Goal: Task Accomplishment & Management: Manage account settings

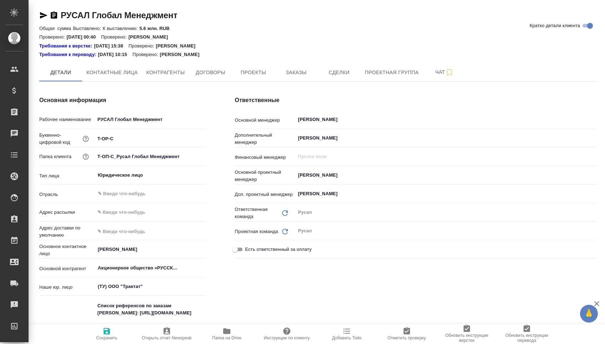
type textarea "x"
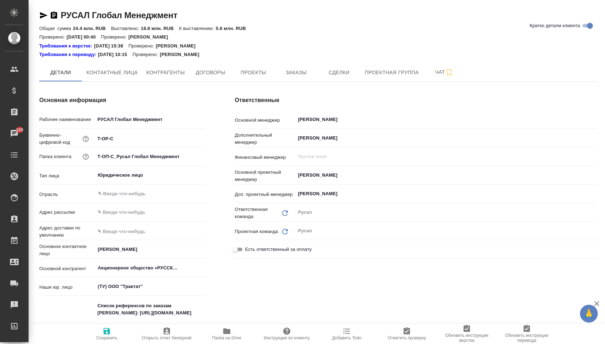
type textarea "x"
click at [300, 72] on span "Заказы" at bounding box center [296, 72] width 34 height 9
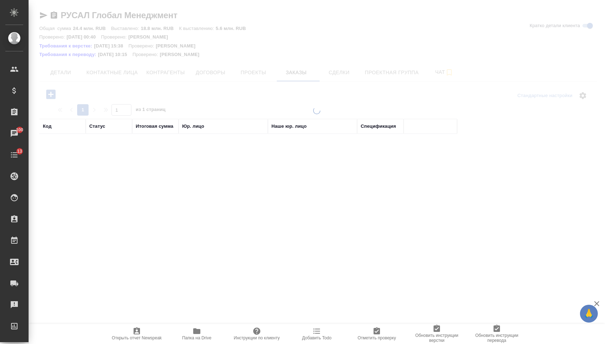
click at [56, 96] on div at bounding box center [317, 172] width 576 height 344
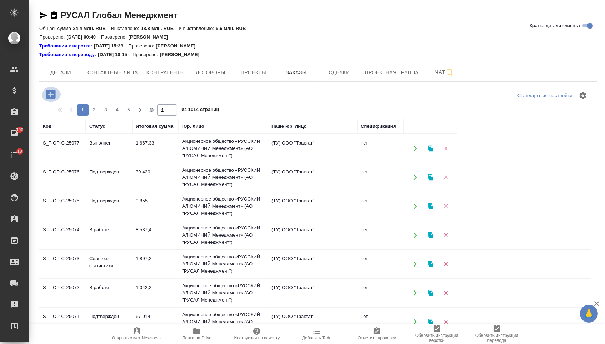
click at [55, 96] on icon "button" at bounding box center [50, 94] width 9 height 9
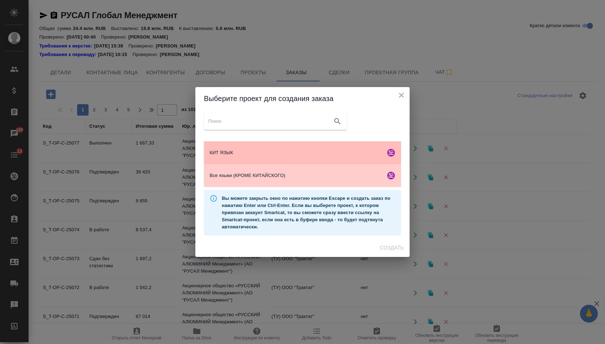
click at [248, 152] on span "КИТ ЯЗЫК" at bounding box center [296, 152] width 173 height 7
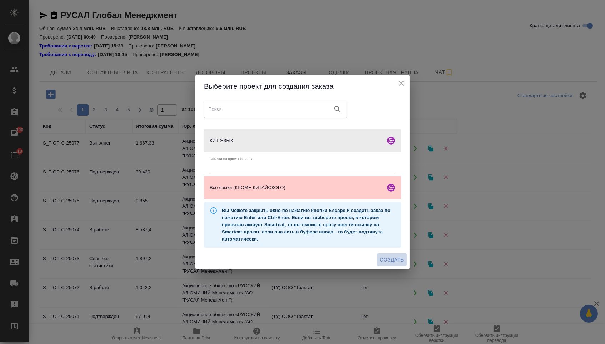
click at [380, 260] on span "Создать" at bounding box center [392, 260] width 24 height 9
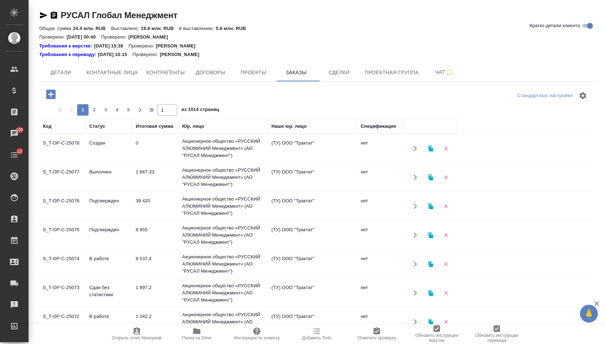
click at [50, 101] on icon "button" at bounding box center [51, 94] width 12 height 12
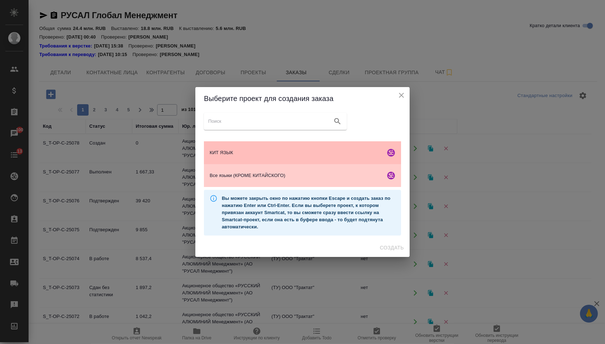
click at [246, 154] on span "КИТ ЯЗЫК" at bounding box center [296, 152] width 173 height 7
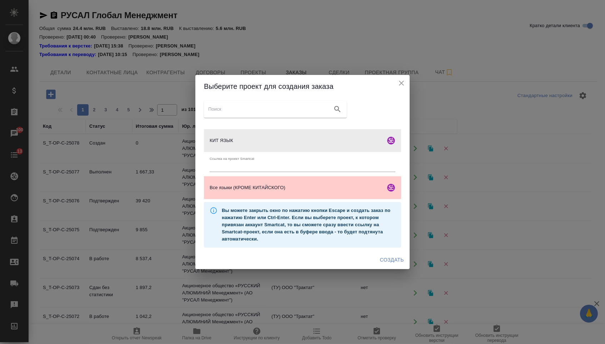
click at [391, 267] on button "Создать" at bounding box center [392, 260] width 30 height 13
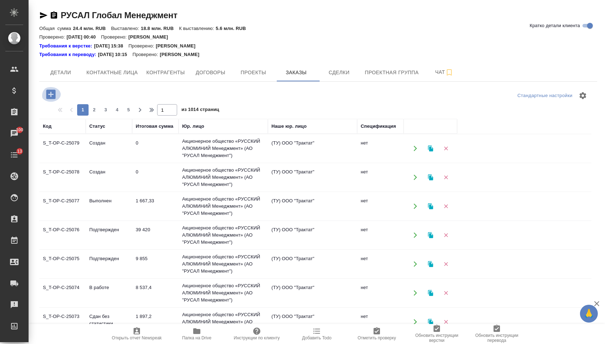
click at [49, 99] on icon "button" at bounding box center [50, 94] width 9 height 9
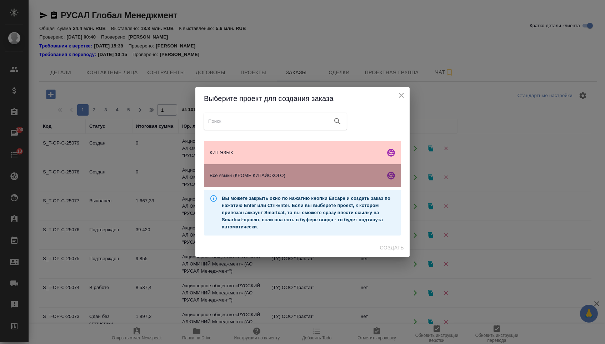
click at [230, 175] on span "Все языки (КРОМЕ КИТАЙСКОГО)" at bounding box center [296, 175] width 173 height 7
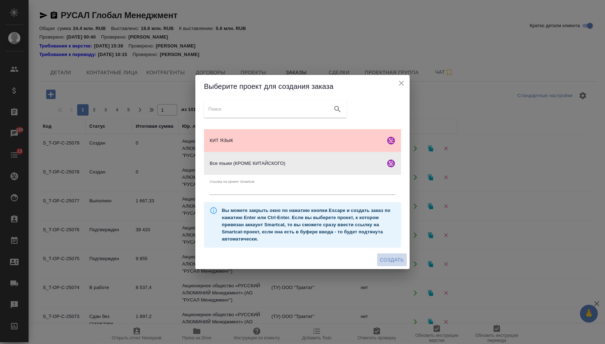
click at [381, 259] on span "Создать" at bounding box center [392, 260] width 24 height 9
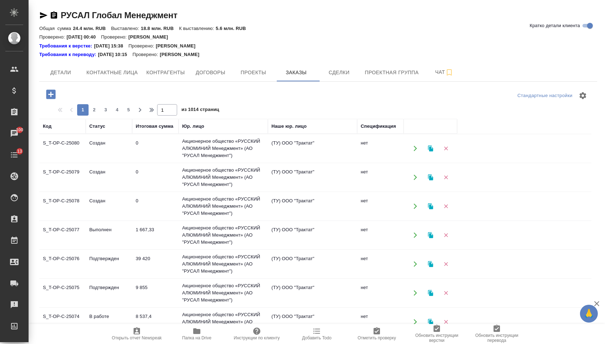
click at [55, 94] on icon "button" at bounding box center [50, 94] width 9 height 9
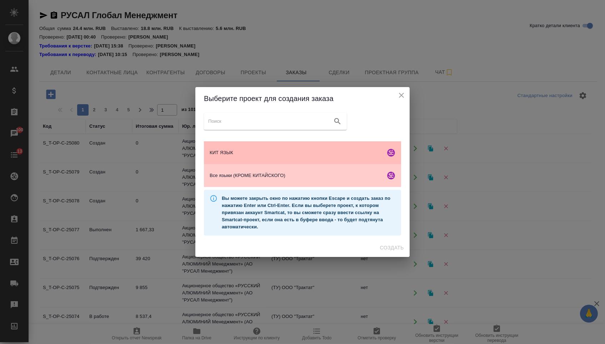
click at [270, 142] on div "КИТ ЯЗЫК" at bounding box center [302, 152] width 197 height 23
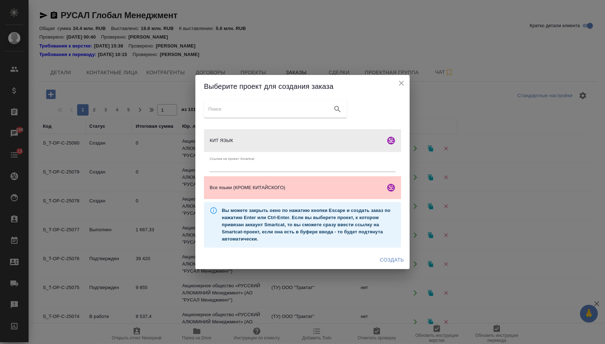
click at [386, 257] on button "Создать" at bounding box center [392, 260] width 30 height 13
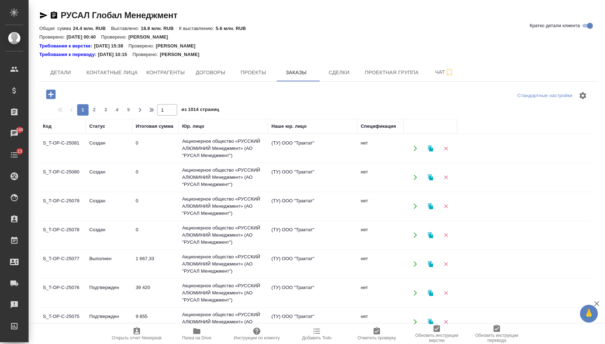
click at [46, 94] on icon "button" at bounding box center [51, 94] width 12 height 12
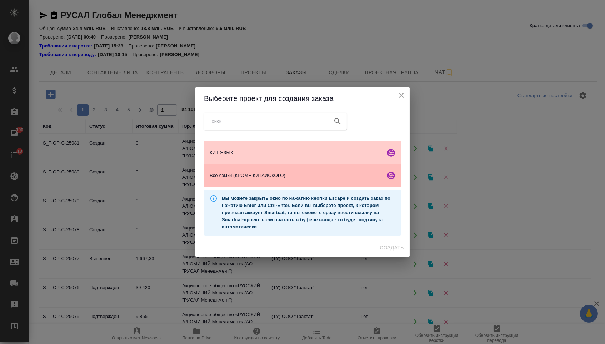
click at [271, 182] on div "Все языки (КРОМЕ КИТАЙСКОГО)" at bounding box center [302, 175] width 197 height 23
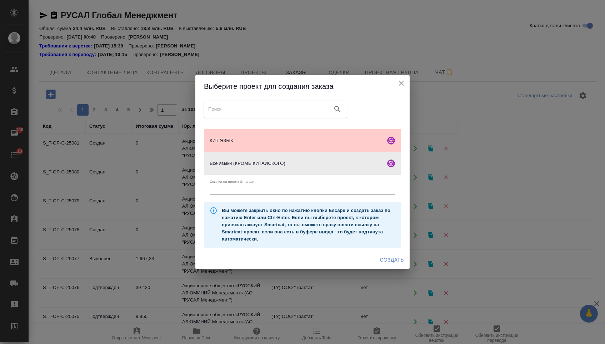
click at [388, 262] on span "Создать" at bounding box center [392, 260] width 24 height 9
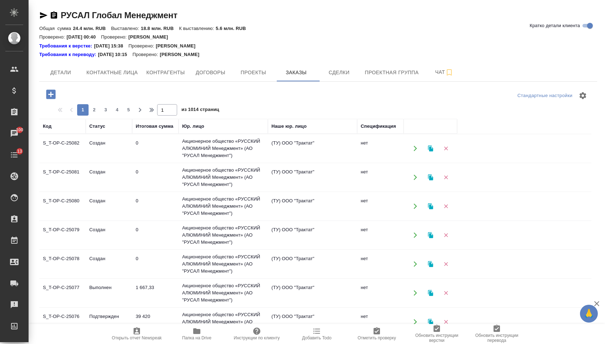
click at [48, 91] on icon "button" at bounding box center [50, 94] width 9 height 9
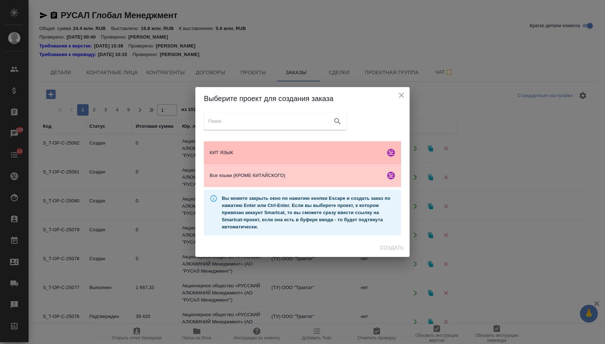
click at [313, 156] on div "КИТ ЯЗЫК" at bounding box center [302, 152] width 197 height 23
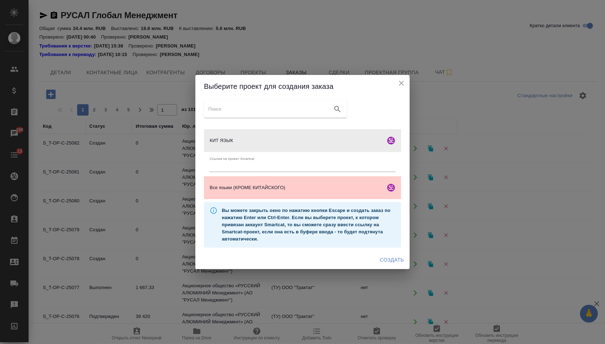
click at [392, 256] on button "Создать" at bounding box center [392, 260] width 30 height 13
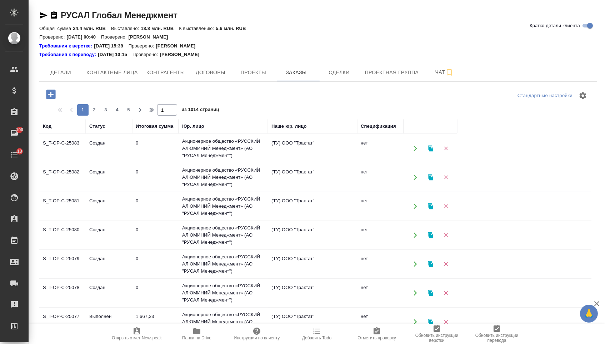
click at [54, 99] on icon "button" at bounding box center [50, 94] width 9 height 9
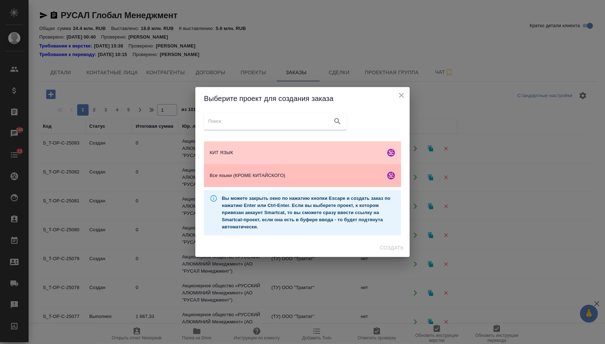
click at [296, 166] on div "Все языки (КРОМЕ КИТАЙСКОГО)" at bounding box center [302, 175] width 197 height 23
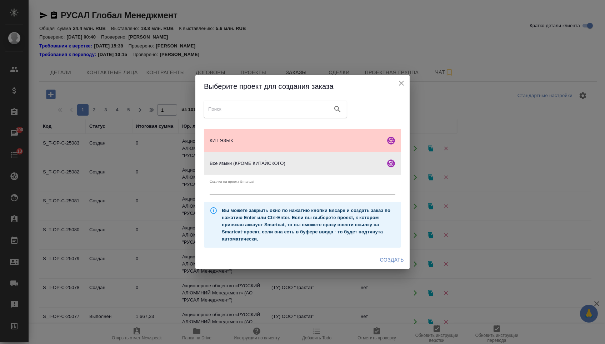
click at [402, 261] on span "Создать" at bounding box center [392, 260] width 24 height 9
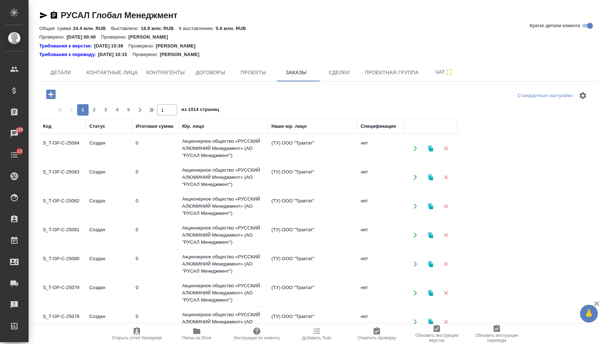
click at [57, 92] on icon "button" at bounding box center [51, 94] width 12 height 12
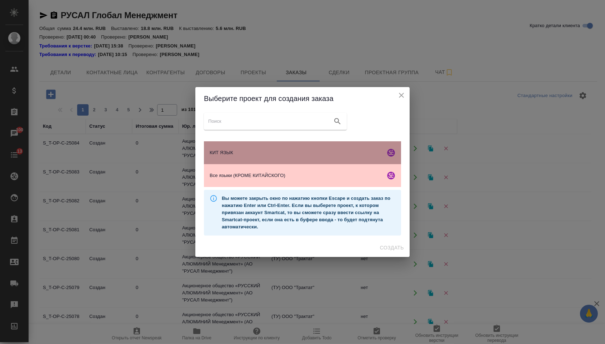
click at [232, 160] on div "КИТ ЯЗЫК" at bounding box center [302, 152] width 197 height 23
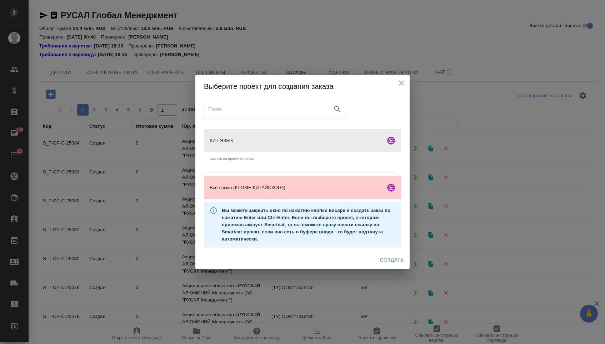
click at [380, 258] on span "Создать" at bounding box center [392, 260] width 24 height 9
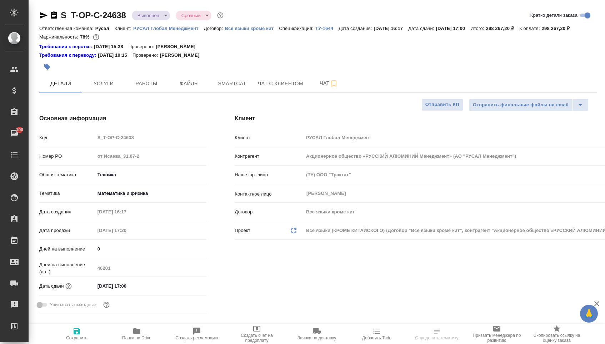
select select "RU"
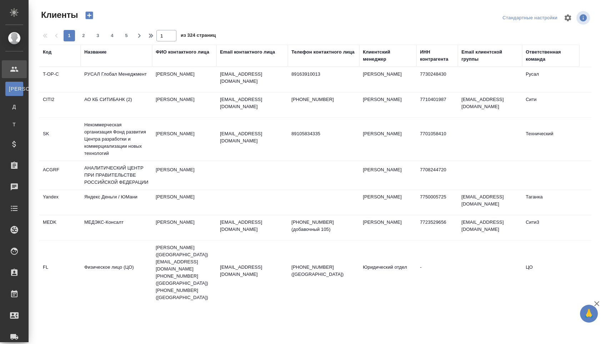
select select "RU"
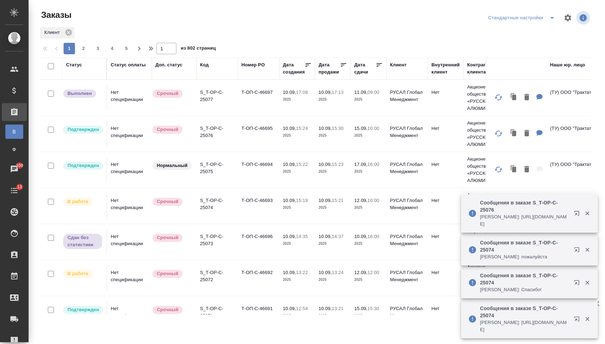
drag, startPoint x: 360, startPoint y: 65, endPoint x: 361, endPoint y: 73, distance: 7.9
click at [360, 65] on div "Дата сдачи" at bounding box center [364, 68] width 21 height 14
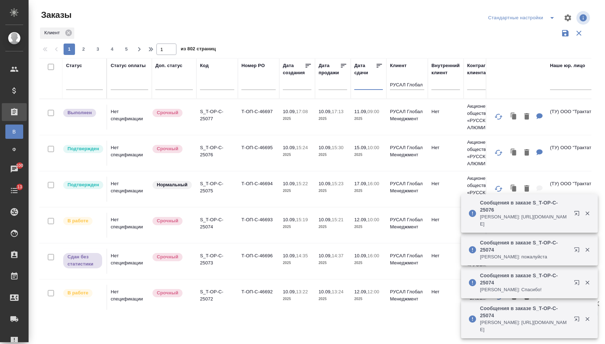
click at [361, 87] on input "text" at bounding box center [371, 84] width 24 height 10
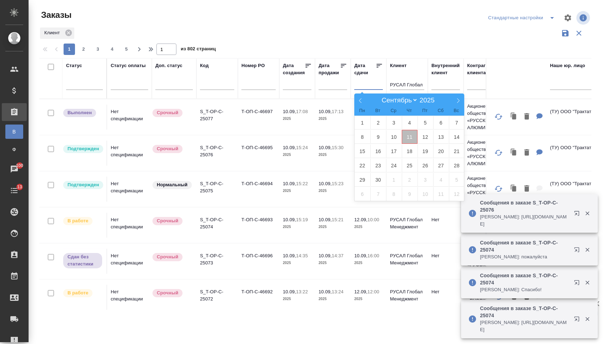
click at [407, 135] on span "11" at bounding box center [410, 137] width 16 height 14
type div "[DATE]T21:00:00.000Z"
click at [423, 135] on span "12" at bounding box center [425, 137] width 16 height 14
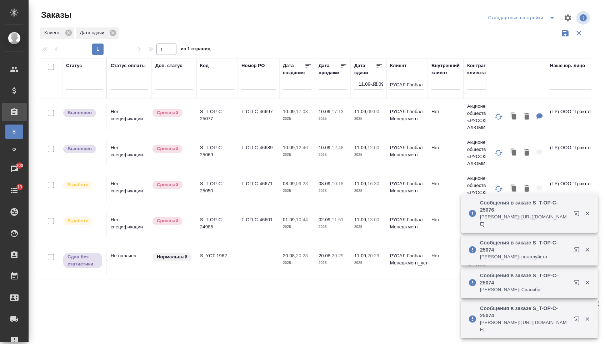
click at [379, 68] on icon at bounding box center [379, 65] width 7 height 7
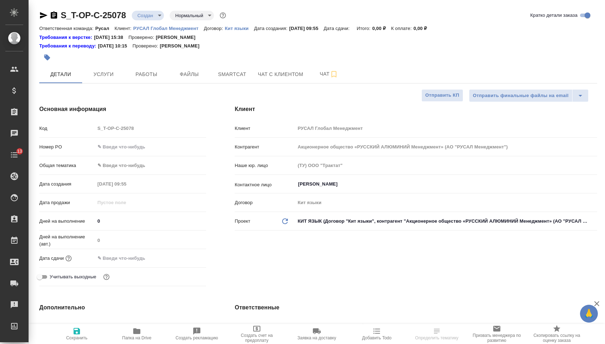
select select "RU"
click at [139, 151] on input "text" at bounding box center [150, 147] width 111 height 10
paste input "Т-ОП-С-46698"
type input "Т-ОП-С-46698"
click at [132, 257] on input "text" at bounding box center [126, 258] width 62 height 10
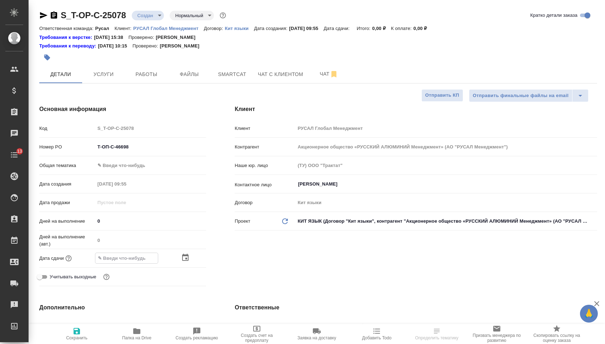
click at [190, 262] on icon "button" at bounding box center [185, 258] width 9 height 9
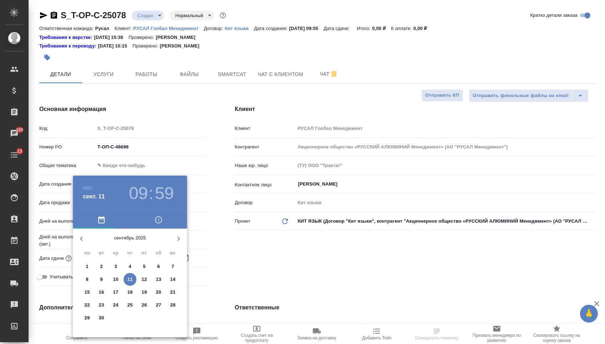
click at [129, 281] on p "11" at bounding box center [129, 279] width 5 height 7
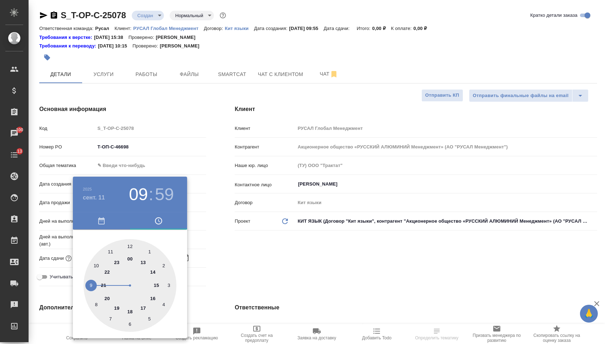
click at [129, 244] on div at bounding box center [130, 285] width 93 height 93
type input "11.09.2025 12:00"
click at [256, 246] on div at bounding box center [302, 172] width 605 height 344
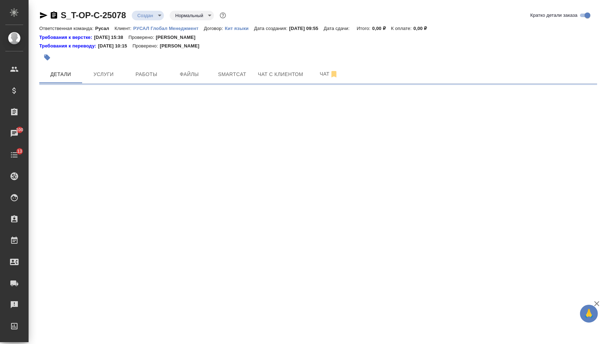
select select "RU"
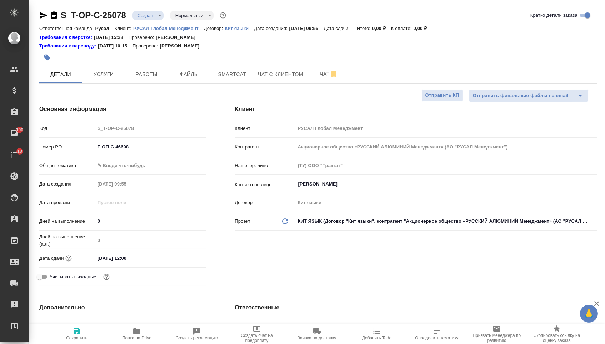
type textarea "x"
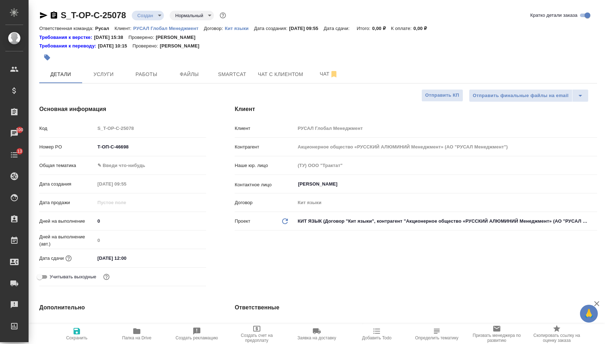
type textarea "x"
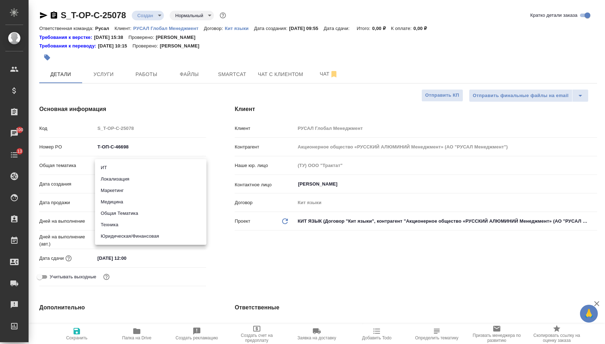
click at [145, 168] on body "🙏 .cls-1 fill:#fff; AWATERA Menshikova Aleksandra Клиенты Спецификации Заказы 1…" at bounding box center [302, 172] width 605 height 344
click at [137, 234] on li "Юридическая/Финансовая" at bounding box center [150, 236] width 111 height 11
type input "yr-fn"
type textarea "x"
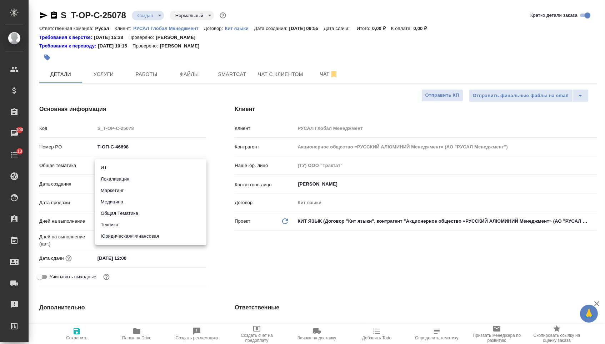
type textarea "x"
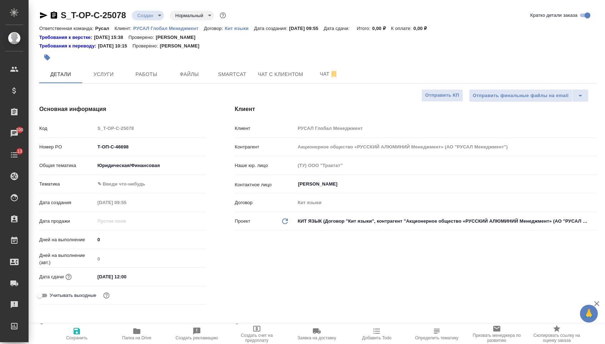
click at [135, 187] on body "🙏 .cls-1 fill:#fff; AWATERA Menshikova Aleksandra Клиенты Спецификации Заказы 1…" at bounding box center [302, 172] width 605 height 344
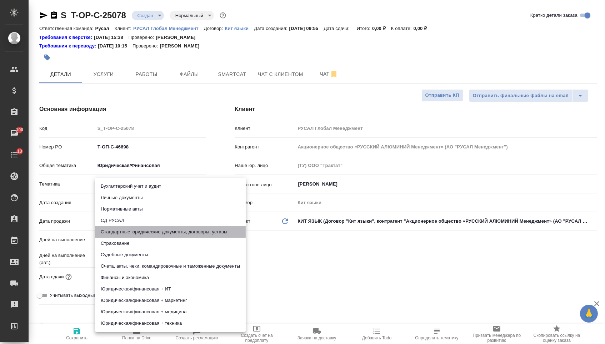
click at [139, 231] on li "Стандартные юридические документы, договоры, уставы" at bounding box center [170, 231] width 151 height 11
type textarea "x"
type input "5f647205b73bc97568ca66bf"
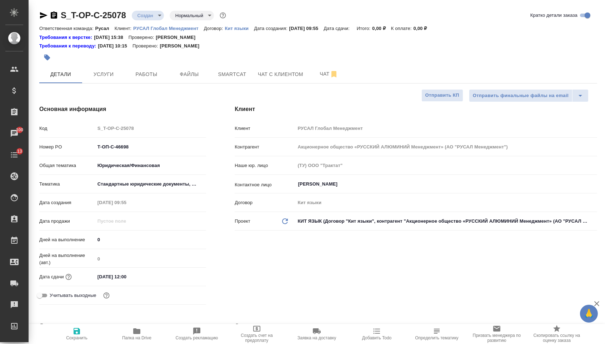
click at [92, 326] on button "Сохранить" at bounding box center [77, 334] width 60 height 20
type textarea "x"
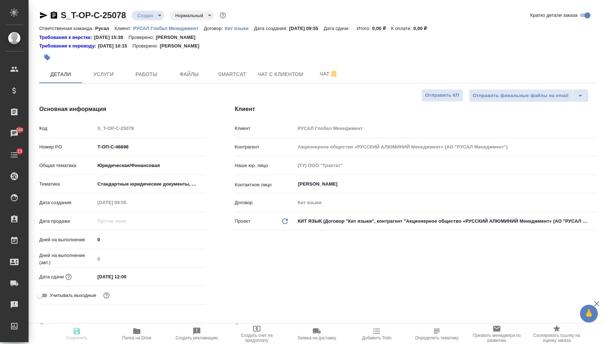
type textarea "x"
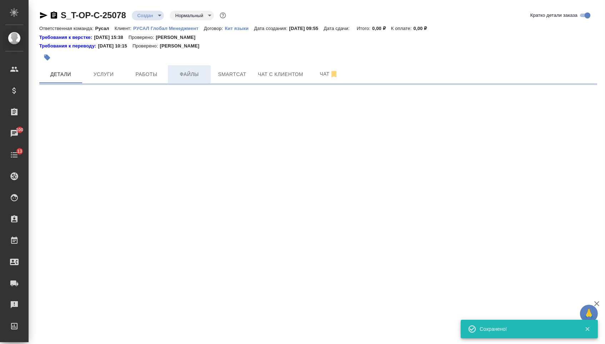
select select "RU"
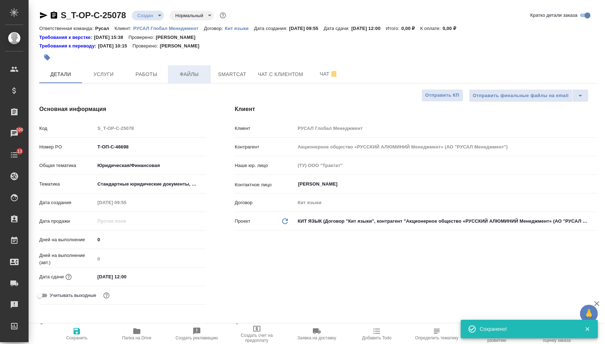
type textarea "x"
click at [187, 76] on span "Файлы" at bounding box center [189, 74] width 34 height 9
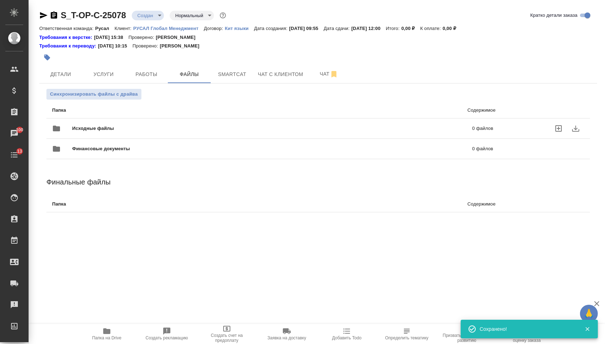
click at [133, 122] on div "Исходные файлы 0 файлов" at bounding box center [272, 128] width 441 height 17
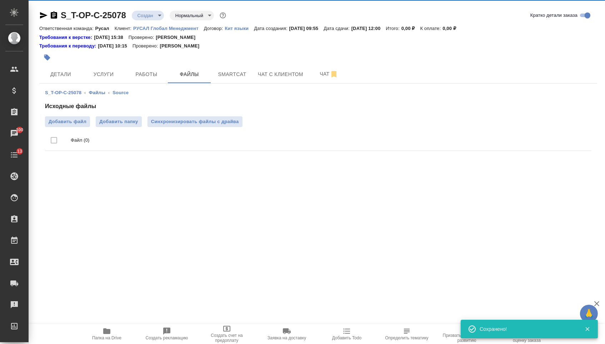
click at [80, 116] on div "Исходные файлы Добавить файл Добавить папку Синхронизировать файлы с драйва Фай…" at bounding box center [318, 128] width 546 height 52
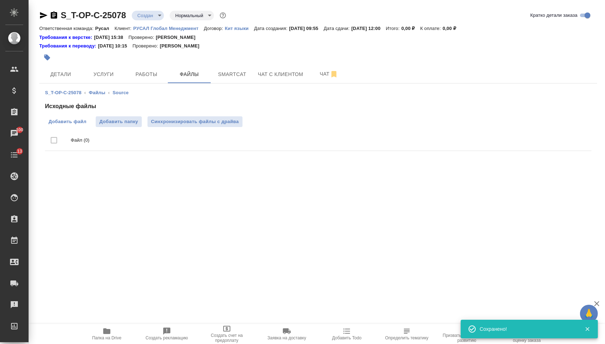
click at [80, 120] on span "Добавить файл" at bounding box center [68, 121] width 38 height 7
click at [0, 0] on input "Добавить файл" at bounding box center [0, 0] width 0 height 0
click at [97, 74] on span "Услуги" at bounding box center [103, 74] width 34 height 9
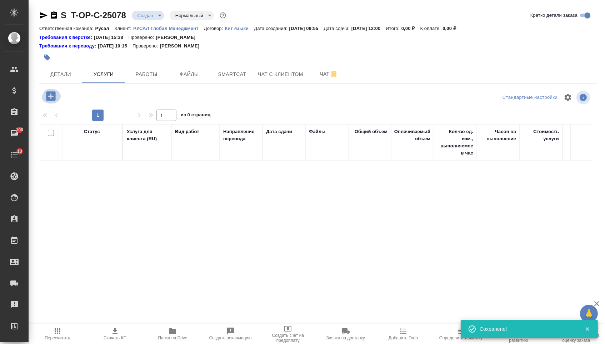
click at [57, 92] on icon "button" at bounding box center [51, 96] width 12 height 12
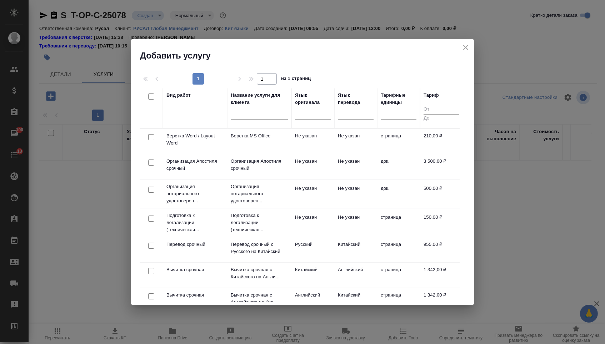
click at [305, 120] on div at bounding box center [313, 115] width 36 height 19
click at [308, 115] on div at bounding box center [313, 112] width 36 height 10
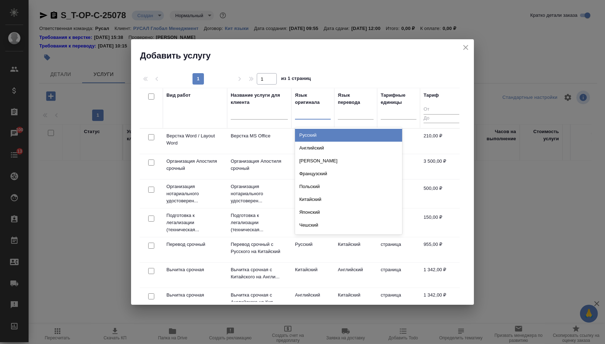
click at [338, 126] on th "Язык перевода" at bounding box center [355, 108] width 43 height 41
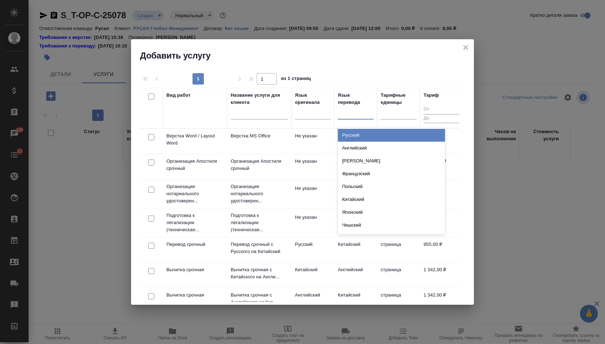
click at [346, 119] on div at bounding box center [356, 113] width 36 height 14
click at [304, 110] on div at bounding box center [313, 112] width 36 height 10
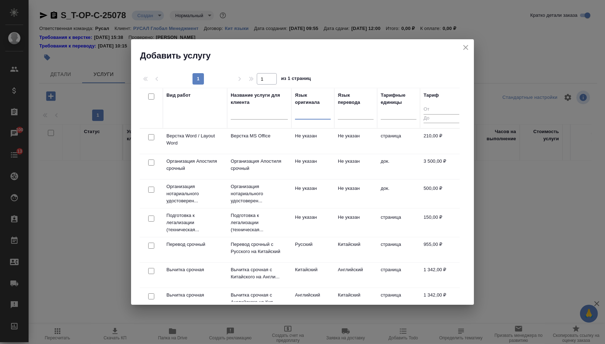
click at [306, 116] on div at bounding box center [313, 112] width 36 height 10
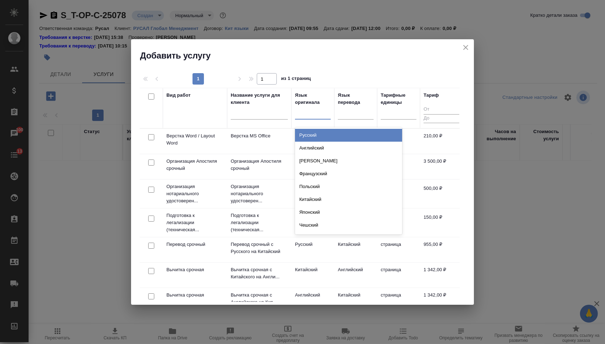
click at [306, 128] on div "Русский Английский Немецкий Французский Польский Китайский Японский Чешский Сер…" at bounding box center [348, 180] width 107 height 107
click at [306, 133] on div "Русский" at bounding box center [348, 135] width 107 height 13
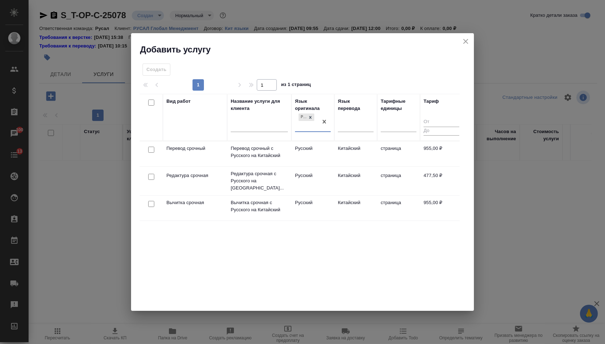
click at [152, 147] on input "checkbox" at bounding box center [151, 150] width 6 height 6
checkbox input "true"
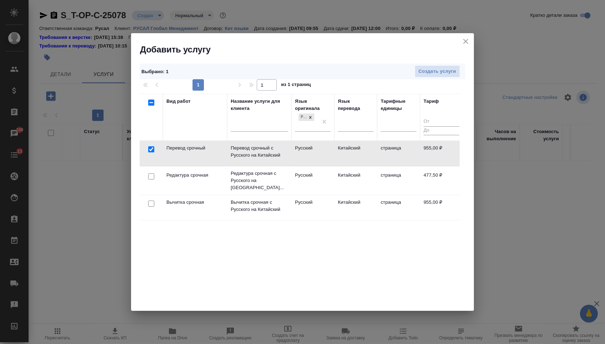
click at [151, 174] on input "checkbox" at bounding box center [151, 177] width 6 height 6
checkbox input "true"
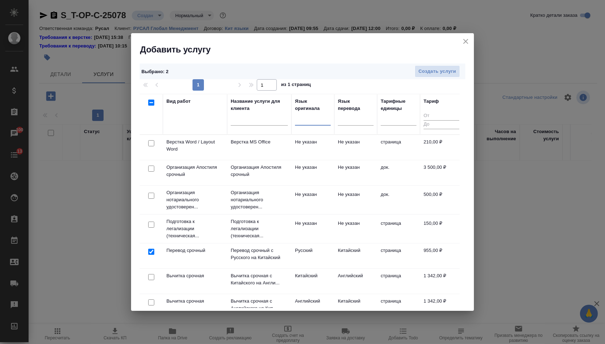
click at [148, 145] on input "checkbox" at bounding box center [151, 143] width 6 height 6
checkbox input "true"
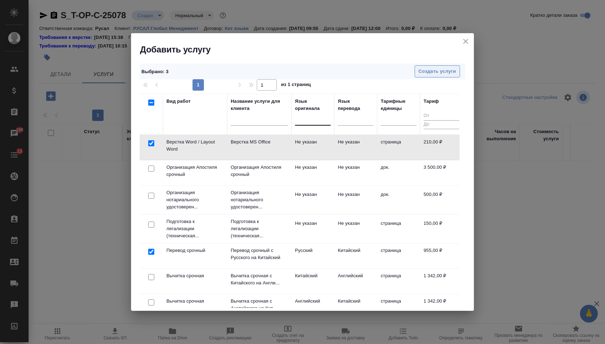
click at [422, 75] on span "Создать услуги" at bounding box center [437, 71] width 37 height 8
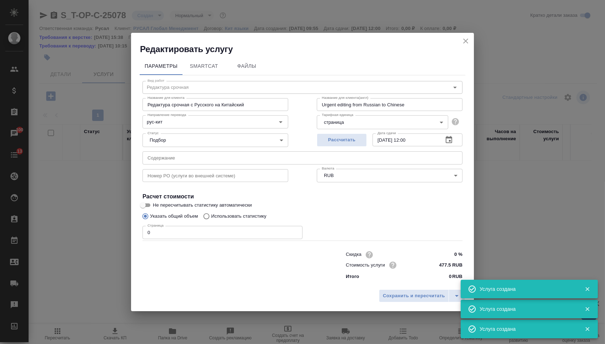
type input "Верстка Word / Layout Word"
type input "Верстка MS Office"
type input "Layout MS Office"
type input "Не указан"
type input "210 RUB"
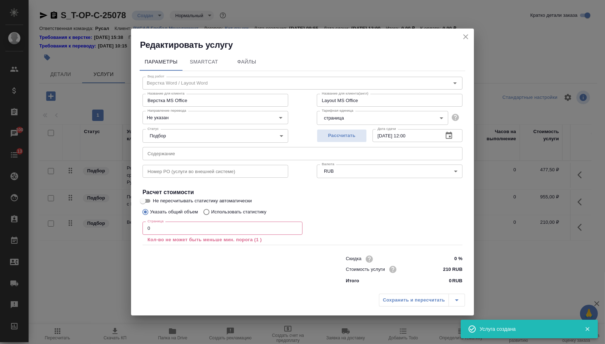
click at [203, 154] on input "text" at bounding box center [302, 153] width 320 height 13
drag, startPoint x: 149, startPoint y: 228, endPoint x: 156, endPoint y: 230, distance: 7.5
click at [156, 230] on input "0" at bounding box center [222, 228] width 160 height 13
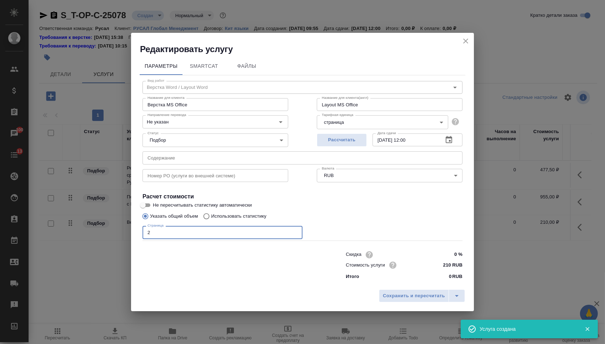
type input "2"
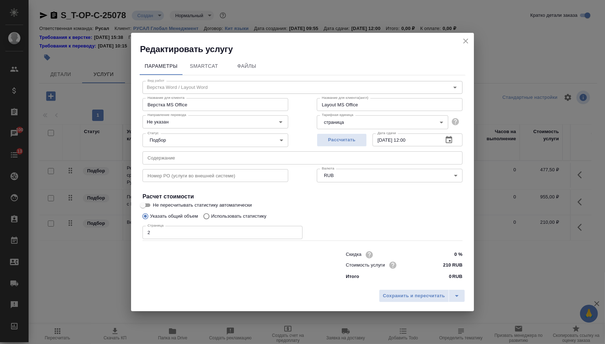
click at [374, 302] on div "Сохранить и пересчитать" at bounding box center [302, 298] width 343 height 25
click at [380, 302] on button "Сохранить и пересчитать" at bounding box center [414, 296] width 70 height 13
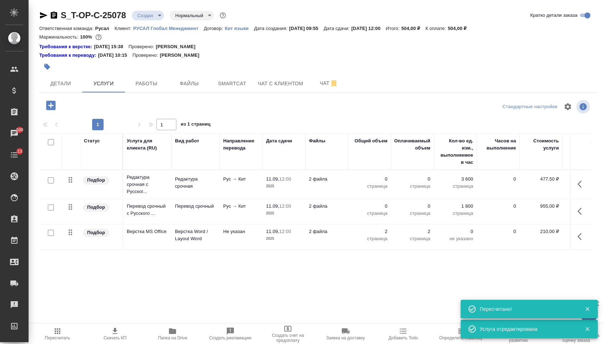
click at [580, 215] on icon "button" at bounding box center [579, 211] width 4 height 7
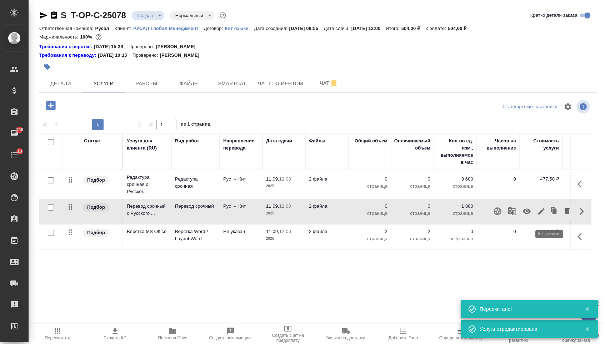
click at [537, 216] on icon "button" at bounding box center [541, 211] width 9 height 9
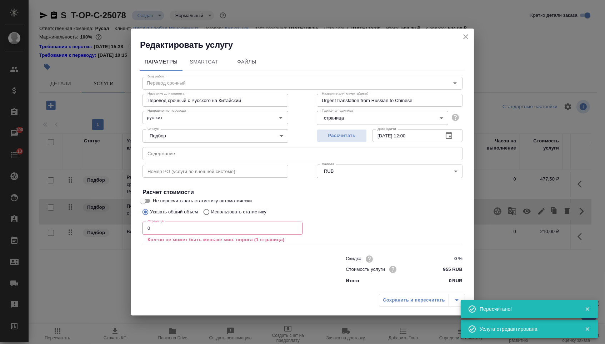
click at [265, 155] on input "text" at bounding box center [302, 153] width 320 height 13
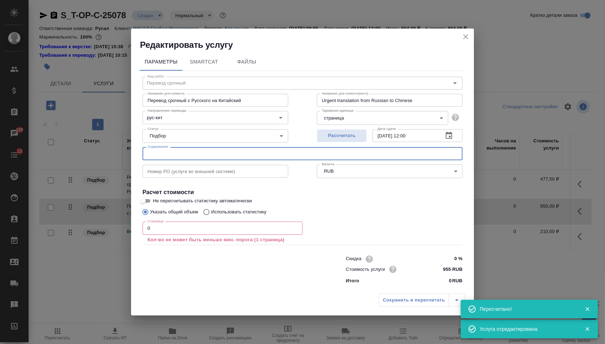
paste input "письмо на перевод"
type input "письмо на перевод"
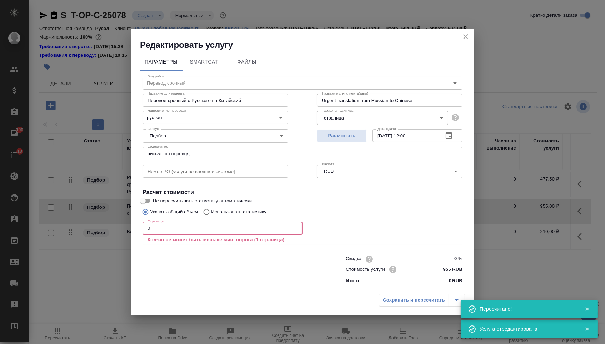
click at [197, 228] on input "0" at bounding box center [222, 228] width 160 height 13
type input "1"
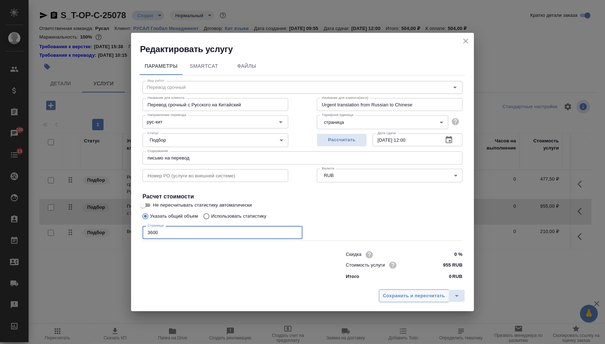
type input "3600"
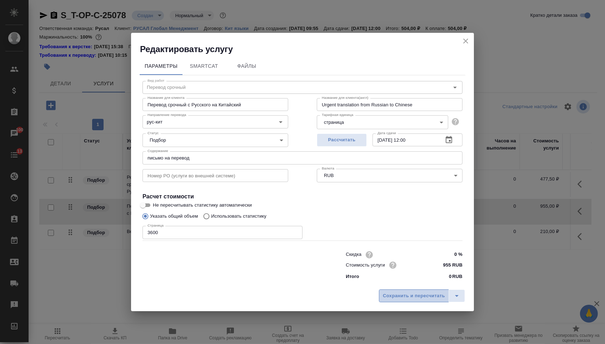
click at [405, 300] on span "Сохранить и пересчитать" at bounding box center [414, 296] width 62 height 8
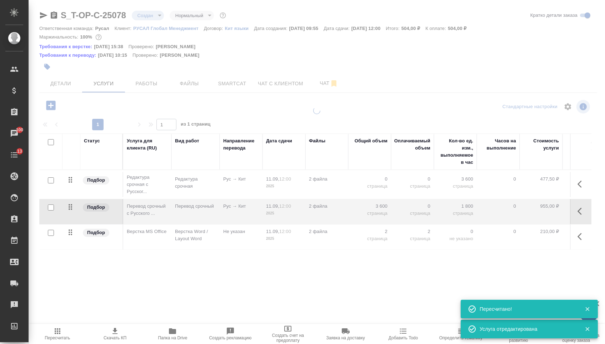
type input "urgent"
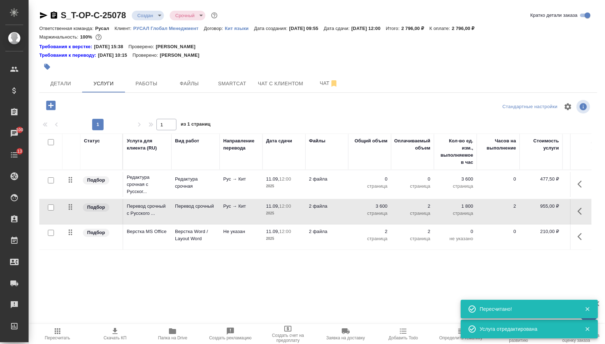
click at [375, 189] on p "страница" at bounding box center [370, 186] width 36 height 7
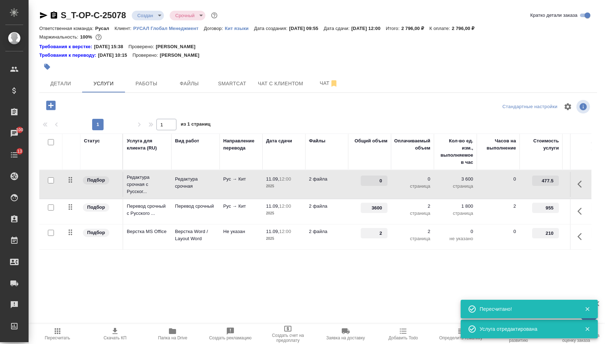
click at [375, 186] on input "0" at bounding box center [374, 181] width 27 height 10
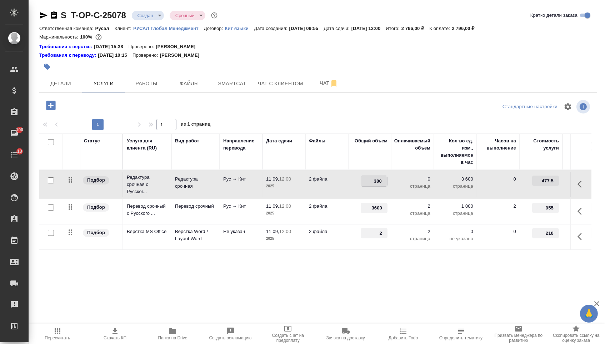
type input "3600"
click at [299, 263] on div "Статус Услуга для клиента (RU) Вид работ Направление перевода Дата сдачи Файлы …" at bounding box center [315, 211] width 552 height 154
click at [117, 104] on span "Сохранить и пересчитать" at bounding box center [101, 105] width 62 height 8
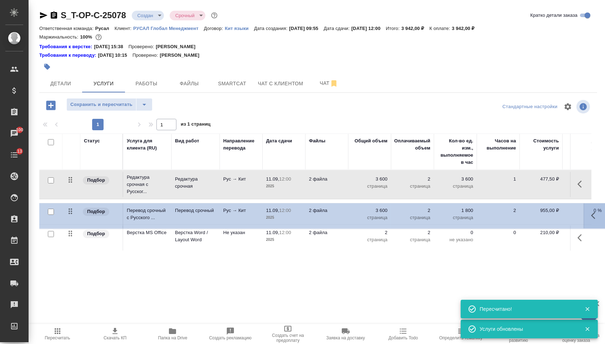
drag, startPoint x: 70, startPoint y: 210, endPoint x: 69, endPoint y: 161, distance: 49.6
click at [69, 161] on table "Статус Услуга для клиента (RU) Вид работ Направление перевода Дата сдачи Файлы …" at bounding box center [375, 192] width 673 height 117
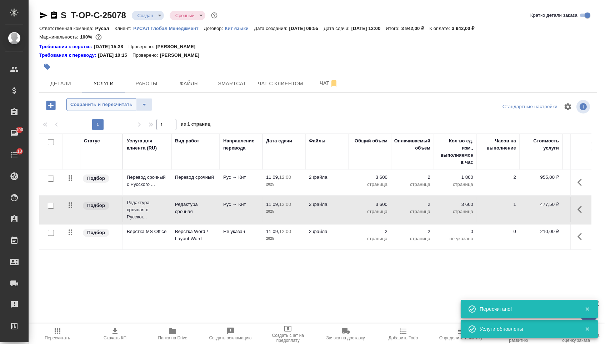
click at [124, 106] on span "Сохранить и пересчитать" at bounding box center [101, 105] width 62 height 8
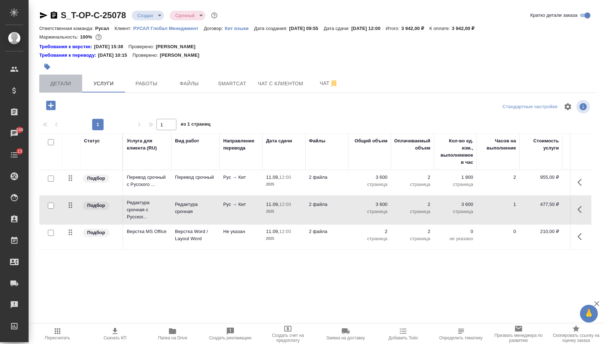
click at [75, 82] on span "Детали" at bounding box center [61, 83] width 34 height 9
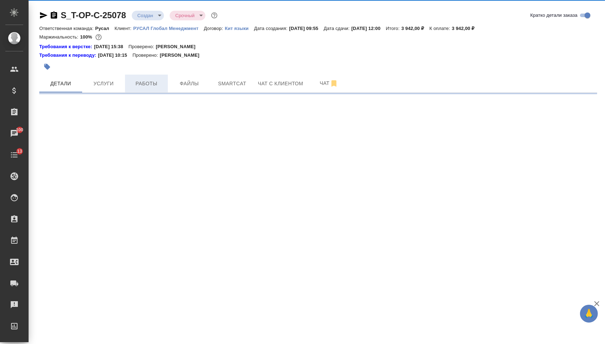
select select "RU"
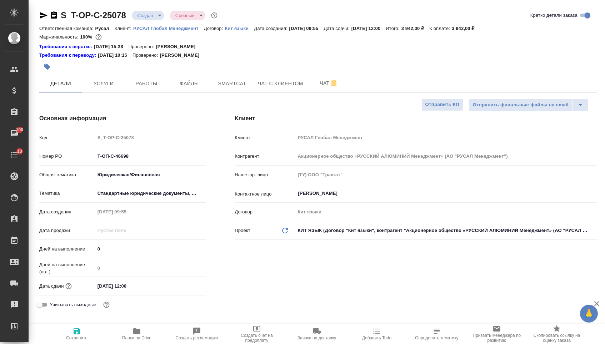
type textarea "x"
drag, startPoint x: 134, startPoint y: 156, endPoint x: 77, endPoint y: 156, distance: 57.1
click at [77, 156] on div "Номер PO Т-ОП-С-46698" at bounding box center [122, 156] width 167 height 12
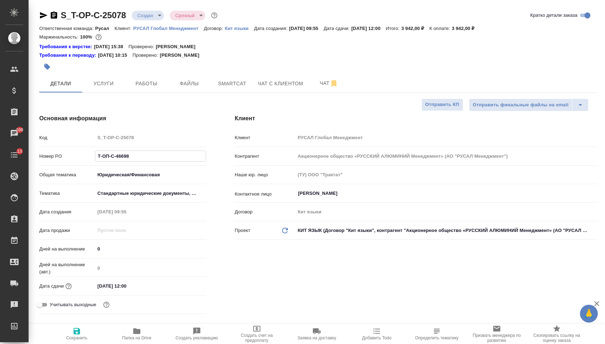
click at [157, 10] on body "🙏 .cls-1 fill:#fff; AWATERA Menshikova Aleksandra Клиенты Спецификации Заказы 1…" at bounding box center [302, 172] width 605 height 344
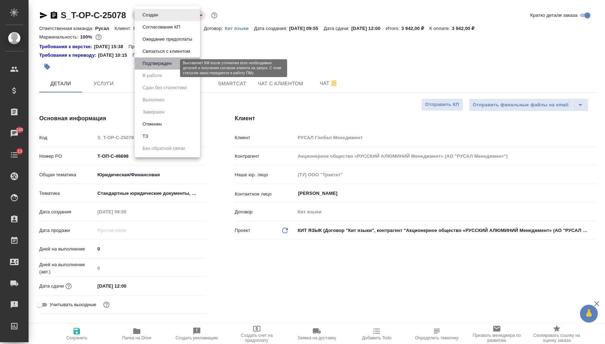
click at [157, 66] on button "Подтвержден" at bounding box center [157, 64] width 34 height 8
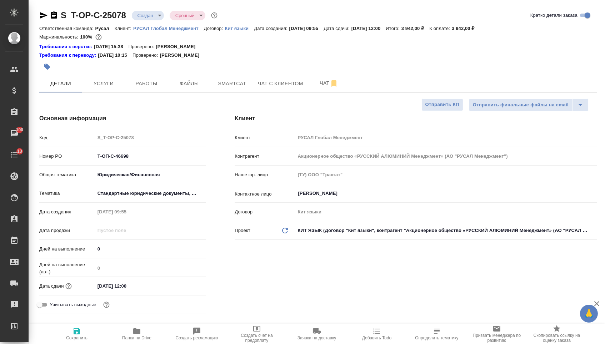
select select "RU"
type textarea "x"
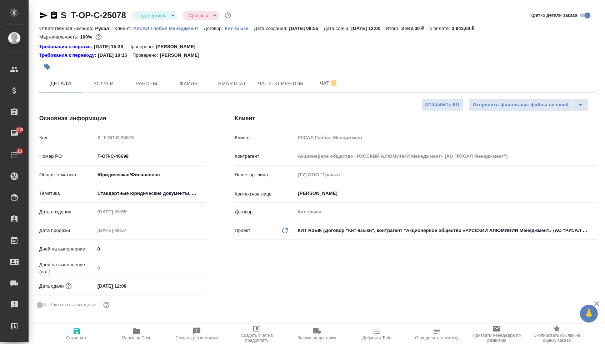
type textarea "x"
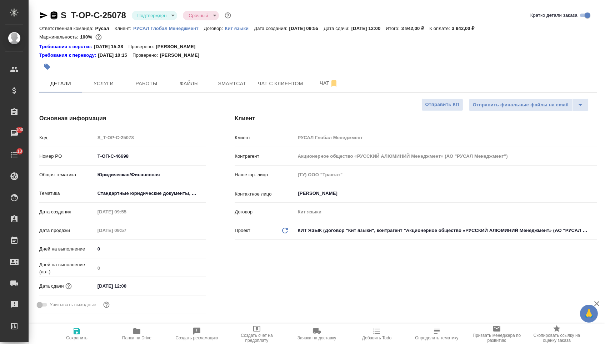
click at [57, 11] on icon "button" at bounding box center [54, 14] width 6 height 7
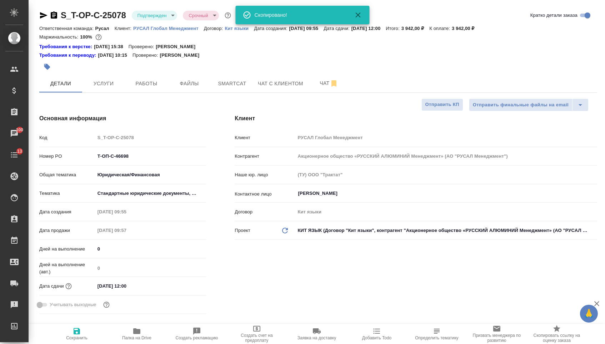
type textarea "x"
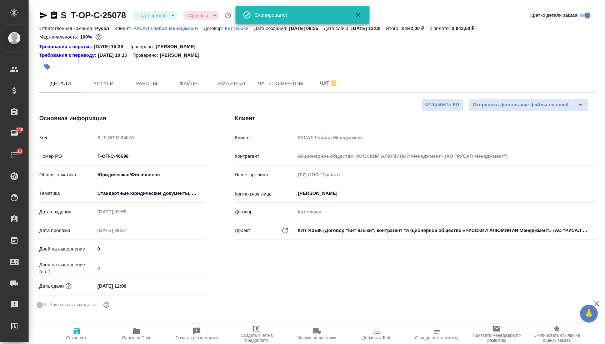
type textarea "x"
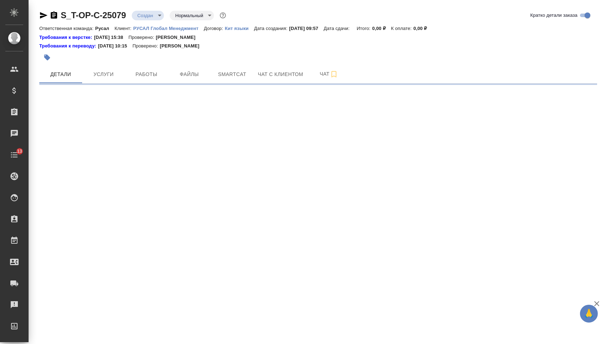
select select "RU"
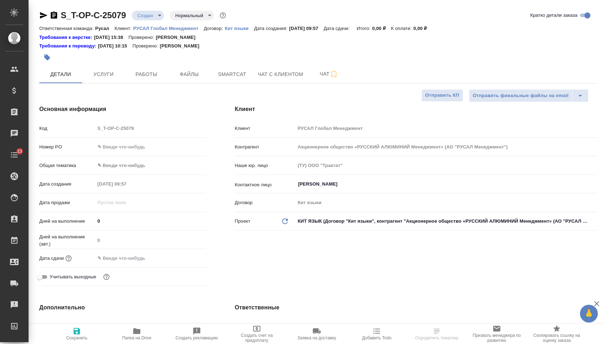
type textarea "x"
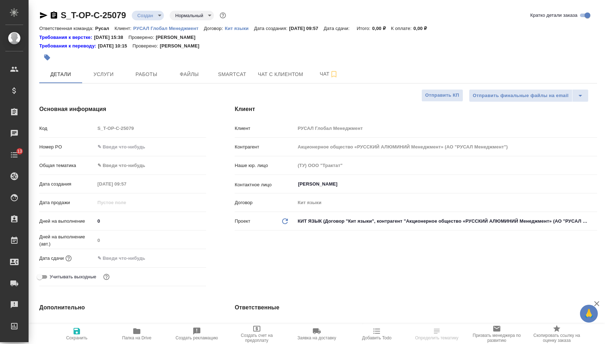
type textarea "x"
click at [166, 150] on input "text" at bounding box center [150, 147] width 111 height 10
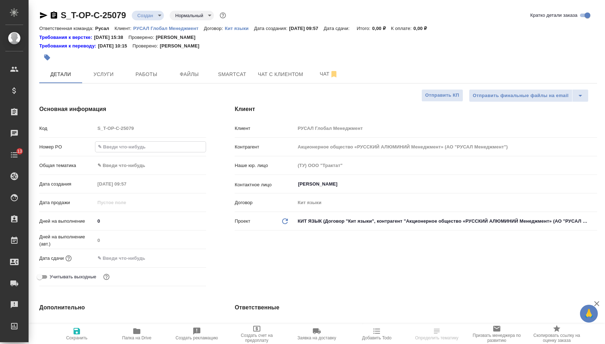
paste input "Т-ОП-С-46699"
type input "Т-ОП-С-46699"
type textarea "x"
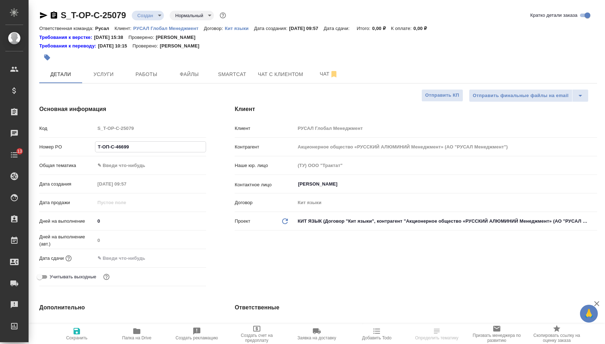
type input "Т-ОП-С-46699"
click at [130, 264] on input "text" at bounding box center [126, 258] width 62 height 10
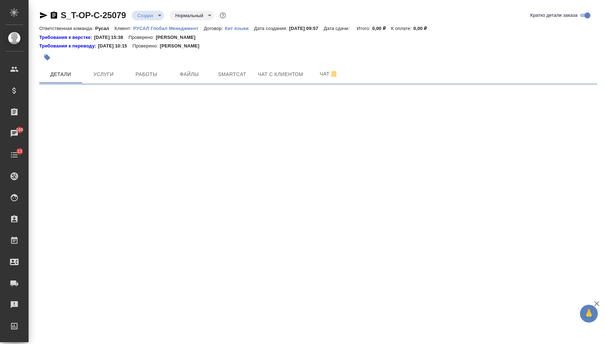
select select "RU"
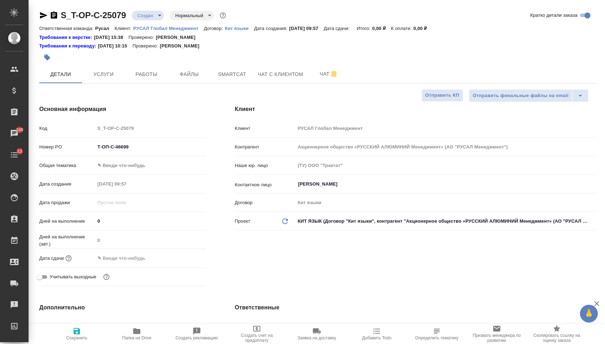
type textarea "x"
click at [186, 259] on div at bounding box center [150, 258] width 111 height 10
click at [157, 261] on input "text" at bounding box center [126, 258] width 62 height 10
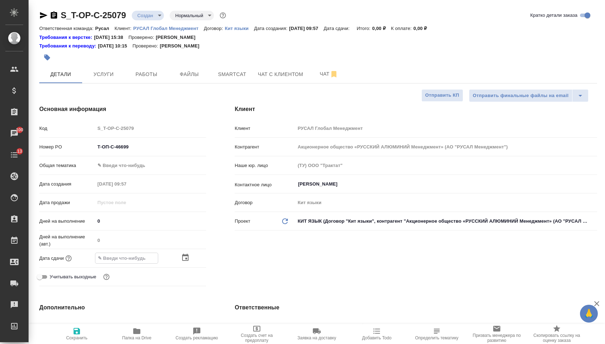
click at [187, 262] on icon "button" at bounding box center [185, 258] width 9 height 9
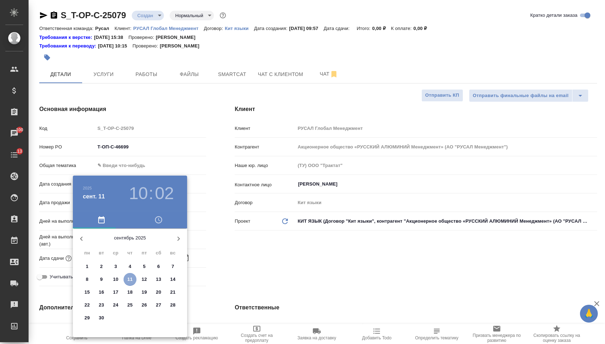
click at [127, 280] on p "11" at bounding box center [129, 279] width 5 height 7
type input "11.09.2025 10:02"
type textarea "x"
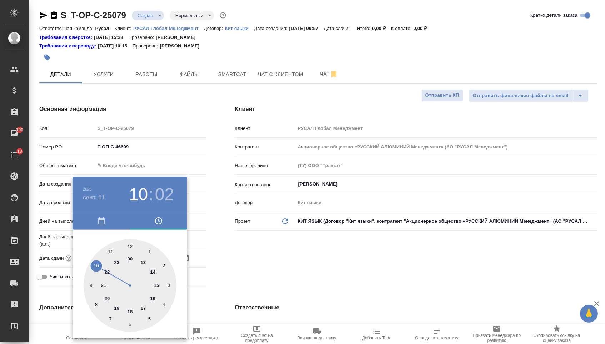
type textarea "x"
type input "11.09.2025 17:02"
click at [145, 309] on div at bounding box center [130, 285] width 93 height 93
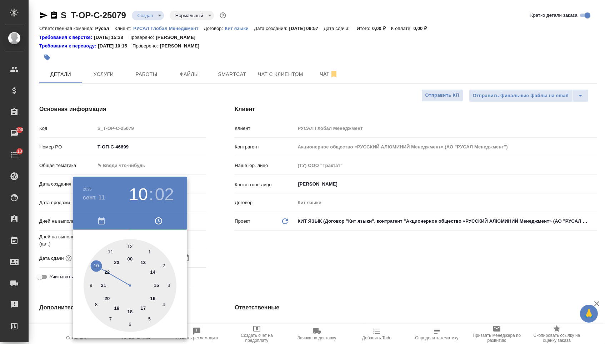
type textarea "x"
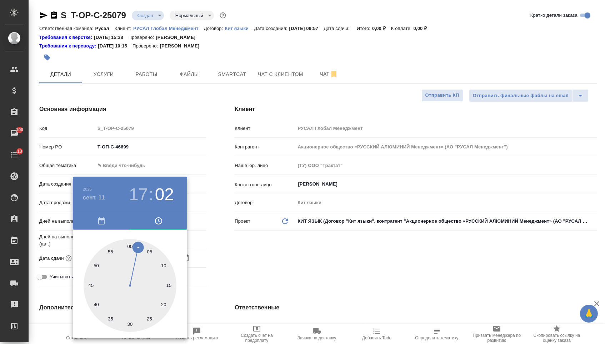
type textarea "x"
type input "11.09.2025 17:00"
click at [130, 244] on div at bounding box center [130, 285] width 93 height 93
type textarea "x"
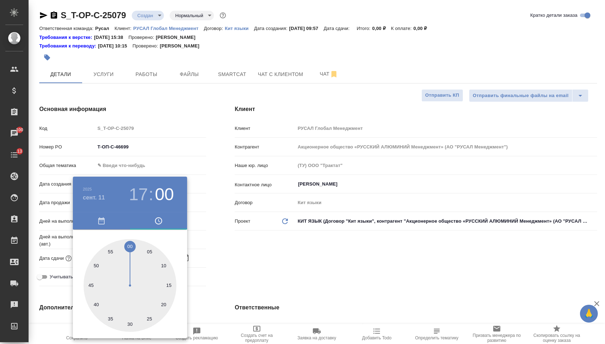
type textarea "x"
click at [227, 260] on div at bounding box center [302, 172] width 605 height 344
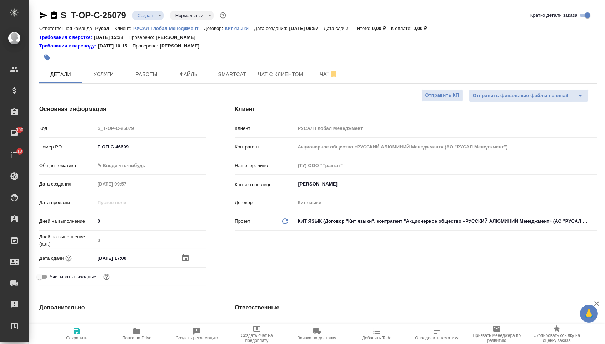
type textarea "x"
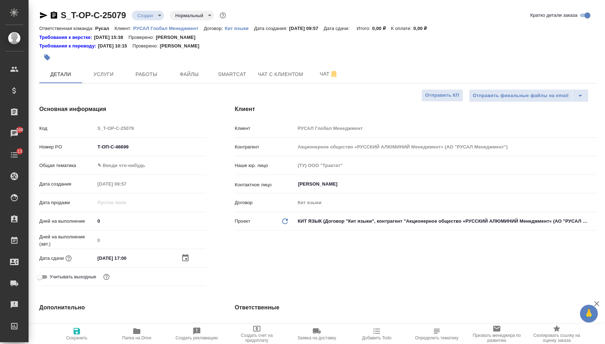
type textarea "x"
click at [142, 175] on div "Общая тематика ✎ Введи что-нибудь" at bounding box center [122, 168] width 167 height 19
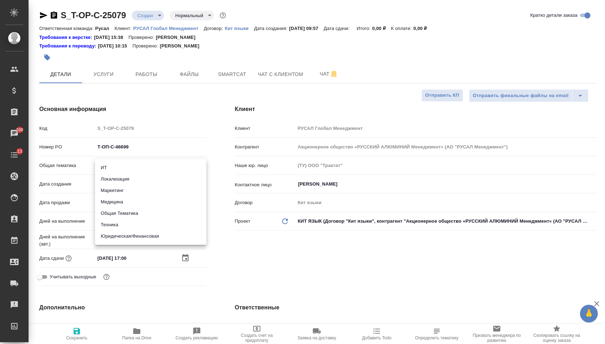
click at [142, 170] on body "🙏 .cls-1 fill:#fff; AWATERA Menshikova Aleksandra Клиенты Спецификации Заказы 1…" at bounding box center [302, 172] width 605 height 344
click at [139, 241] on li "Юридическая/Финансовая" at bounding box center [150, 236] width 111 height 11
type input "yr-fn"
type textarea "x"
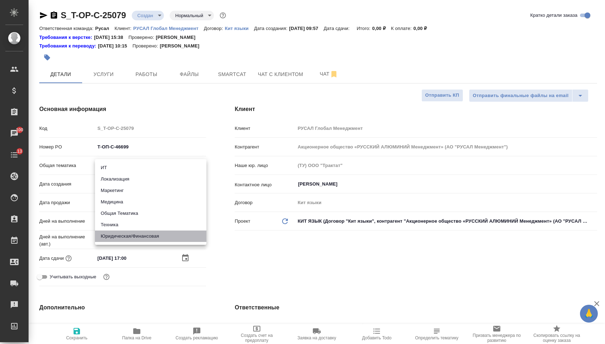
type textarea "x"
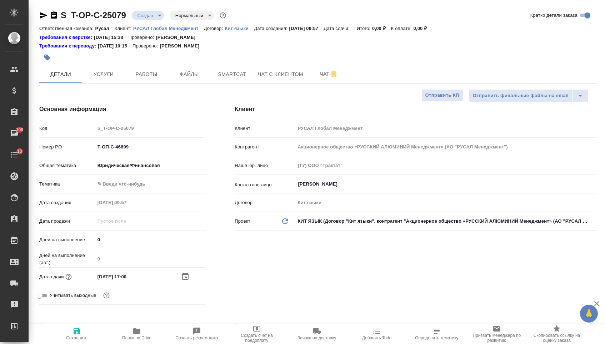
click at [137, 188] on body "🙏 .cls-1 fill:#fff; AWATERA Menshikova Aleksandra Клиенты Спецификации Заказы 1…" at bounding box center [302, 172] width 605 height 344
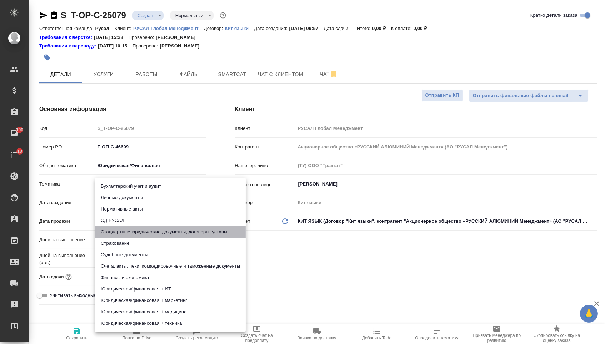
click at [137, 232] on li "Стандартные юридические документы, договоры, уставы" at bounding box center [170, 231] width 151 height 11
type textarea "x"
type input "5f647205b73bc97568ca66bf"
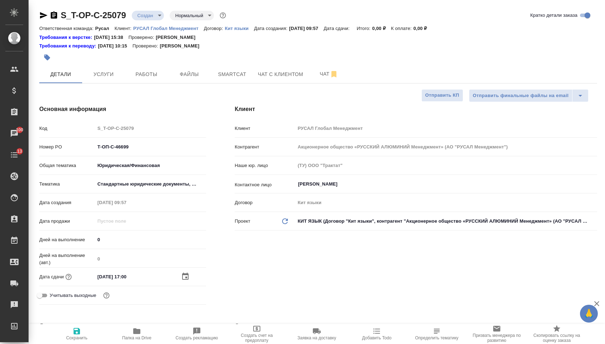
click at [79, 344] on button "Сохранить" at bounding box center [77, 334] width 60 height 20
type textarea "x"
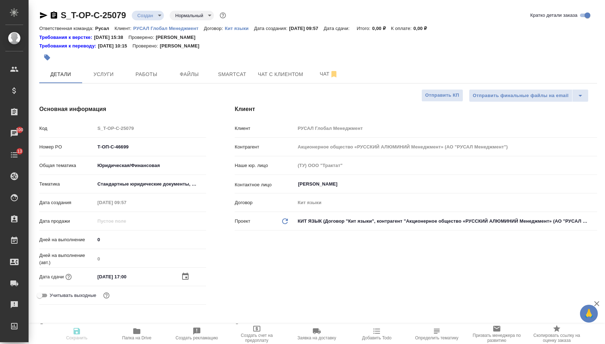
type textarea "x"
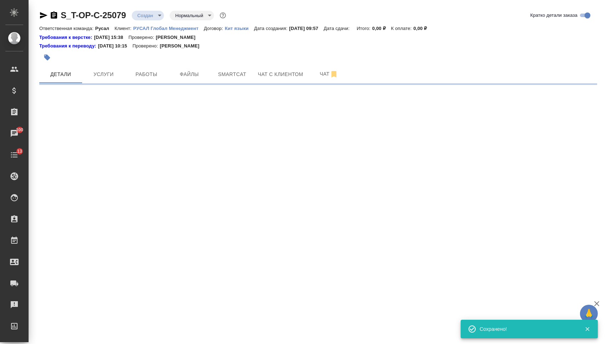
select select "RU"
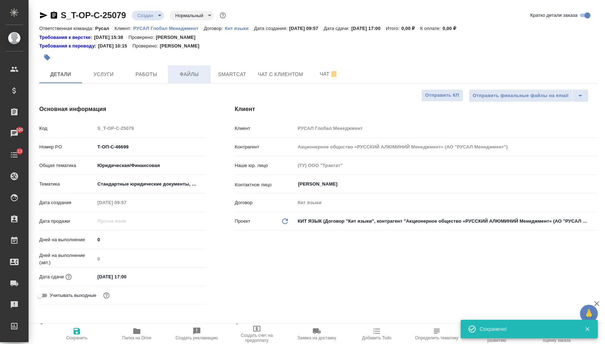
type textarea "x"
click at [188, 70] on button "Файлы" at bounding box center [189, 74] width 43 height 18
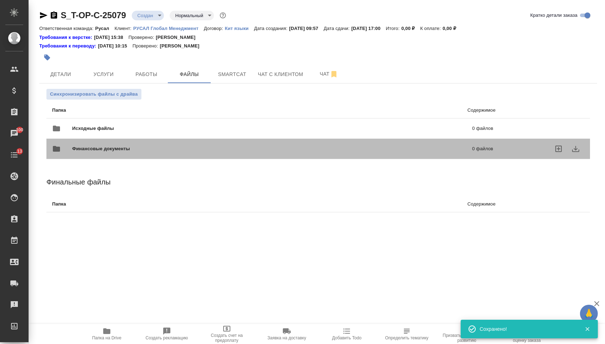
click at [106, 140] on div "Финансовые документы 0 файлов" at bounding box center [272, 148] width 455 height 31
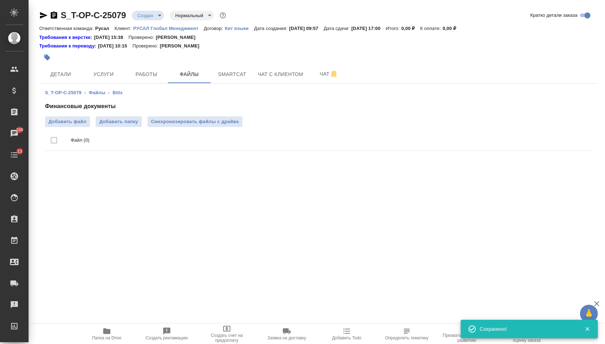
drag, startPoint x: 101, startPoint y: 95, endPoint x: 101, endPoint y: 102, distance: 7.1
click at [101, 95] on link "Файлы" at bounding box center [97, 92] width 16 height 5
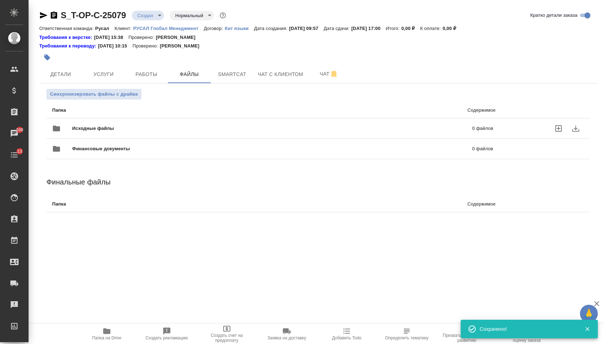
click at [100, 132] on span "Исходные файлы" at bounding box center [182, 128] width 221 height 7
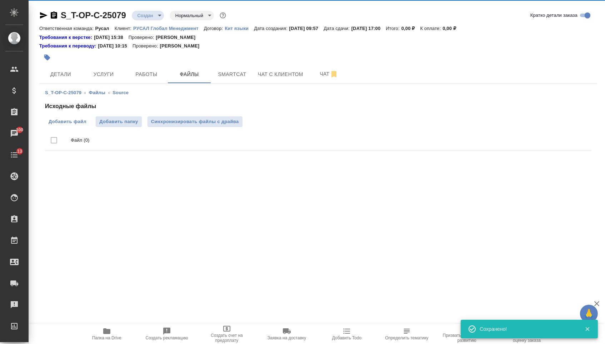
click at [68, 120] on span "Добавить файл" at bounding box center [68, 121] width 38 height 7
click at [0, 0] on input "Добавить файл" at bounding box center [0, 0] width 0 height 0
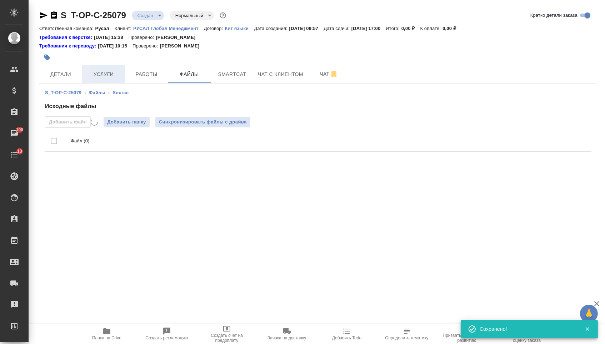
click at [95, 80] on button "Услуги" at bounding box center [103, 74] width 43 height 18
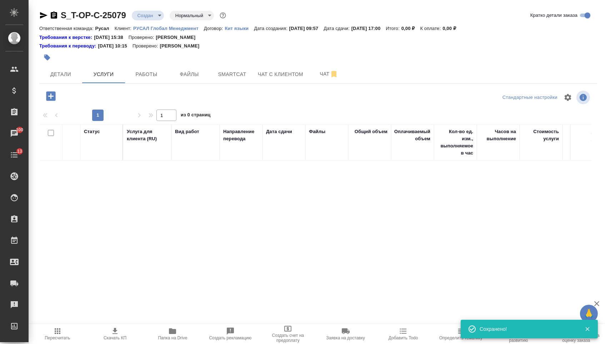
click at [46, 104] on div at bounding box center [51, 96] width 19 height 15
click at [63, 94] on div at bounding box center [132, 96] width 186 height 15
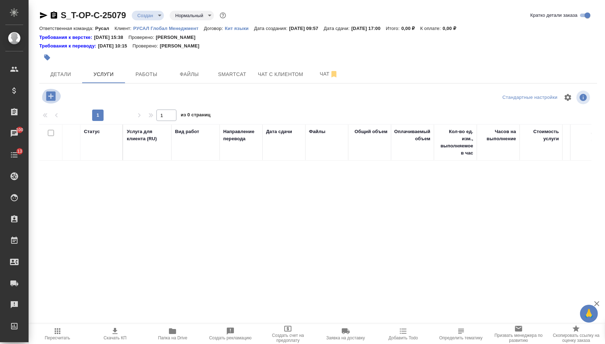
click at [57, 95] on icon "button" at bounding box center [51, 96] width 12 height 12
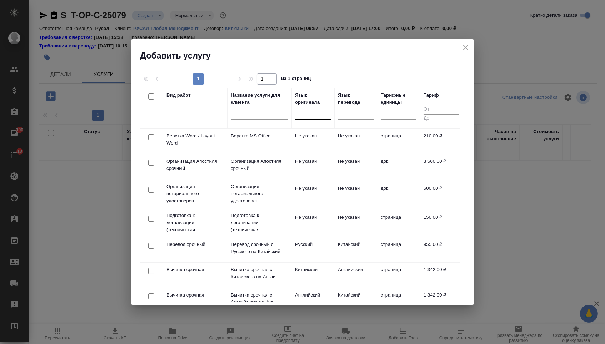
click at [321, 117] on div at bounding box center [313, 112] width 36 height 10
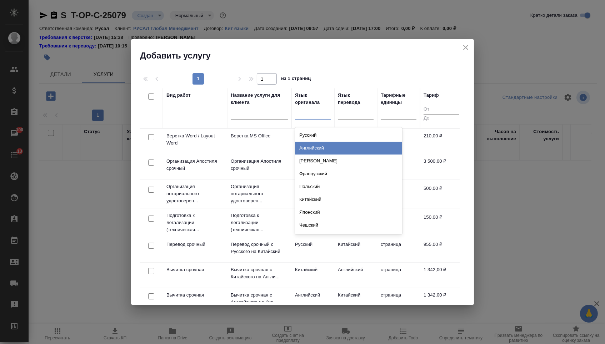
click at [317, 144] on div "Английский" at bounding box center [348, 148] width 107 height 13
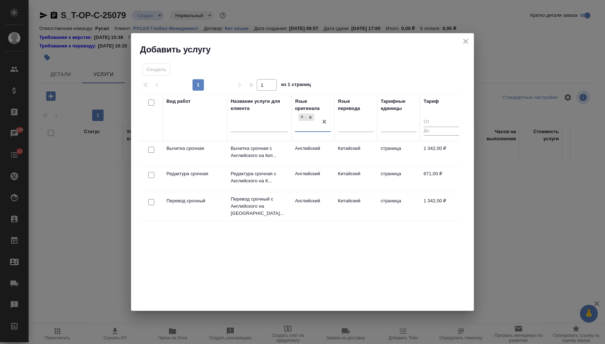
click at [152, 199] on input "checkbox" at bounding box center [151, 202] width 6 height 6
checkbox input "true"
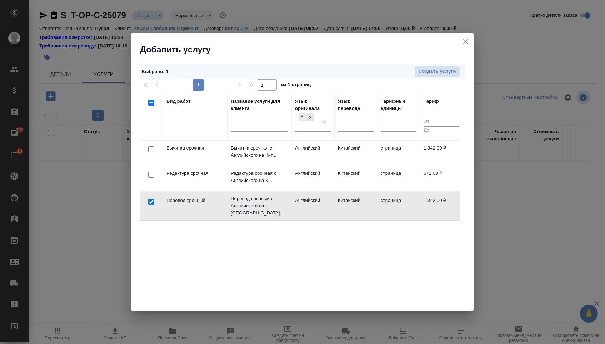
click at [152, 175] on input "checkbox" at bounding box center [151, 175] width 6 height 6
checkbox input "true"
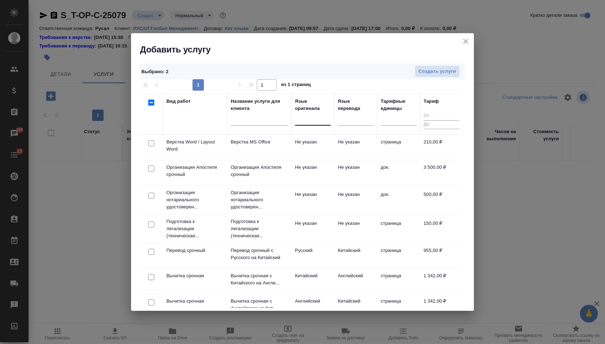
click at [151, 145] on input "checkbox" at bounding box center [151, 143] width 6 height 6
checkbox input "true"
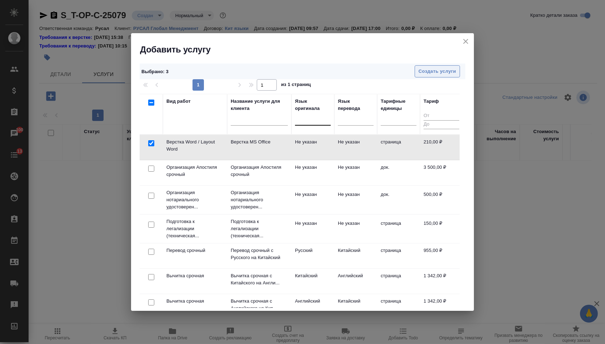
click at [438, 72] on span "Создать услуги" at bounding box center [437, 71] width 37 height 8
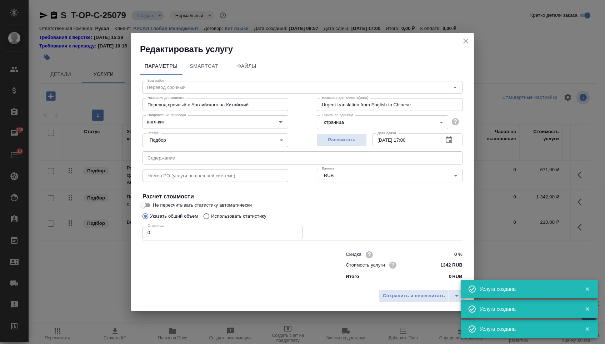
type input "Перевод срочный"
type input "Перевод срочный с Английского на Китайский"
type input "Urgent translation from English to Chinese"
type input "англ-кит"
type input "1342 RUB"
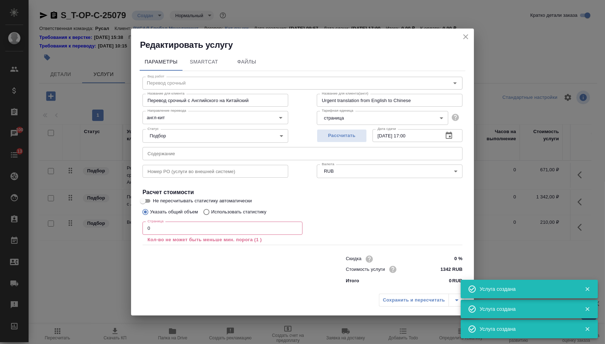
click at [173, 148] on input "text" at bounding box center [302, 153] width 320 height 13
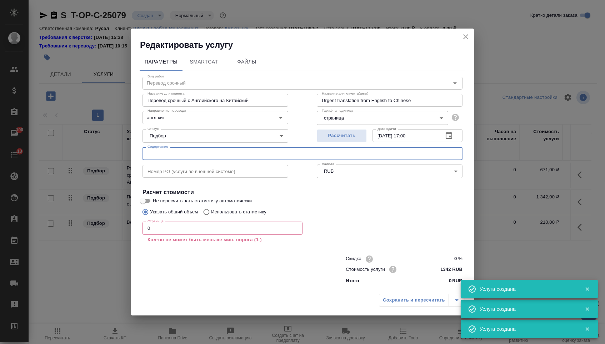
paste input "02 Confidentiality Agreement 24-066 (mutual) HKIAC_ENG_RUS PD"
type input "02 Confidentiality Agreement 24-066 (mutual) HKIAC_ENG_RUS PD"
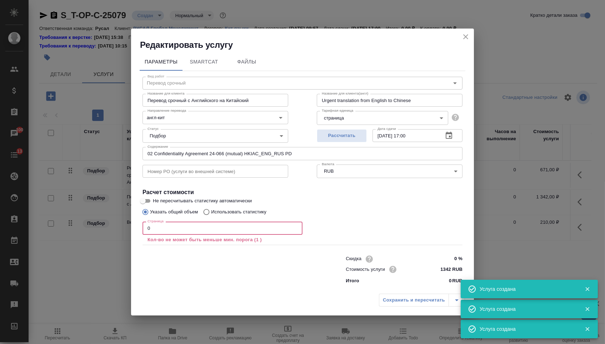
click at [161, 230] on input "0" at bounding box center [222, 228] width 160 height 13
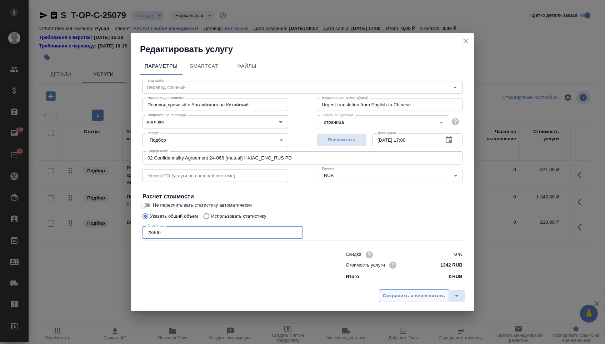
type input "23400"
click at [406, 298] on span "Сохранить и пересчитать" at bounding box center [414, 296] width 62 height 8
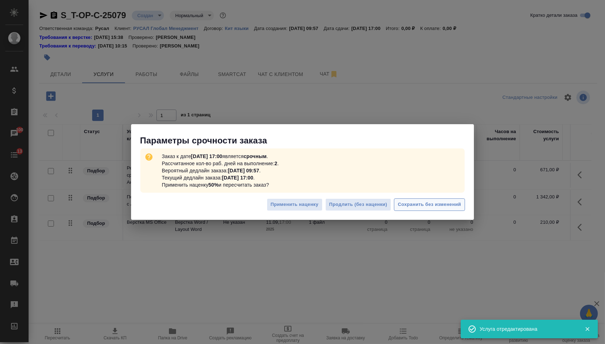
click at [430, 199] on button "Сохранить без изменений" at bounding box center [429, 205] width 71 height 12
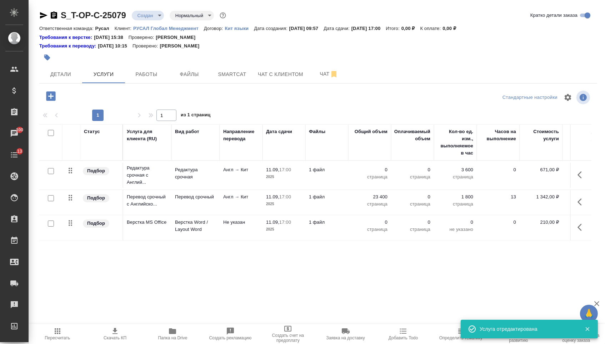
type input "urgent"
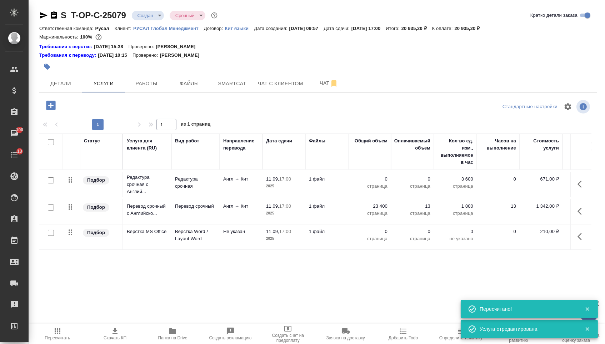
click at [371, 182] on p "0" at bounding box center [370, 179] width 36 height 7
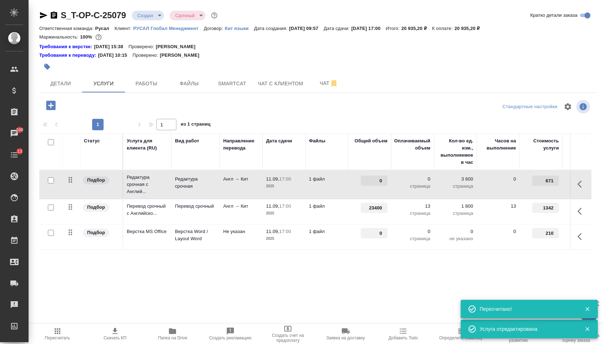
click at [371, 182] on input "0" at bounding box center [374, 181] width 27 height 10
click at [369, 186] on input "0" at bounding box center [374, 181] width 26 height 10
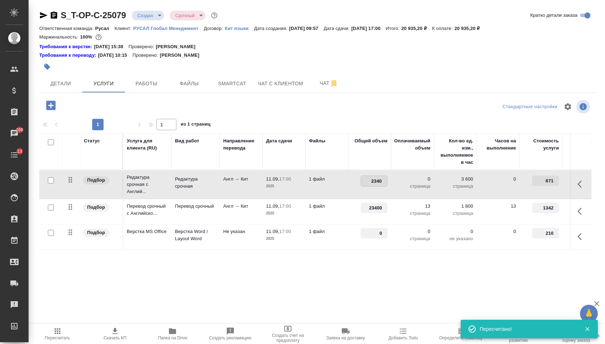
type input "23400"
drag, startPoint x: 376, startPoint y: 242, endPoint x: 391, endPoint y: 242, distance: 14.3
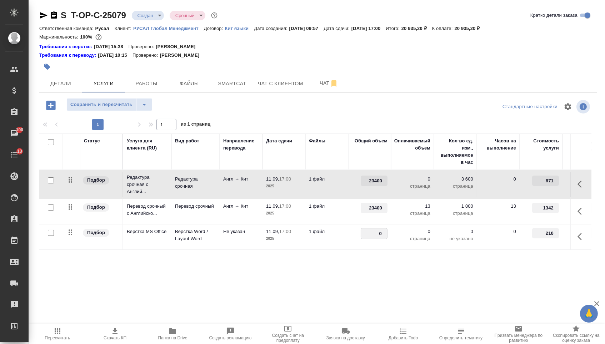
drag, startPoint x: 377, startPoint y: 239, endPoint x: 389, endPoint y: 239, distance: 11.8
click at [388, 239] on td "0" at bounding box center [369, 237] width 43 height 25
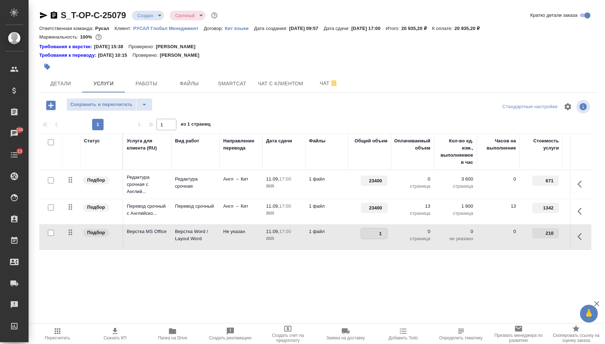
type input "13"
click at [368, 264] on div "Статус Услуга для клиента (RU) Вид работ Направление перевода Дата сдачи Файлы …" at bounding box center [315, 211] width 552 height 154
click at [108, 104] on span "Сохранить и пересчитать" at bounding box center [101, 105] width 62 height 8
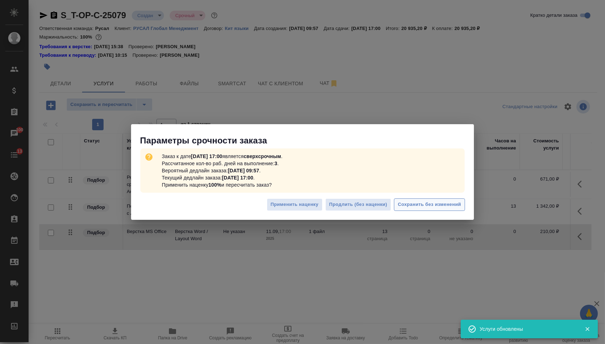
click at [430, 204] on span "Сохранить без изменений" at bounding box center [429, 205] width 63 height 8
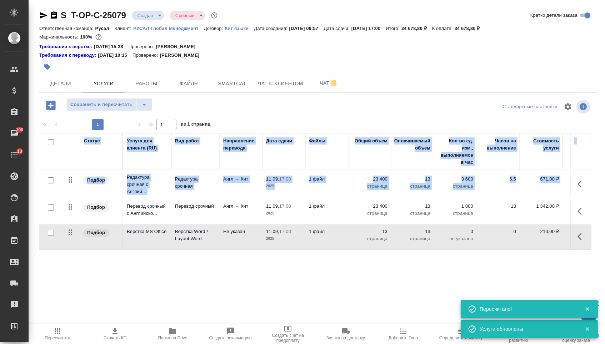
drag, startPoint x: 68, startPoint y: 218, endPoint x: 71, endPoint y: 166, distance: 51.9
click at [71, 166] on table "Статус Услуга для клиента (RU) Вид работ Направление перевода Дата сдачи Файлы …" at bounding box center [375, 192] width 673 height 116
drag, startPoint x: 72, startPoint y: 212, endPoint x: 72, endPoint y: 175, distance: 36.8
click at [72, 175] on tbody "Подбор Редактура срочная с Англий... Редактура срочная Англ → Кит 11.09, 17:00 …" at bounding box center [375, 210] width 673 height 80
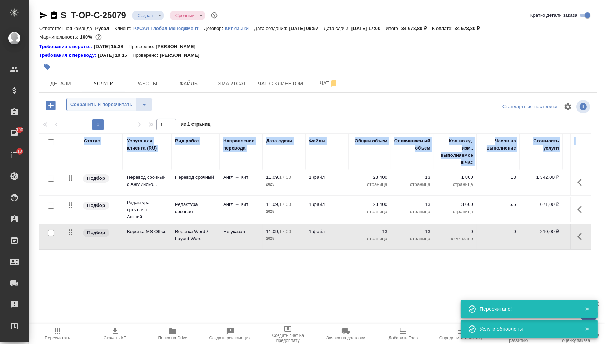
click at [128, 107] on span "Сохранить и пересчитать" at bounding box center [101, 105] width 62 height 8
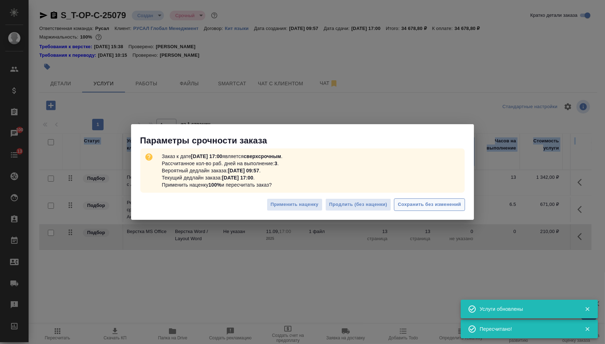
click at [407, 204] on span "Сохранить без изменений" at bounding box center [429, 205] width 63 height 8
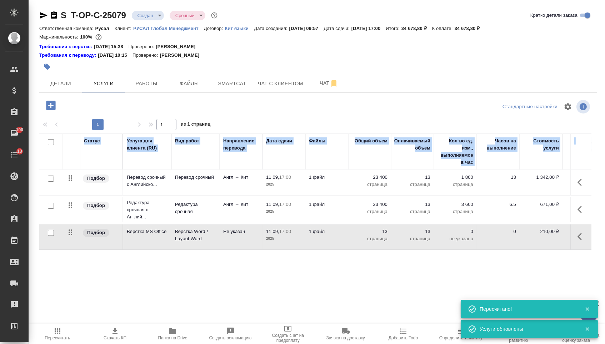
click at [143, 16] on body "🙏 .cls-1 fill:#fff; AWATERA Menshikova Aleksandra Клиенты Спецификации Заказы 1…" at bounding box center [302, 172] width 605 height 344
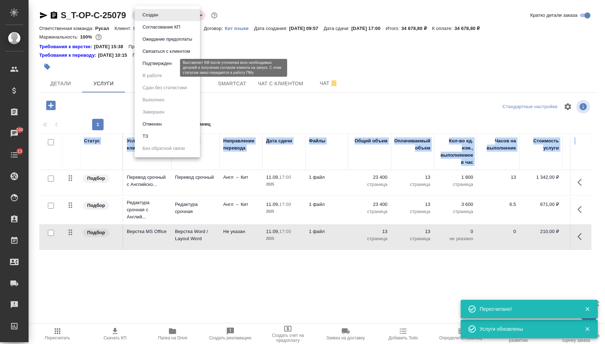
click at [145, 67] on button "Подтвержден" at bounding box center [157, 64] width 34 height 8
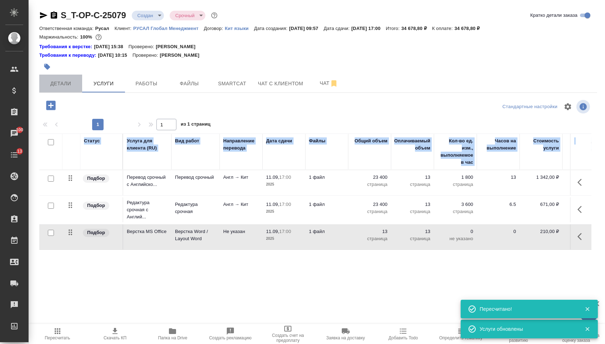
click at [75, 85] on span "Детали" at bounding box center [61, 83] width 34 height 9
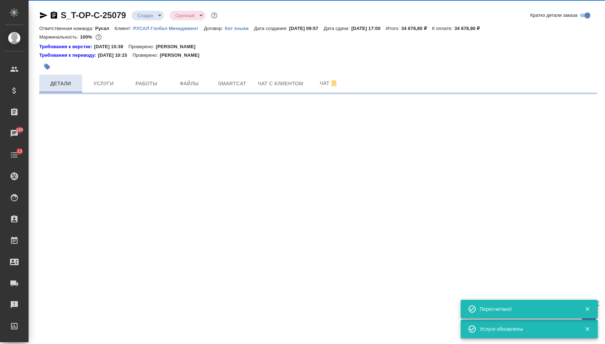
select select "RU"
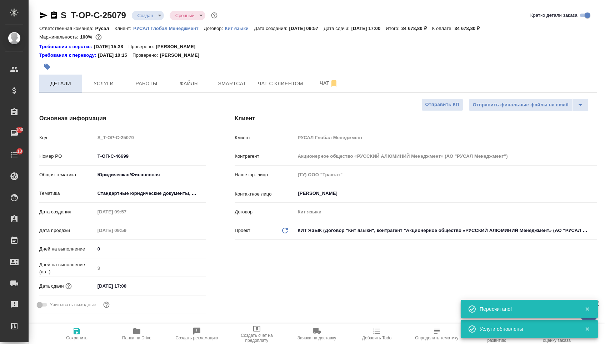
type textarea "x"
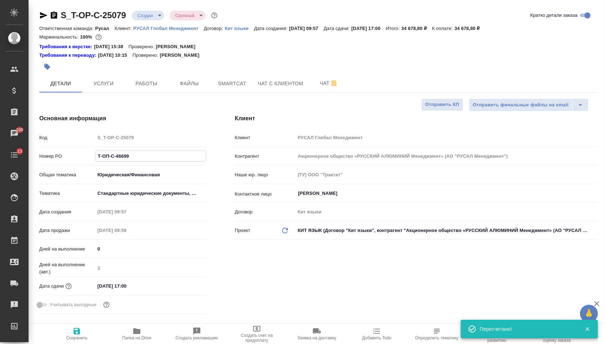
drag, startPoint x: 135, startPoint y: 158, endPoint x: 62, endPoint y: 156, distance: 72.9
click at [65, 156] on div "Номер PO Т-ОП-С-46699" at bounding box center [122, 156] width 167 height 12
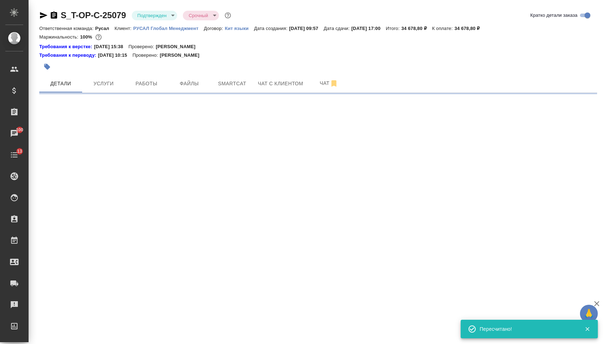
select select "RU"
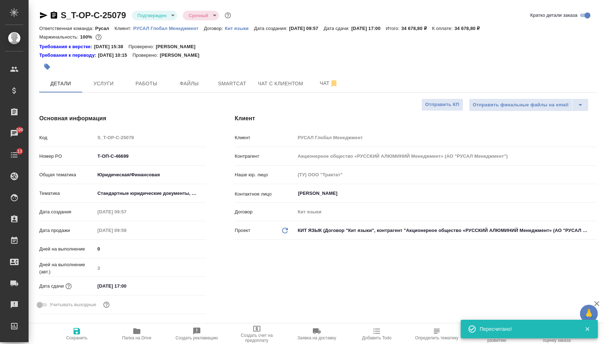
type textarea "x"
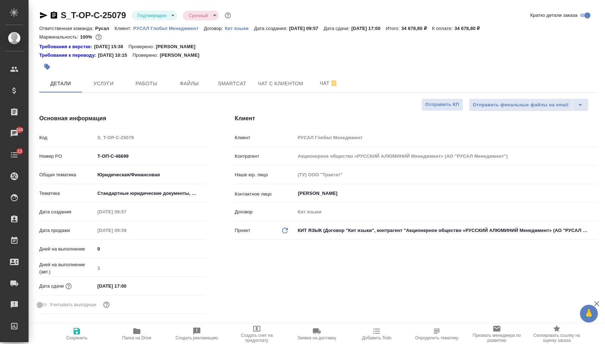
type textarea "x"
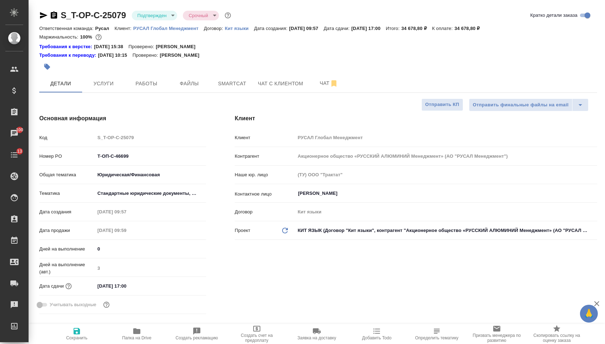
type textarea "x"
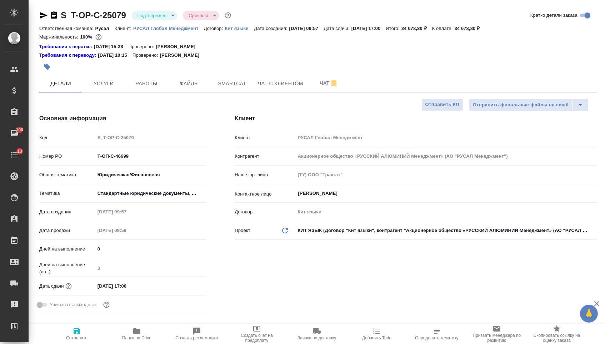
type textarea "x"
click at [57, 13] on icon "button" at bounding box center [54, 14] width 6 height 7
click at [57, 16] on icon "button" at bounding box center [54, 14] width 6 height 7
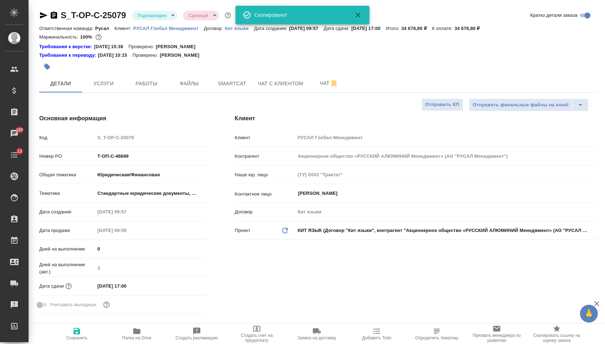
type textarea "x"
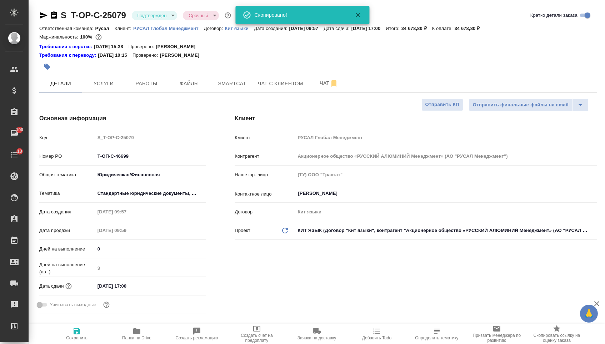
type textarea "x"
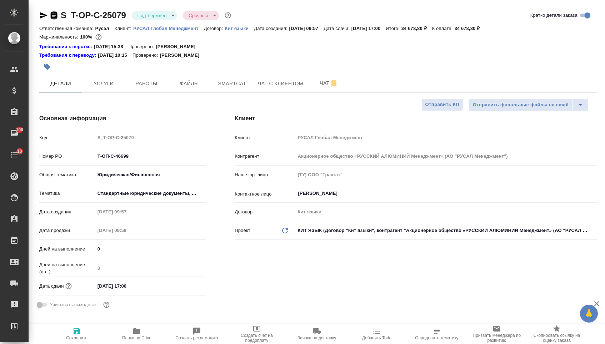
click at [56, 17] on icon "button" at bounding box center [54, 14] width 6 height 7
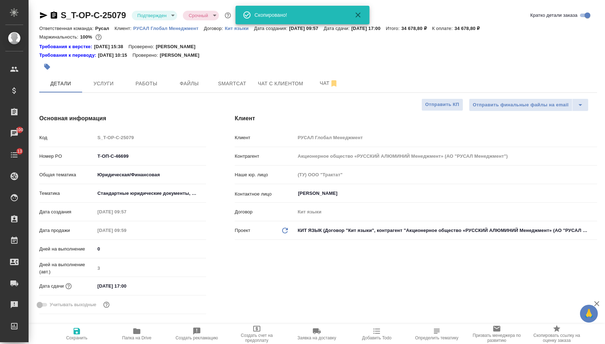
type textarea "x"
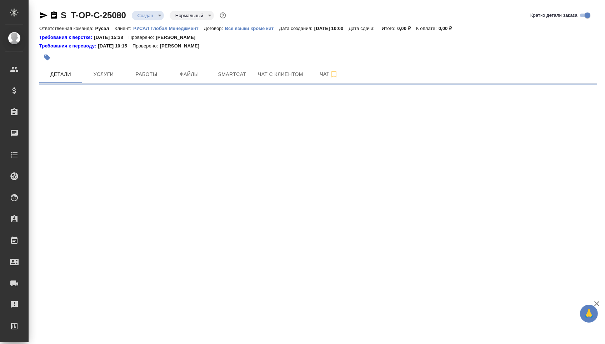
select select "RU"
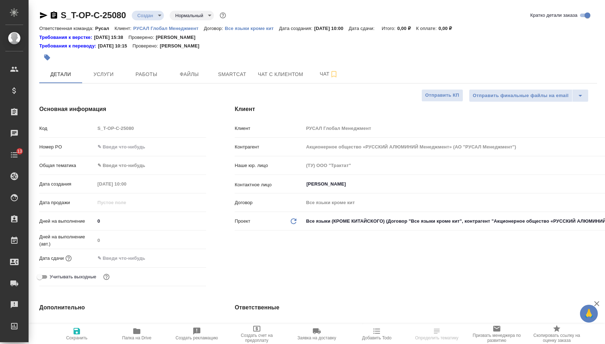
type textarea "x"
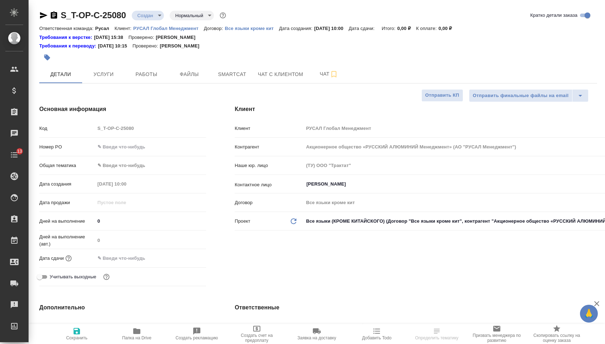
type textarea "x"
click at [154, 149] on input "text" at bounding box center [150, 147] width 111 height 10
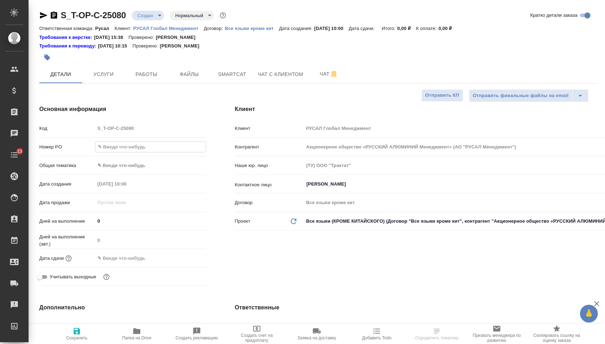
paste input "Т-ОП-С-46702"
type input "Т-ОП-С-46702"
type textarea "x"
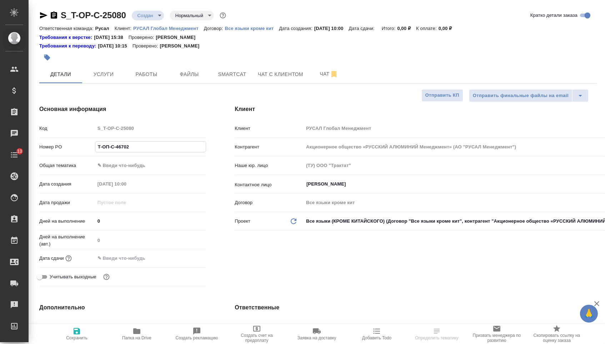
type input "Т-ОП-С-46702"
drag, startPoint x: 144, startPoint y: 256, endPoint x: 148, endPoint y: 257, distance: 4.2
click at [144, 256] on input "text" at bounding box center [126, 258] width 62 height 10
click at [194, 259] on div at bounding box center [193, 258] width 25 height 9
click at [190, 259] on icon "button" at bounding box center [185, 258] width 9 height 9
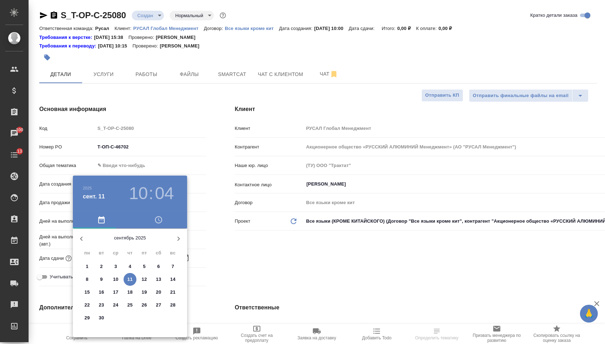
click at [132, 283] on span "11" at bounding box center [130, 279] width 13 height 7
type input "11.09.2025 10:04"
type textarea "x"
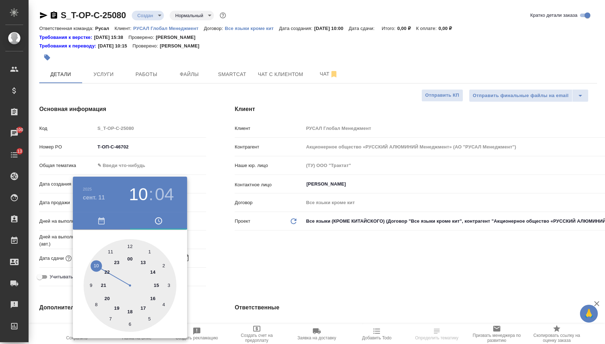
type textarea "x"
type input "11.09.2025 17:04"
click at [142, 303] on div at bounding box center [130, 285] width 93 height 93
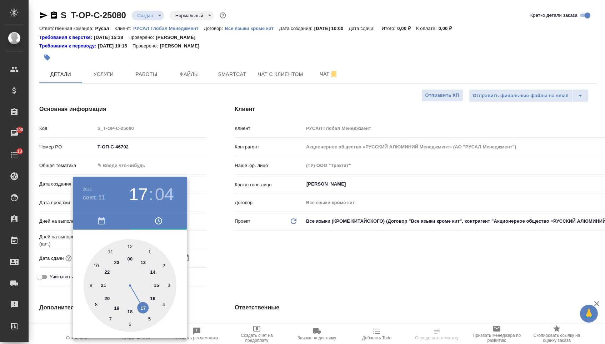
type textarea "x"
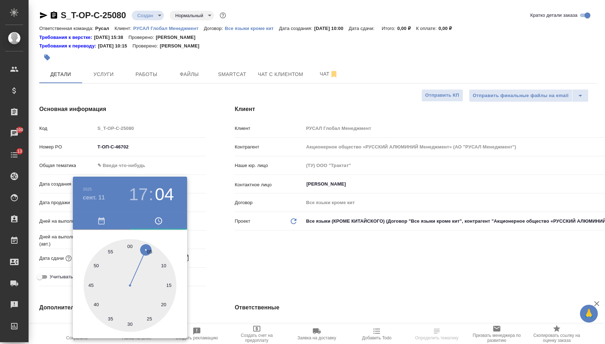
type textarea "x"
drag, startPoint x: 130, startPoint y: 242, endPoint x: 192, endPoint y: 254, distance: 63.2
click at [130, 243] on div at bounding box center [130, 285] width 93 height 93
type input "11.09.2025 17:00"
type textarea "x"
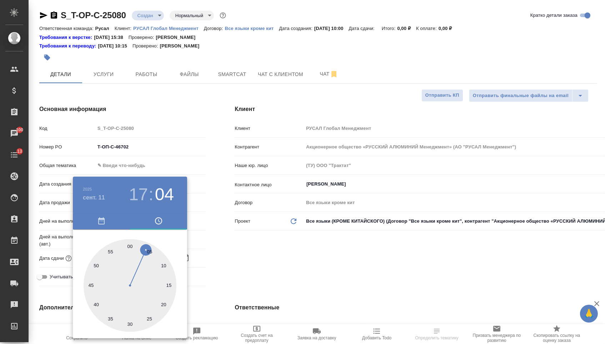
type textarea "x"
click at [227, 256] on div at bounding box center [302, 172] width 605 height 344
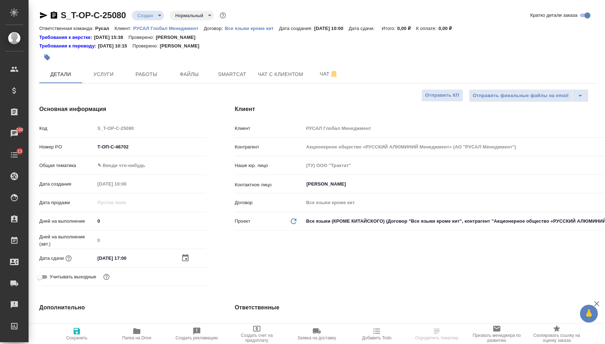
select select "RU"
type textarea "x"
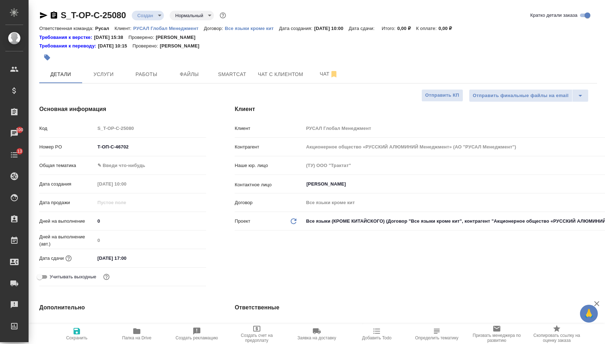
type textarea "x"
click at [113, 173] on body "🙏 .cls-1 fill:#fff; AWATERA Menshikova Aleksandra Клиенты Спецификации Заказы 1…" at bounding box center [302, 172] width 605 height 344
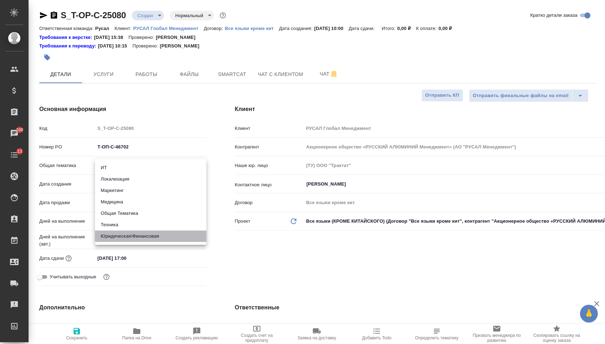
click at [118, 238] on li "Юридическая/Финансовая" at bounding box center [150, 236] width 111 height 11
type input "yr-fn"
type textarea "x"
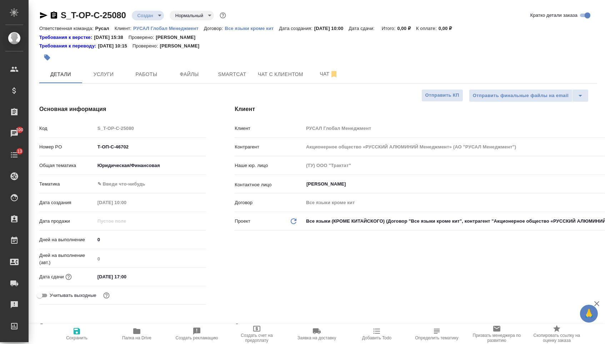
click at [117, 189] on body "🙏 .cls-1 fill:#fff; AWATERA Menshikova Aleksandra Клиенты Спецификации Заказы 1…" at bounding box center [302, 172] width 605 height 344
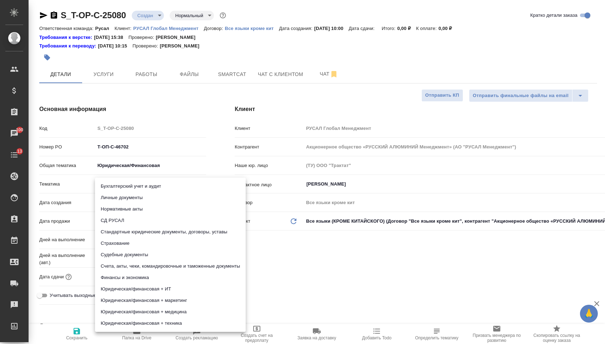
click at [117, 231] on li "Стандартные юридические документы, договоры, уставы" at bounding box center [170, 231] width 151 height 11
type textarea "x"
type input "5f647205b73bc97568ca66bf"
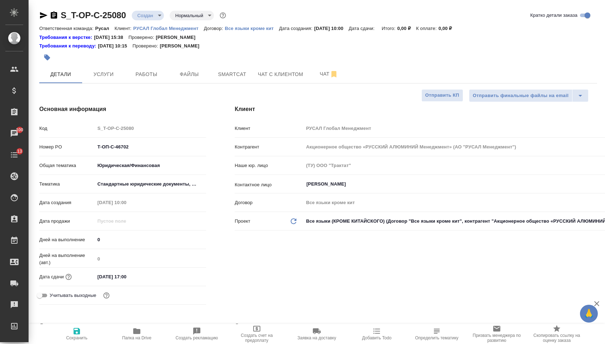
click at [84, 331] on span "Сохранить" at bounding box center [76, 334] width 51 height 14
type textarea "x"
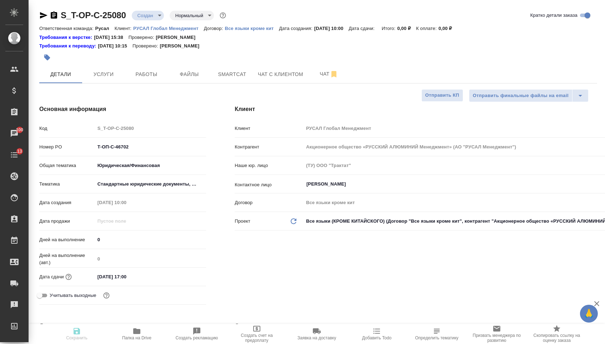
type textarea "x"
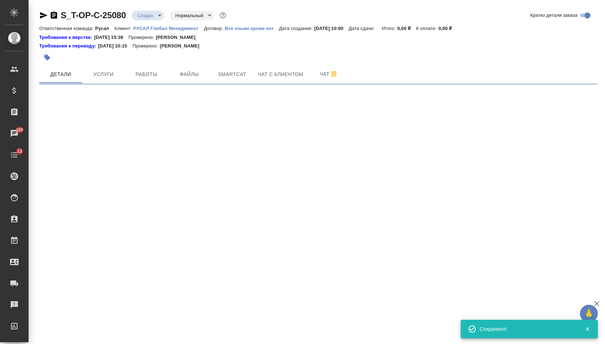
select select "RU"
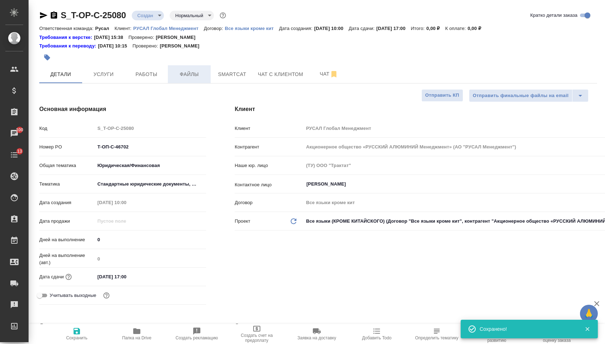
type textarea "x"
click at [176, 77] on span "Файлы" at bounding box center [189, 74] width 34 height 9
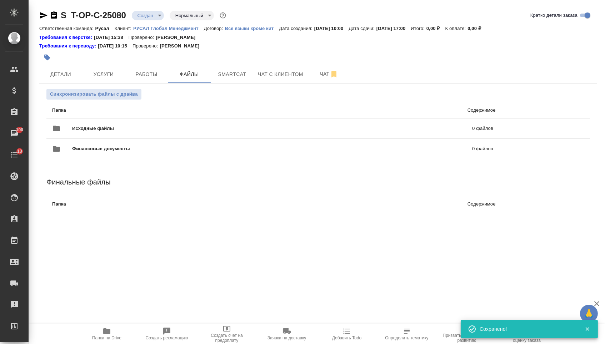
click at [129, 113] on p "Папка" at bounding box center [159, 110] width 215 height 7
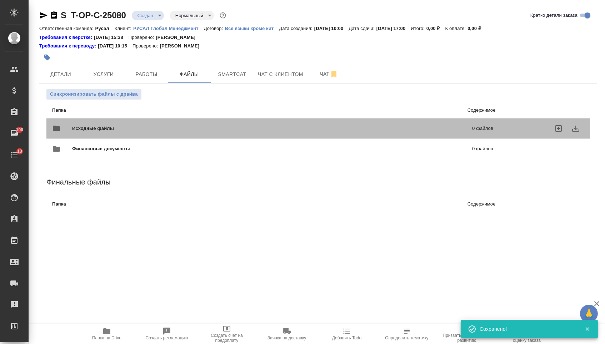
click at [124, 126] on span "Исходные файлы" at bounding box center [182, 128] width 221 height 7
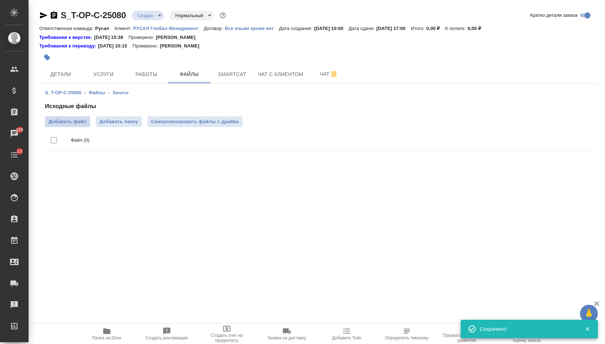
click at [72, 122] on span "Добавить файл" at bounding box center [68, 121] width 38 height 7
click at [0, 0] on input "Добавить файл" at bounding box center [0, 0] width 0 height 0
click at [90, 72] on span "Услуги" at bounding box center [103, 74] width 34 height 9
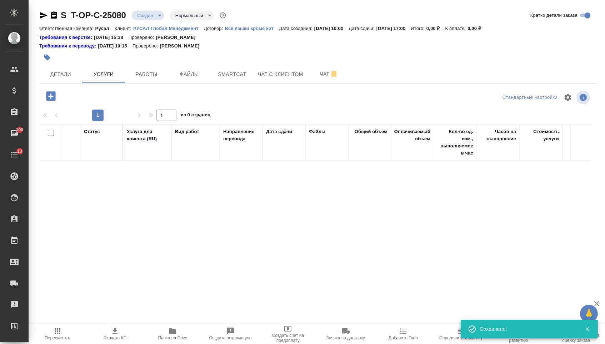
click at [57, 98] on icon "button" at bounding box center [51, 96] width 12 height 12
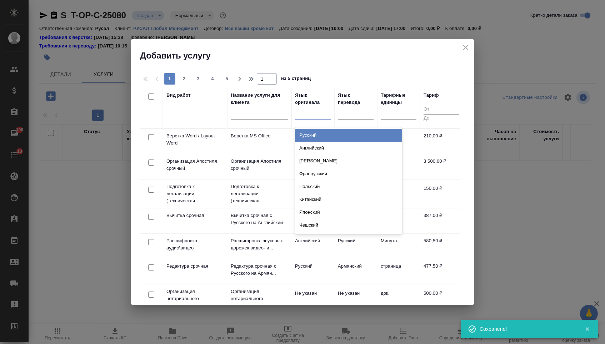
click at [323, 115] on div at bounding box center [313, 112] width 36 height 10
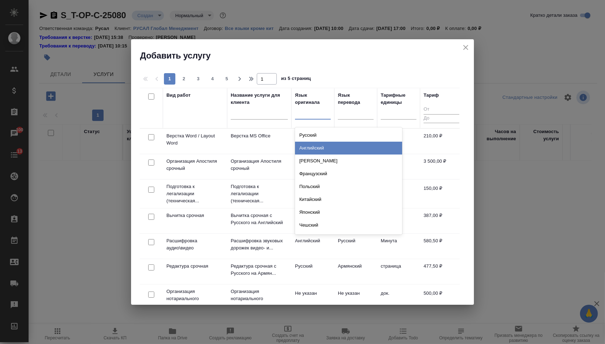
click at [323, 145] on div "Английский" at bounding box center [348, 148] width 107 height 13
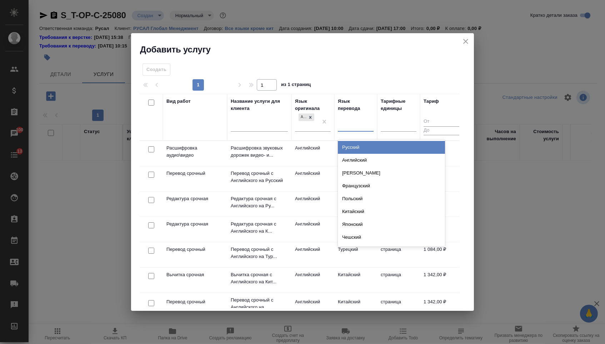
click at [346, 128] on div at bounding box center [356, 125] width 36 height 10
click at [346, 148] on div "Русский" at bounding box center [391, 147] width 107 height 13
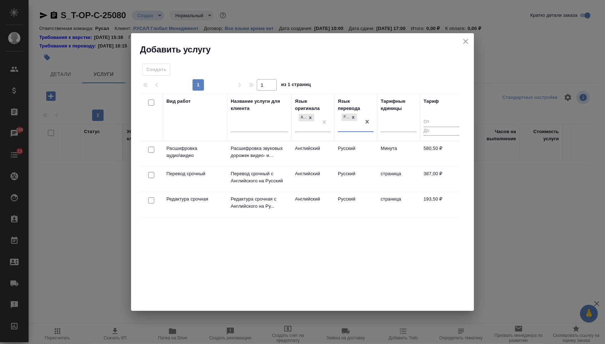
click at [149, 176] on input "checkbox" at bounding box center [151, 175] width 6 height 6
checkbox input "true"
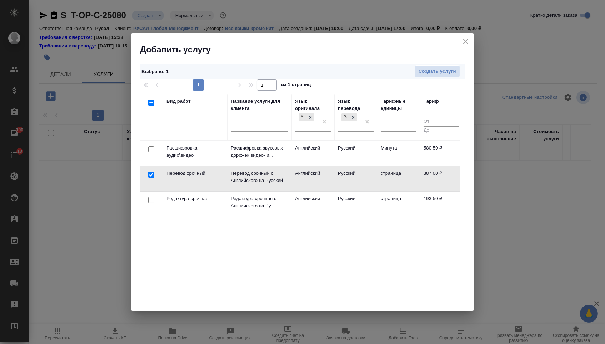
click at [149, 204] on div at bounding box center [151, 200] width 16 height 10
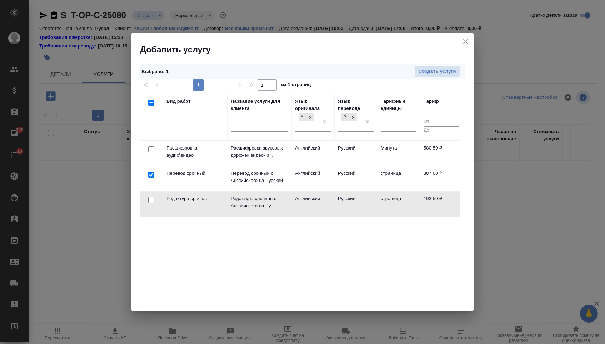
click at [149, 204] on div at bounding box center [151, 200] width 16 height 10
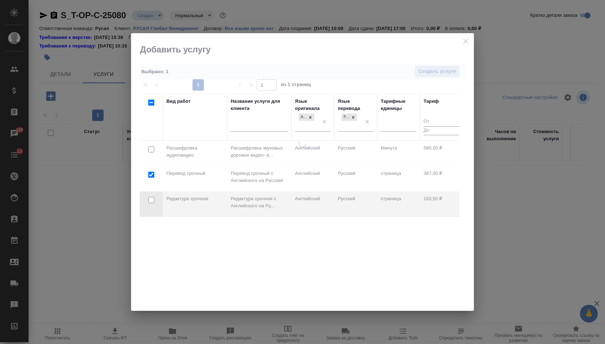
click at [149, 204] on div at bounding box center [151, 200] width 16 height 10
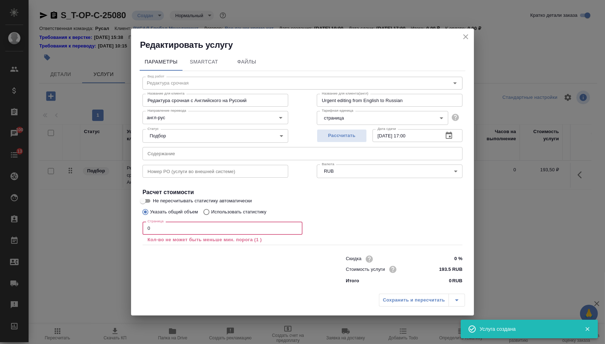
drag, startPoint x: 155, startPoint y: 228, endPoint x: 131, endPoint y: 227, distance: 24.3
click at [131, 228] on div "Параметры SmartCat Файлы Вид работ Редактура срочная Вид работ Название для кли…" at bounding box center [302, 171] width 343 height 240
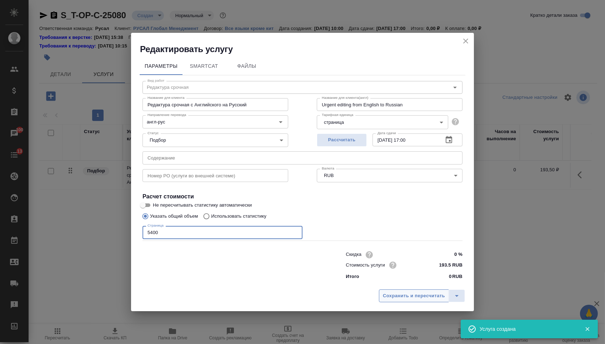
type input "5400"
click at [405, 297] on span "Сохранить и пересчитать" at bounding box center [414, 296] width 62 height 8
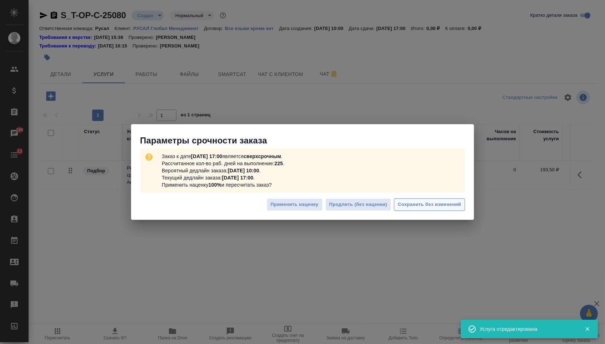
click at [448, 200] on button "Сохранить без изменений" at bounding box center [429, 205] width 71 height 12
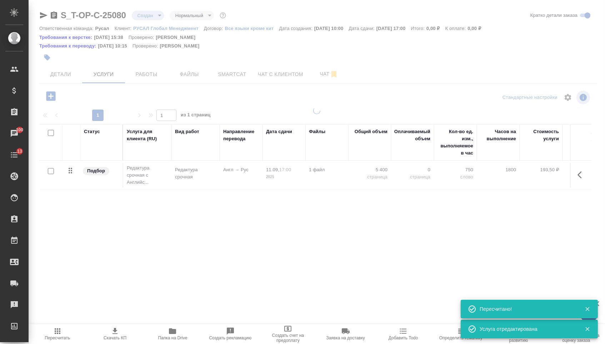
type input "urgent"
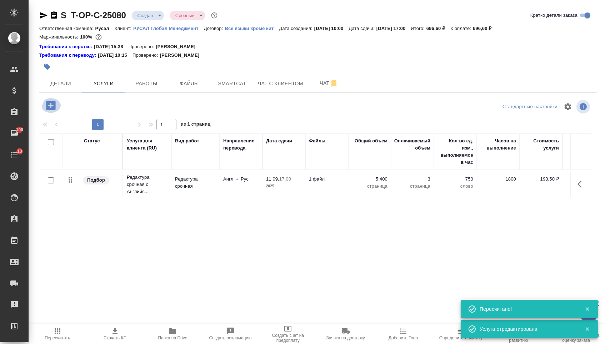
click at [48, 104] on icon "button" at bounding box center [50, 105] width 9 height 9
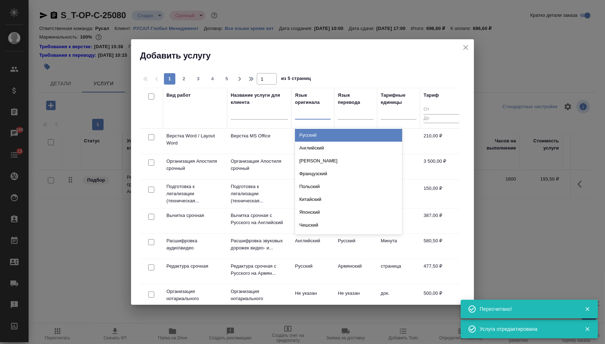
click at [320, 111] on div at bounding box center [313, 112] width 36 height 10
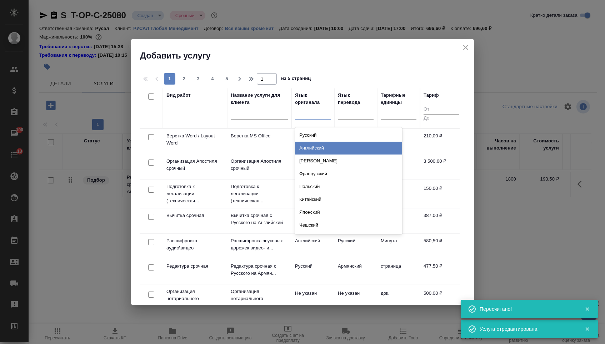
click at [320, 147] on div "Английский" at bounding box center [348, 148] width 107 height 13
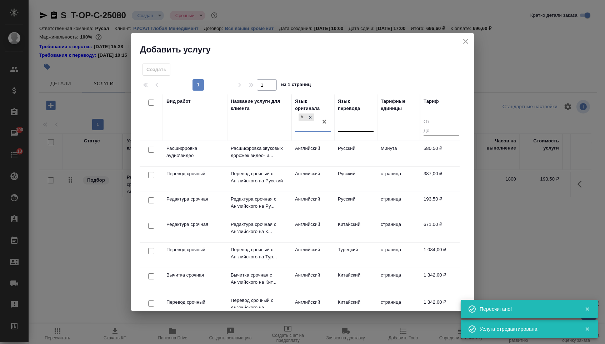
click at [348, 127] on div at bounding box center [356, 125] width 36 height 10
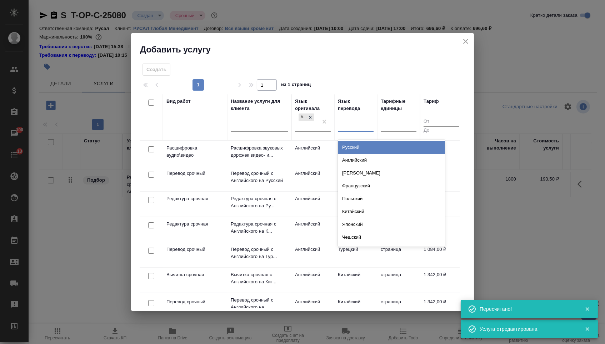
click at [348, 144] on div "Русский" at bounding box center [391, 147] width 107 height 13
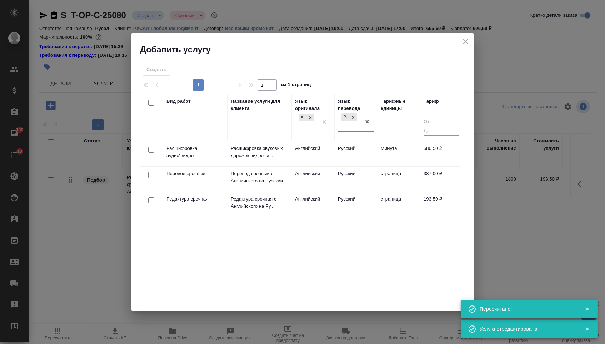
click at [211, 174] on p "Перевод срочный" at bounding box center [194, 173] width 57 height 7
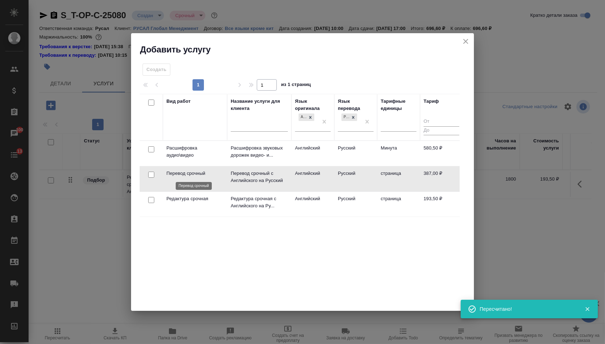
click at [211, 174] on p "Перевод срочный" at bounding box center [194, 173] width 57 height 7
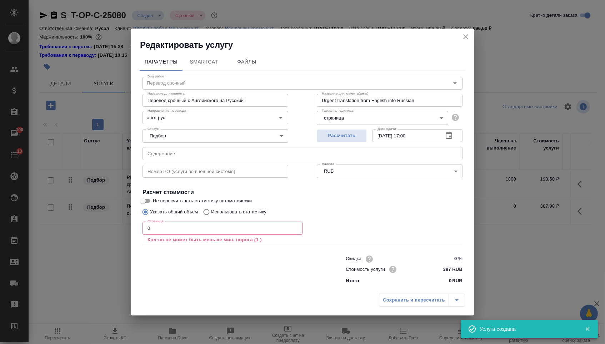
click at [170, 156] on input "text" at bounding box center [302, 153] width 320 height 13
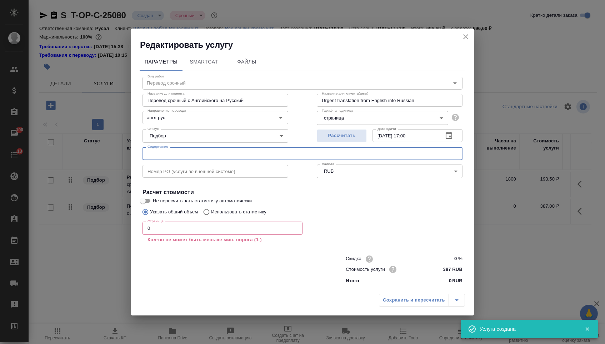
paste input "RS-ALPG Addendum 1 (BOAZ)_v1 (1)"
type input "RS-ALPG Addendum 1 (BOAZ)_v1 (1)"
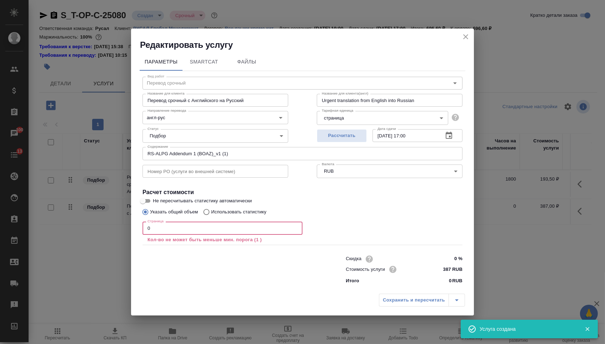
click at [160, 234] on input "0" at bounding box center [222, 228] width 160 height 13
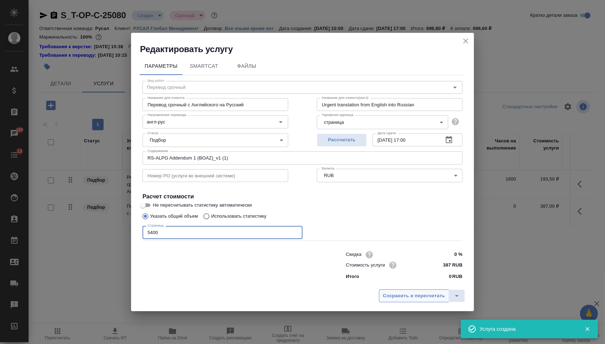
type input "5400"
click at [408, 295] on span "Сохранить и пересчитать" at bounding box center [414, 296] width 62 height 8
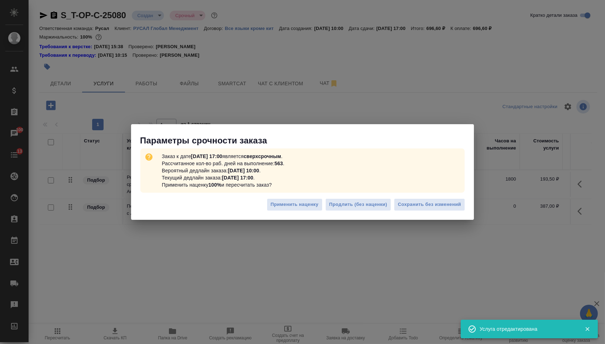
click at [410, 212] on div "Применить наценку Продлить (без наценки) Сохранить без изменений" at bounding box center [302, 207] width 343 height 25
click at [410, 206] on span "Сохранить без изменений" at bounding box center [429, 205] width 63 height 8
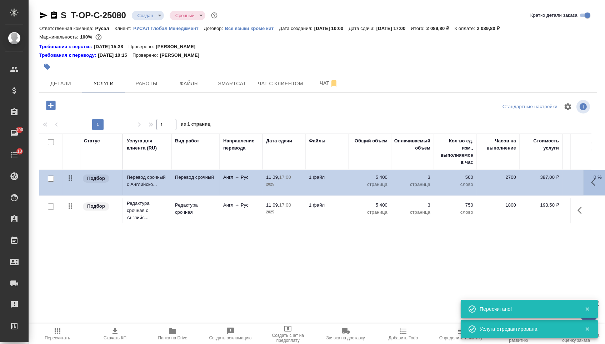
drag, startPoint x: 73, startPoint y: 210, endPoint x: 73, endPoint y: 175, distance: 35.0
click at [73, 175] on tbody "Подбор Редактура срочная с Английс... Редактура срочная Англ → Рус 11.09, 17:00…" at bounding box center [375, 197] width 673 height 55
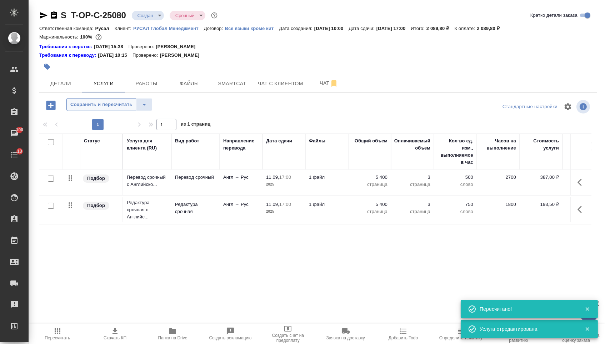
click at [112, 109] on span "Сохранить и пересчитать" at bounding box center [101, 105] width 62 height 8
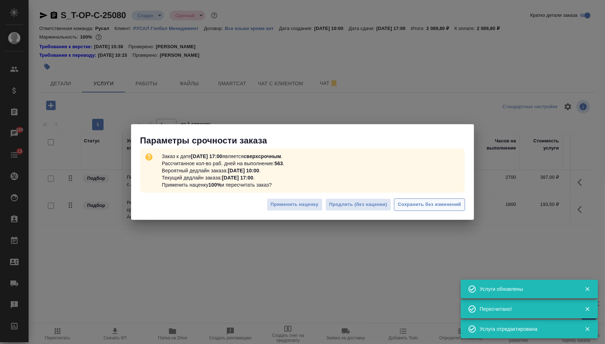
click at [431, 207] on span "Сохранить без изменений" at bounding box center [429, 205] width 63 height 8
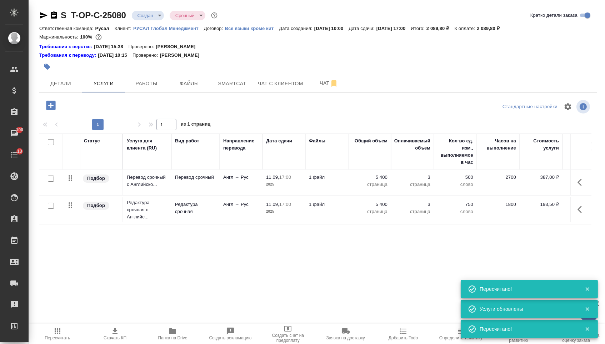
click at [147, 16] on body "🙏 .cls-1 fill:#fff; AWATERA Menshikova Aleksandra Клиенты Спецификации Заказы 1…" at bounding box center [302, 172] width 605 height 344
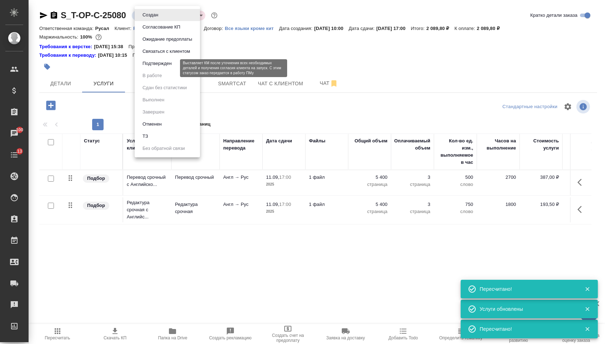
click at [148, 67] on button "Подтвержден" at bounding box center [157, 64] width 34 height 8
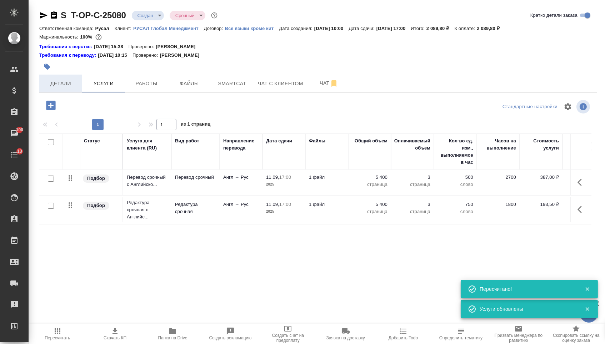
click at [70, 80] on button "Детали" at bounding box center [60, 84] width 43 height 18
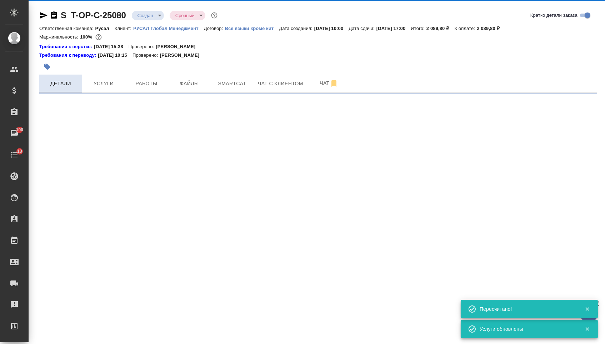
select select "RU"
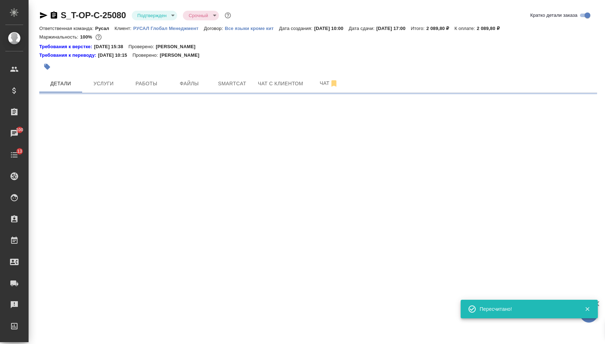
click at [137, 163] on div ".cls-1 fill:#fff; AWATERA Menshikova Aleksandra Клиенты Спецификации Заказы 100…" at bounding box center [302, 172] width 605 height 344
select select "RU"
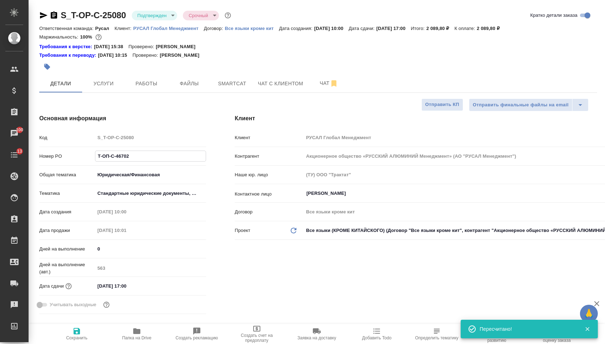
drag, startPoint x: 136, startPoint y: 160, endPoint x: 47, endPoint y: 160, distance: 89.3
click at [47, 160] on div "Номер PO Т-ОП-С-46702" at bounding box center [122, 156] width 167 height 12
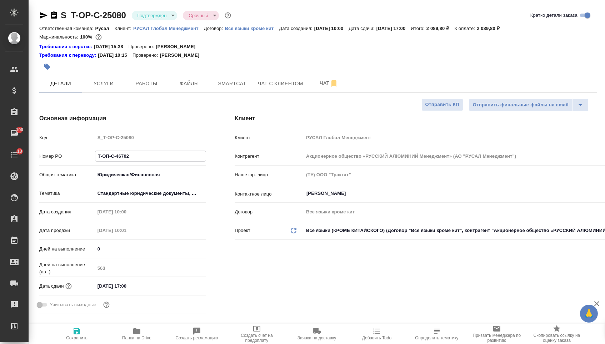
type textarea "x"
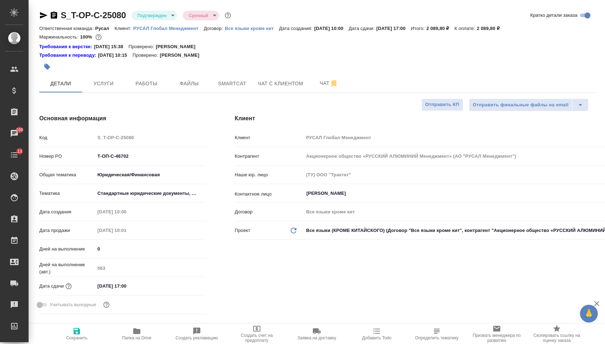
type textarea "x"
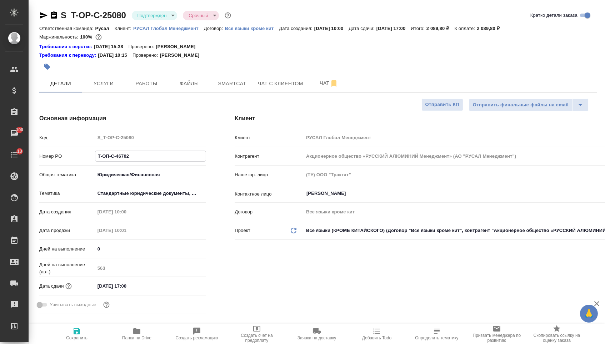
type textarea "x"
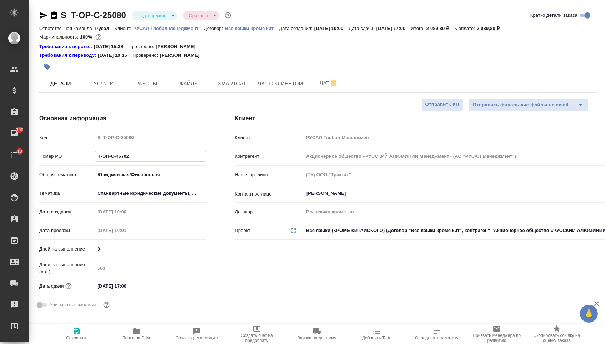
type textarea "x"
click at [53, 13] on icon "button" at bounding box center [54, 14] width 6 height 7
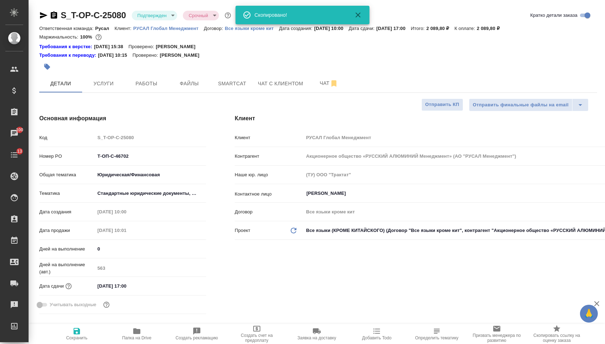
type textarea "x"
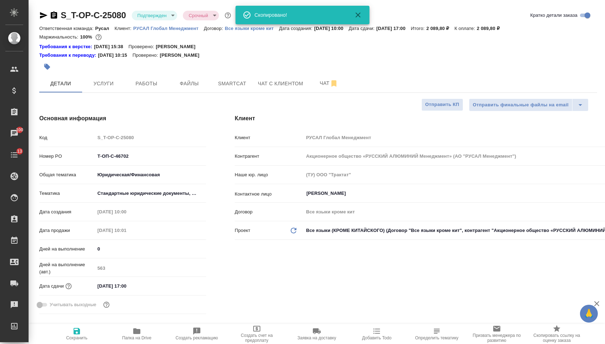
type textarea "x"
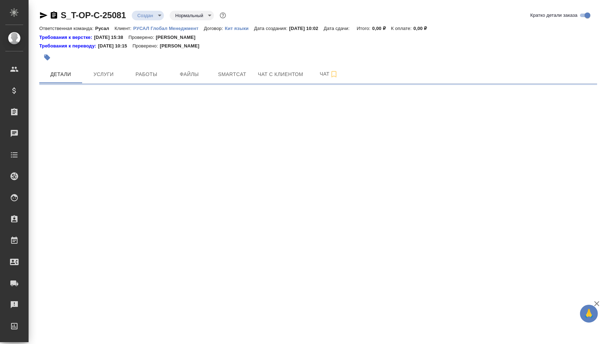
select select "RU"
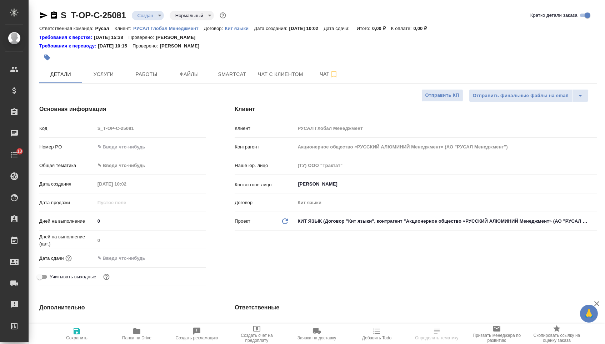
type textarea "x"
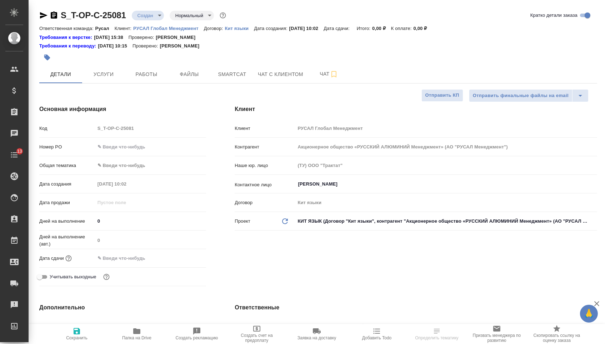
type textarea "x"
click at [156, 150] on input "text" at bounding box center [150, 147] width 111 height 10
type textarea "x"
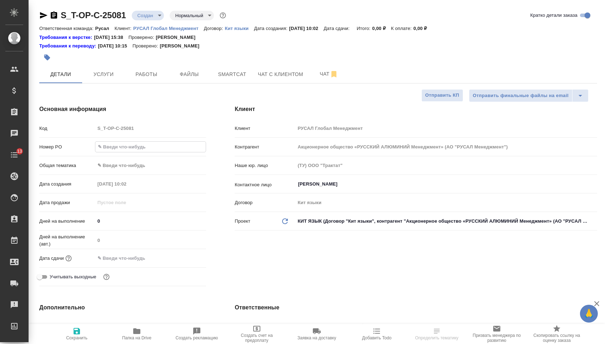
paste input "Т-ОП-С-46704"
type input "Т-ОП-С-46704"
type textarea "x"
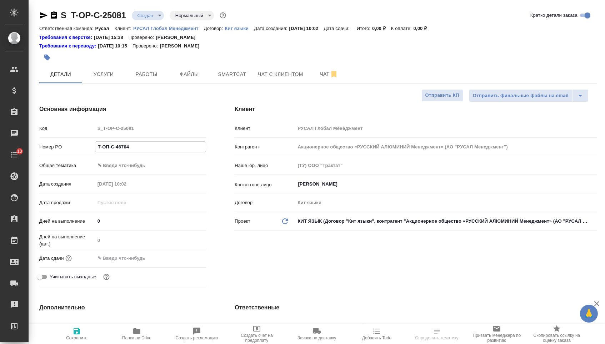
type input "Т-ОП-С-46704"
drag, startPoint x: 138, startPoint y: 259, endPoint x: 142, endPoint y: 261, distance: 4.0
click at [138, 259] on input "text" at bounding box center [126, 258] width 62 height 10
click at [185, 261] on icon "button" at bounding box center [185, 257] width 6 height 7
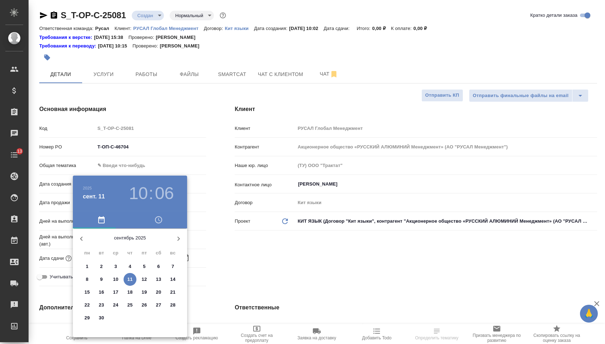
click at [128, 279] on p "11" at bounding box center [129, 279] width 5 height 7
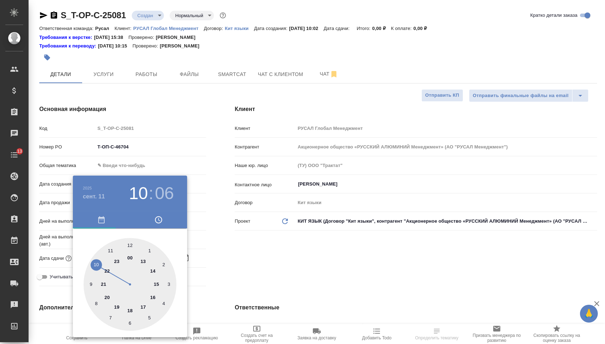
type input "[DATE] 10:06"
type textarea "x"
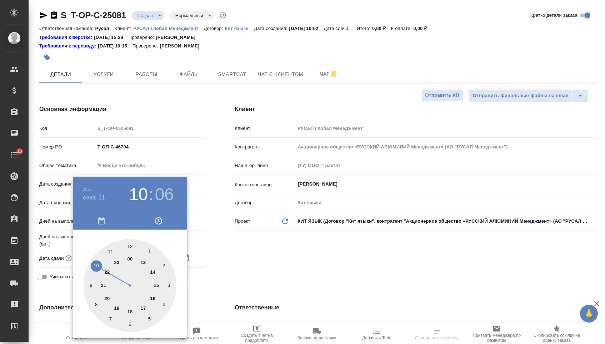
type textarea "x"
drag, startPoint x: 146, startPoint y: 305, endPoint x: 145, endPoint y: 273, distance: 32.5
click at [146, 305] on div at bounding box center [130, 285] width 93 height 93
type input "11.09.2025 17:06"
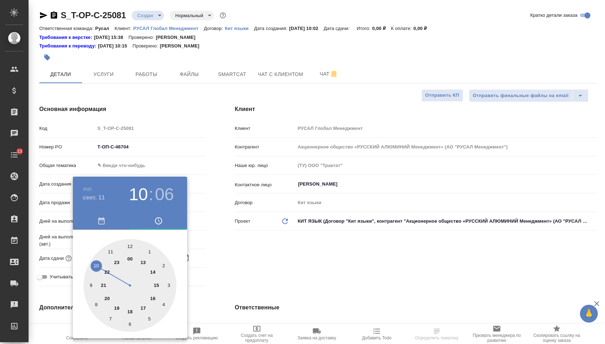
type textarea "x"
click at [130, 244] on div at bounding box center [130, 285] width 93 height 93
type input "11.09.2025 17:00"
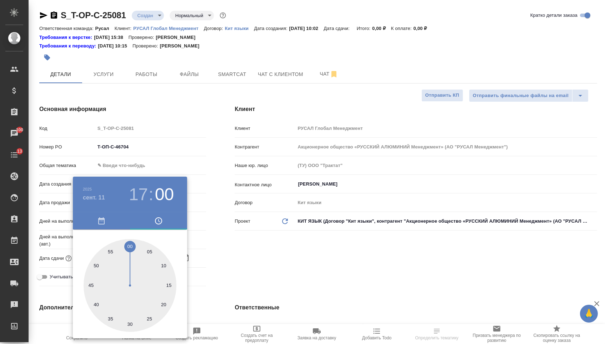
type textarea "x"
click at [227, 259] on div at bounding box center [302, 172] width 605 height 344
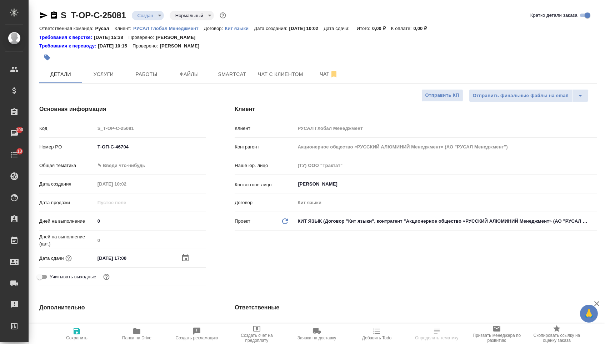
type textarea "x"
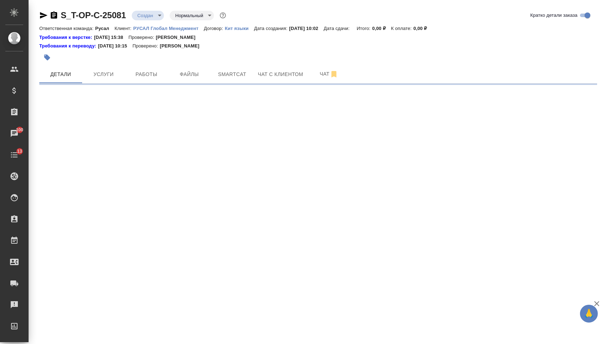
select select "RU"
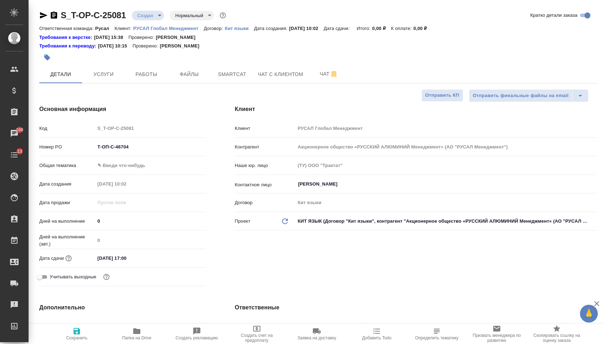
type textarea "x"
click at [145, 164] on body "🙏 .cls-1 fill:#fff; AWATERA Menshikova Aleksandra Клиенты Спецификации Заказы 1…" at bounding box center [302, 172] width 605 height 344
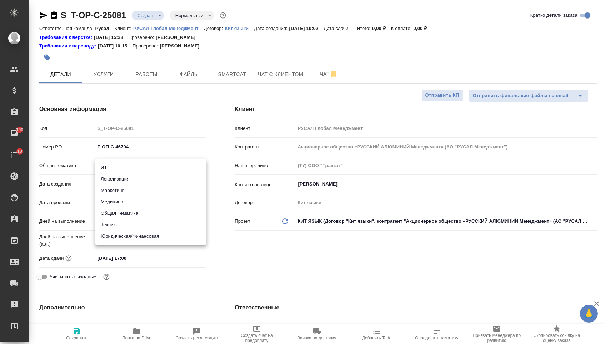
click at [136, 234] on li "Юридическая/Финансовая" at bounding box center [150, 236] width 111 height 11
type input "yr-fn"
type textarea "x"
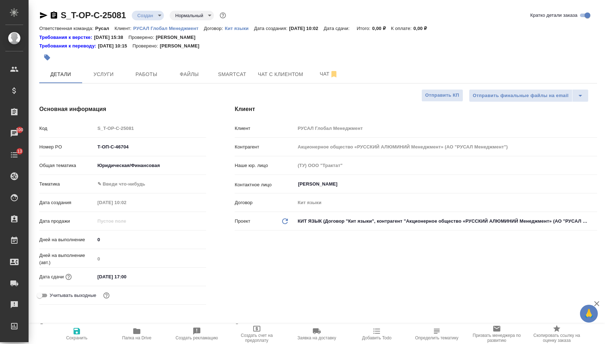
click at [135, 185] on body "🙏 .cls-1 fill:#fff; AWATERA Menshikova Aleksandra Клиенты Спецификации Заказы 1…" at bounding box center [302, 172] width 605 height 344
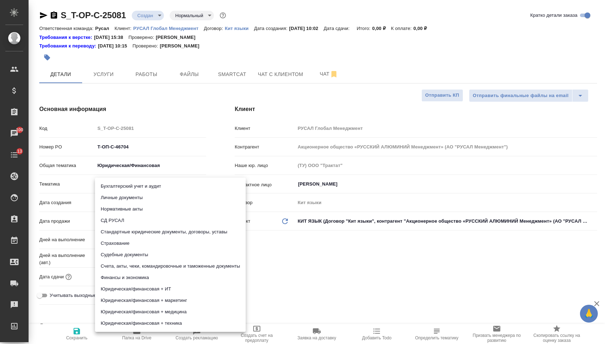
click at [136, 231] on li "Стандартные юридические документы, договоры, уставы" at bounding box center [170, 231] width 151 height 11
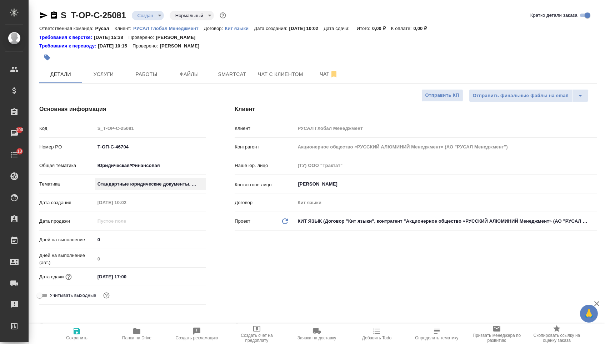
type textarea "x"
type input "5f647205b73bc97568ca66bf"
click at [75, 344] on button "Сохранить" at bounding box center [77, 334] width 60 height 20
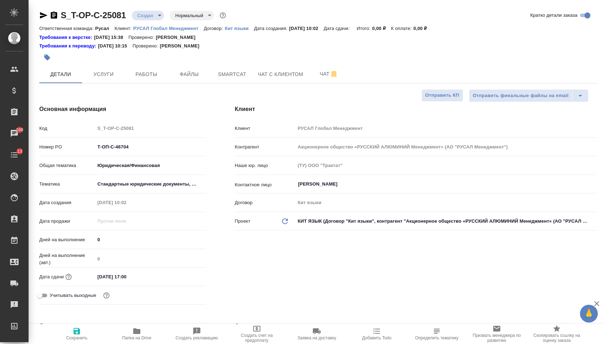
type textarea "x"
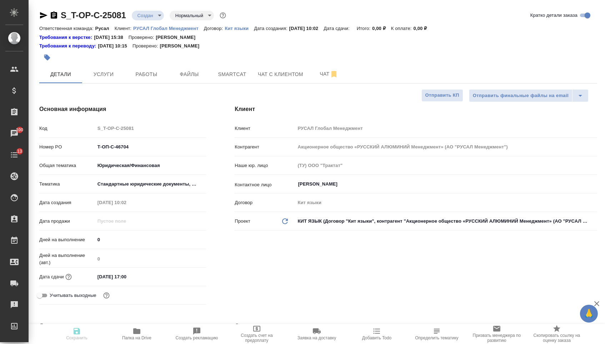
type textarea "x"
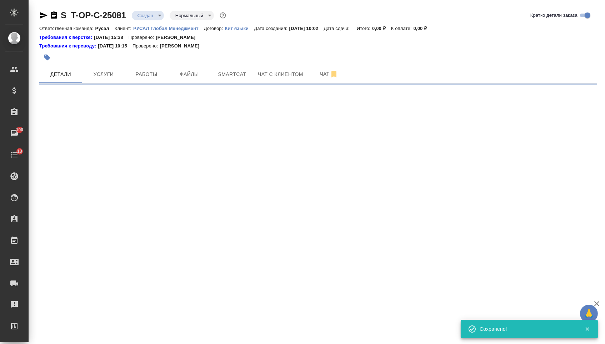
select select "RU"
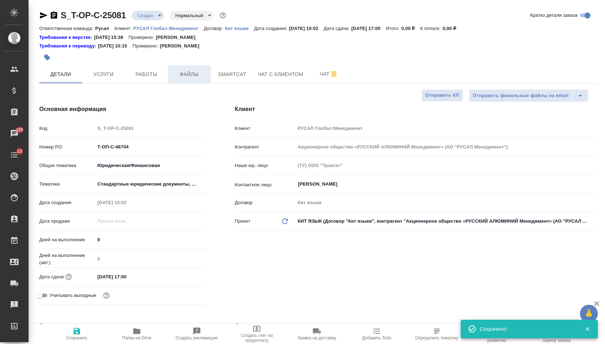
click at [178, 75] on span "Файлы" at bounding box center [189, 74] width 34 height 9
type textarea "x"
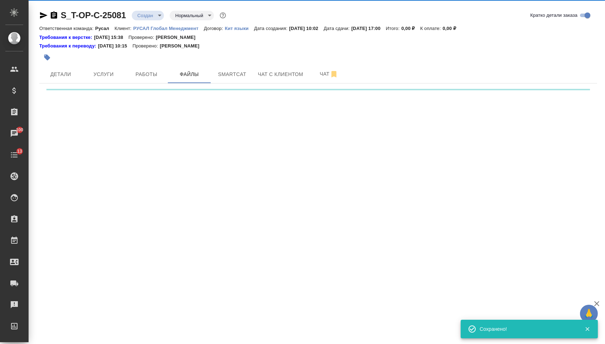
click at [100, 124] on div ".cls-1 fill:#fff; AWATERA Menshikova Aleksandra Клиенты Спецификации Заказы 100…" at bounding box center [302, 172] width 605 height 344
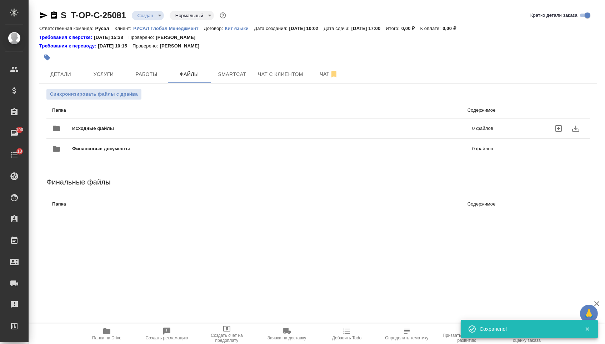
click at [67, 117] on div "Исходные файлы 0 файлов" at bounding box center [272, 128] width 455 height 31
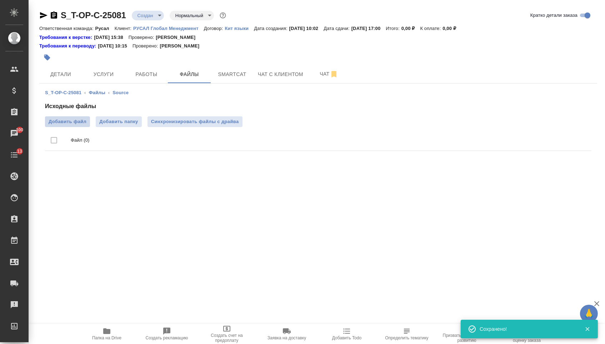
click at [59, 120] on span "Добавить файл" at bounding box center [68, 121] width 38 height 7
click at [0, 0] on input "Добавить файл" at bounding box center [0, 0] width 0 height 0
click at [115, 67] on button "Услуги" at bounding box center [103, 74] width 43 height 18
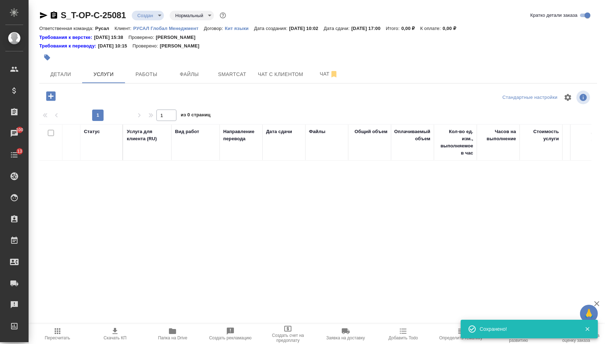
click at [51, 95] on icon "button" at bounding box center [50, 95] width 9 height 9
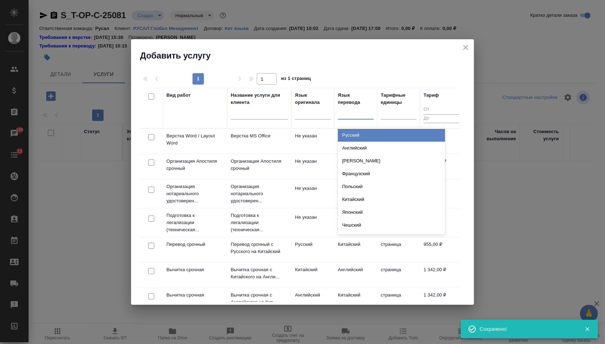
drag, startPoint x: 351, startPoint y: 110, endPoint x: 351, endPoint y: 134, distance: 24.6
click at [351, 110] on div at bounding box center [356, 112] width 36 height 10
click at [351, 136] on div "Русский" at bounding box center [391, 135] width 107 height 13
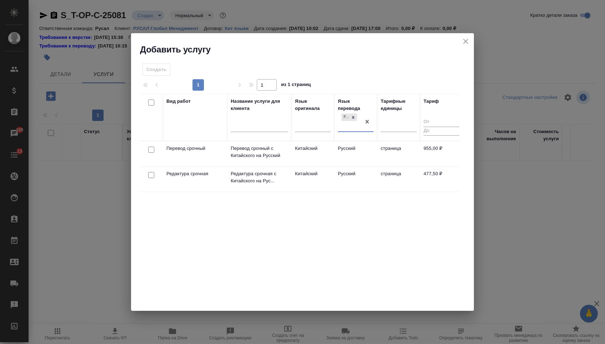
click at [154, 153] on div at bounding box center [151, 150] width 16 height 10
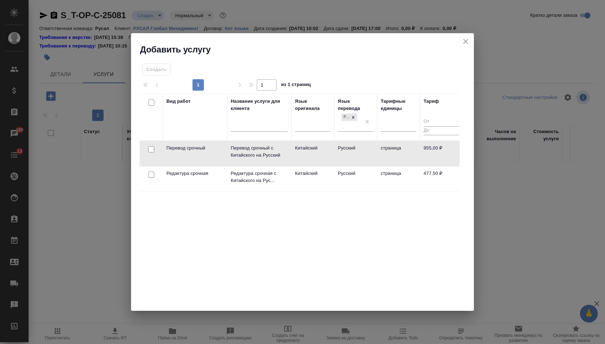
click at [152, 151] on input "checkbox" at bounding box center [151, 149] width 6 height 6
checkbox input "true"
click at [151, 174] on input "checkbox" at bounding box center [151, 175] width 6 height 6
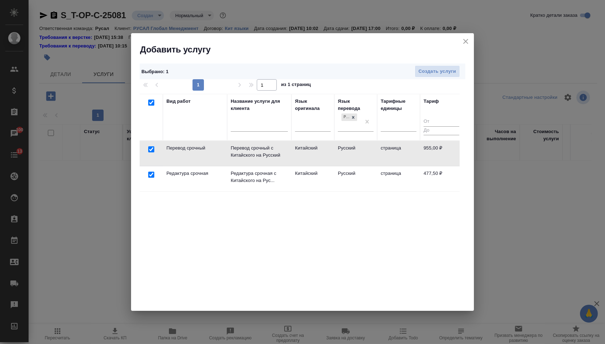
checkbox input "true"
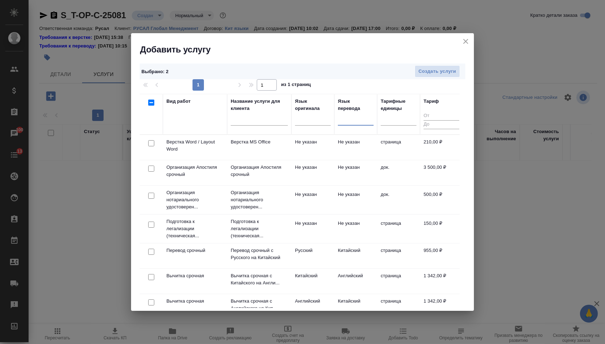
checkbox input "false"
click at [153, 144] on input "checkbox" at bounding box center [151, 143] width 6 height 6
checkbox input "true"
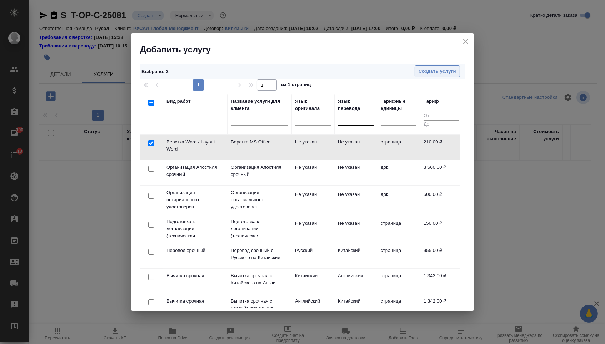
click at [427, 67] on span "Создать услуги" at bounding box center [437, 71] width 37 height 8
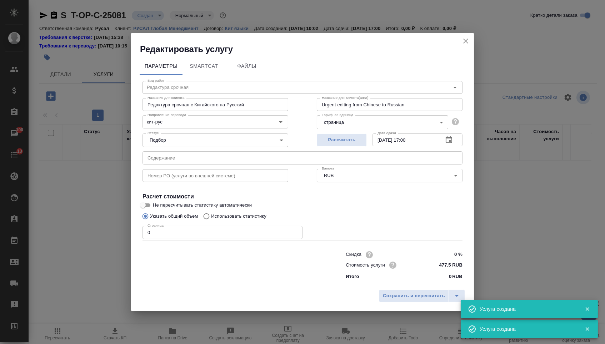
type input "Перевод срочный"
type input "Перевод срочный с Китайского на Русский"
type input "Urgent translation from Chinese into Russian"
type input "кит-рус"
type input "955 RUB"
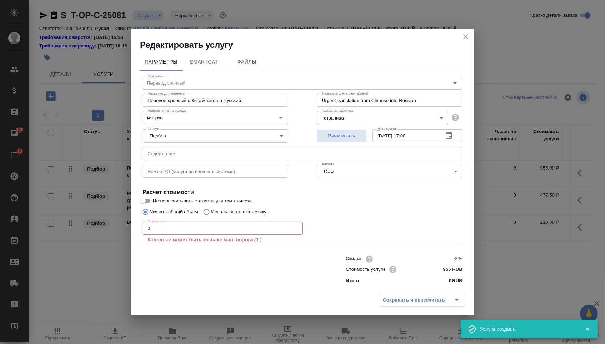
click at [173, 146] on div "Статус Подбор none Статус" at bounding box center [215, 135] width 174 height 46
click at [172, 154] on input "text" at bounding box center [302, 153] width 320 height 13
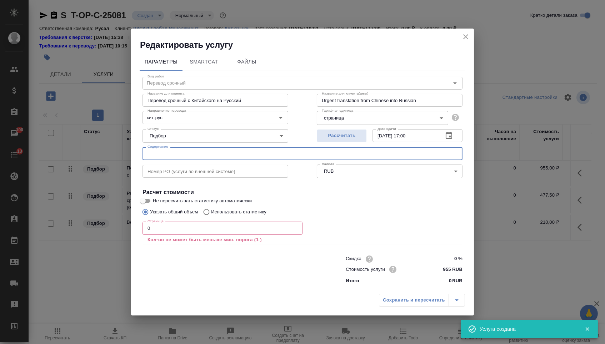
click at [172, 154] on input "text" at bounding box center [302, 153] width 320 height 13
paste input "KCB account opening forms 1"
type input "KCB account opening forms 1"
click at [154, 234] on input "0" at bounding box center [222, 228] width 160 height 13
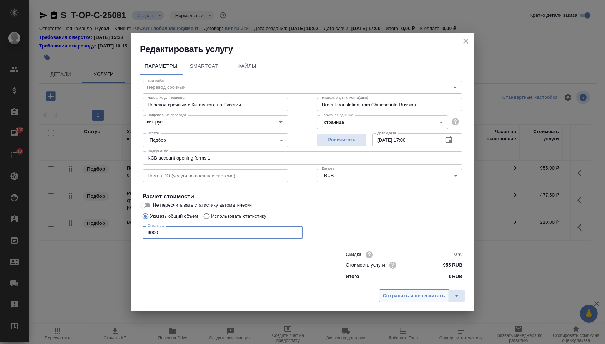
type input "9000"
click at [404, 298] on span "Сохранить и пересчитать" at bounding box center [414, 296] width 62 height 8
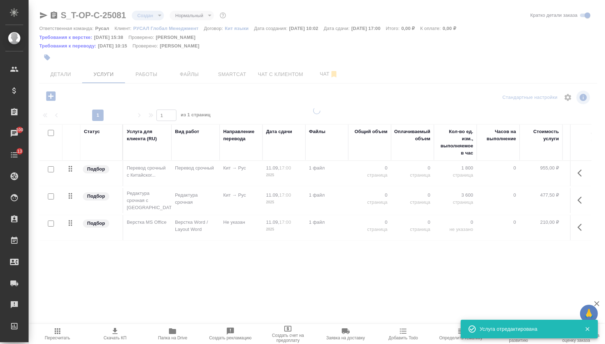
click at [401, 296] on div at bounding box center [317, 201] width 576 height 189
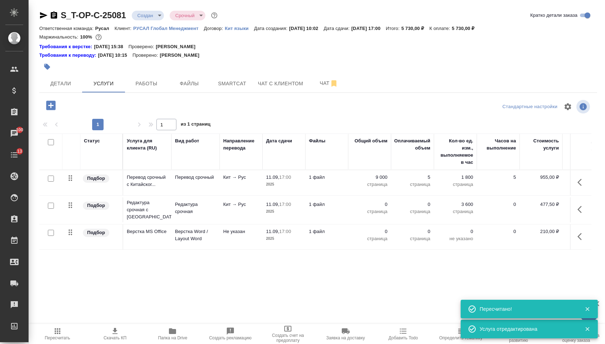
type input "urgent"
click at [376, 204] on td "0 страница" at bounding box center [369, 209] width 43 height 25
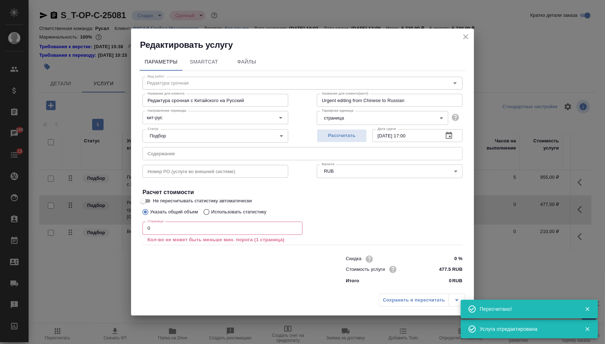
click at [375, 206] on div "Указать общий объем Использовать статистику" at bounding box center [302, 212] width 320 height 14
click at [264, 219] on label "Использовать статистику" at bounding box center [233, 212] width 67 height 14
click at [211, 219] on input "Использовать статистику" at bounding box center [205, 212] width 11 height 14
radio input "true"
radio input "false"
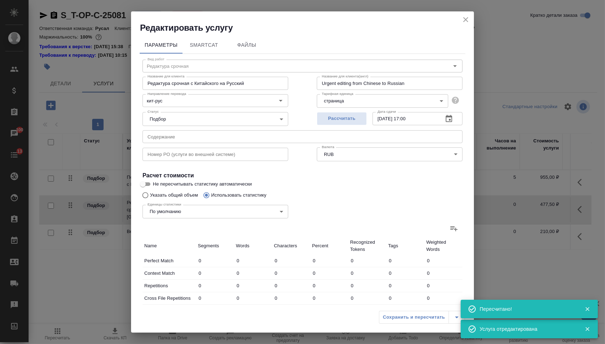
click at [258, 227] on div at bounding box center [302, 228] width 320 height 17
click at [467, 18] on icon "close" at bounding box center [465, 19] width 5 height 5
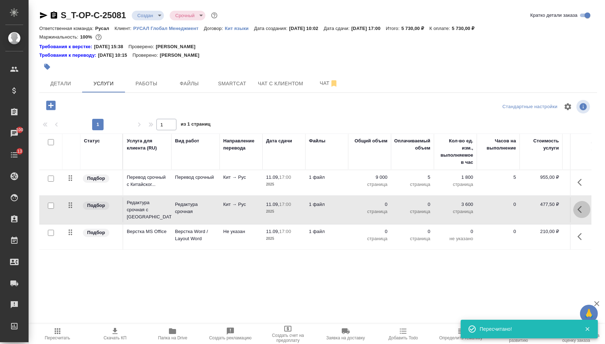
drag, startPoint x: 580, startPoint y: 217, endPoint x: 575, endPoint y: 217, distance: 5.4
click at [580, 214] on icon "button" at bounding box center [581, 209] width 9 height 9
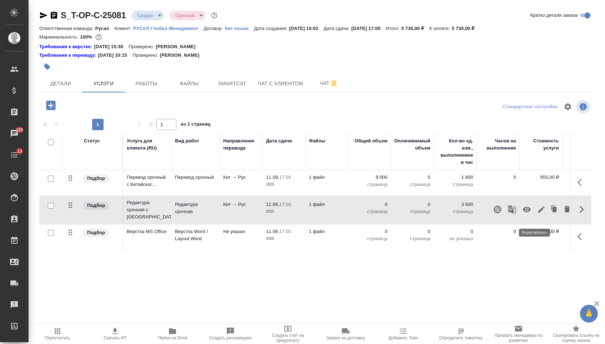
click at [538, 213] on icon "button" at bounding box center [541, 209] width 6 height 6
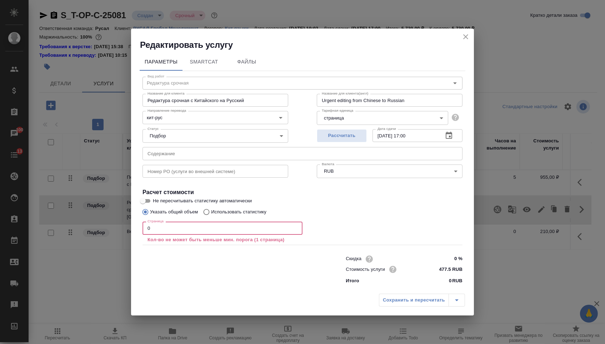
click at [199, 230] on input "0" at bounding box center [222, 228] width 160 height 13
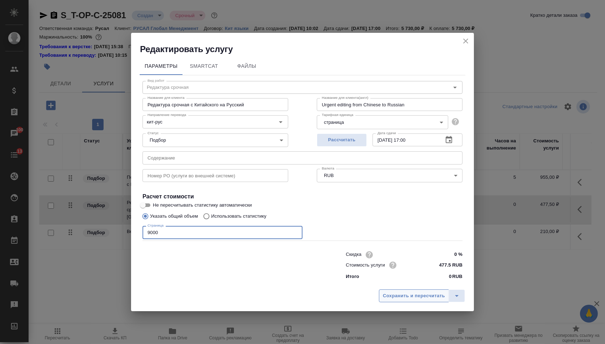
type input "9000"
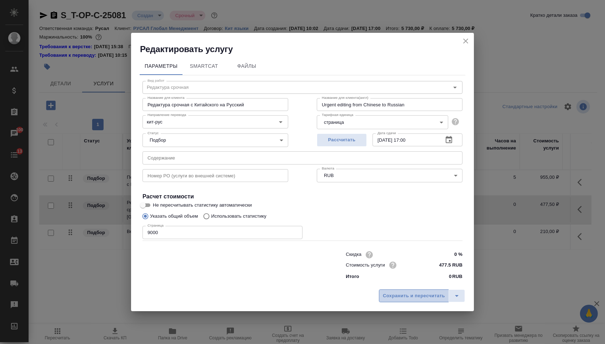
click at [398, 298] on span "Сохранить и пересчитать" at bounding box center [414, 296] width 62 height 8
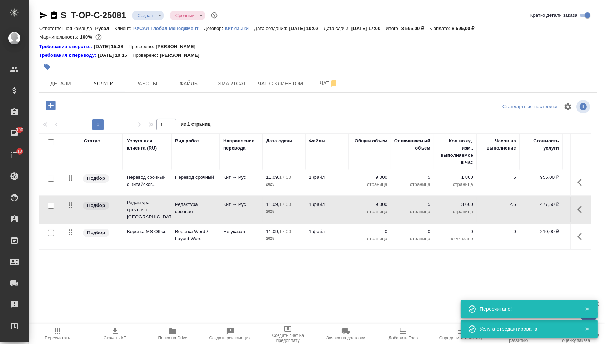
click at [379, 241] on p "страница" at bounding box center [370, 238] width 36 height 7
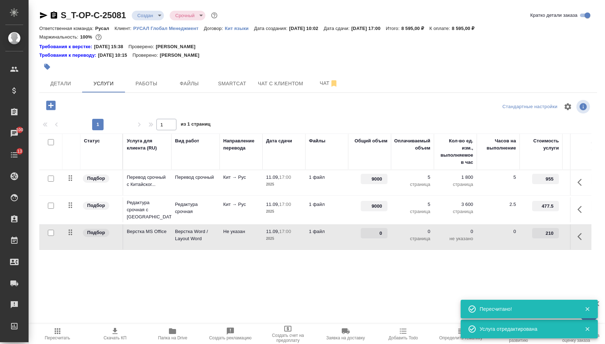
click at [379, 239] on input "0" at bounding box center [374, 233] width 27 height 10
type input "5"
click at [377, 280] on div "Статус Услуга для клиента (RU) Вид работ Направление перевода Дата сдачи Файлы …" at bounding box center [315, 211] width 552 height 154
click at [108, 111] on button "Сохранить и пересчитать" at bounding box center [101, 104] width 70 height 13
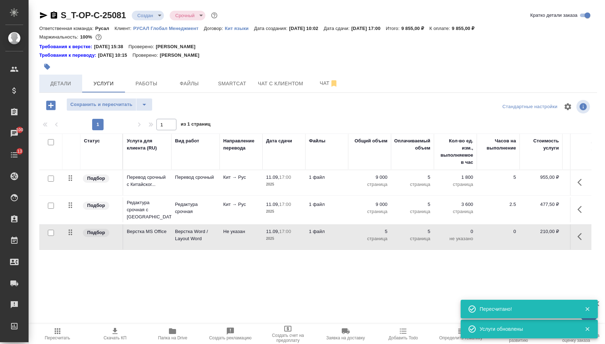
click at [65, 84] on span "Детали" at bounding box center [61, 83] width 34 height 9
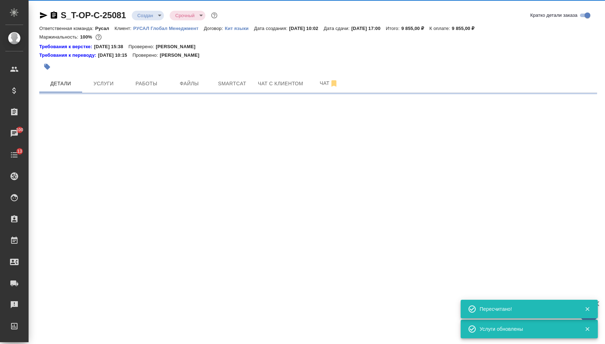
select select "RU"
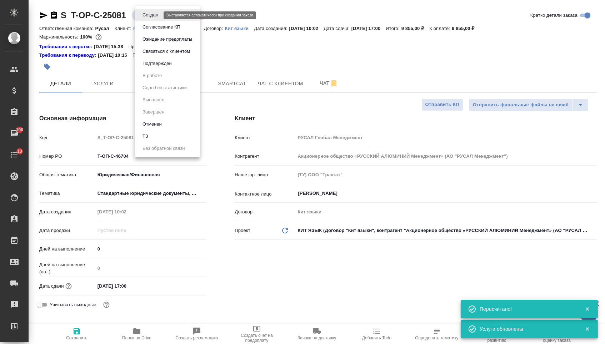
drag, startPoint x: 151, startPoint y: 12, endPoint x: 152, endPoint y: 60, distance: 47.9
click at [151, 12] on body "🙏 .cls-1 fill:#fff; AWATERA Menshikova Aleksandra Клиенты Спецификации Заказы 1…" at bounding box center [302, 172] width 605 height 344
click at [152, 64] on button "Подтвержден" at bounding box center [157, 64] width 34 height 8
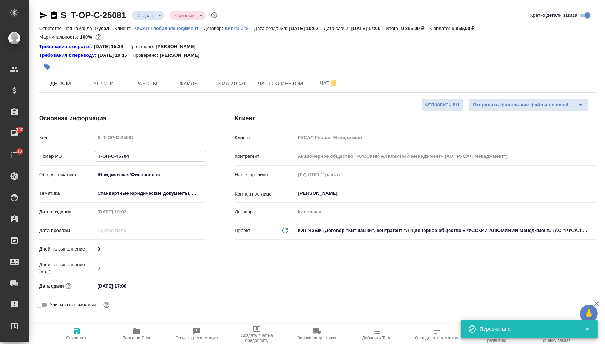
drag, startPoint x: 133, startPoint y: 157, endPoint x: 53, endPoint y: 155, distance: 79.7
click at [54, 155] on div "Номер PO Т-ОП-С-46704" at bounding box center [122, 156] width 167 height 12
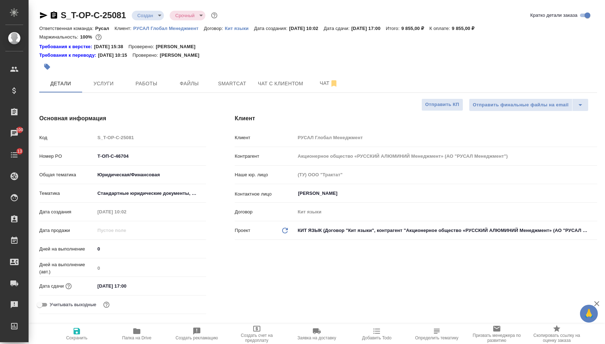
select select "RU"
type textarea "x"
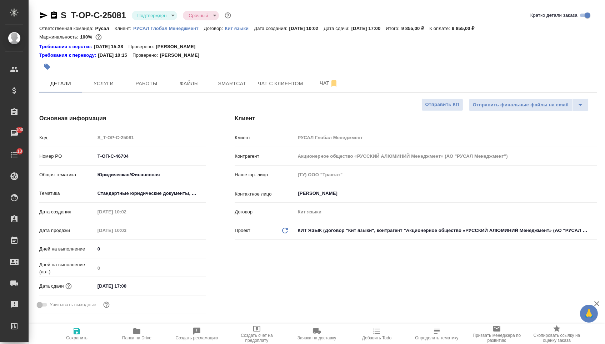
type textarea "x"
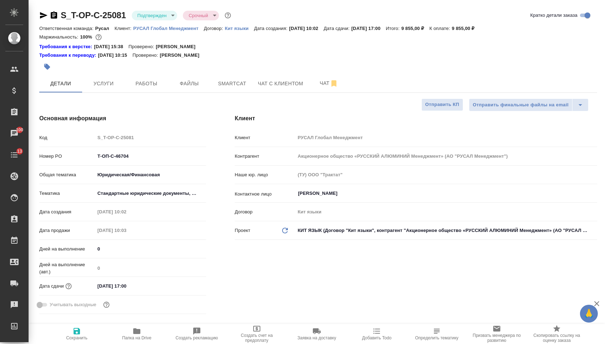
type textarea "x"
click at [56, 14] on icon "button" at bounding box center [54, 14] width 6 height 7
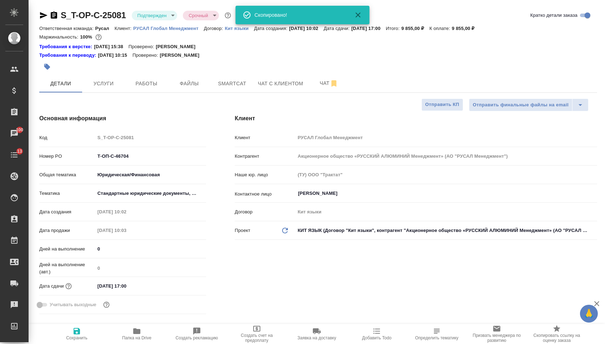
type textarea "x"
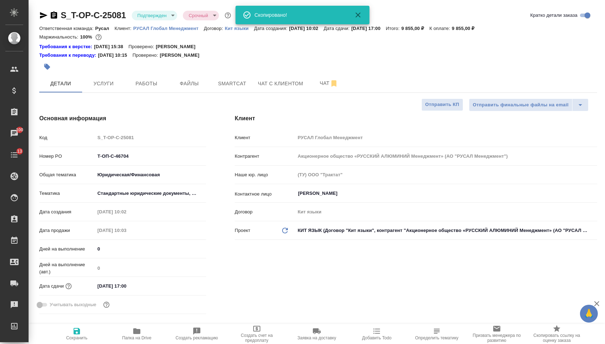
type textarea "x"
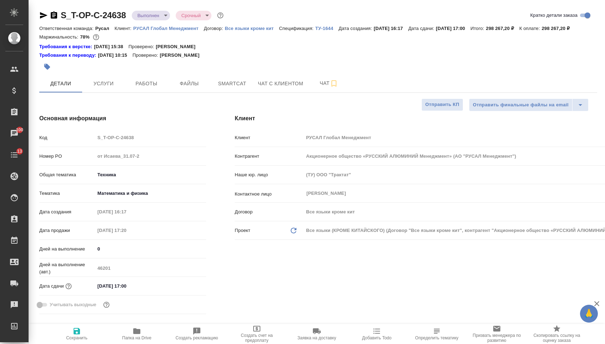
select select "RU"
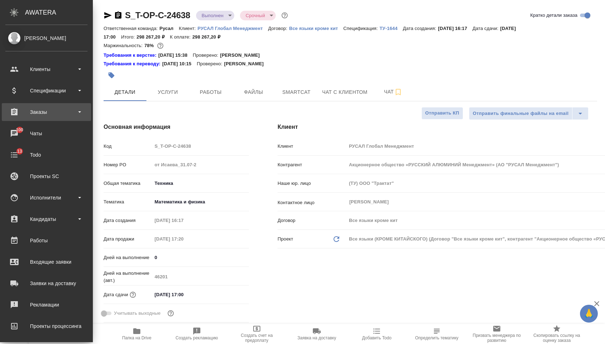
click at [37, 109] on div "Заказы" at bounding box center [46, 112] width 82 height 11
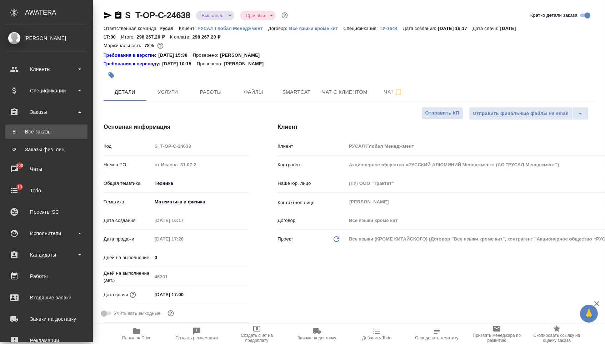
click at [37, 135] on link "В Все заказы" at bounding box center [46, 132] width 82 height 14
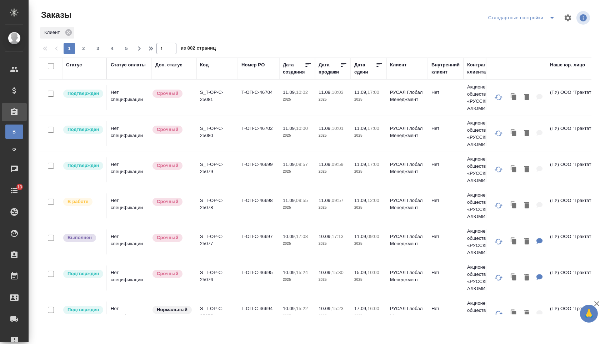
click at [250, 65] on div "Номер PO" at bounding box center [252, 64] width 23 height 7
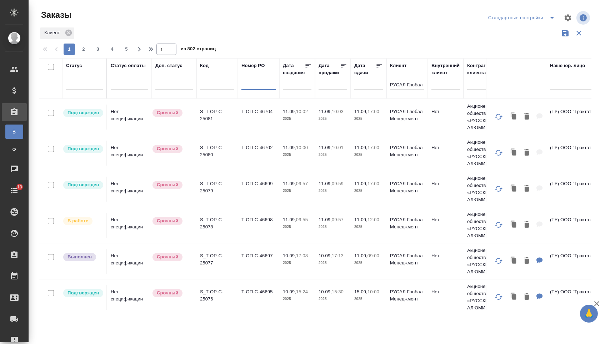
click at [249, 89] on input "text" at bounding box center [258, 85] width 34 height 9
paste input "Т-ОП-С-46686"
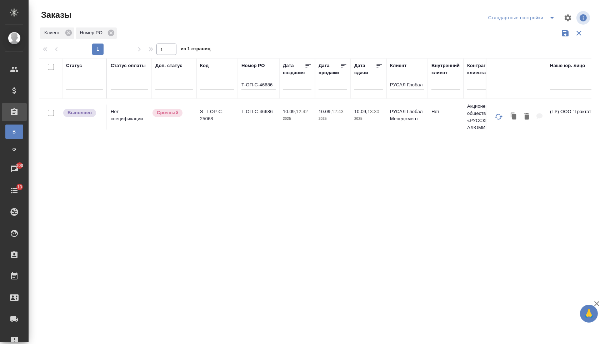
click at [247, 125] on td "Т-ОП-С-46686" at bounding box center [258, 117] width 41 height 25
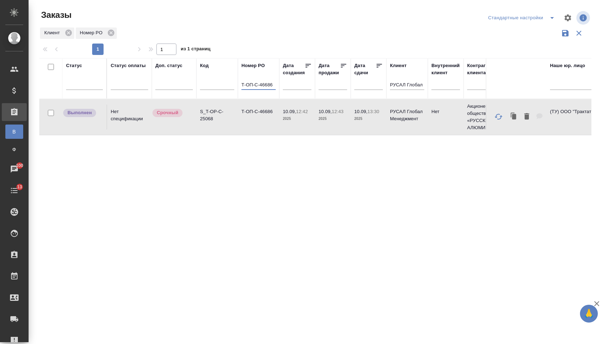
click at [252, 85] on input "Т-ОП-С-46686" at bounding box center [258, 85] width 34 height 9
paste input "9"
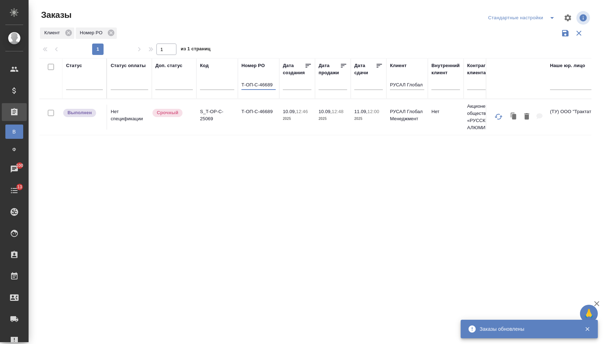
click at [272, 122] on td "Т-ОП-С-46689" at bounding box center [258, 117] width 41 height 25
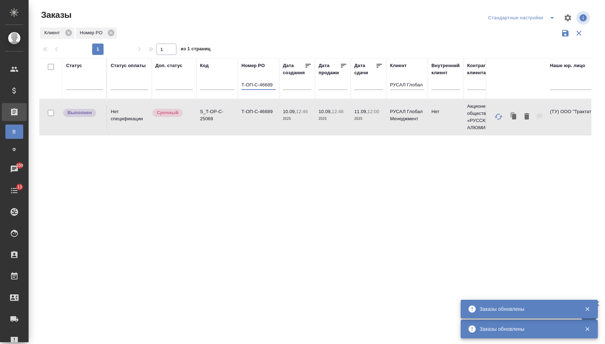
click at [273, 86] on input "Т-ОП-С-46689" at bounding box center [258, 85] width 34 height 9
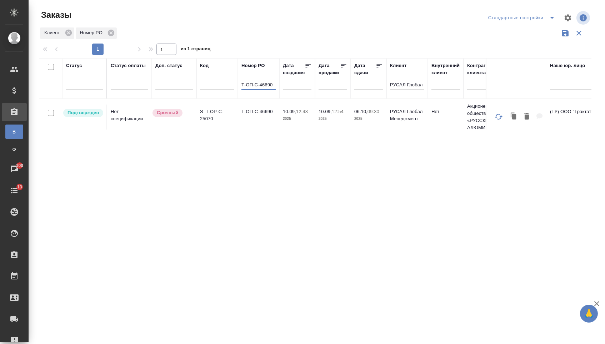
click at [264, 122] on td "Т-ОП-С-46690" at bounding box center [258, 117] width 41 height 25
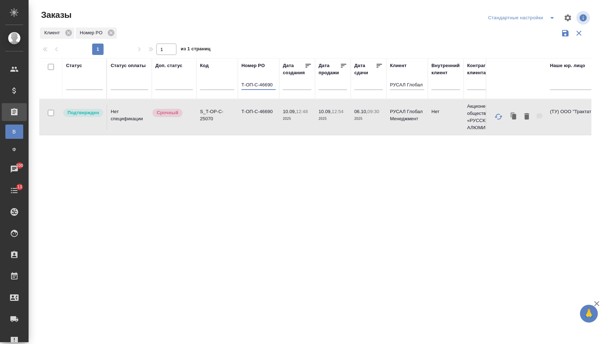
click at [275, 89] on input "Т-ОП-С-46690" at bounding box center [258, 85] width 34 height 9
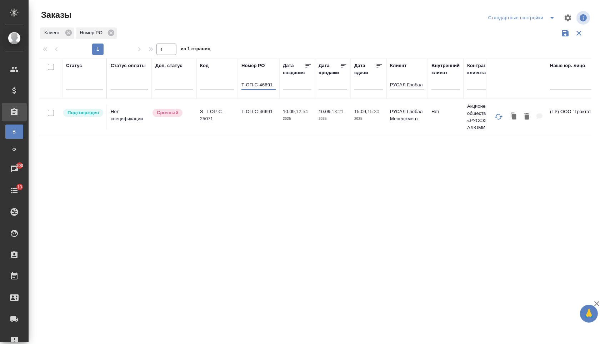
click at [278, 126] on td "Т-ОП-С-46691" at bounding box center [258, 117] width 41 height 25
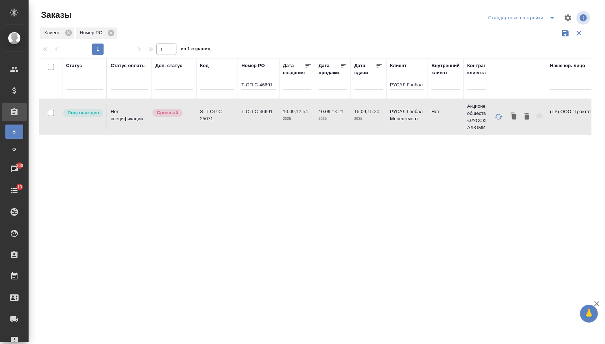
click at [278, 126] on td "Т-ОП-С-46691" at bounding box center [258, 117] width 41 height 25
click at [272, 87] on input "Т-ОП-С-46691" at bounding box center [258, 85] width 34 height 9
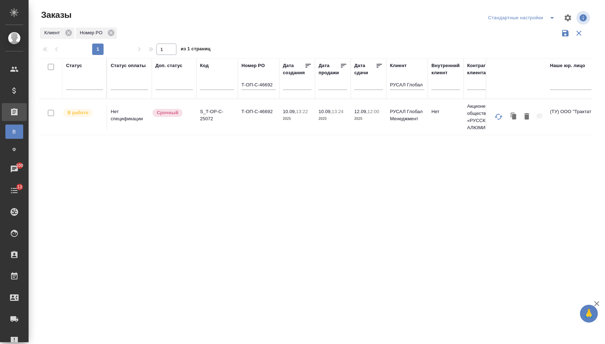
click at [269, 126] on td "Т-ОП-С-46692" at bounding box center [258, 117] width 41 height 25
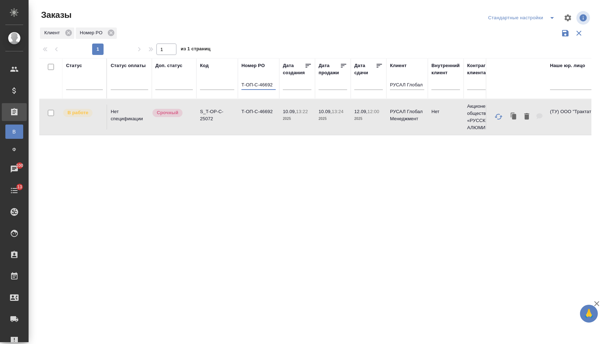
drag, startPoint x: 272, startPoint y: 86, endPoint x: 275, endPoint y: 91, distance: 5.8
click at [273, 88] on input "Т-ОП-С-46692" at bounding box center [258, 85] width 34 height 9
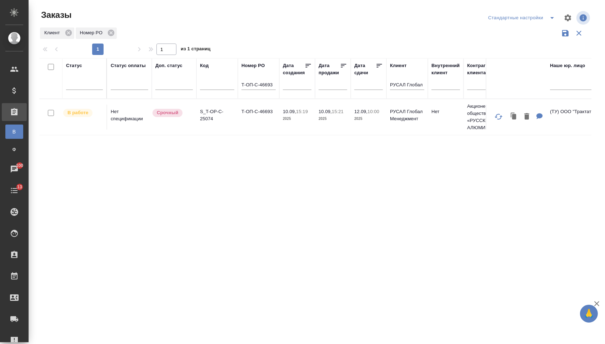
click at [274, 122] on td "Т-ОП-С-46693" at bounding box center [258, 117] width 41 height 25
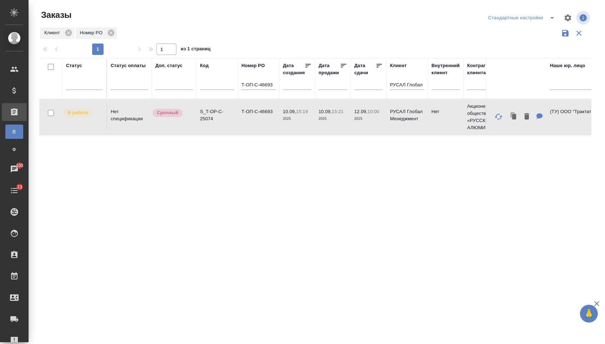
click at [274, 122] on td "Т-ОП-С-46693" at bounding box center [258, 117] width 41 height 25
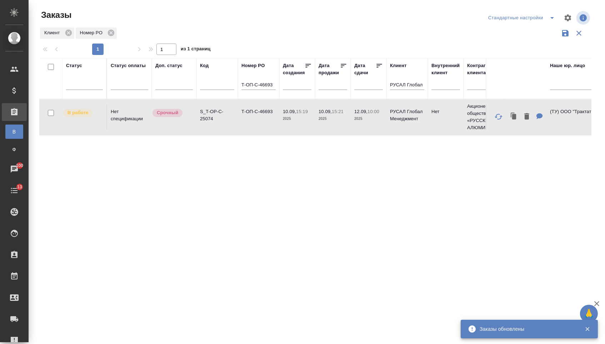
click at [271, 85] on input "Т-ОП-С-46693" at bounding box center [258, 85] width 34 height 9
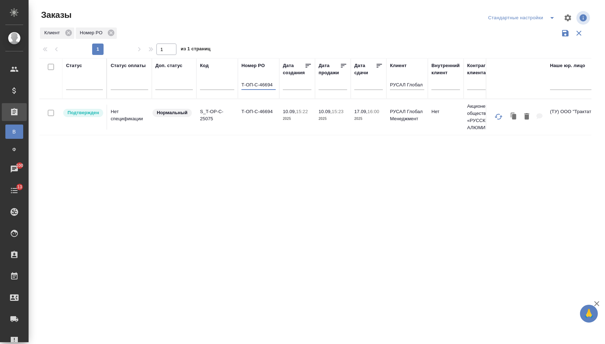
click at [276, 125] on td "Т-ОП-С-46694" at bounding box center [258, 117] width 41 height 25
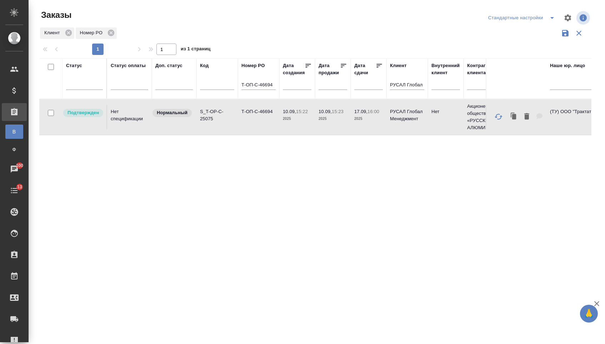
click at [276, 125] on td "Т-ОП-С-46694" at bounding box center [258, 117] width 41 height 25
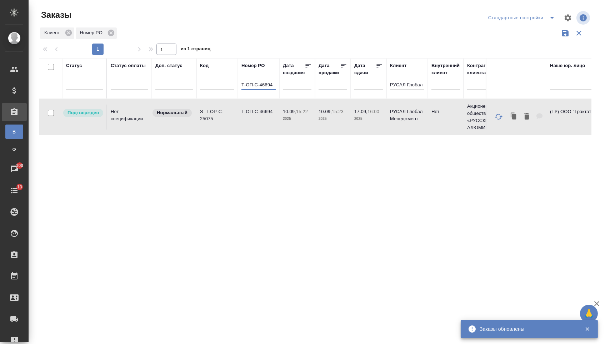
click at [272, 89] on input "Т-ОП-С-46694" at bounding box center [258, 85] width 34 height 9
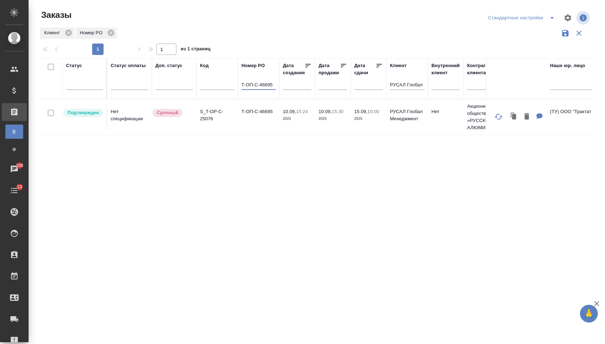
click at [266, 127] on td "Т-ОП-С-46695" at bounding box center [258, 117] width 41 height 25
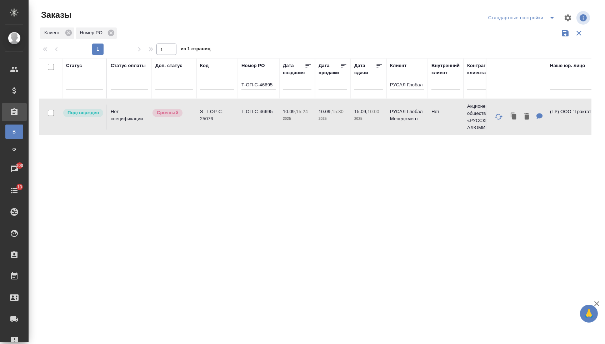
click at [275, 89] on input "Т-ОП-С-46695" at bounding box center [258, 85] width 34 height 9
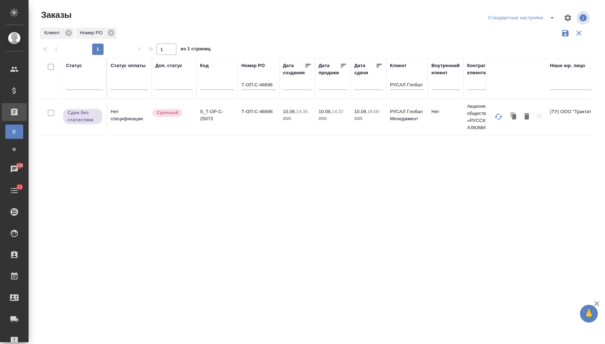
click at [251, 126] on td "Т-ОП-С-46696" at bounding box center [258, 117] width 41 height 25
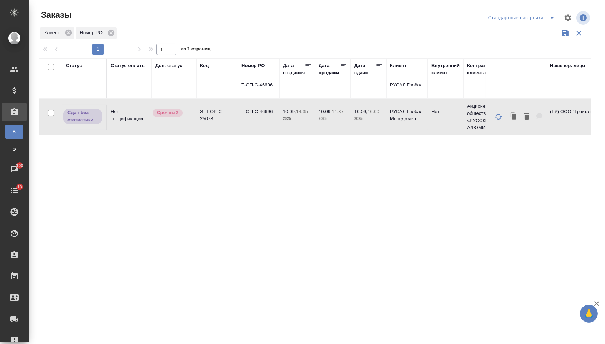
click at [276, 85] on th "Номер PO Т-ОП-С-46696" at bounding box center [258, 78] width 41 height 41
click at [274, 85] on input "Т-ОП-С-46696" at bounding box center [258, 85] width 34 height 9
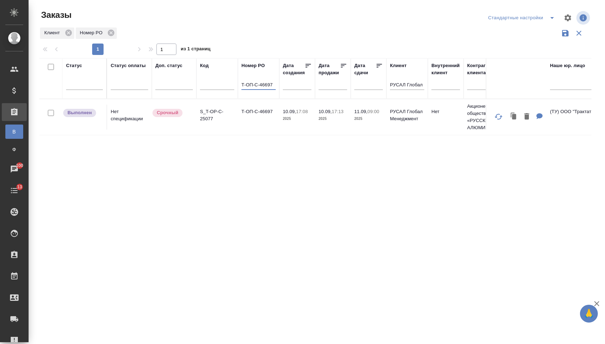
click at [244, 124] on td "Т-ОП-С-46697" at bounding box center [258, 117] width 41 height 25
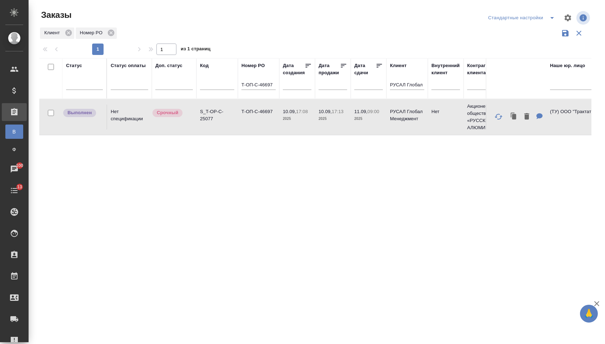
click at [244, 124] on td "Т-ОП-С-46697" at bounding box center [258, 117] width 41 height 25
click at [277, 88] on th "Номер PO Т-ОП-С-46697" at bounding box center [258, 78] width 41 height 41
click at [274, 86] on input "Т-ОП-С-46697" at bounding box center [258, 85] width 34 height 9
type input "Т-ОП-С-46698"
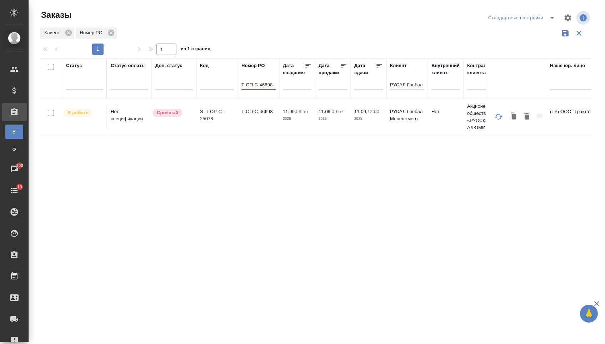
click at [255, 121] on td "Т-ОП-С-46698" at bounding box center [258, 117] width 41 height 25
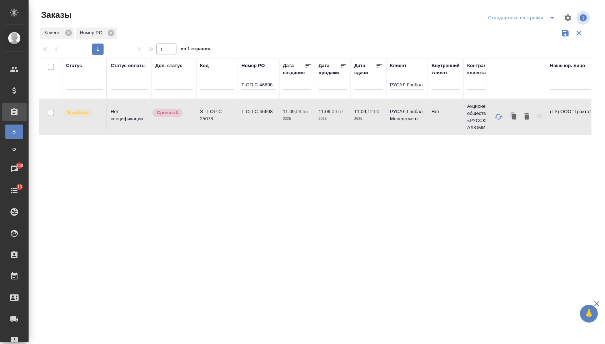
click at [255, 121] on td "Т-ОП-С-46698" at bounding box center [258, 117] width 41 height 25
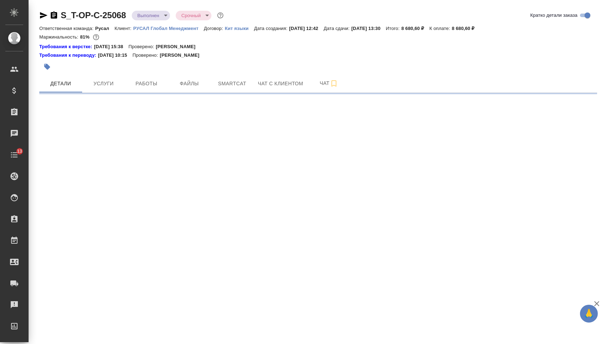
select select "RU"
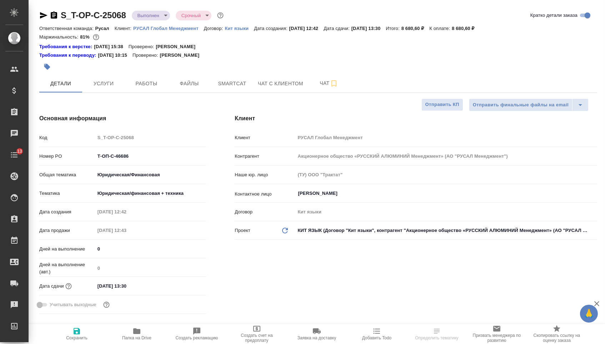
type textarea "x"
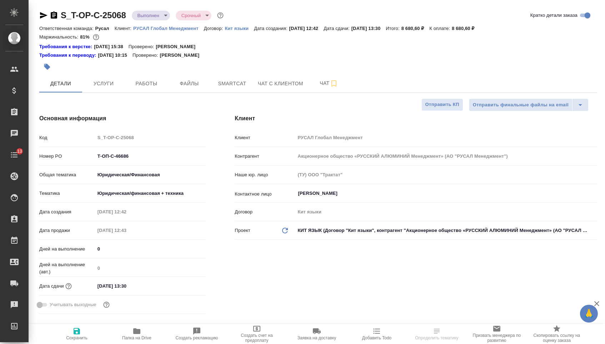
type textarea "x"
click at [47, 14] on icon "button" at bounding box center [43, 15] width 9 height 9
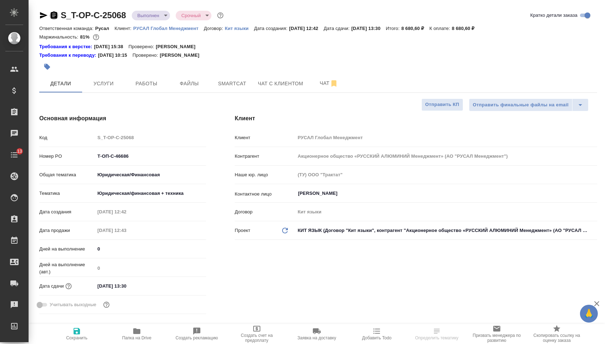
click at [57, 16] on icon "button" at bounding box center [54, 14] width 6 height 7
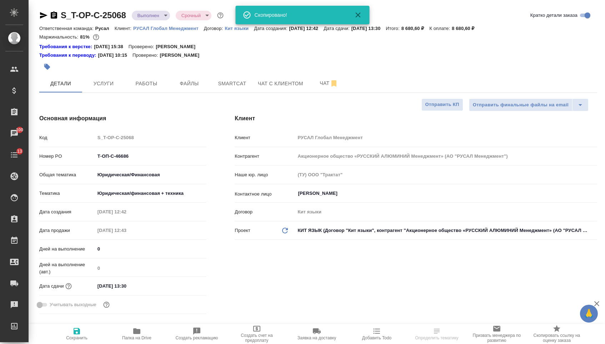
type textarea "x"
select select "RU"
type textarea "x"
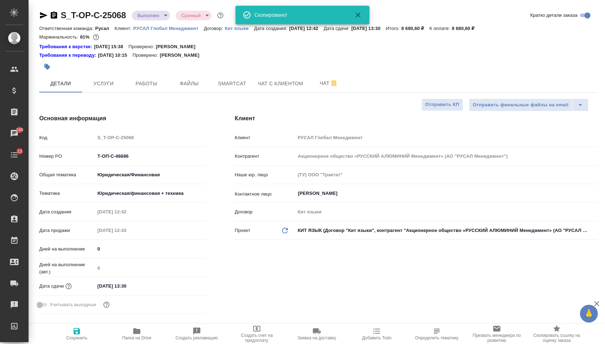
type textarea "x"
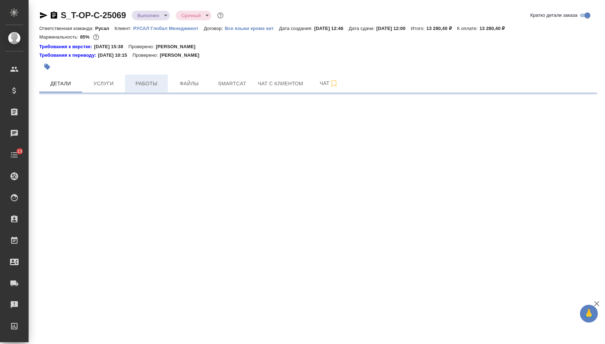
select select "RU"
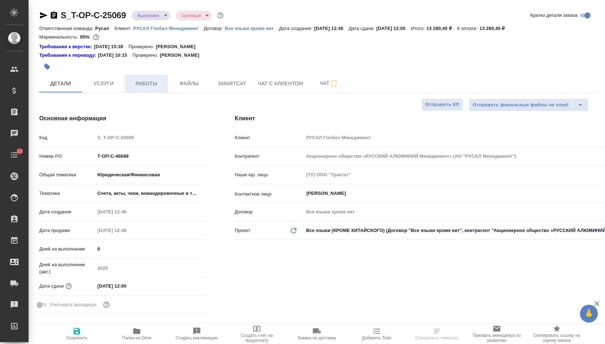
type textarea "x"
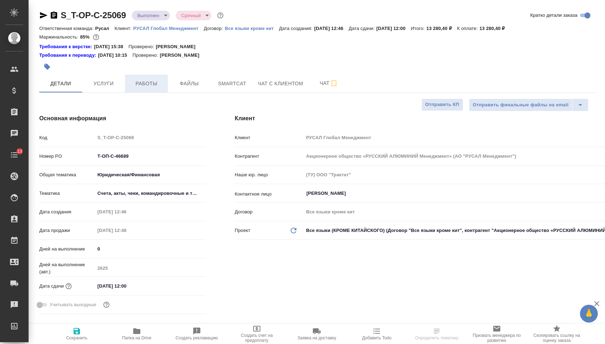
type textarea "x"
click at [57, 13] on icon "button" at bounding box center [54, 14] width 6 height 7
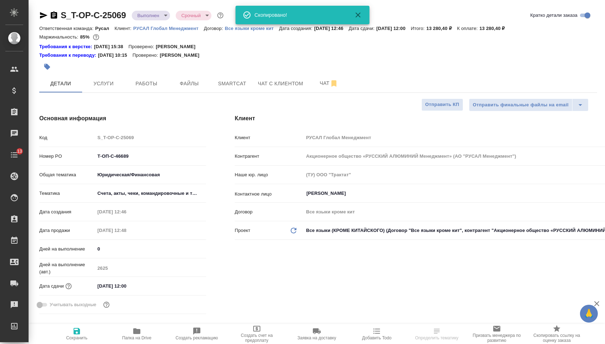
type textarea "x"
select select "RU"
type textarea "x"
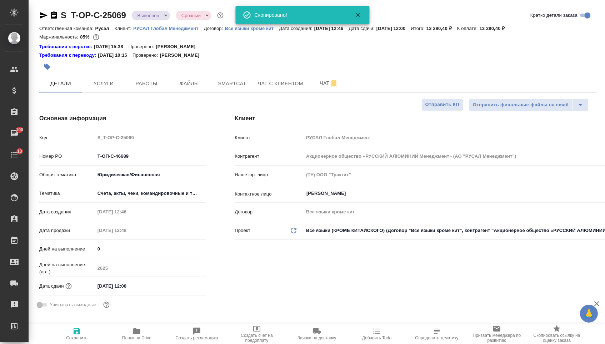
type textarea "x"
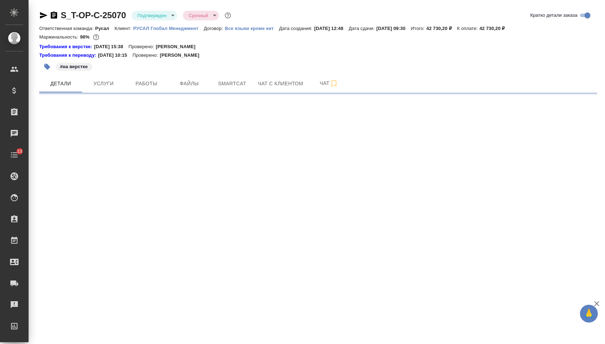
select select "RU"
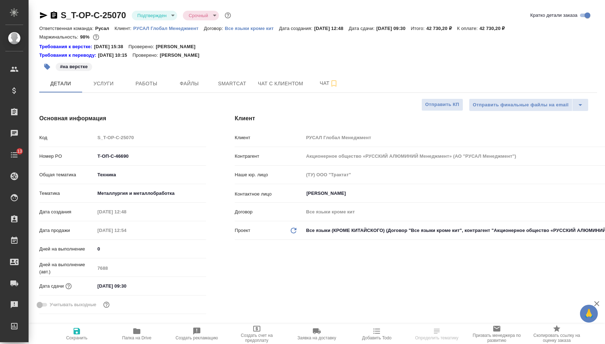
type textarea "x"
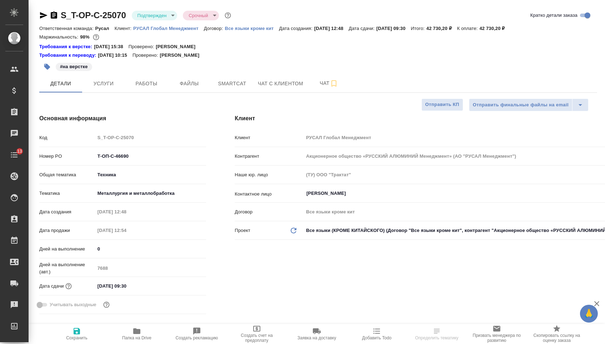
type textarea "x"
click at [57, 19] on icon "button" at bounding box center [54, 15] width 9 height 9
type textarea "x"
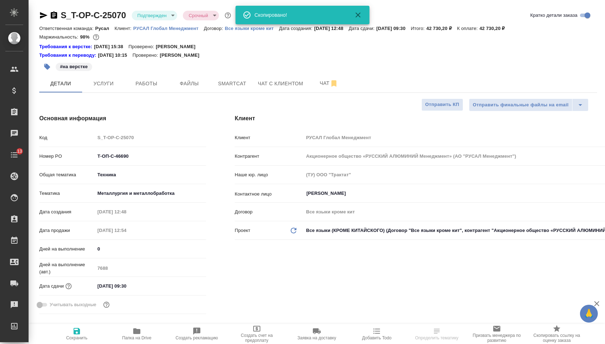
type textarea "x"
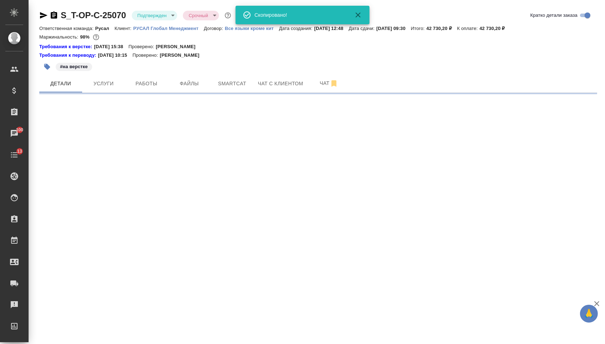
select select "RU"
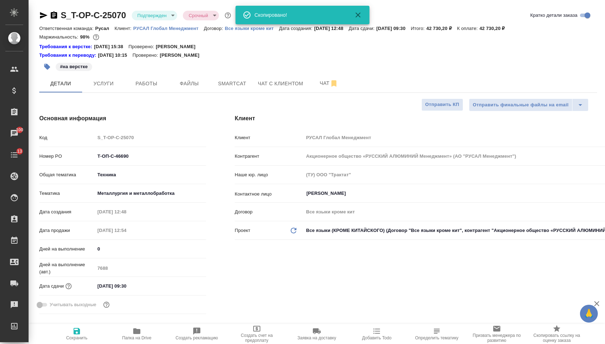
type textarea "x"
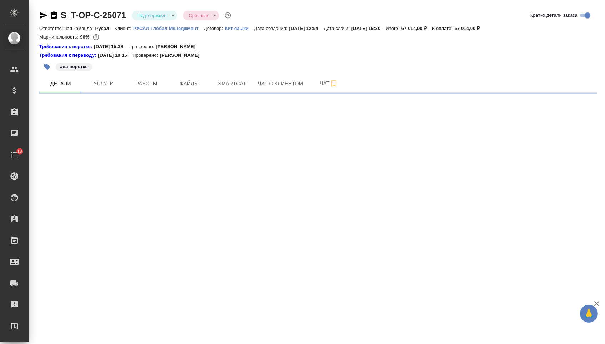
select select "RU"
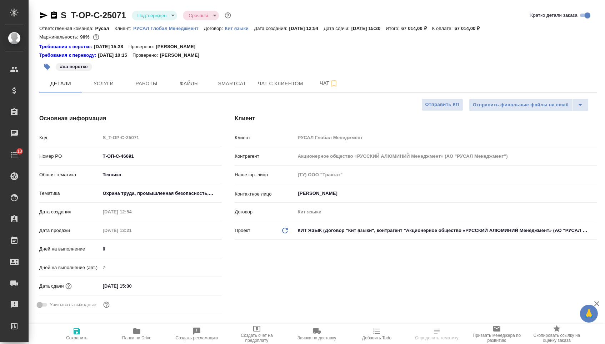
type textarea "x"
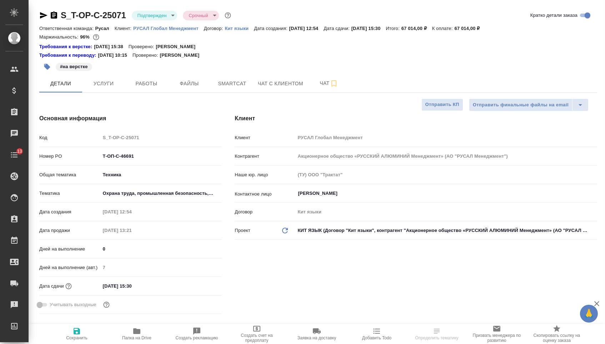
type textarea "x"
click at [55, 17] on icon "button" at bounding box center [54, 15] width 9 height 9
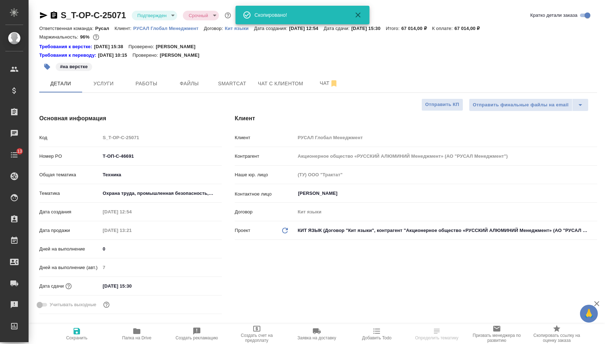
type textarea "x"
select select "RU"
type textarea "x"
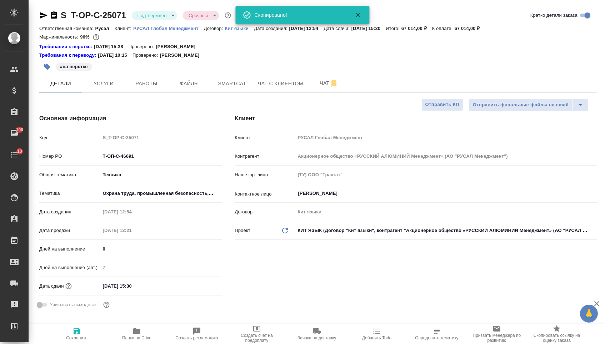
type textarea "x"
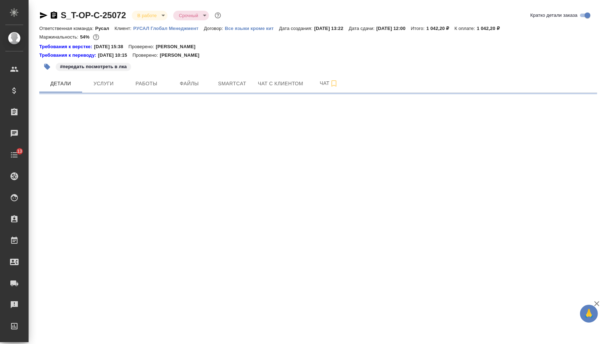
select select "RU"
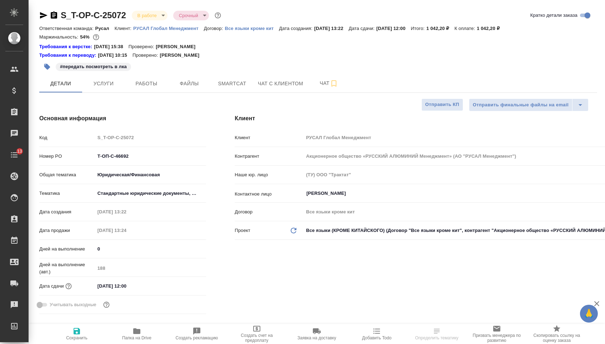
type textarea "x"
click at [55, 13] on icon "button" at bounding box center [54, 14] width 6 height 7
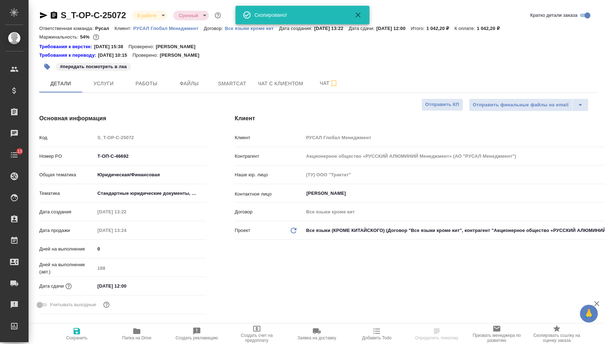
type textarea "x"
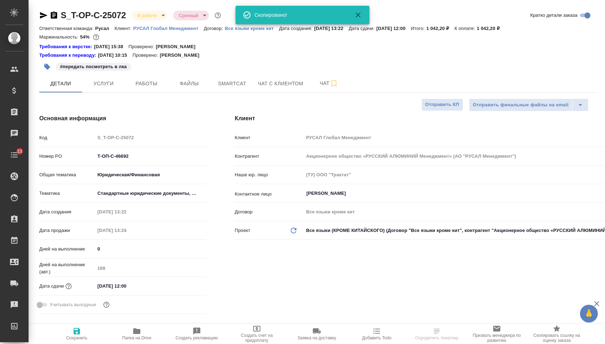
type textarea "x"
select select "RU"
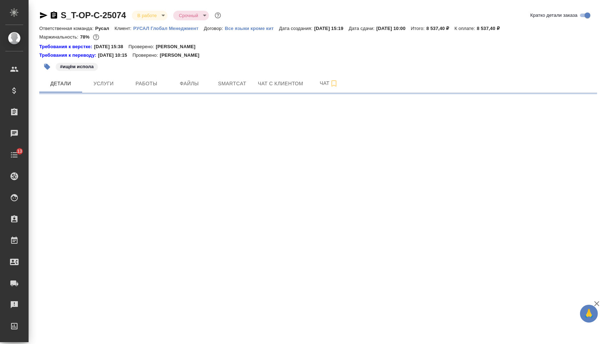
select select "RU"
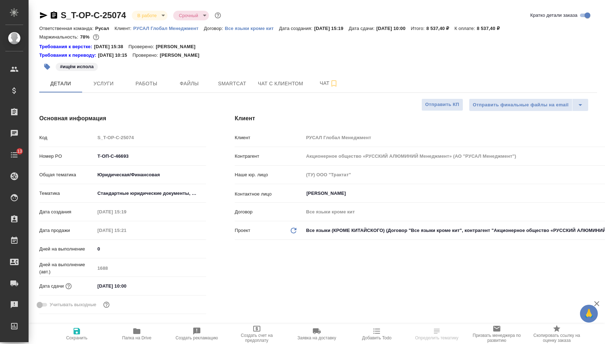
type textarea "x"
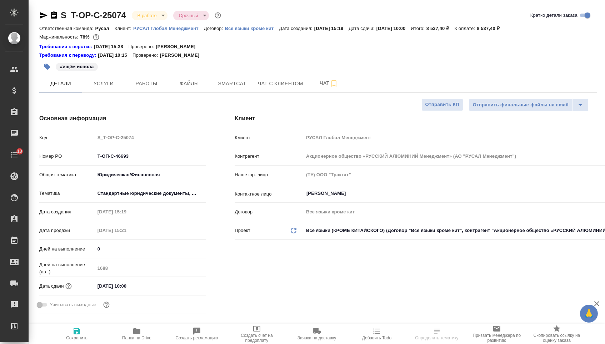
type textarea "x"
click at [55, 15] on icon "button" at bounding box center [54, 15] width 9 height 9
type textarea "x"
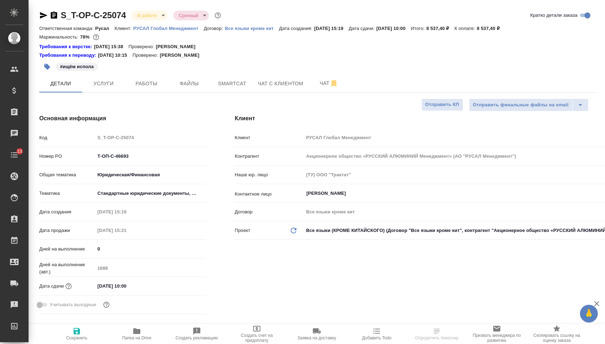
type textarea "x"
select select "RU"
type textarea "x"
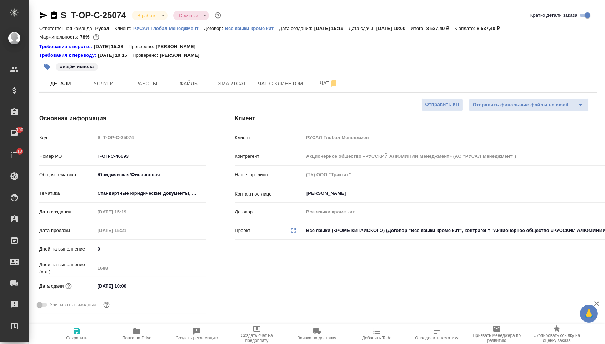
type textarea "x"
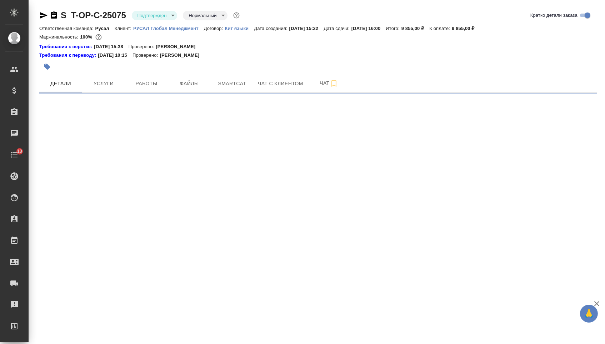
select select "RU"
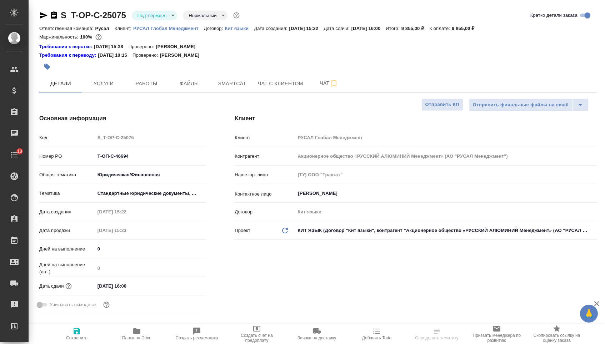
click at [57, 15] on icon "button" at bounding box center [54, 14] width 6 height 7
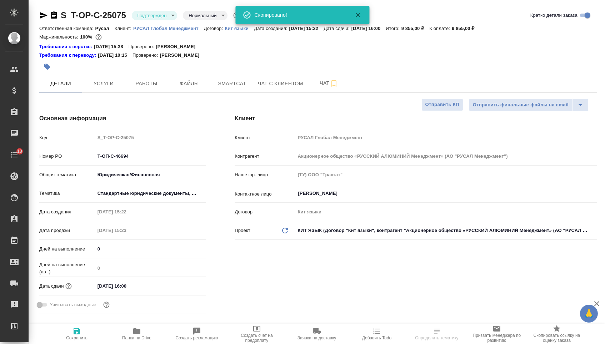
type textarea "x"
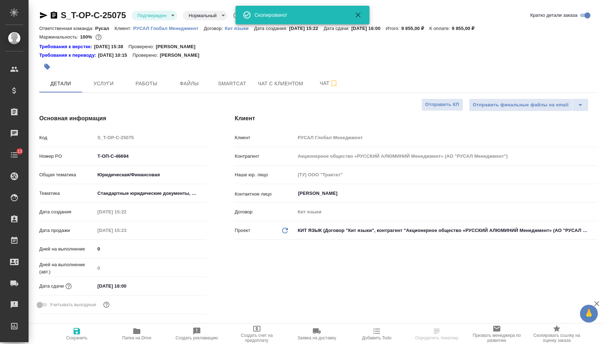
type textarea "x"
select select "RU"
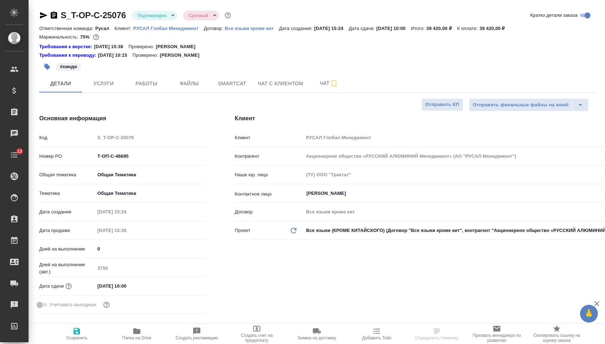
select select "RU"
click at [57, 17] on icon "button" at bounding box center [54, 14] width 6 height 7
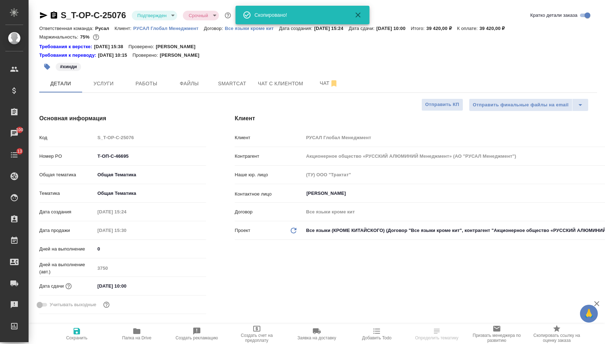
select select "RU"
type textarea "x"
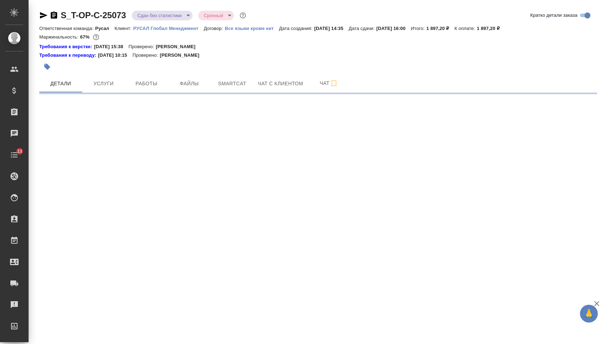
select select "RU"
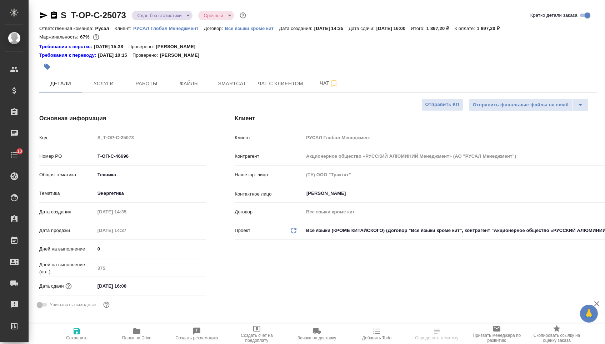
click at [53, 12] on icon "button" at bounding box center [54, 14] width 6 height 7
type textarea "x"
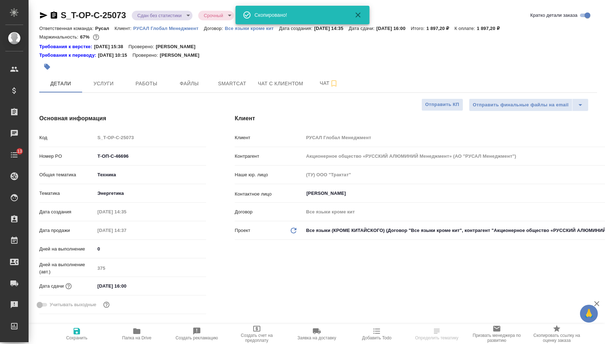
type textarea "x"
click at [54, 13] on icon "button" at bounding box center [54, 14] width 6 height 7
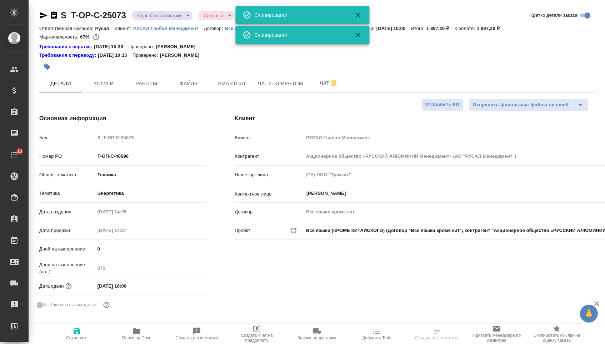
type textarea "x"
select select "RU"
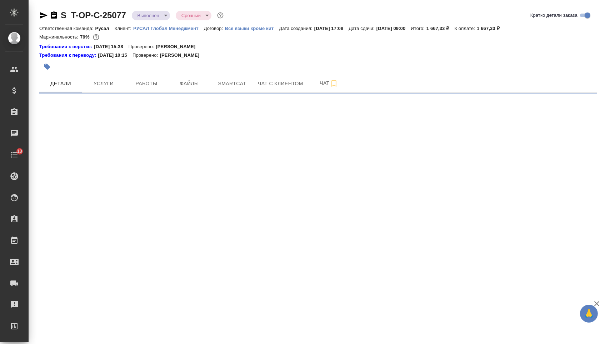
select select "RU"
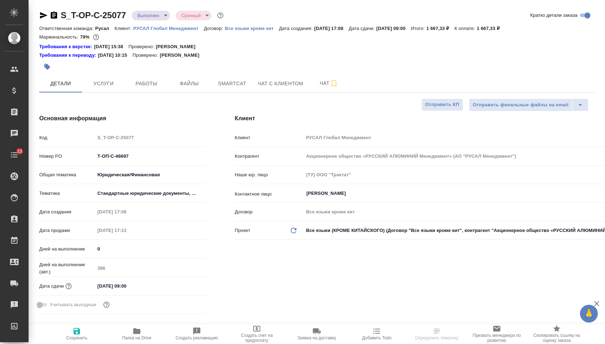
type textarea "x"
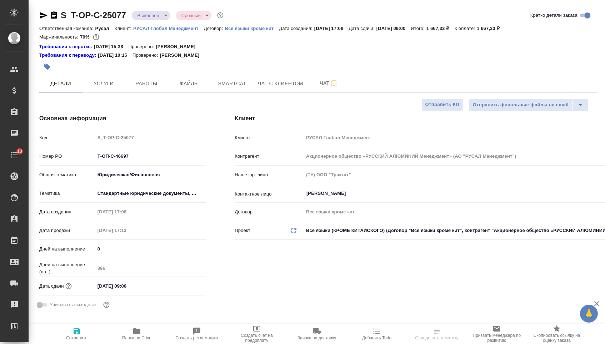
type textarea "x"
click at [54, 16] on icon "button" at bounding box center [54, 14] width 6 height 7
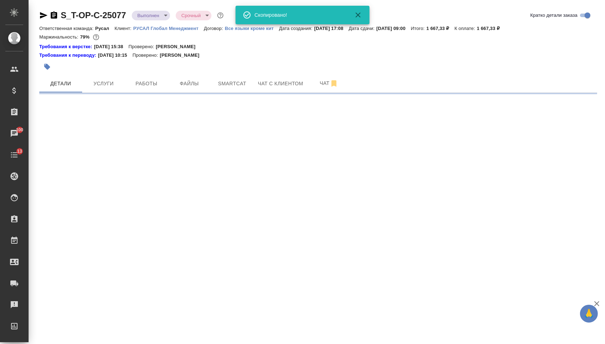
select select "RU"
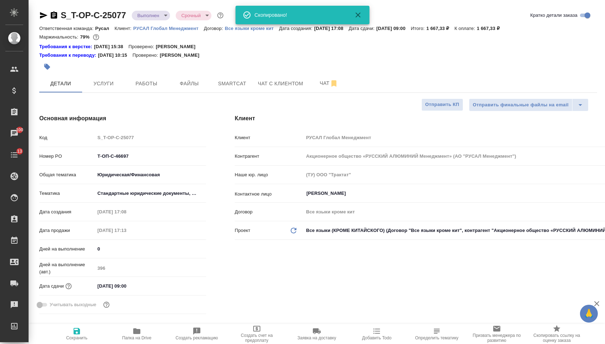
type textarea "x"
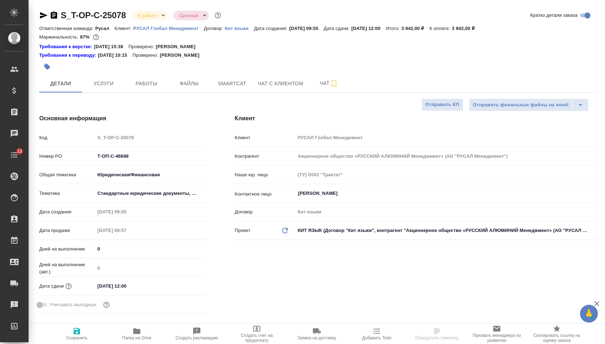
select select "RU"
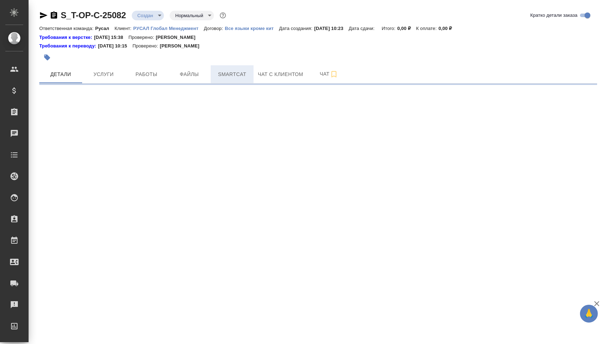
select select "RU"
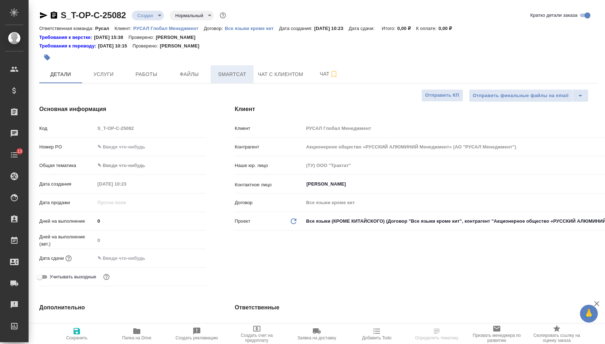
type textarea "x"
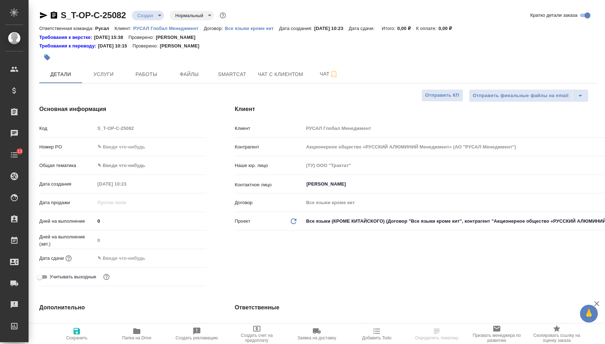
type textarea "x"
click at [128, 151] on input "text" at bounding box center [150, 147] width 111 height 10
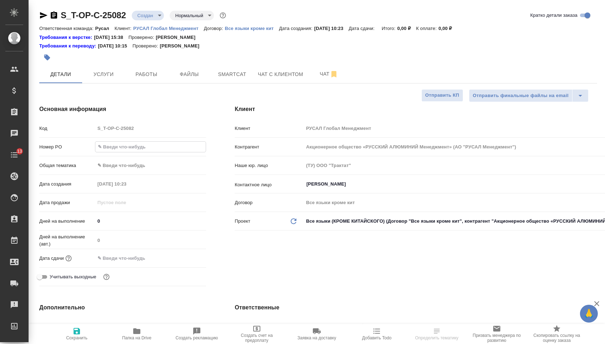
paste input "Т-ОП-С-46700"
type input "Т-ОП-С-46700"
type textarea "x"
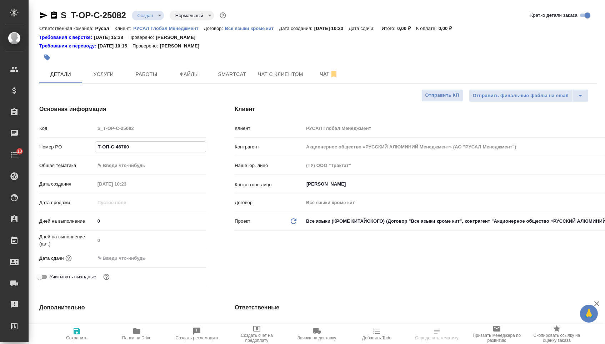
type input "Т-ОП-С-46700"
click at [142, 260] on input "text" at bounding box center [126, 258] width 62 height 10
click at [186, 260] on icon "button" at bounding box center [185, 258] width 9 height 9
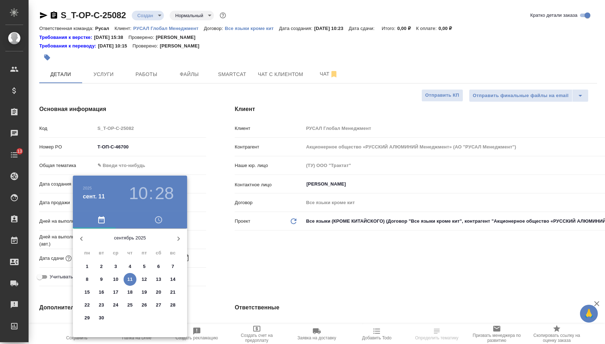
click at [89, 304] on p "22" at bounding box center [87, 305] width 5 height 7
type input "[DATE] 10:28"
type textarea "x"
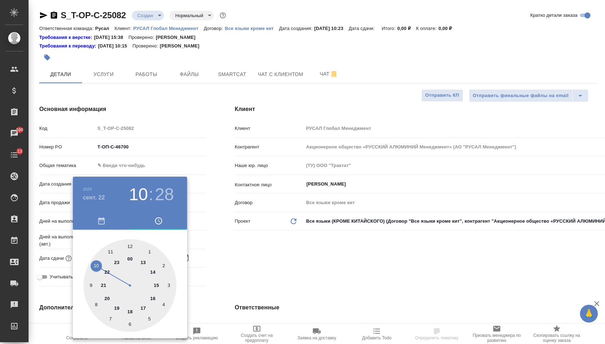
type textarea "x"
type input "22.09.2025 11:28"
click at [111, 251] on div at bounding box center [130, 285] width 93 height 93
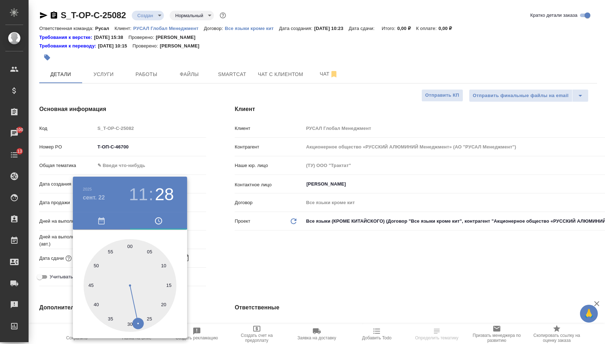
type textarea "x"
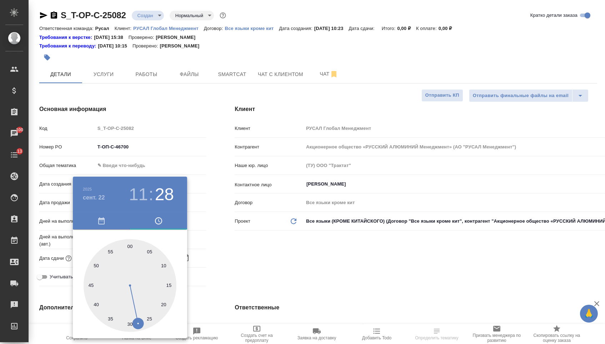
type textarea "x"
drag, startPoint x: 129, startPoint y: 244, endPoint x: 248, endPoint y: 244, distance: 118.9
click at [129, 244] on div at bounding box center [130, 285] width 93 height 93
type input "22.09.2025 11:00"
type textarea "x"
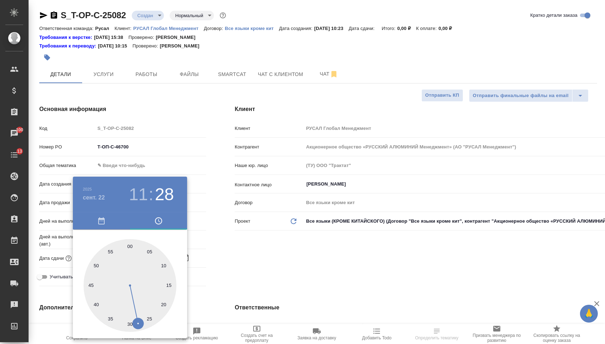
type textarea "x"
click at [261, 246] on div at bounding box center [302, 172] width 605 height 344
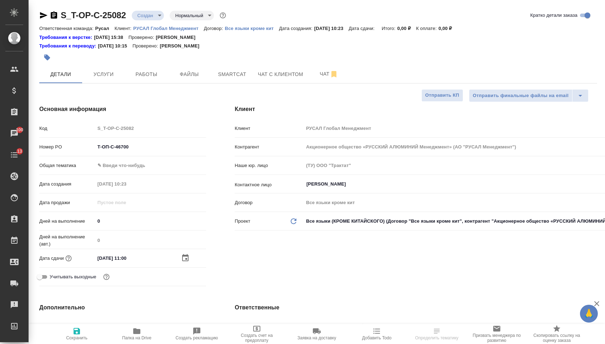
select select "RU"
type textarea "x"
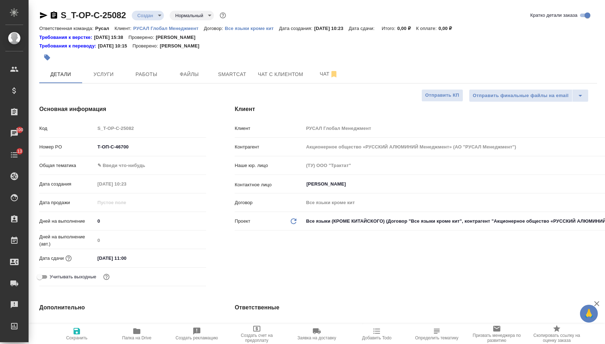
type textarea "x"
click at [111, 169] on body "🙏 .cls-1 fill:#fff; AWATERA Menshikova Aleksandra Клиенты Спецификации Заказы 1…" at bounding box center [302, 172] width 605 height 344
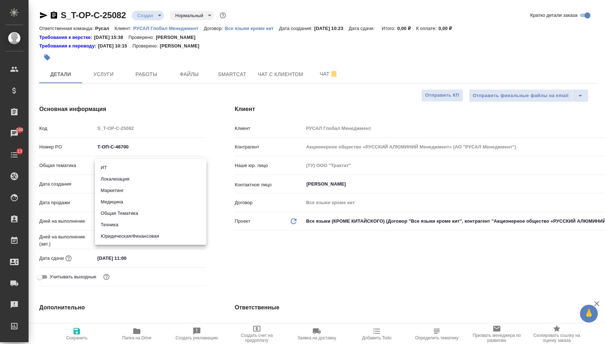
click at [113, 237] on li "Юридическая/Финансовая" at bounding box center [150, 236] width 111 height 11
type input "yr-fn"
type textarea "x"
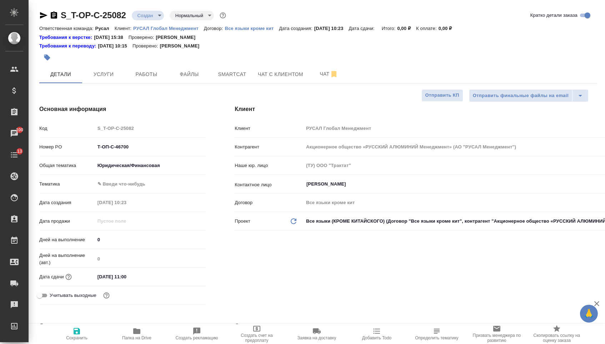
click at [116, 185] on body "🙏 .cls-1 fill:#fff; AWATERA Menshikova Aleksandra Клиенты Спецификации Заказы 1…" at bounding box center [302, 172] width 605 height 344
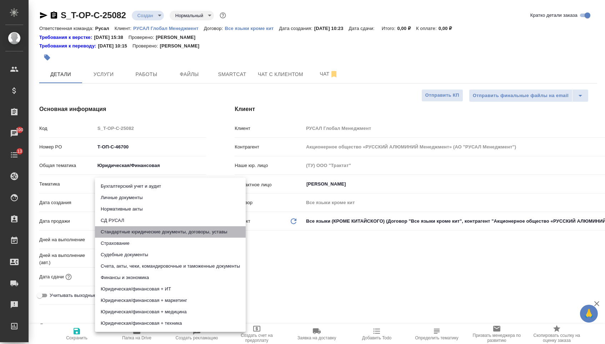
click at [117, 234] on li "Стандартные юридические документы, договоры, уставы" at bounding box center [170, 231] width 151 height 11
type textarea "x"
type input "5f647205b73bc97568ca66bf"
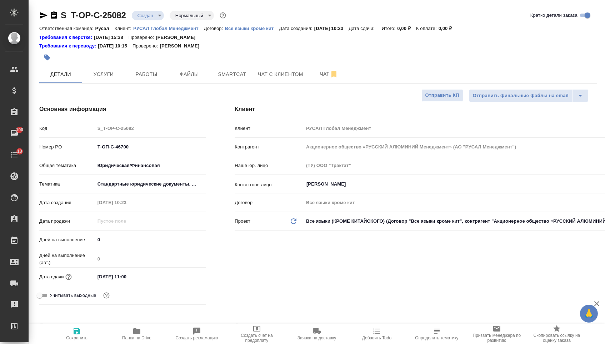
click at [86, 331] on span "Сохранить" at bounding box center [76, 334] width 51 height 14
type textarea "x"
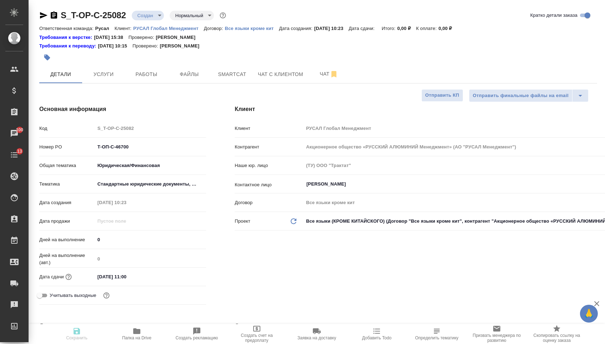
type textarea "x"
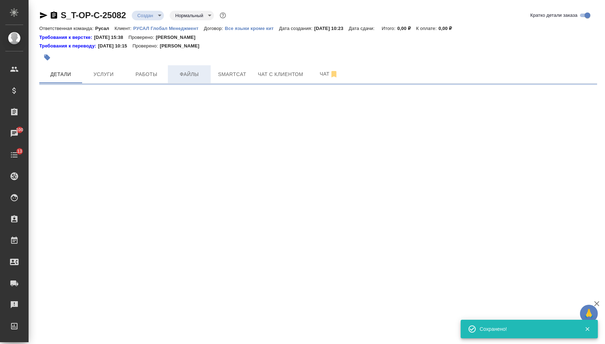
select select "RU"
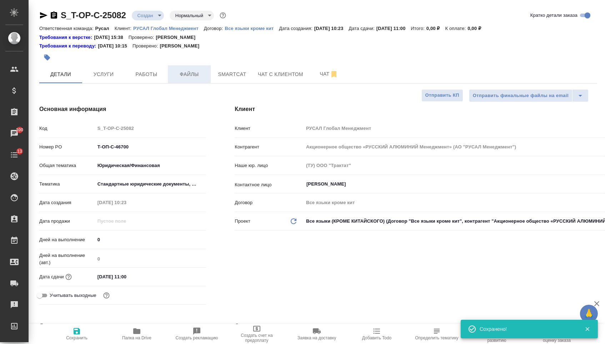
click at [187, 83] on button "Файлы" at bounding box center [189, 74] width 43 height 18
type textarea "x"
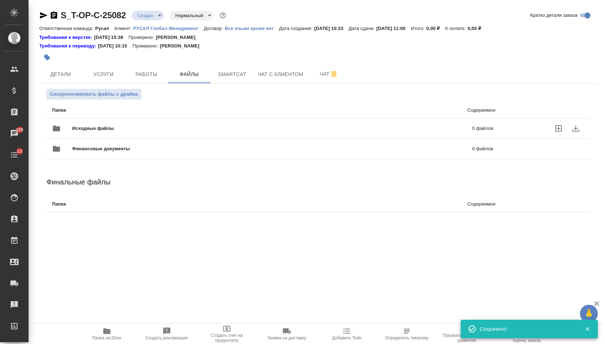
click at [120, 135] on div "Исходные файлы 0 файлов" at bounding box center [272, 128] width 441 height 17
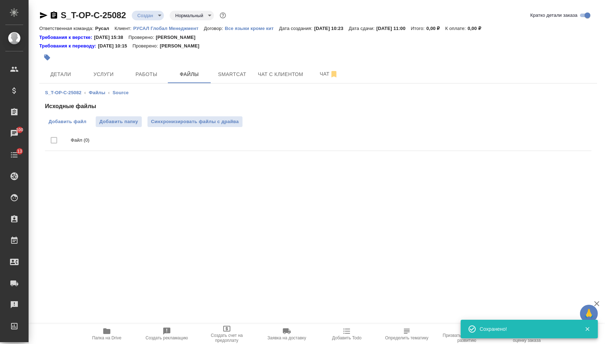
click at [74, 123] on span "Добавить файл" at bounding box center [68, 121] width 38 height 7
click at [0, 0] on input "Добавить файл" at bounding box center [0, 0] width 0 height 0
click at [110, 70] on button "Услуги" at bounding box center [103, 74] width 43 height 18
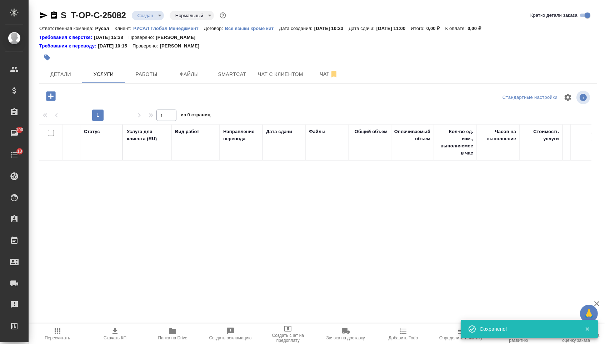
click at [48, 101] on icon "button" at bounding box center [50, 95] width 9 height 9
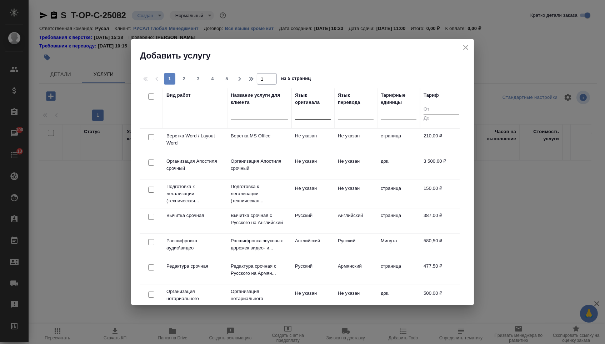
click at [320, 116] on div at bounding box center [313, 112] width 36 height 10
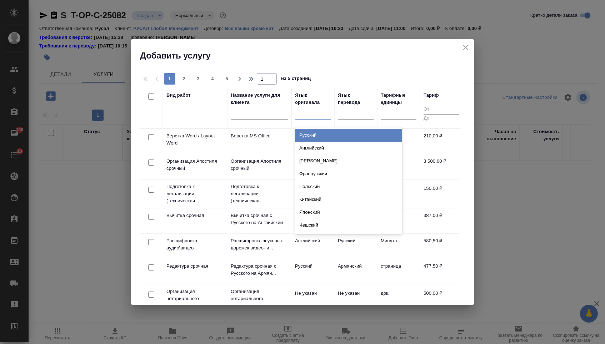
click at [318, 139] on div "Русский" at bounding box center [348, 135] width 107 height 13
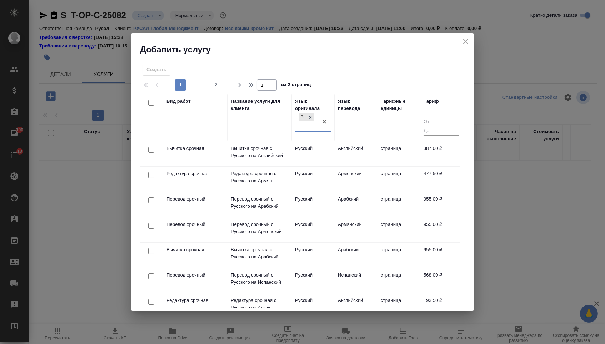
click at [350, 134] on div at bounding box center [356, 128] width 36 height 19
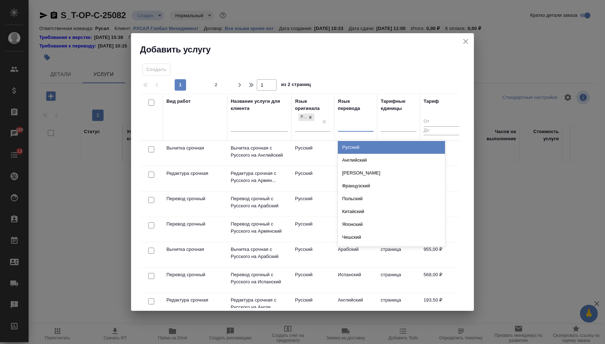
click at [367, 125] on div at bounding box center [356, 125] width 36 height 10
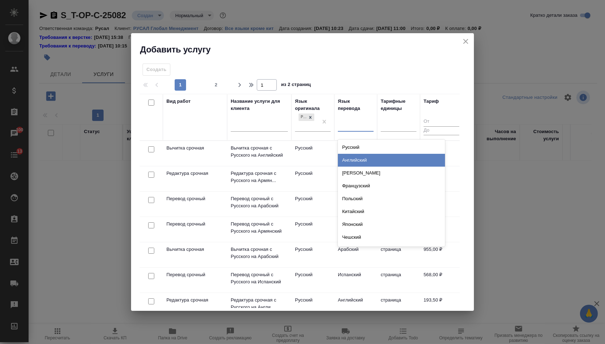
click at [364, 158] on div "Английский" at bounding box center [391, 160] width 107 height 13
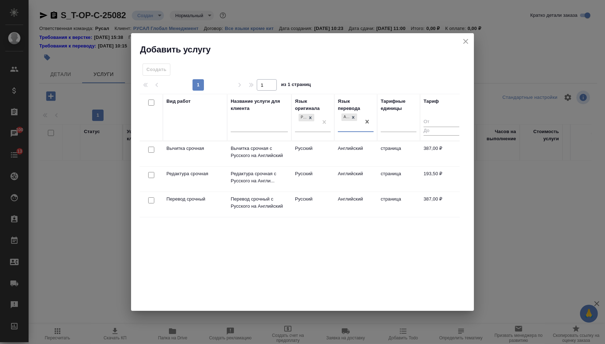
click at [148, 198] on input "checkbox" at bounding box center [151, 200] width 6 height 6
checkbox input "true"
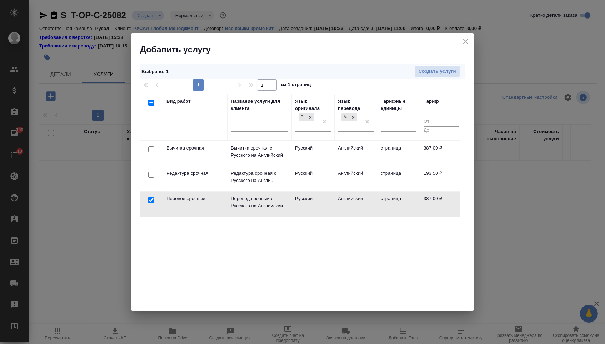
click at [149, 172] on input "checkbox" at bounding box center [151, 175] width 6 height 6
checkbox input "true"
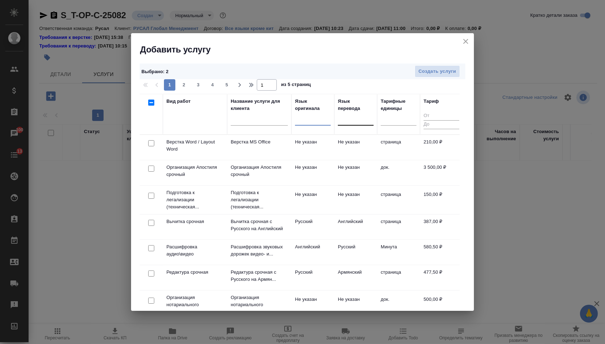
click at [149, 144] on input "checkbox" at bounding box center [151, 143] width 6 height 6
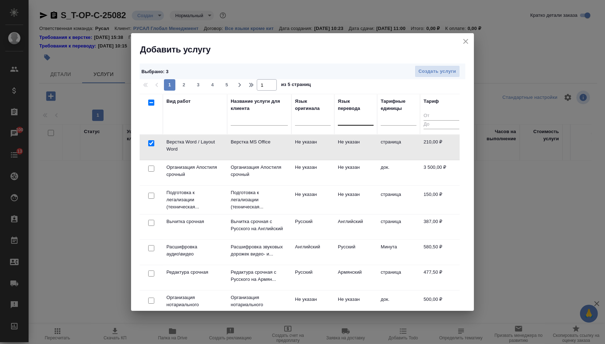
click at [149, 145] on input "checkbox" at bounding box center [151, 143] width 6 height 6
checkbox input "false"
click at [448, 71] on span "Создать услуги" at bounding box center [437, 71] width 37 height 8
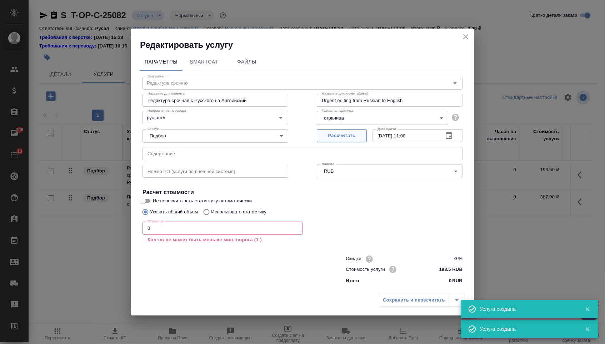
type input "Перевод срочный"
type input "Перевод срочный с Русского на Английский"
type input "Urgent translation from Russian to English"
type input "387 RUB"
click at [205, 153] on input "text" at bounding box center [302, 153] width 320 height 13
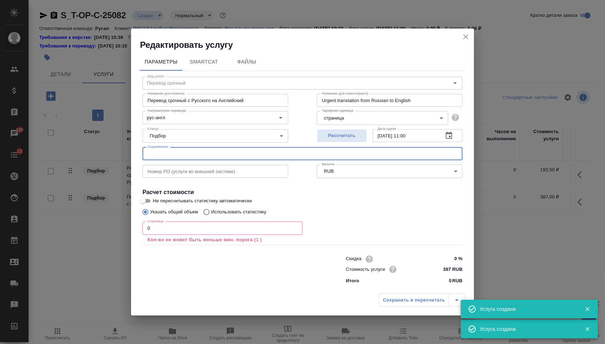
paste input "Issuers Report_UC RUSAL IPJSC_6m2025"
type input "Issuers Report_UC RUSAL IPJSC_6m2025"
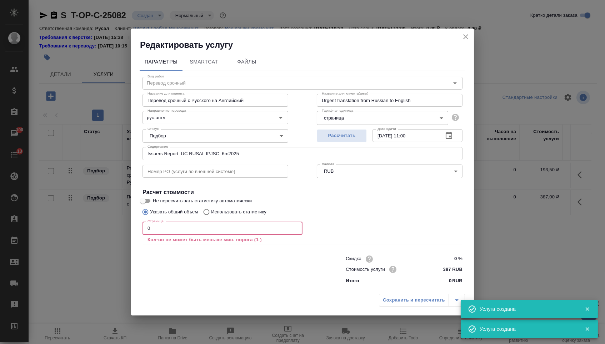
click at [190, 230] on input "0" at bounding box center [222, 228] width 160 height 13
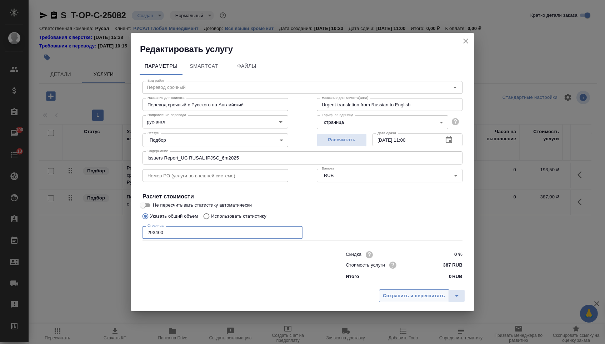
type input "293400"
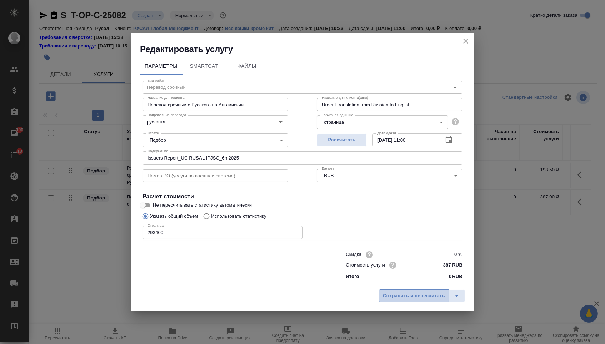
click at [401, 298] on span "Сохранить и пересчитать" at bounding box center [414, 296] width 62 height 8
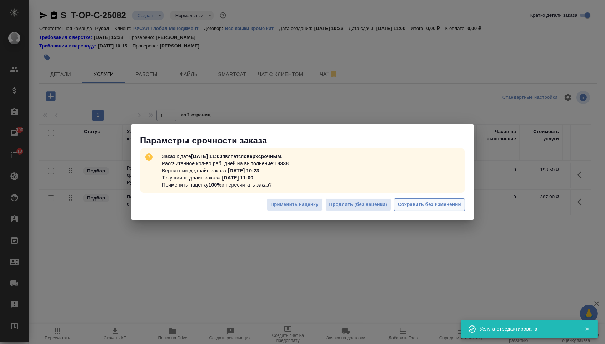
click at [413, 205] on span "Сохранить без изменений" at bounding box center [429, 205] width 63 height 8
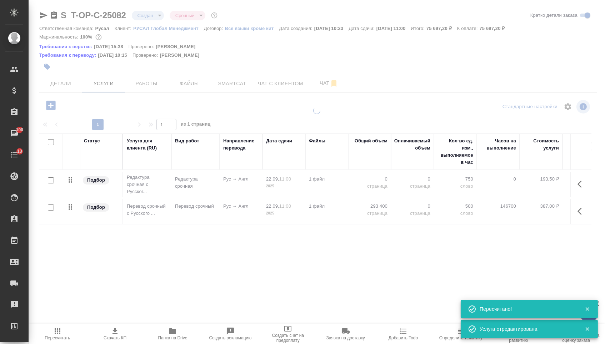
type input "urgent"
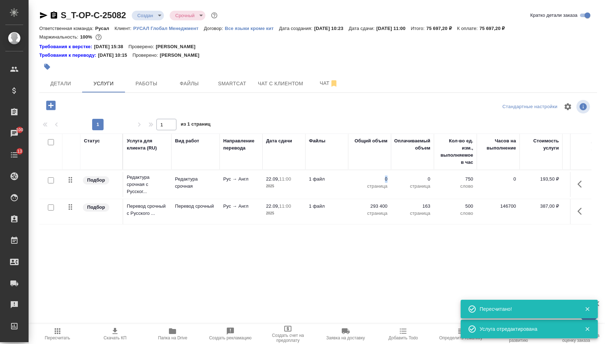
click at [372, 183] on p "0" at bounding box center [370, 179] width 36 height 7
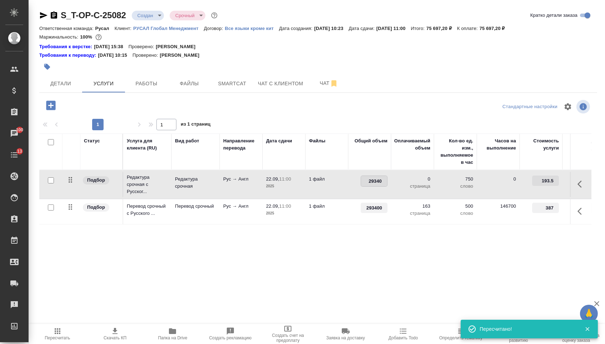
type input "293400"
click at [260, 265] on div "Статус Услуга для клиента (RU) Вид работ Направление перевода Дата сдачи Файлы …" at bounding box center [315, 211] width 552 height 154
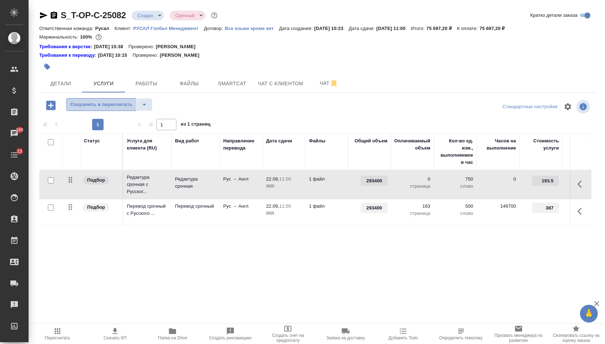
click at [112, 100] on button "Сохранить и пересчитать" at bounding box center [101, 104] width 70 height 13
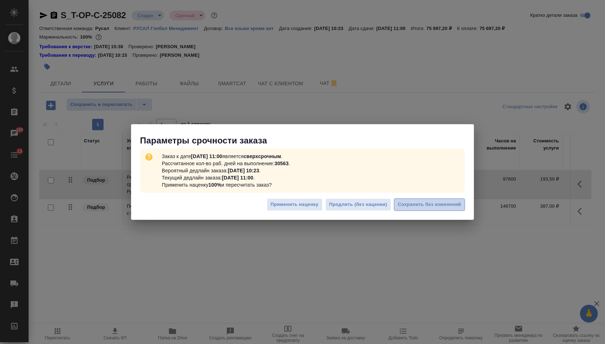
click at [418, 199] on button "Сохранить без изменений" at bounding box center [429, 205] width 71 height 12
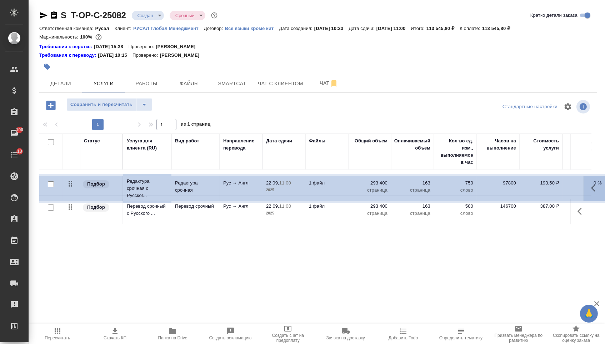
drag, startPoint x: 73, startPoint y: 184, endPoint x: 73, endPoint y: 215, distance: 31.4
click at [73, 213] on table "Статус Услуга для клиента (RU) Вид работ Направление перевода Дата сдачи Файлы …" at bounding box center [375, 179] width 673 height 91
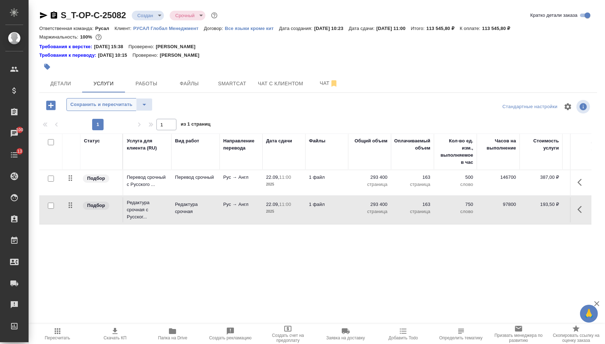
click at [111, 102] on button "Сохранить и пересчитать" at bounding box center [101, 104] width 70 height 13
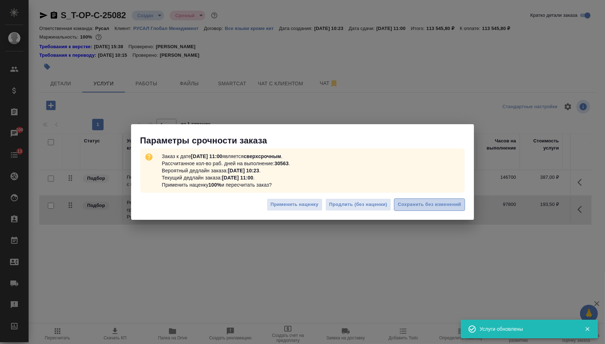
click at [416, 202] on span "Сохранить без изменений" at bounding box center [429, 205] width 63 height 8
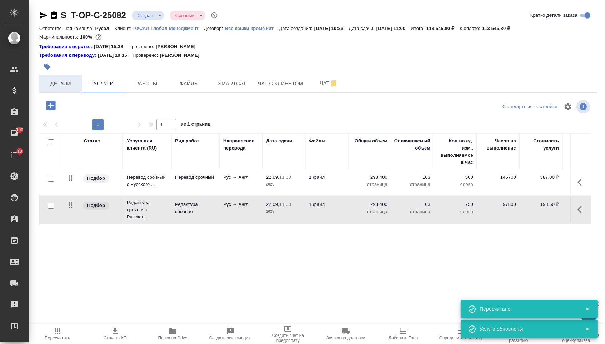
click at [70, 92] on button "Детали" at bounding box center [60, 84] width 43 height 18
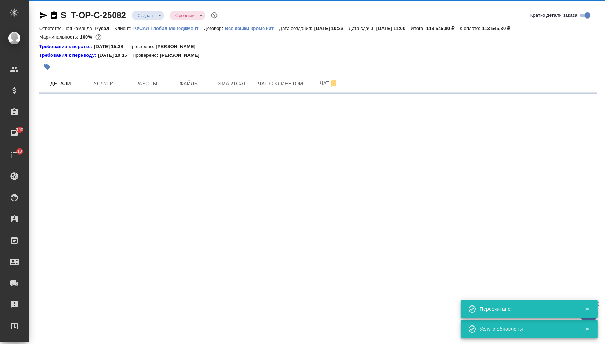
select select "RU"
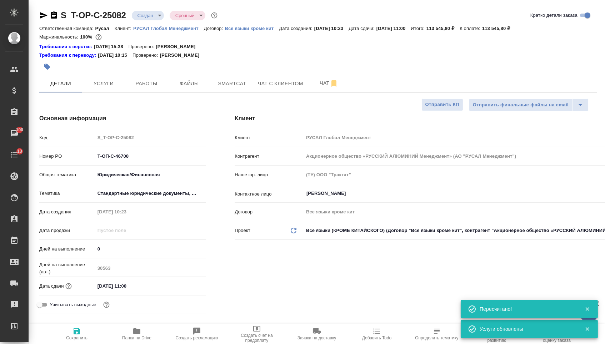
type textarea "x"
click at [150, 15] on body "🙏 .cls-1 fill:#fff; AWATERA Menshikova Aleksandra Клиенты Спецификации Заказы 1…" at bounding box center [302, 172] width 605 height 344
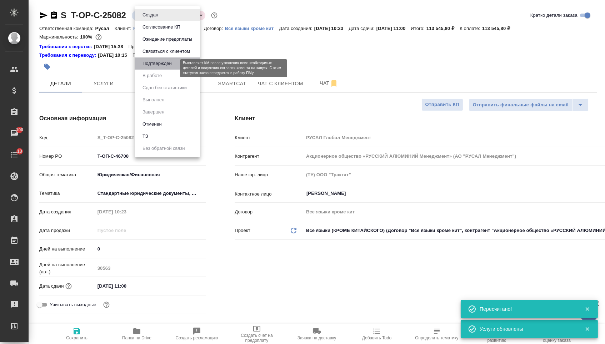
click at [155, 67] on button "Подтвержден" at bounding box center [157, 64] width 34 height 8
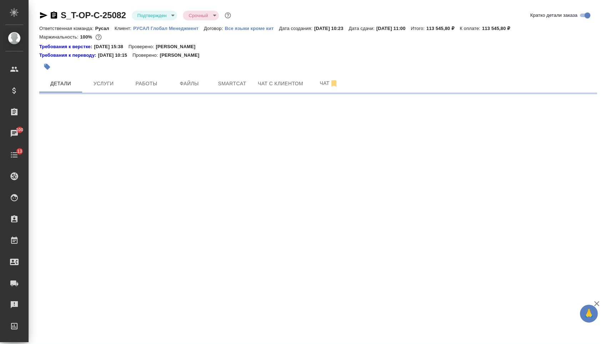
select select "RU"
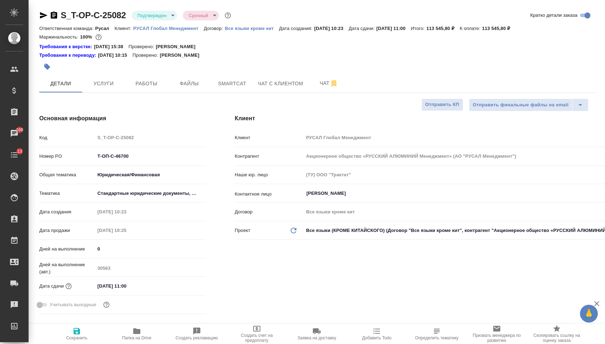
type textarea "x"
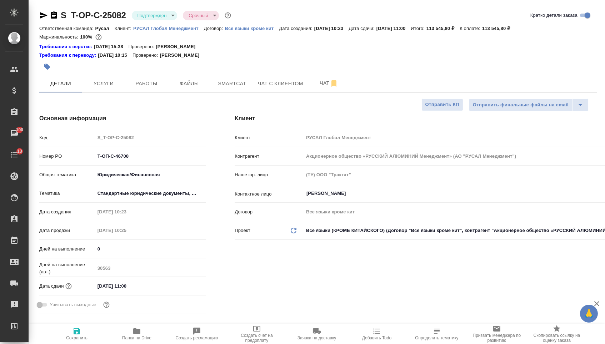
type textarea "x"
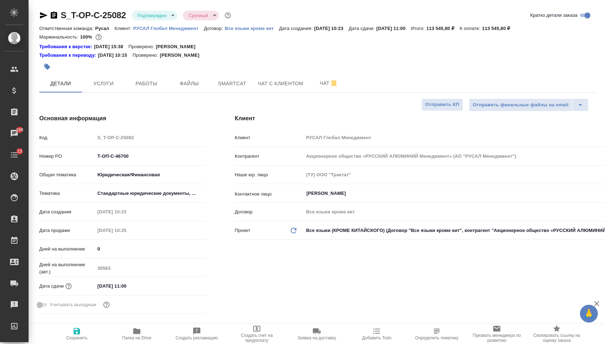
type textarea "x"
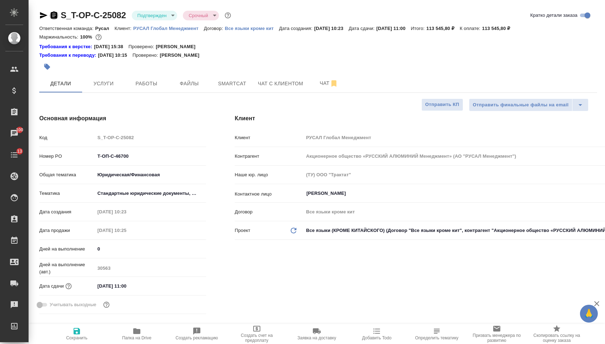
click at [57, 15] on icon "button" at bounding box center [54, 14] width 6 height 7
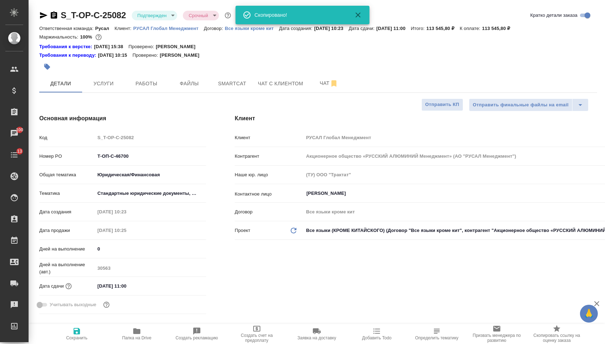
type textarea "x"
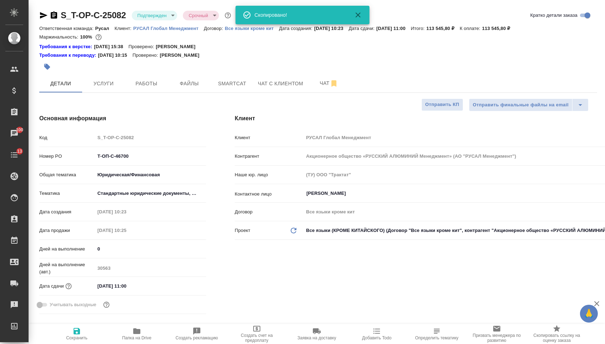
type textarea "x"
drag, startPoint x: 135, startPoint y: 161, endPoint x: 52, endPoint y: 159, distance: 83.2
click at [52, 159] on div "Номер PO Т-ОП-С-46700" at bounding box center [122, 156] width 167 height 12
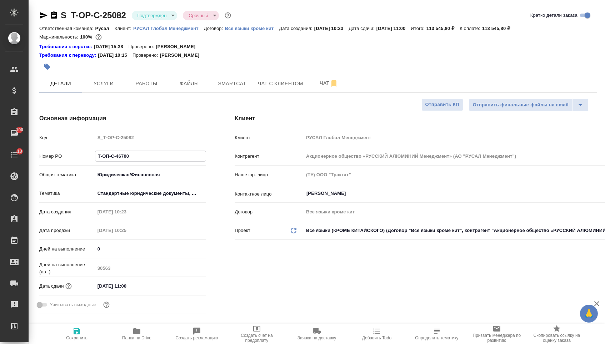
type textarea "x"
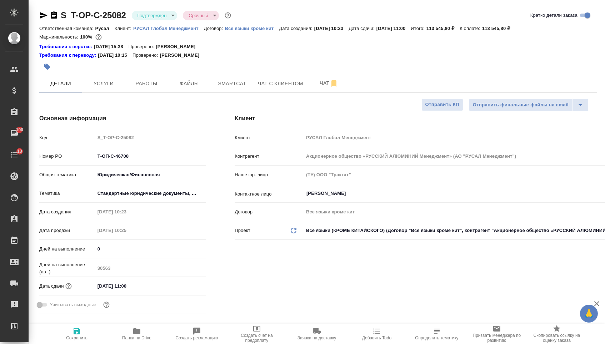
type textarea "x"
click at [88, 92] on button "Услуги" at bounding box center [103, 84] width 43 height 18
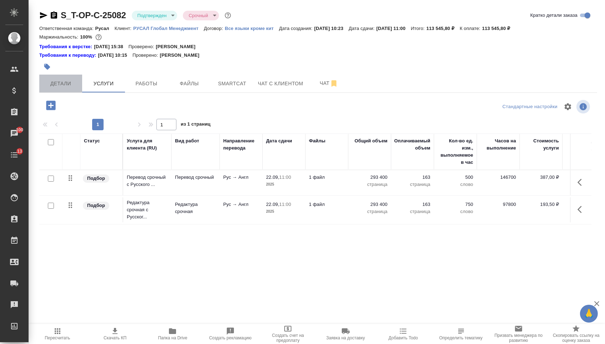
click at [64, 90] on button "Детали" at bounding box center [60, 84] width 43 height 18
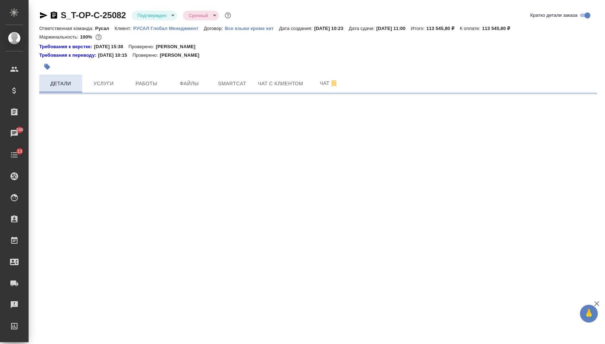
select select "RU"
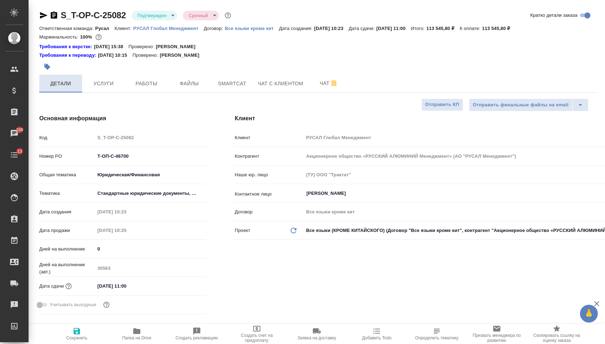
type textarea "x"
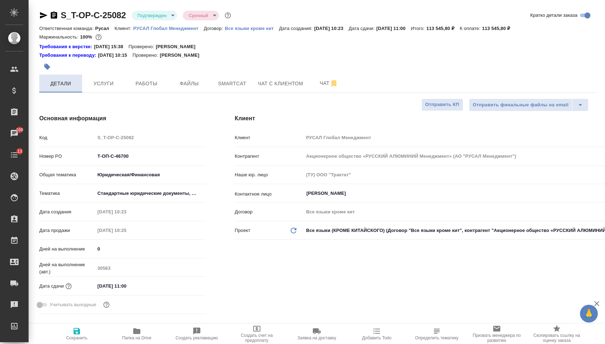
type textarea "x"
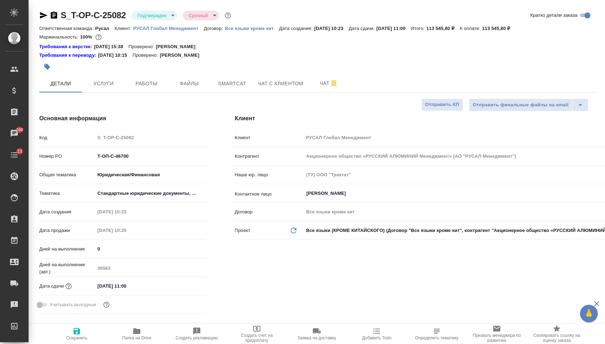
type textarea "x"
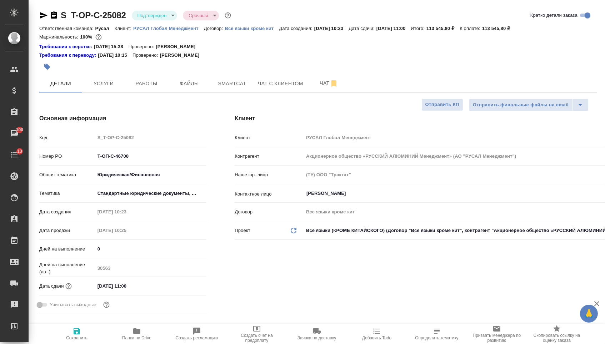
type textarea "x"
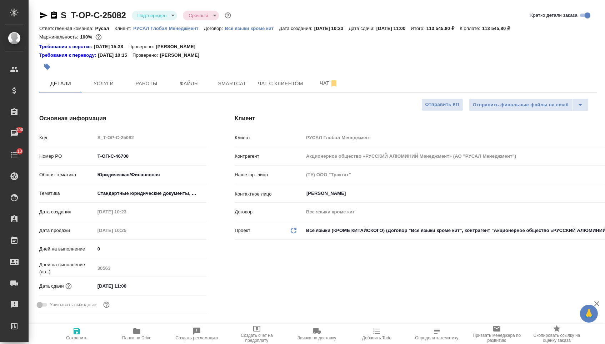
type textarea "x"
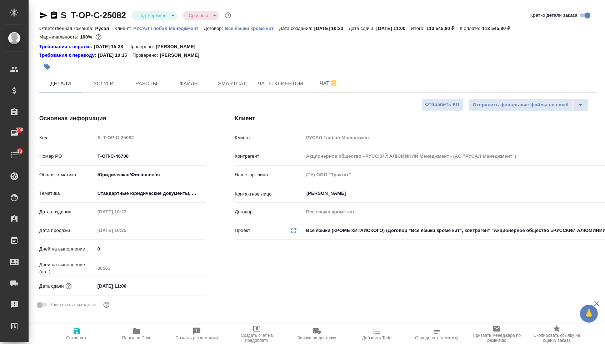
type textarea "x"
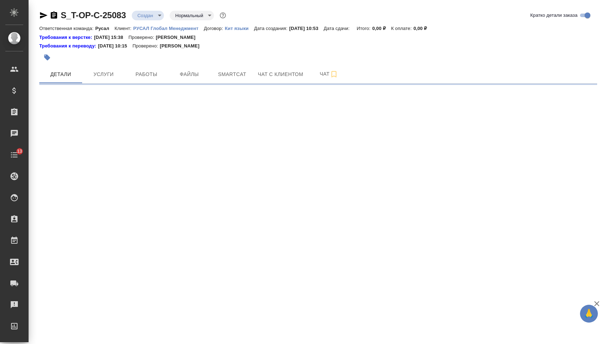
select select "RU"
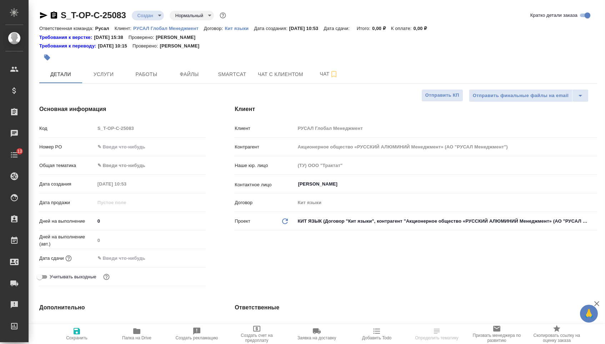
type textarea "x"
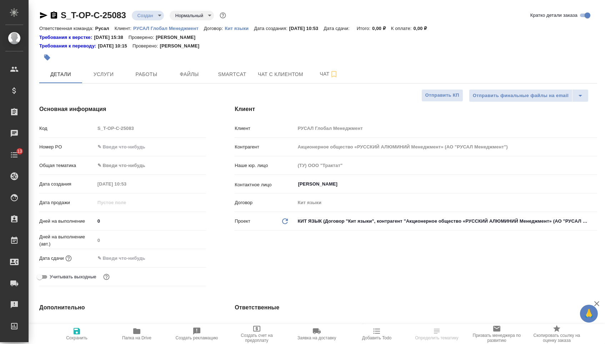
type textarea "x"
click at [146, 153] on div "Номер PO" at bounding box center [122, 147] width 167 height 12
type textarea "x"
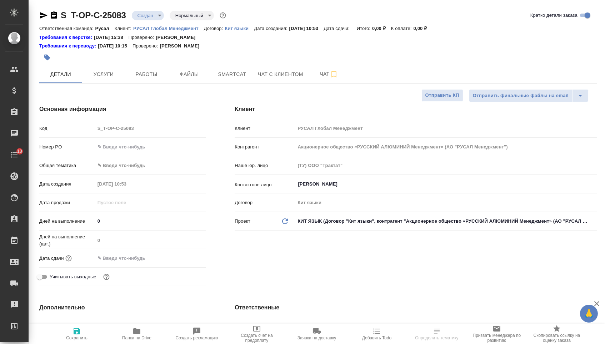
click at [146, 150] on input "text" at bounding box center [150, 147] width 111 height 10
paste input "Т-ОП-С-46701"
type input "Т-ОП-С-46701"
type textarea "x"
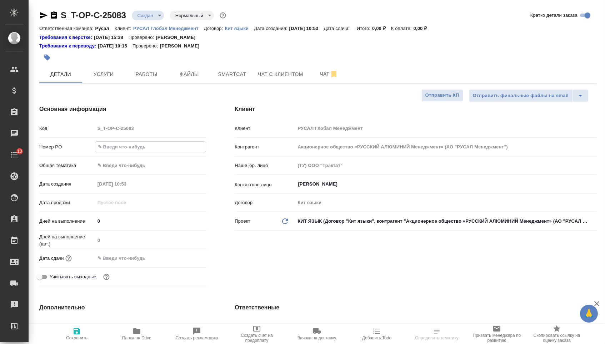
type textarea "x"
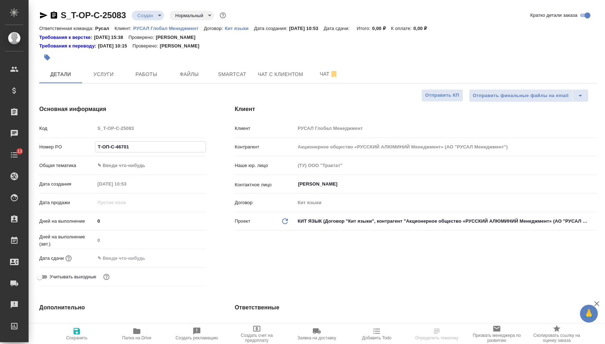
type textarea "x"
type input "Т-ОП-С-46701"
click at [127, 254] on div "Дата сдачи" at bounding box center [122, 258] width 167 height 12
click at [158, 258] on input "text" at bounding box center [126, 258] width 62 height 10
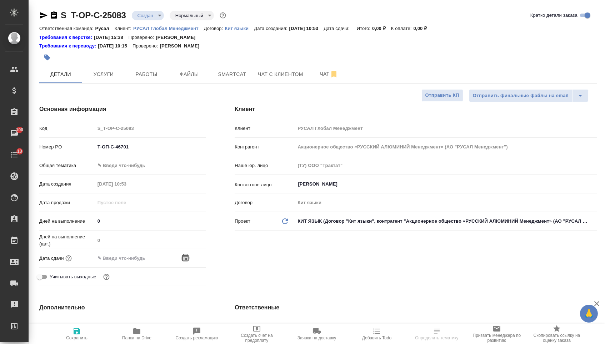
click at [185, 260] on icon "button" at bounding box center [185, 258] width 9 height 9
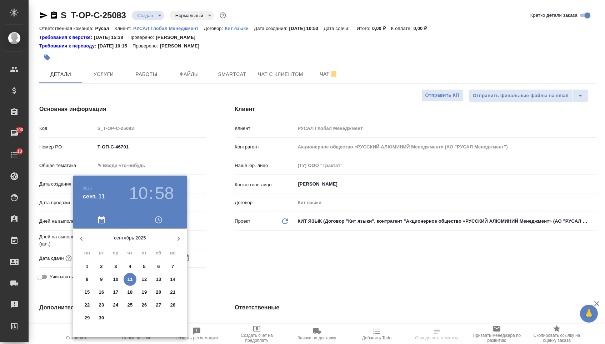
click at [143, 278] on p "12" at bounding box center [144, 279] width 5 height 7
type input "[DATE] 10:58"
type textarea "x"
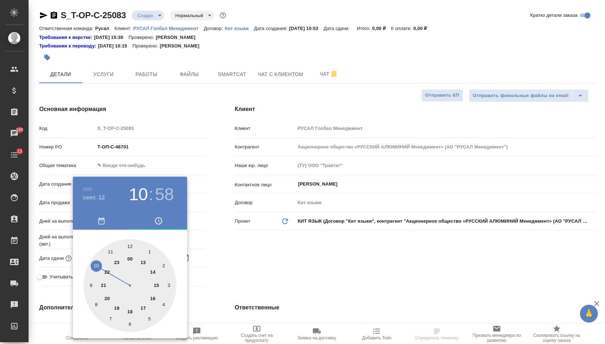
type textarea "x"
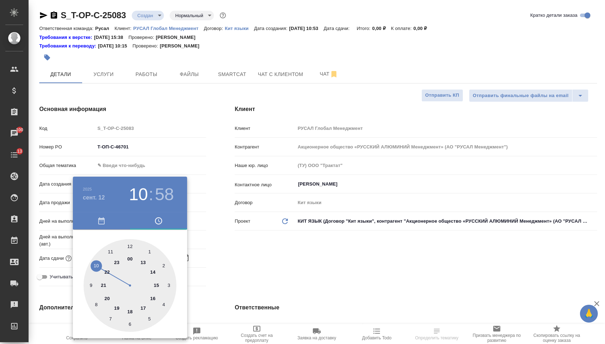
type textarea "x"
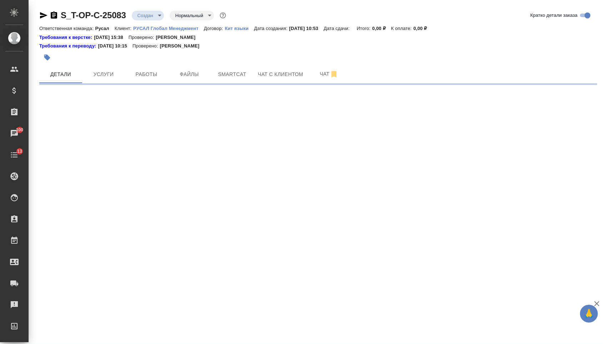
click at [94, 263] on div ".cls-1 fill:#fff; AWATERA [PERSON_NAME] Спецификации Заказы 100 Чаты 13 Todo Пр…" at bounding box center [302, 172] width 605 height 344
select select "RU"
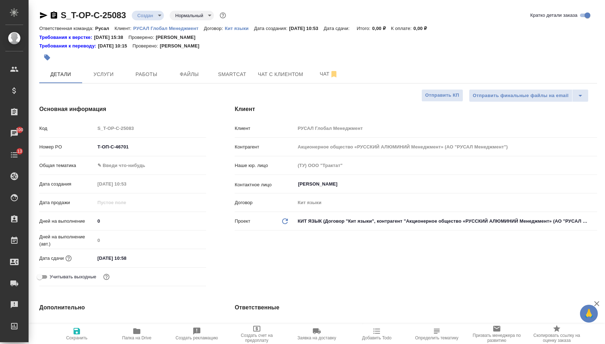
type textarea "x"
click at [141, 261] on input "[DATE] 10:58" at bounding box center [126, 258] width 62 height 10
type input "[DATE] 10:5_"
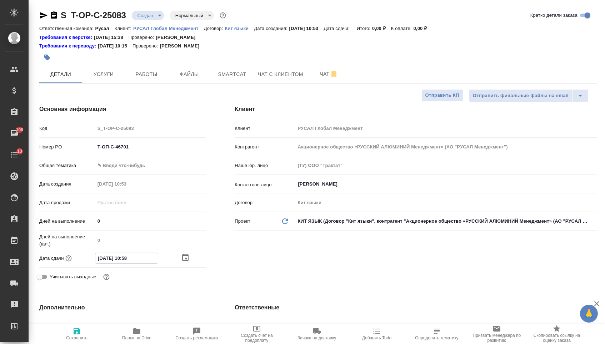
type textarea "x"
type input "[DATE] 10:__"
type textarea "x"
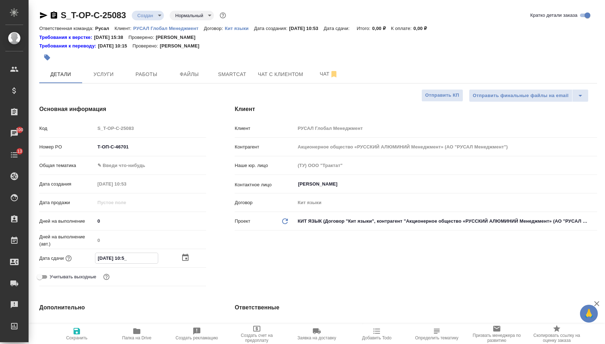
type textarea "x"
type input "[DATE] 10:0_"
type textarea "x"
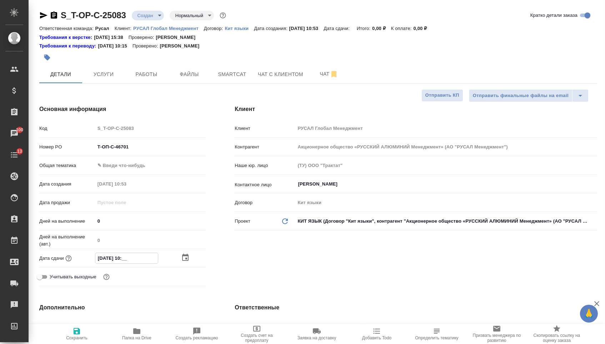
type textarea "x"
type input "[DATE] 10:00"
type textarea "x"
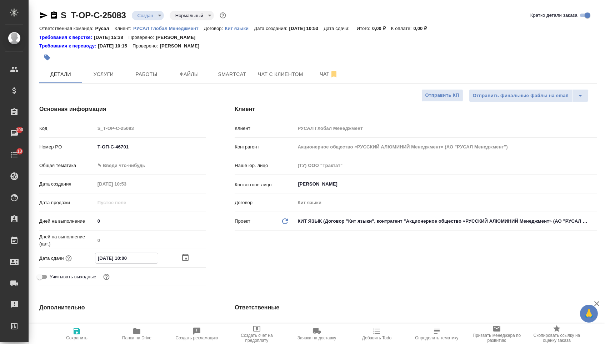
click at [289, 272] on div "[PERSON_NAME] Глобал Менеджмент Контрагент Акционерное общество «РУССКИЙ АЛЮМИН…" at bounding box center [415, 197] width 391 height 213
type textarea "x"
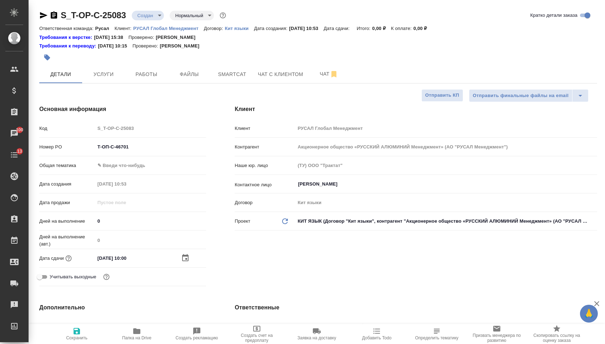
type textarea "x"
click at [159, 171] on body "🙏 .cls-1 fill:#fff; AWATERA [PERSON_NAME] Спецификации Заказы 100 Чаты 13 Todo …" at bounding box center [302, 172] width 605 height 344
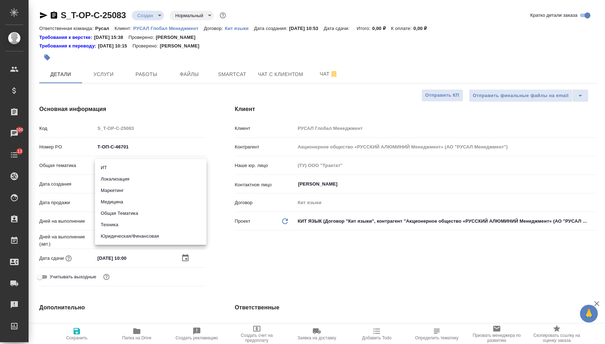
click at [200, 125] on div at bounding box center [302, 172] width 605 height 344
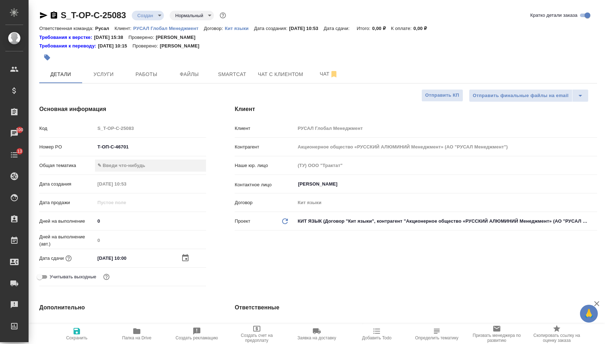
type textarea "x"
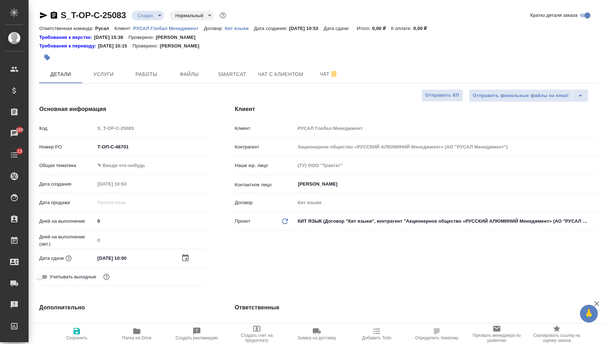
type textarea "x"
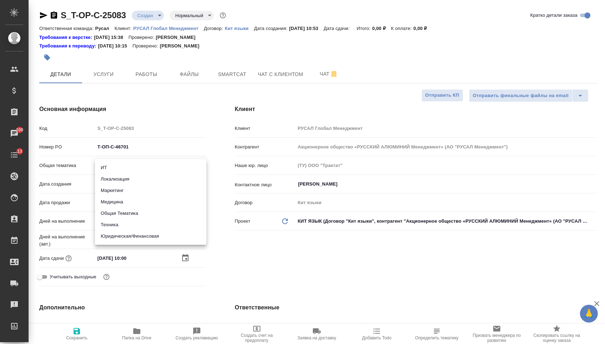
click at [173, 168] on body "🙏 .cls-1 fill:#fff; AWATERA [PERSON_NAME] Спецификации Заказы 100 Чаты 13 Todo …" at bounding box center [302, 172] width 605 height 344
click at [151, 225] on li "Техника" at bounding box center [150, 224] width 111 height 11
type input "tech"
type textarea "x"
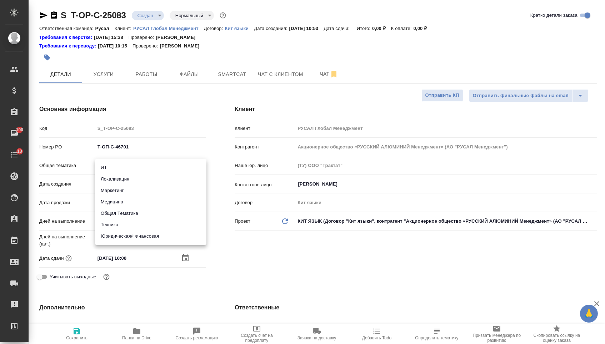
type textarea "x"
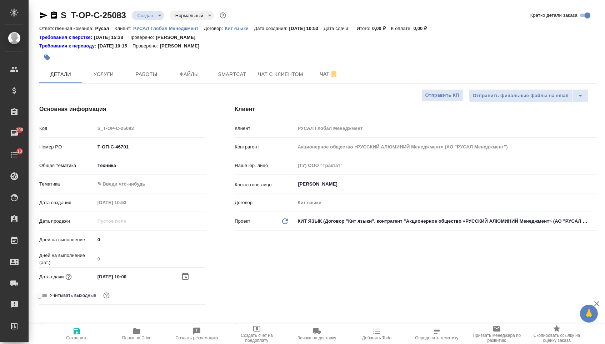
click at [139, 187] on body "🙏 .cls-1 fill:#fff; AWATERA [PERSON_NAME] Спецификации Заказы 100 Чаты 13 Todo …" at bounding box center [302, 172] width 605 height 344
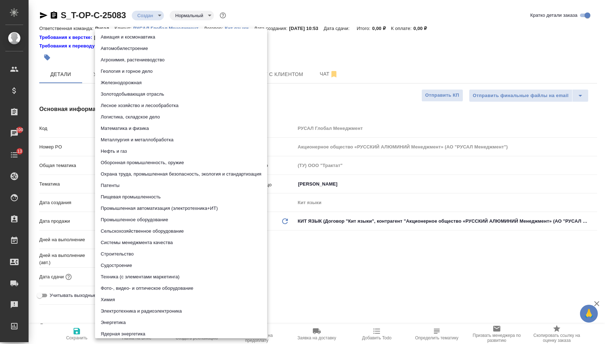
click at [139, 217] on li "Промышленное оборудование" at bounding box center [181, 219] width 172 height 11
type textarea "x"
type input "5f647205b73bc97568ca66bc"
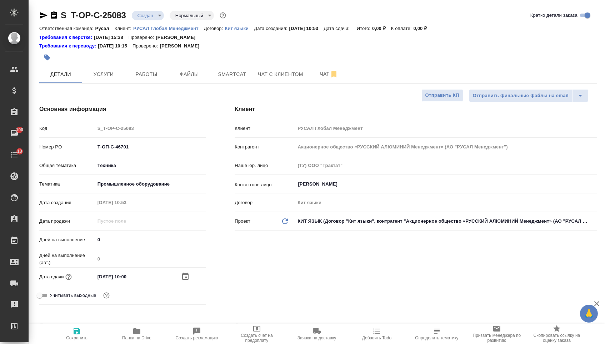
click at [76, 334] on icon "button" at bounding box center [77, 331] width 6 height 6
type textarea "x"
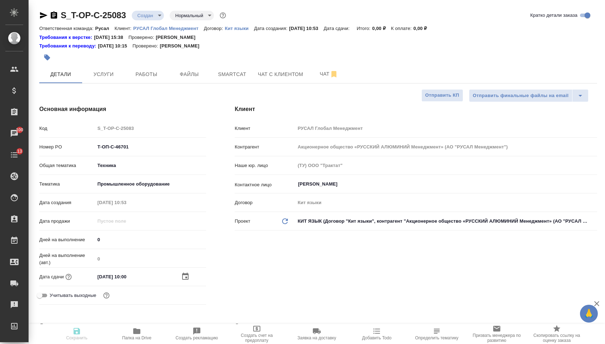
type textarea "x"
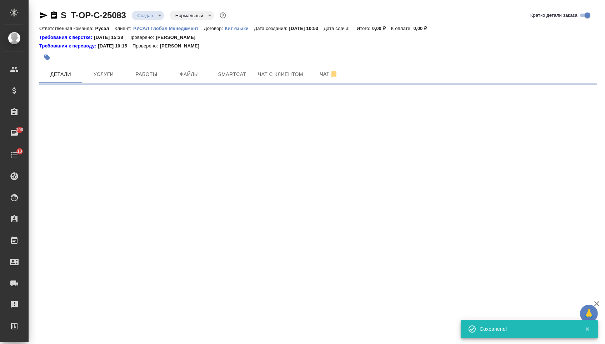
select select "RU"
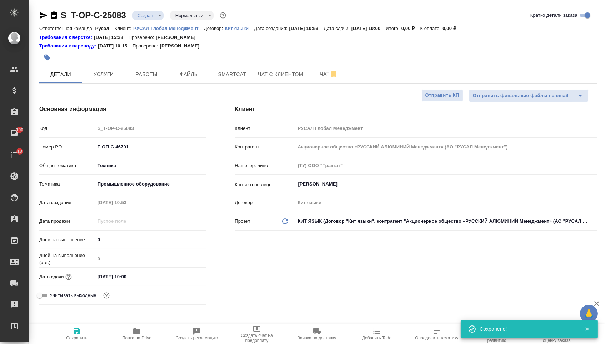
type textarea "x"
click at [189, 83] on button "Файлы" at bounding box center [189, 74] width 43 height 18
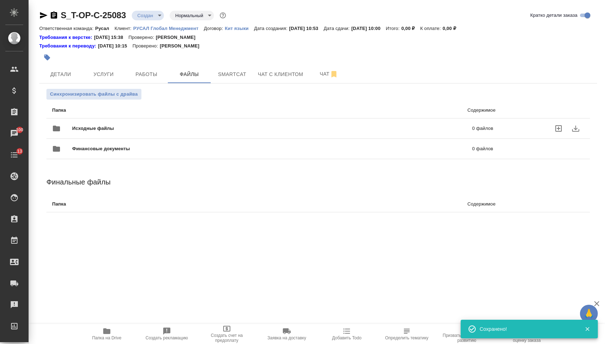
click at [134, 123] on div "Исходные файлы 0 файлов" at bounding box center [272, 128] width 441 height 17
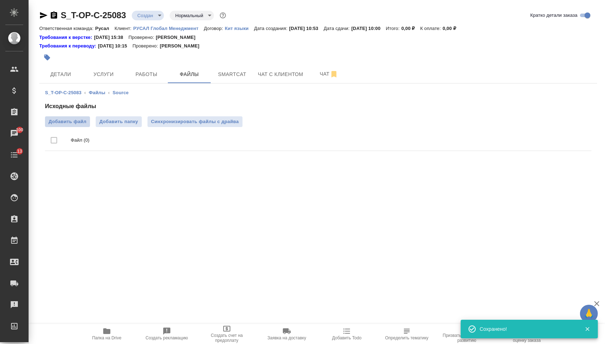
click at [76, 120] on span "Добавить файл" at bounding box center [68, 121] width 38 height 7
click at [0, 0] on input "Добавить файл" at bounding box center [0, 0] width 0 height 0
click at [95, 78] on span "Услуги" at bounding box center [103, 74] width 34 height 9
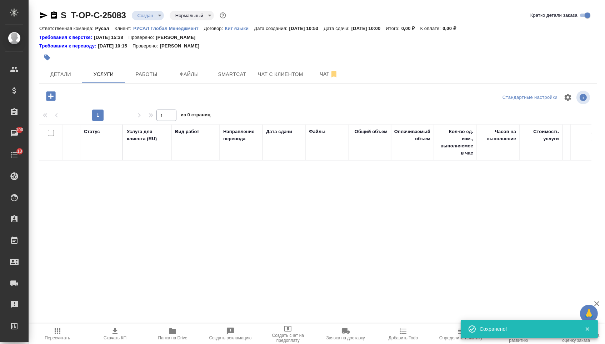
click at [51, 95] on icon "button" at bounding box center [50, 95] width 9 height 9
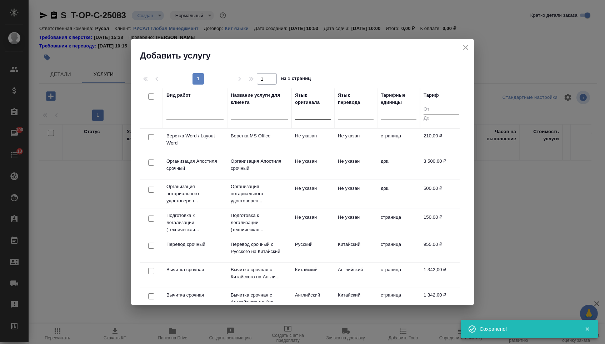
click at [323, 116] on div at bounding box center [313, 112] width 36 height 10
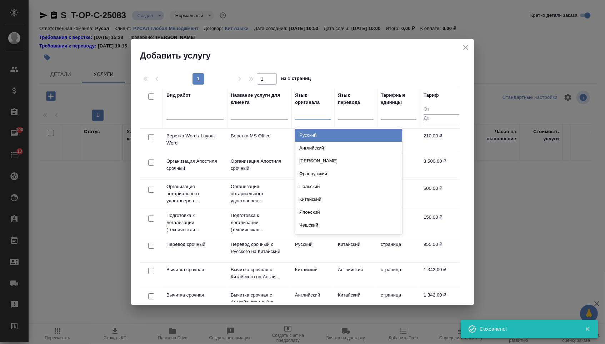
click at [320, 139] on div "Русский" at bounding box center [348, 135] width 107 height 13
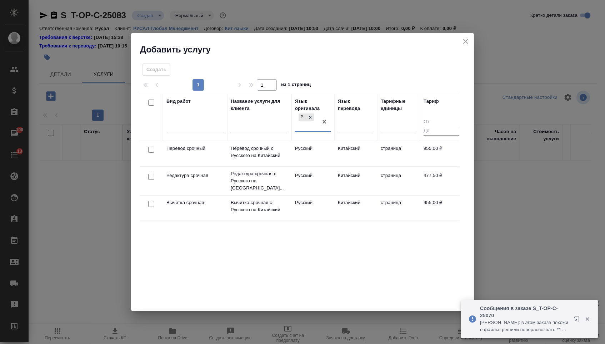
click at [150, 149] on input "checkbox" at bounding box center [151, 150] width 6 height 6
checkbox input "true"
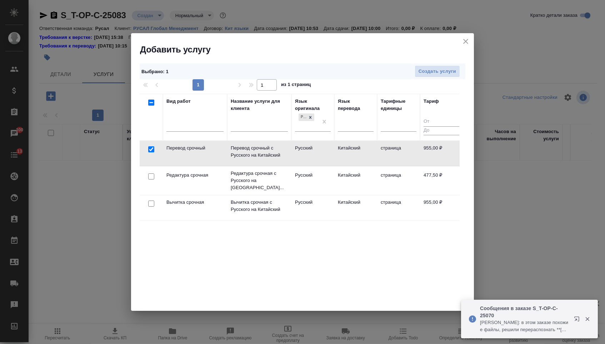
click at [151, 174] on input "checkbox" at bounding box center [151, 177] width 6 height 6
checkbox input "true"
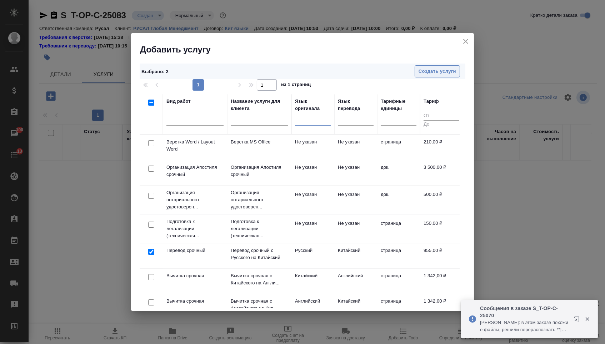
click at [449, 71] on span "Создать услуги" at bounding box center [437, 71] width 37 height 8
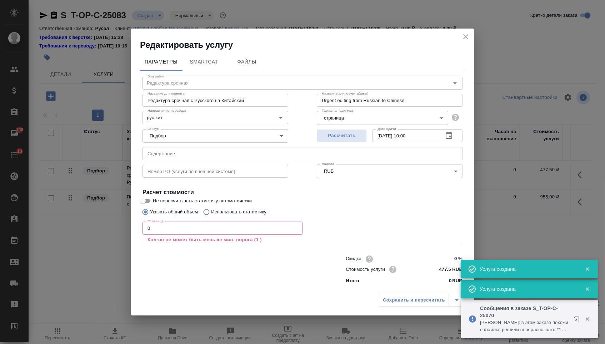
type input "Перевод срочный"
type input "Перевод срочный с Русского на Китайский"
type input "Urgent translation from Russian to Chinese"
type input "955 RUB"
click at [192, 148] on input "text" at bounding box center [302, 153] width 320 height 13
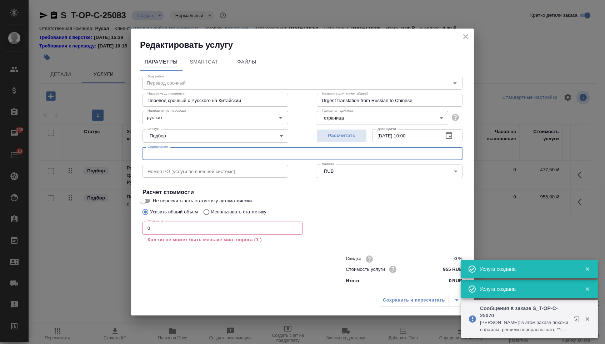
paste input "ТЗ на систему подачи расплава"
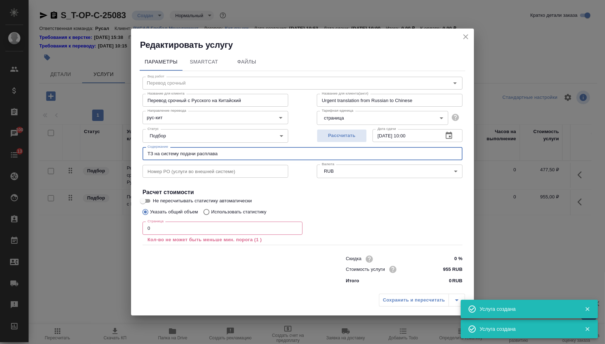
type input "ТЗ на систему подачи расплава"
click at [165, 225] on input "0" at bounding box center [222, 228] width 160 height 13
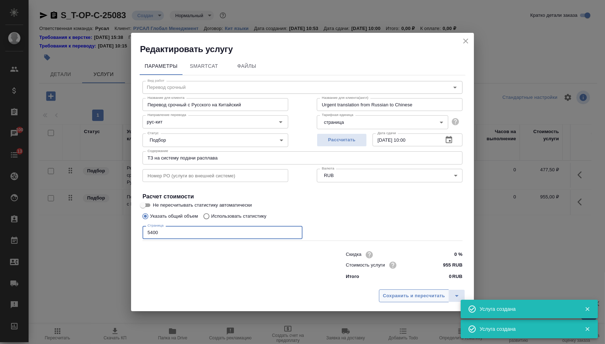
type input "5400"
click at [402, 292] on button "Сохранить и пересчитать" at bounding box center [414, 296] width 70 height 13
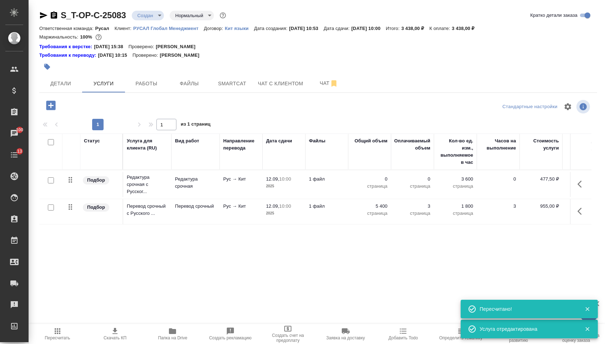
click at [377, 183] on p "0" at bounding box center [370, 179] width 36 height 7
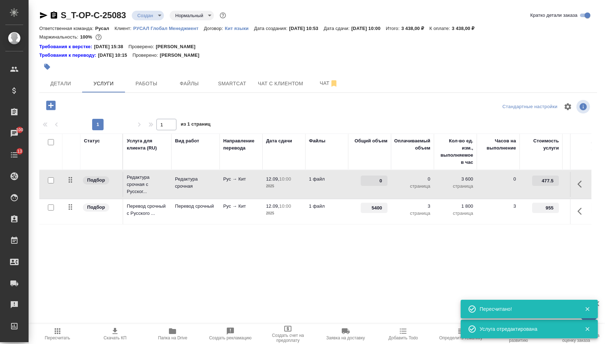
click at [374, 185] on input "0" at bounding box center [374, 181] width 27 height 10
type input "5400"
click at [358, 247] on div "Статус Услуга для клиента (RU) Вид работ Направление перевода Дата сдачи Файлы …" at bounding box center [315, 211] width 552 height 154
click at [115, 111] on button "Сохранить и пересчитать" at bounding box center [101, 104] width 70 height 13
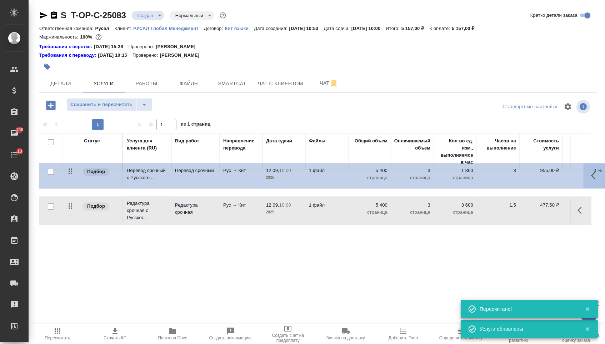
drag, startPoint x: 70, startPoint y: 214, endPoint x: 71, endPoint y: 165, distance: 48.9
click at [71, 165] on table "Статус Услуга для клиента (RU) Вид работ Направление перевода Дата сдачи Файлы …" at bounding box center [375, 180] width 673 height 92
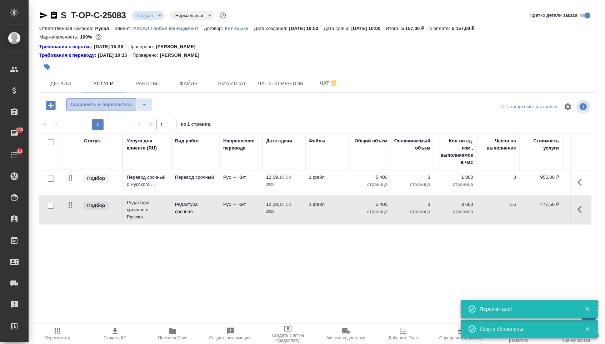
click at [113, 111] on button "Сохранить и пересчитать" at bounding box center [101, 104] width 70 height 13
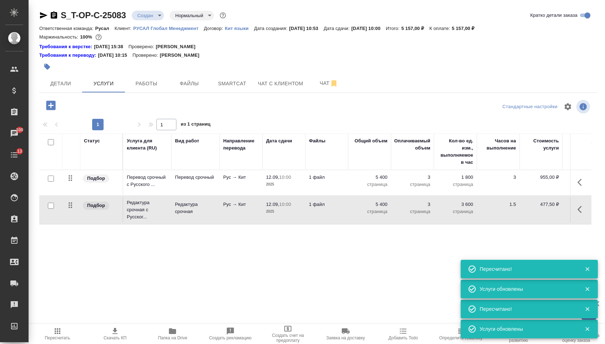
click at [157, 15] on body "🙏 .cls-1 fill:#fff; AWATERA Menshikova Aleksandra Клиенты Спецификации Заказы 1…" at bounding box center [302, 172] width 605 height 344
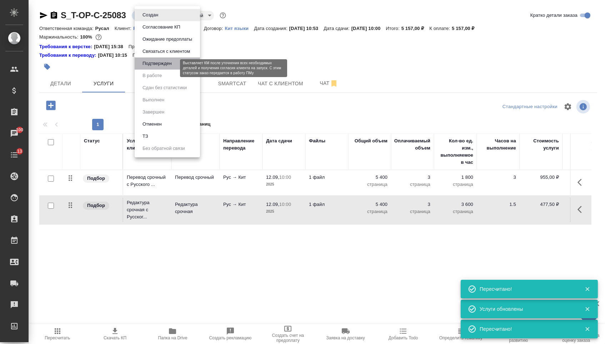
click at [155, 67] on button "Подтвержден" at bounding box center [157, 64] width 34 height 8
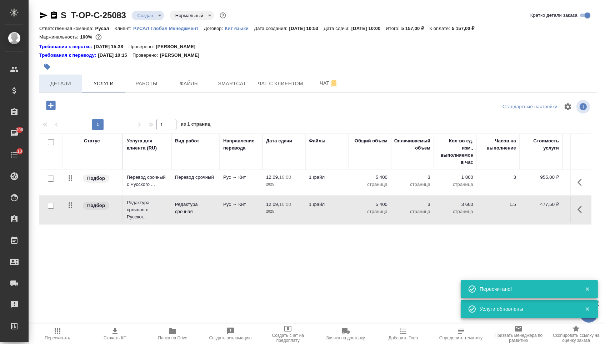
click at [77, 85] on button "Детали" at bounding box center [60, 84] width 43 height 18
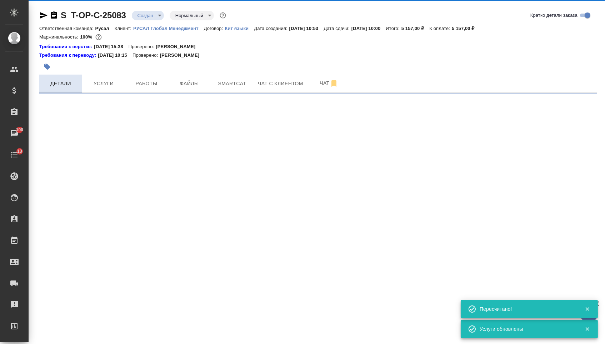
select select "RU"
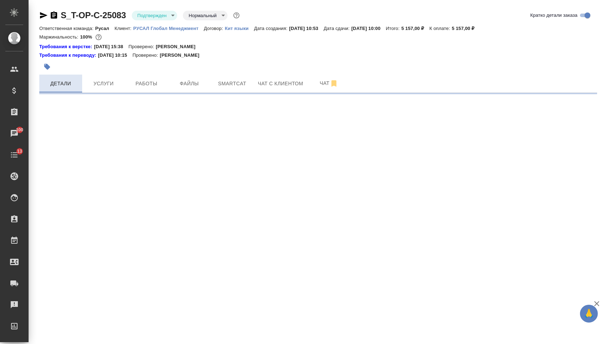
select select "RU"
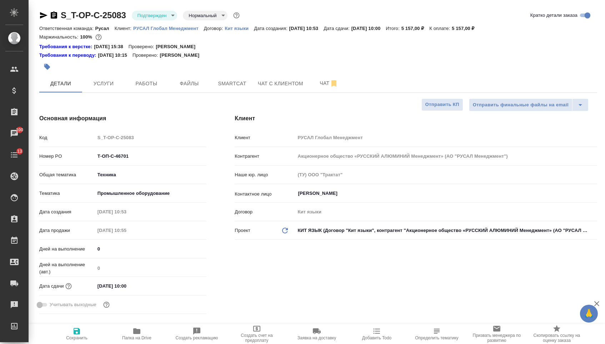
type textarea "x"
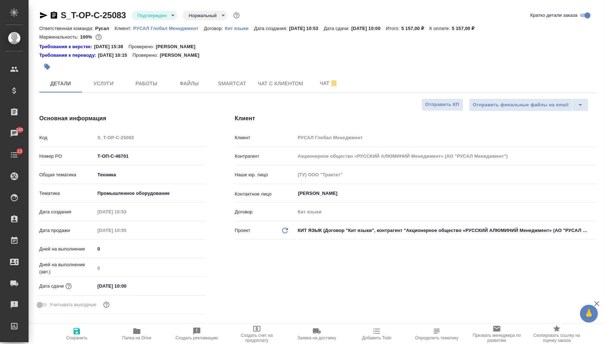
type textarea "x"
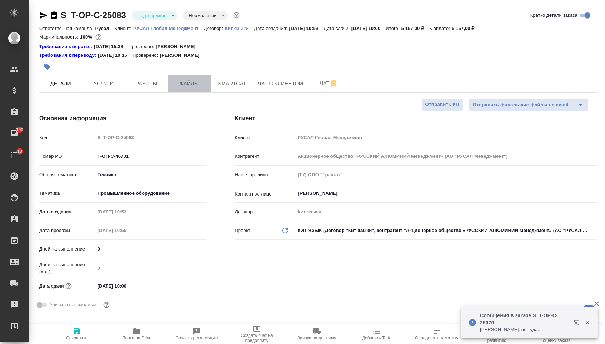
click at [192, 77] on button "Файлы" at bounding box center [189, 84] width 43 height 18
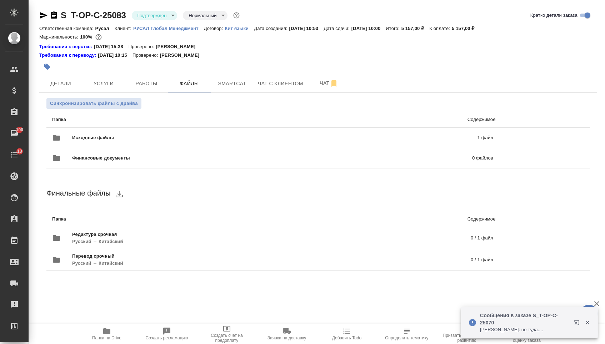
click at [117, 121] on p "Папка" at bounding box center [159, 119] width 215 height 7
click at [96, 81] on span "Услуги" at bounding box center [103, 83] width 34 height 9
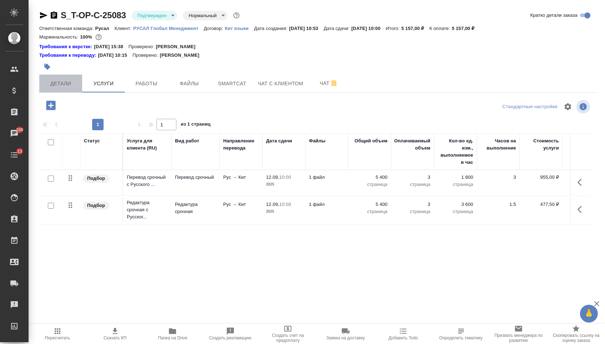
click at [64, 87] on span "Детали" at bounding box center [61, 83] width 34 height 9
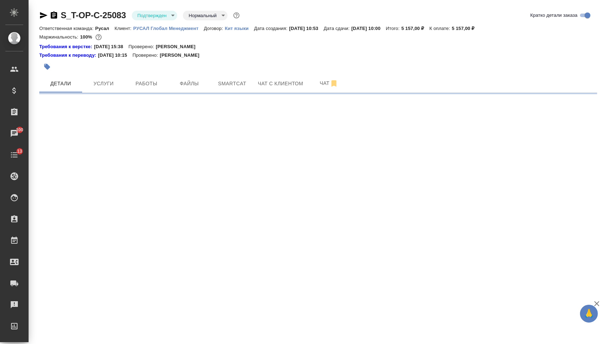
select select "RU"
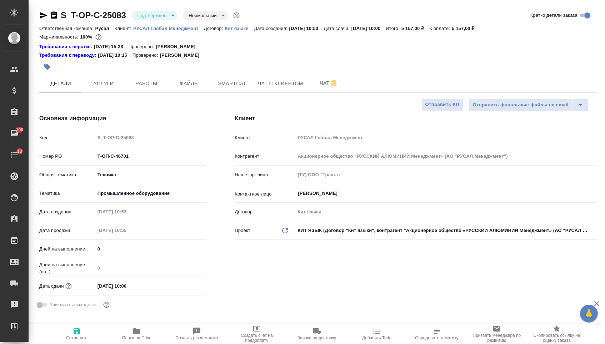
type textarea "x"
drag, startPoint x: 135, startPoint y: 159, endPoint x: 54, endPoint y: 159, distance: 81.1
click at [60, 159] on div "Номер PO Т-ОП-С-46701" at bounding box center [122, 156] width 167 height 12
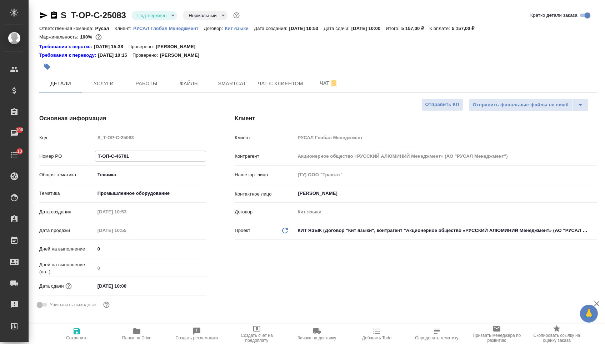
type textarea "x"
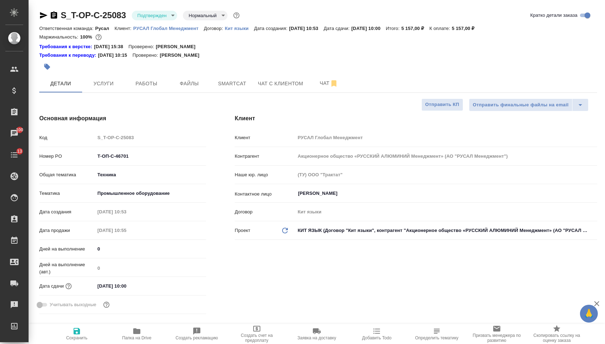
type textarea "x"
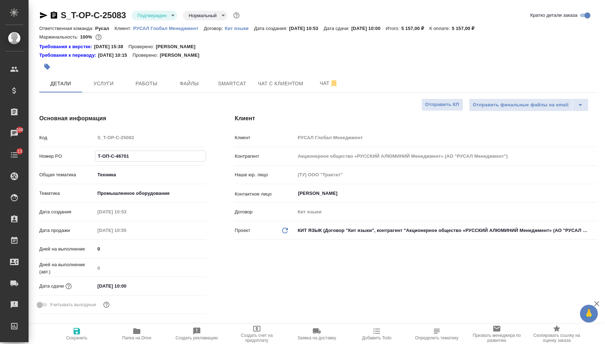
type textarea "x"
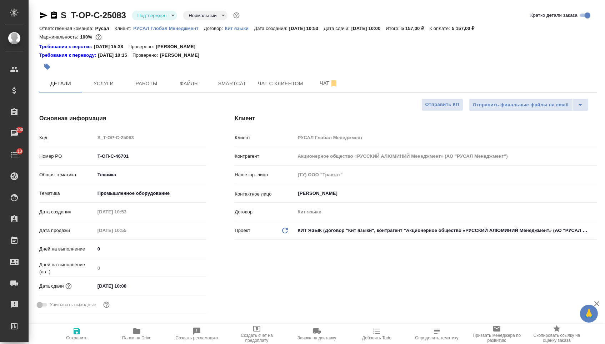
type textarea "x"
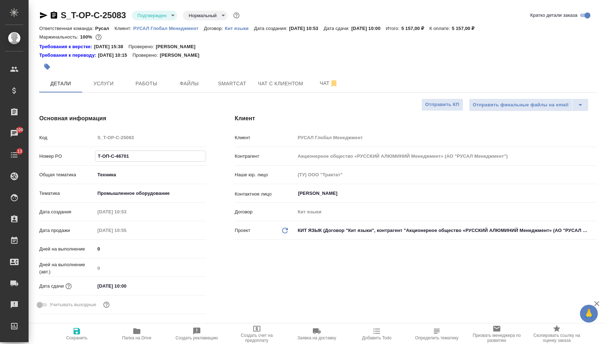
type textarea "x"
click at [55, 13] on icon "button" at bounding box center [54, 15] width 9 height 9
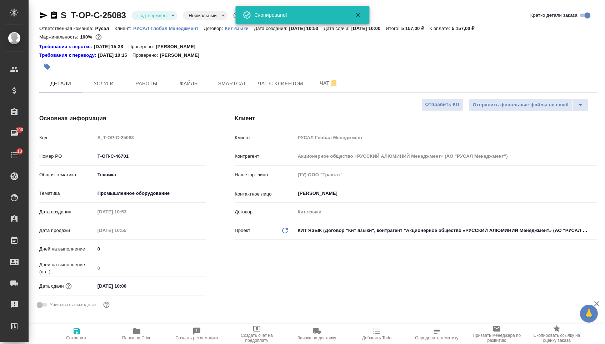
type textarea "x"
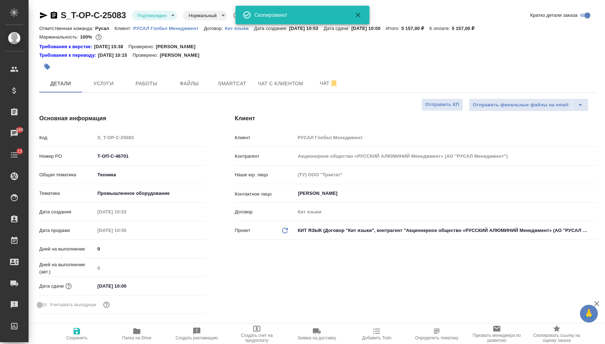
type textarea "x"
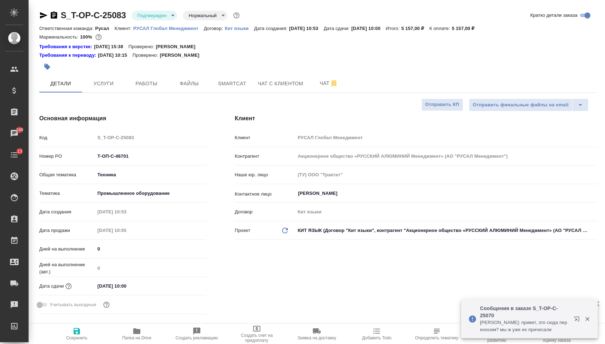
type textarea "x"
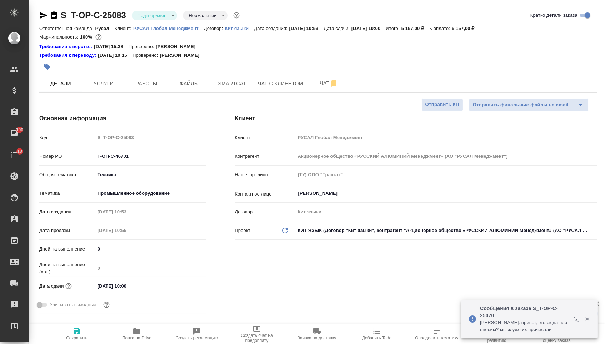
type textarea "x"
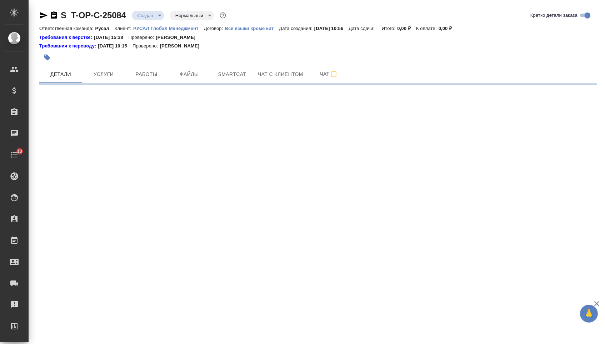
select select "RU"
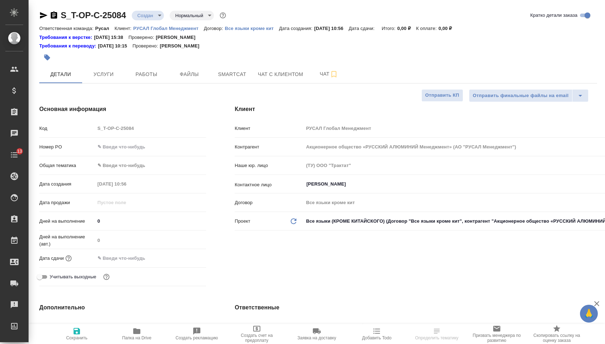
type textarea "x"
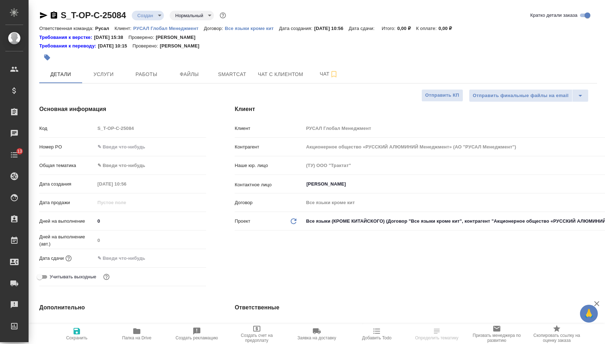
type textarea "x"
click at [126, 159] on div "Номер PO" at bounding box center [122, 150] width 167 height 19
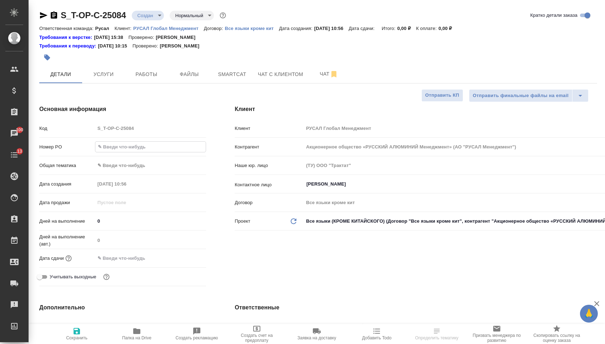
click at [126, 151] on input "text" at bounding box center [150, 147] width 111 height 10
paste input "Т-ОП-С-46703"
type input "Т-ОП-С-46703"
type textarea "x"
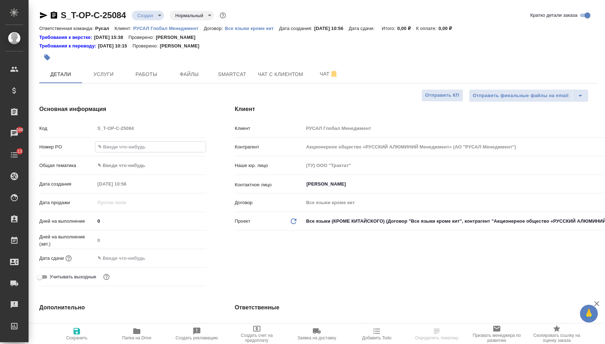
type textarea "x"
type input "Т-ОП-С-46703"
click at [140, 261] on input "text" at bounding box center [126, 258] width 62 height 10
click at [183, 261] on icon "button" at bounding box center [185, 257] width 6 height 7
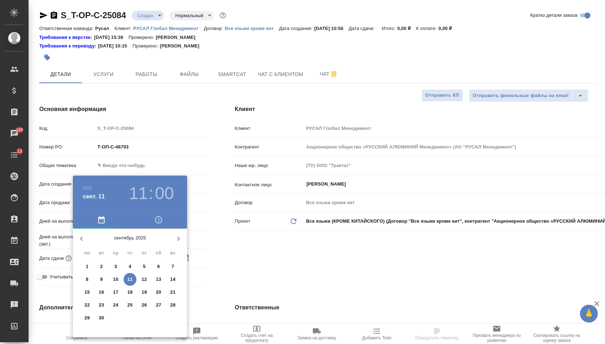
click at [135, 282] on span "11" at bounding box center [130, 279] width 13 height 7
type input "[DATE] 11:00"
type textarea "x"
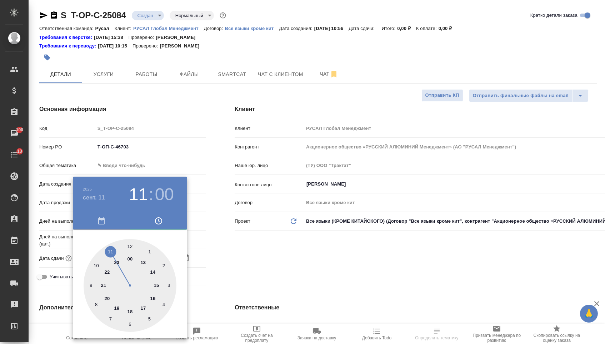
type textarea "x"
type input "11.09.2025 10:00"
click at [91, 263] on div at bounding box center [130, 285] width 93 height 93
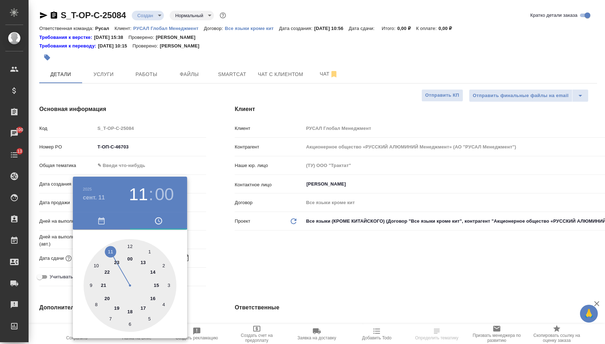
type textarea "x"
drag, startPoint x: 216, startPoint y: 249, endPoint x: 211, endPoint y: 248, distance: 4.7
click at [216, 249] on div at bounding box center [302, 172] width 605 height 344
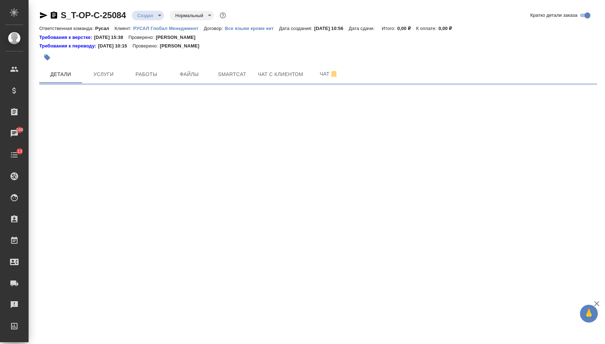
select select "RU"
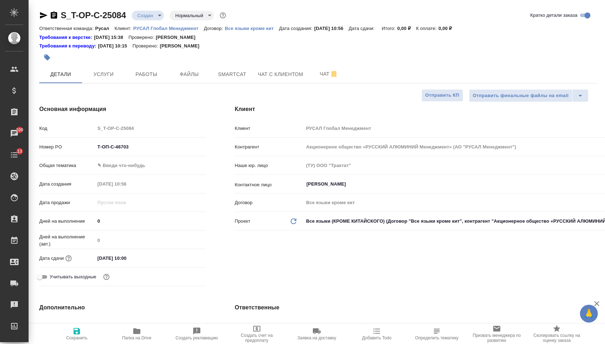
type textarea "x"
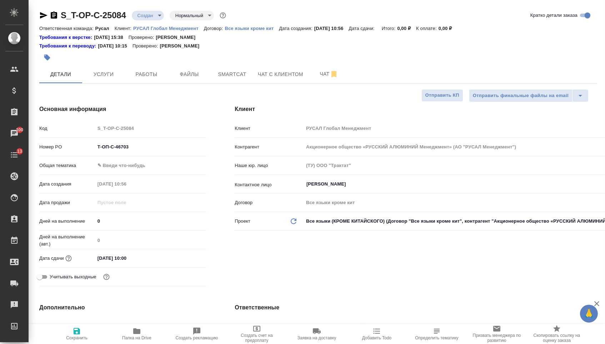
type textarea "x"
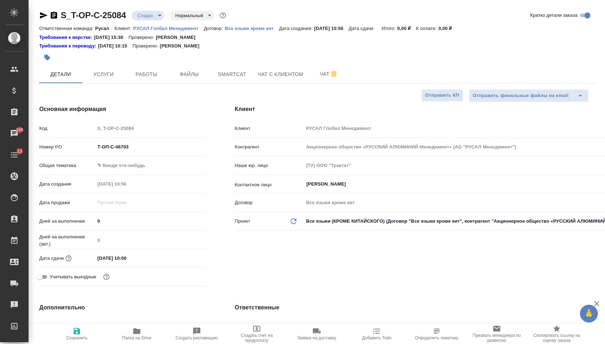
type textarea "x"
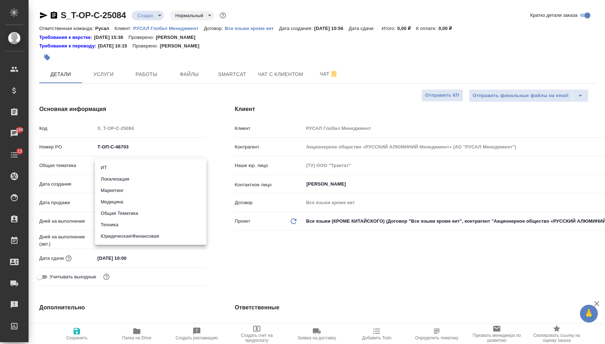
click at [128, 168] on body "🙏 .cls-1 fill:#fff; AWATERA Menshikova Aleksandra Клиенты Спецификации Заказы 1…" at bounding box center [302, 172] width 605 height 344
click at [120, 221] on li "Техника" at bounding box center [150, 224] width 111 height 11
type input "tech"
type textarea "x"
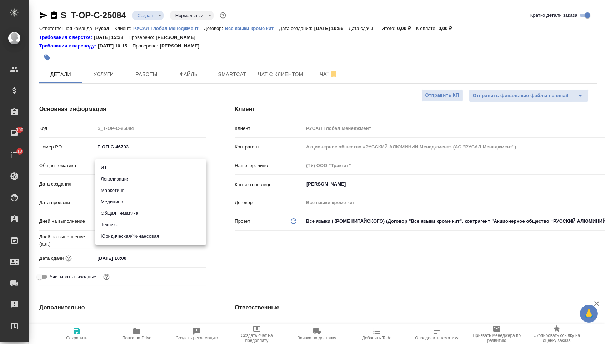
type textarea "x"
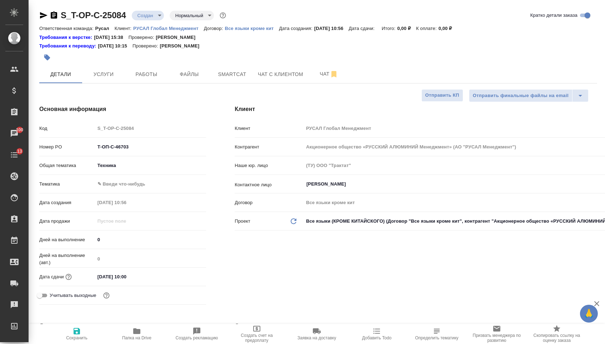
click at [122, 168] on body "🙏 .cls-1 fill:#fff; AWATERA Menshikova Aleksandra Клиенты Спецификации Заказы 1…" at bounding box center [302, 172] width 605 height 344
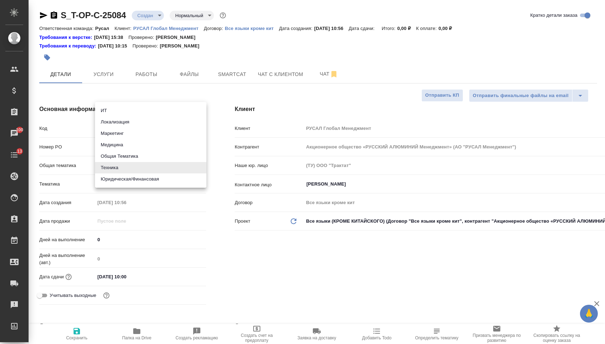
click at [122, 182] on li "Юридическая/Финансовая" at bounding box center [150, 179] width 111 height 11
type input "yr-fn"
type textarea "x"
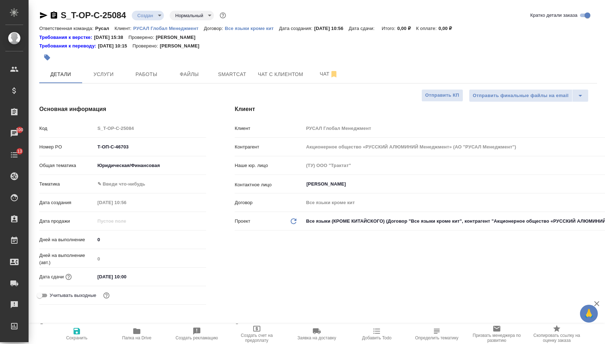
click at [122, 186] on body "🙏 .cls-1 fill:#fff; AWATERA Menshikova Aleksandra Клиенты Спецификации Заказы 1…" at bounding box center [302, 172] width 605 height 344
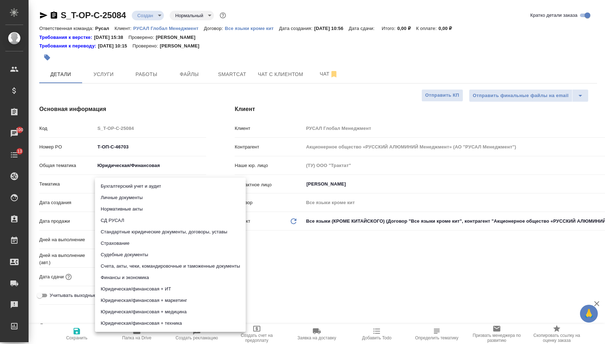
click at [135, 322] on li "Юридическая/финансовая + техника" at bounding box center [170, 323] width 151 height 11
type textarea "x"
type input "5a8b8b956a9677013d343e73"
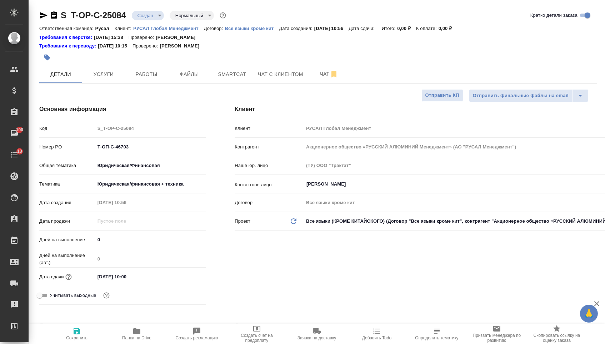
click at [80, 332] on icon "button" at bounding box center [76, 331] width 9 height 9
type textarea "x"
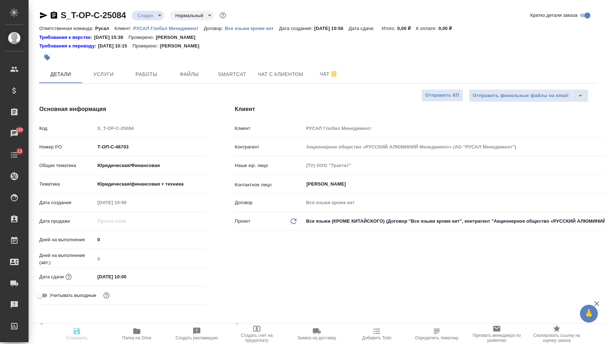
type textarea "x"
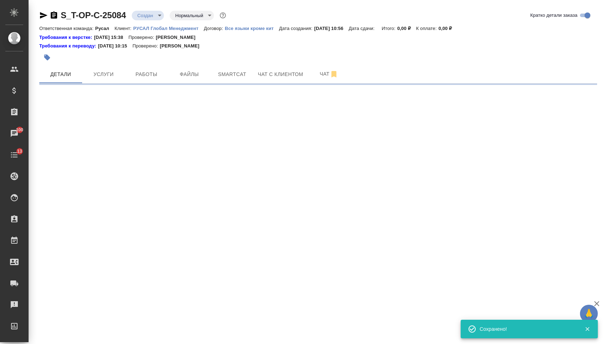
select select "RU"
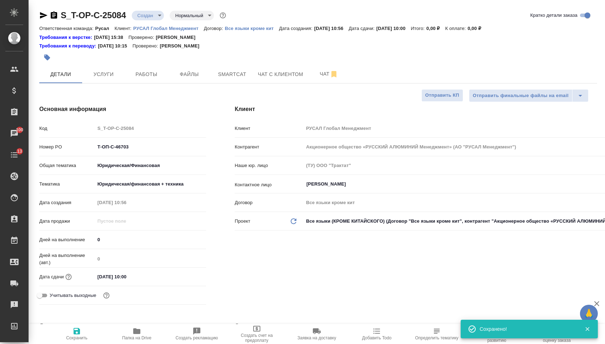
type textarea "x"
click at [186, 80] on button "Файлы" at bounding box center [189, 74] width 43 height 18
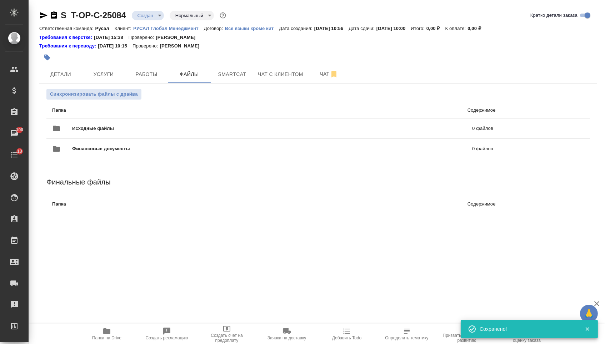
click at [144, 120] on div "Исходные файлы 0 файлов" at bounding box center [272, 128] width 455 height 31
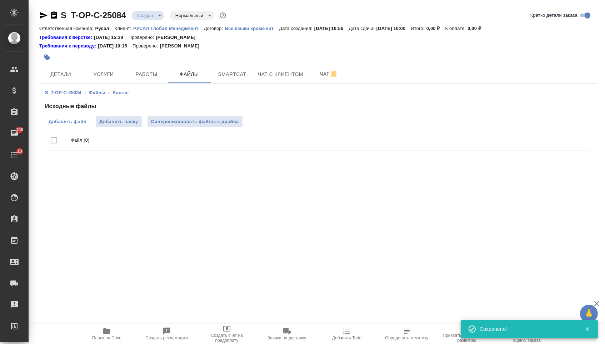
click at [80, 120] on span "Добавить файл" at bounding box center [68, 121] width 38 height 7
click at [0, 0] on input "Добавить файл" at bounding box center [0, 0] width 0 height 0
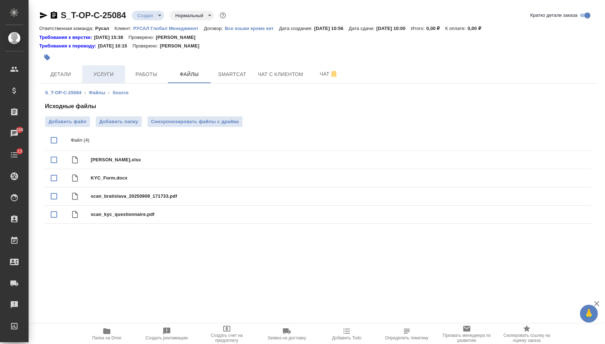
click at [117, 67] on button "Услуги" at bounding box center [103, 74] width 43 height 18
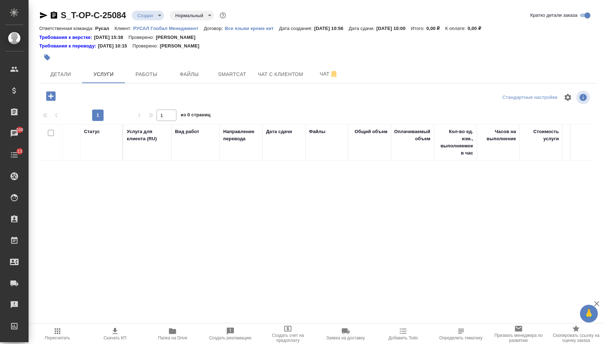
click at [49, 101] on icon "button" at bounding box center [50, 95] width 9 height 9
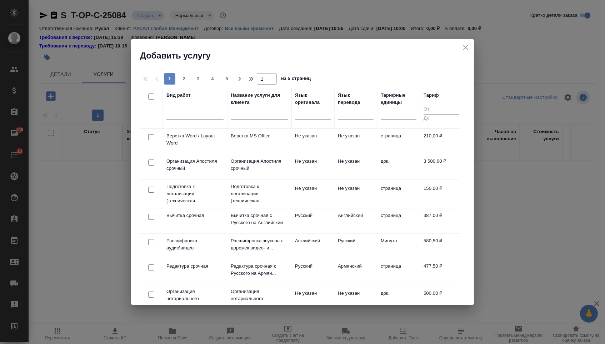
click at [334, 113] on div at bounding box center [334, 108] width 1 height 40
click at [306, 122] on div at bounding box center [313, 115] width 36 height 19
click at [308, 110] on div at bounding box center [313, 112] width 36 height 10
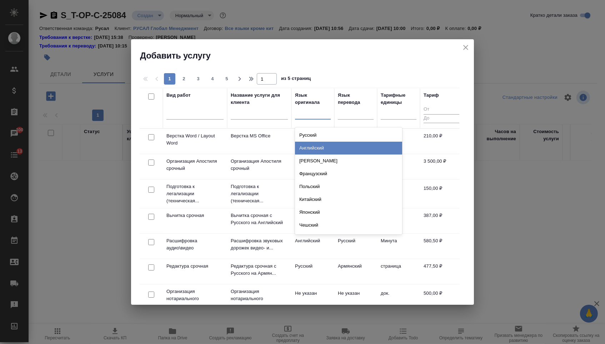
click at [308, 144] on div "Английский" at bounding box center [348, 148] width 107 height 13
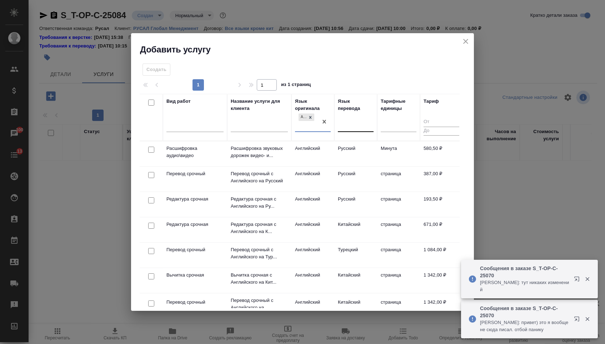
click at [342, 130] on div at bounding box center [356, 126] width 36 height 14
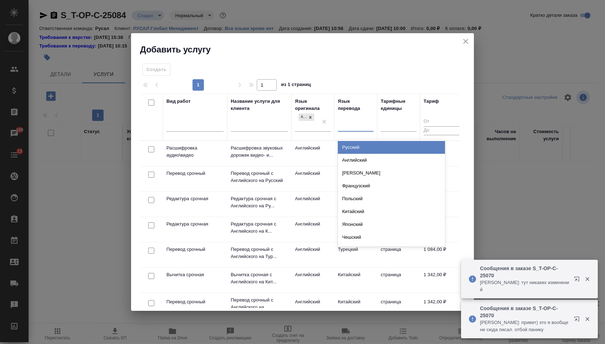
click at [347, 149] on div "Русский" at bounding box center [391, 147] width 107 height 13
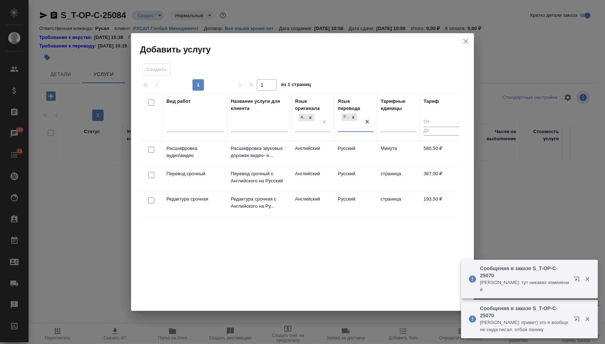
click at [148, 175] on input "checkbox" at bounding box center [151, 175] width 6 height 6
checkbox input "true"
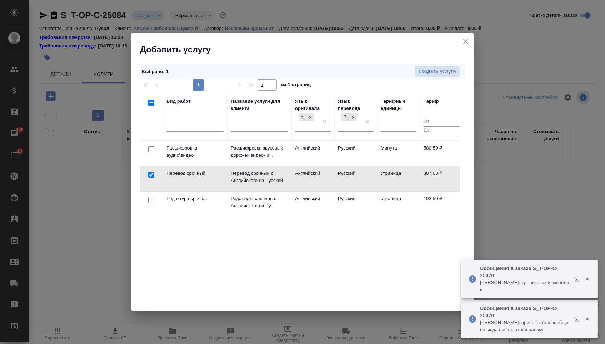
click at [151, 201] on input "checkbox" at bounding box center [151, 200] width 6 height 6
checkbox input "true"
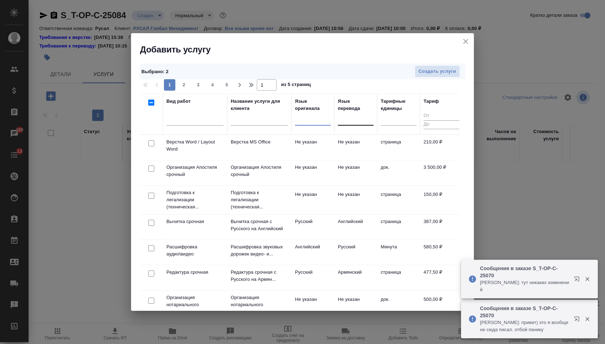
click at [153, 144] on input "checkbox" at bounding box center [151, 143] width 6 height 6
checkbox input "true"
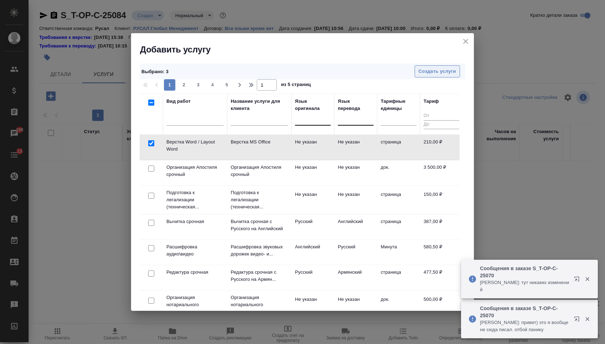
click at [430, 72] on span "Создать услуги" at bounding box center [437, 71] width 37 height 8
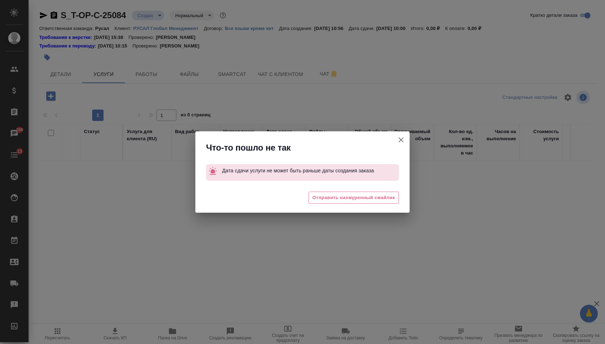
click at [398, 134] on button "Кратко детали заказа" at bounding box center [400, 139] width 17 height 17
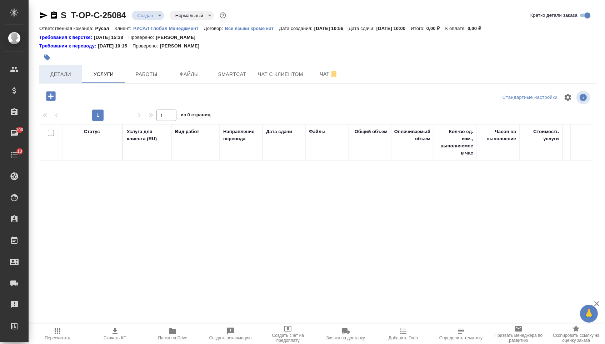
click at [67, 76] on span "Детали" at bounding box center [61, 74] width 34 height 9
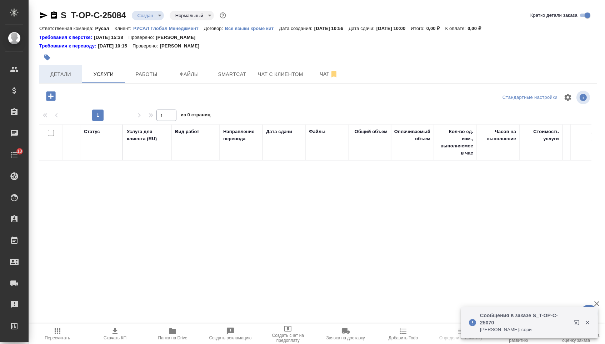
click at [64, 74] on span "Детали" at bounding box center [61, 74] width 34 height 9
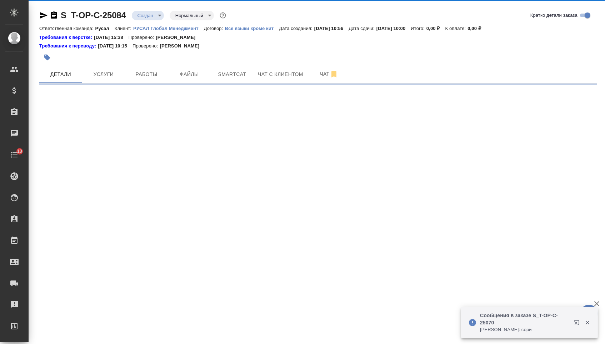
select select "RU"
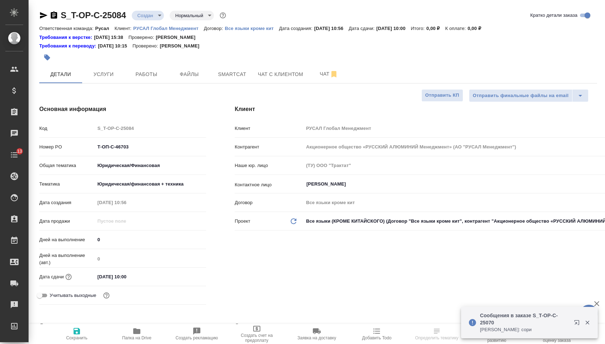
type textarea "x"
click at [103, 275] on input "[DATE] 10:00" at bounding box center [126, 277] width 62 height 10
type input "10.92.0251 00:0_"
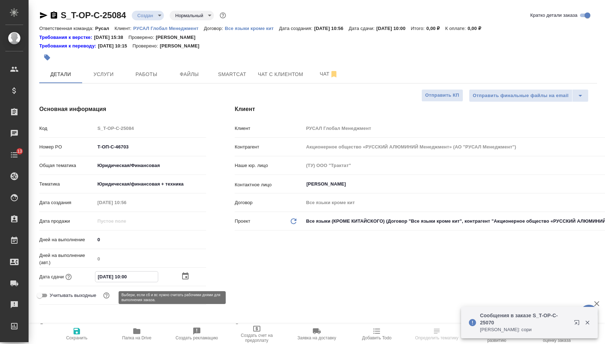
type textarea "x"
type input "12.09.2025 10:00"
type textarea "x"
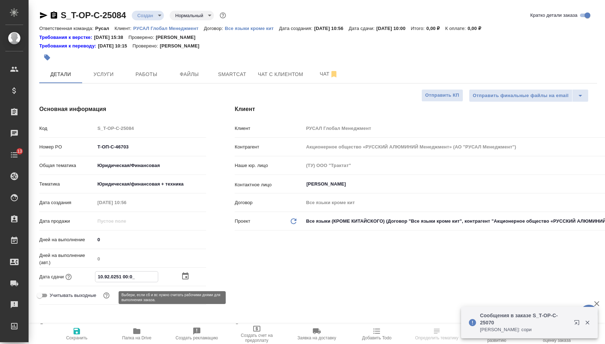
type textarea "x"
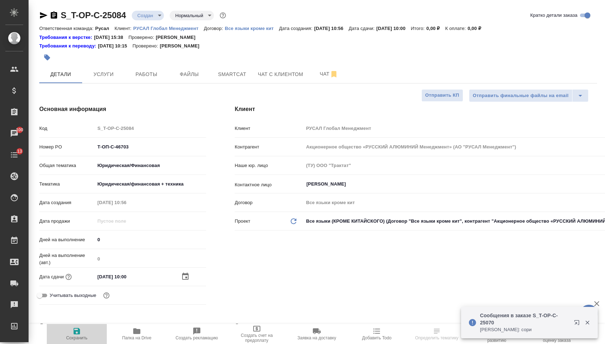
click at [80, 336] on span "Сохранить" at bounding box center [76, 334] width 51 height 14
type textarea "x"
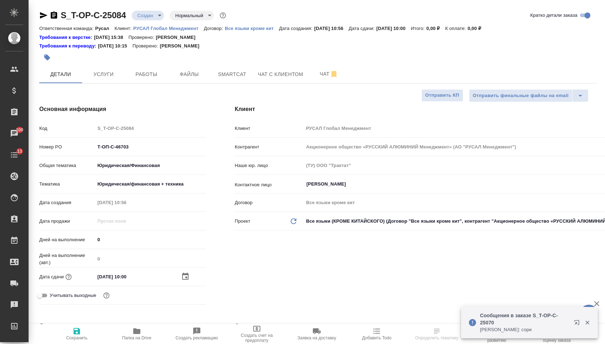
type textarea "x"
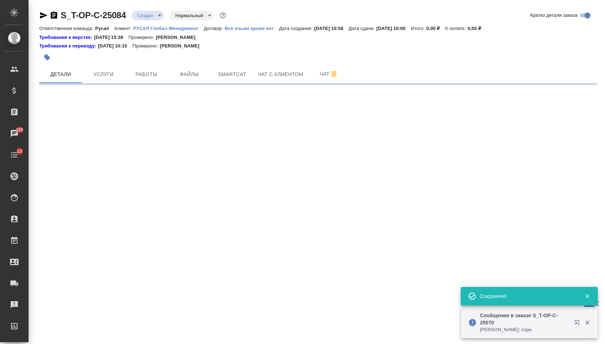
select select "RU"
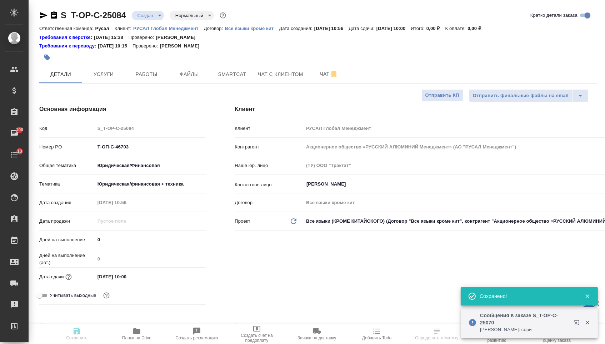
type textarea "x"
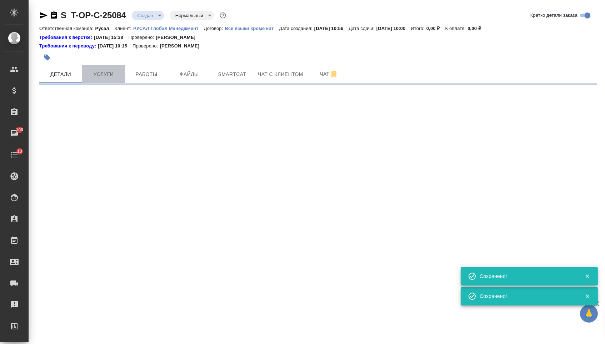
click at [106, 80] on button "Услуги" at bounding box center [103, 74] width 43 height 18
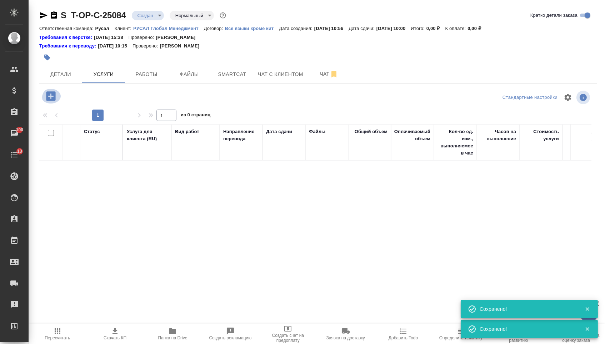
click at [55, 101] on icon "button" at bounding box center [50, 95] width 9 height 9
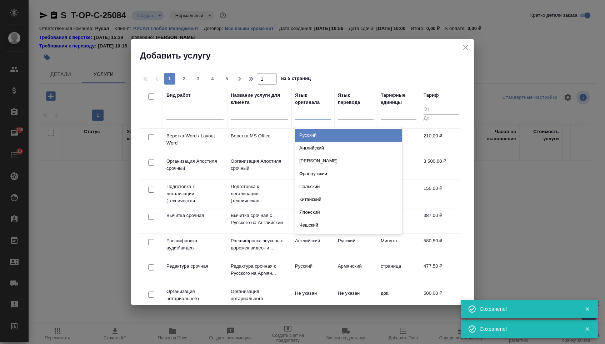
click at [327, 116] on div at bounding box center [313, 112] width 36 height 10
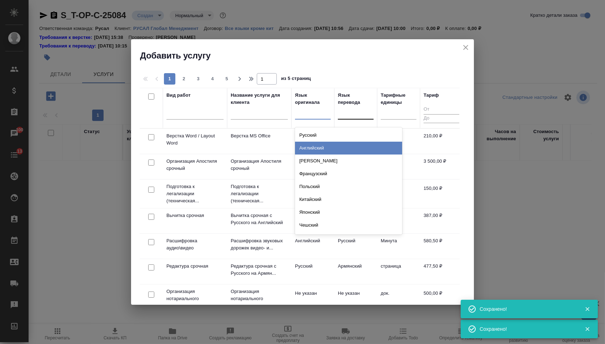
drag, startPoint x: 329, startPoint y: 147, endPoint x: 359, endPoint y: 127, distance: 35.6
click at [329, 147] on div "Английский" at bounding box center [348, 148] width 107 height 13
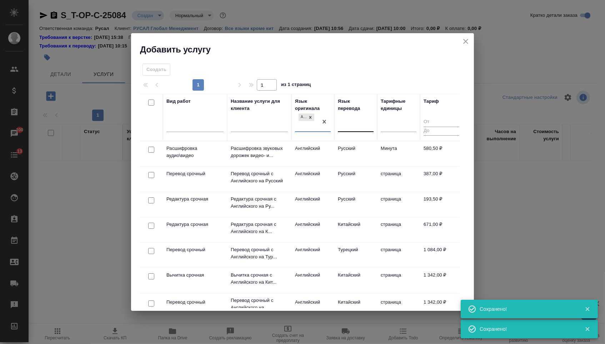
click at [363, 122] on div at bounding box center [356, 125] width 36 height 10
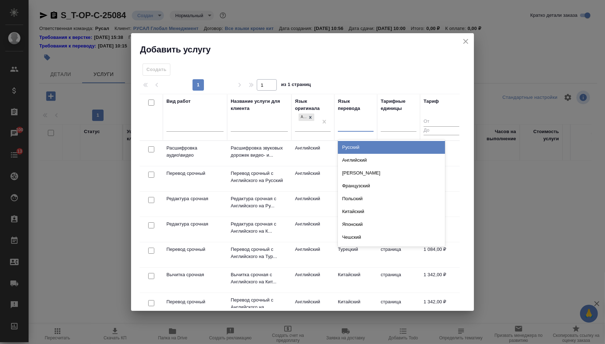
click at [365, 140] on div "Русский Английский Немецкий Французский Польский Китайский Японский Чешский Сер…" at bounding box center [391, 193] width 107 height 107
click at [364, 142] on div "Русский" at bounding box center [391, 147] width 107 height 13
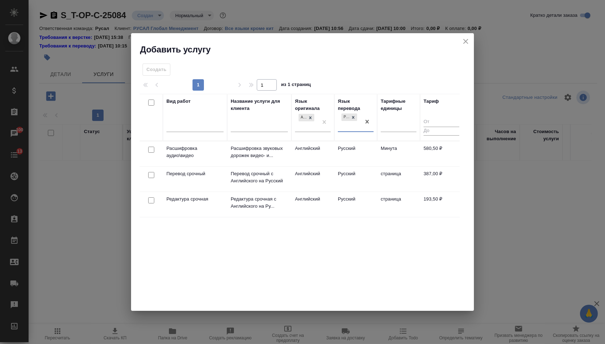
click at [152, 172] on input "checkbox" at bounding box center [151, 175] width 6 height 6
checkbox input "true"
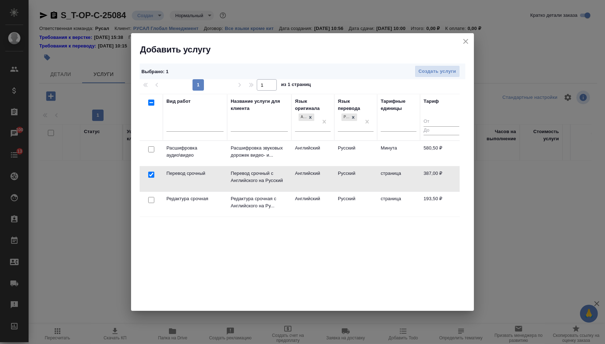
click at [152, 199] on input "checkbox" at bounding box center [151, 200] width 6 height 6
checkbox input "true"
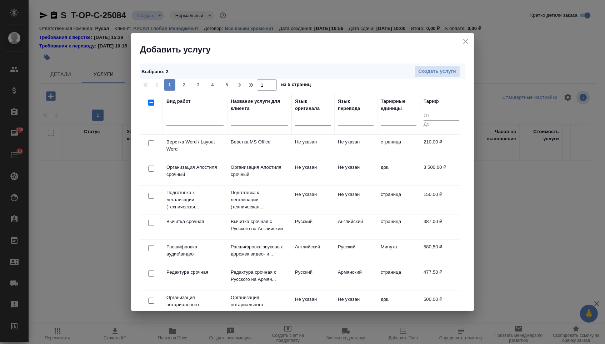
click at [153, 144] on input "checkbox" at bounding box center [151, 143] width 6 height 6
checkbox input "true"
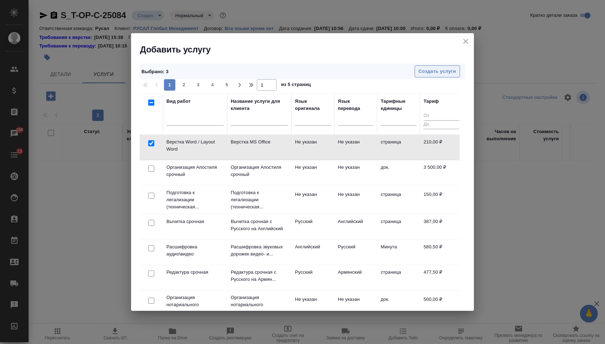
click at [432, 70] on span "Создать услуги" at bounding box center [437, 71] width 37 height 8
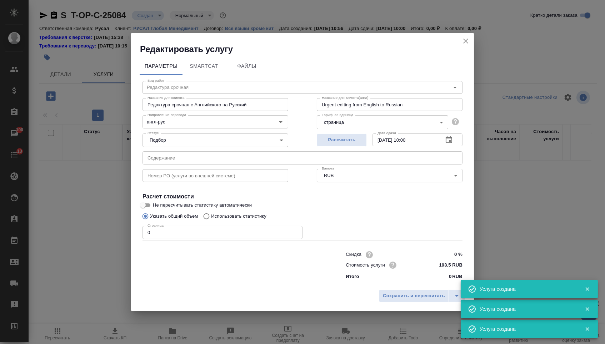
type input "Перевод срочный"
type input "Перевод срочный с Английского на Русский"
type input "Urgent translation from English into Russian"
type input "англ-рус"
type input "387 RUB"
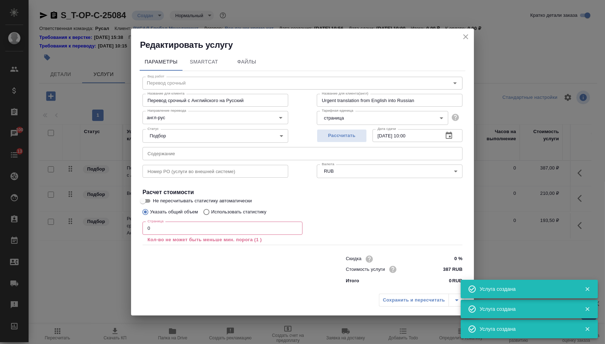
click at [215, 168] on input "text" at bounding box center [215, 171] width 146 height 13
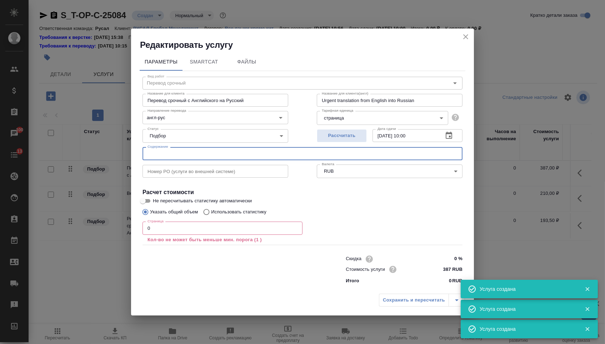
click at [215, 156] on input "text" at bounding box center [302, 153] width 320 height 13
paste input "Анкеты"
type input "Анкеты"
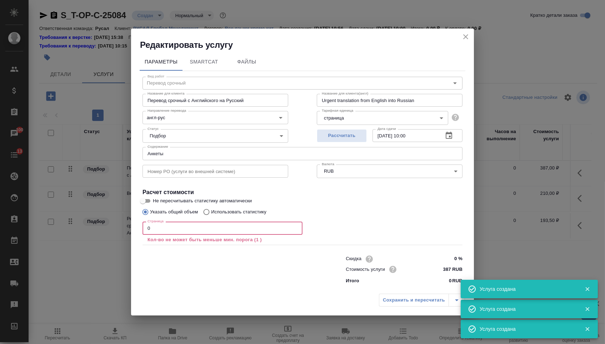
click at [182, 228] on input "0" at bounding box center [222, 228] width 160 height 13
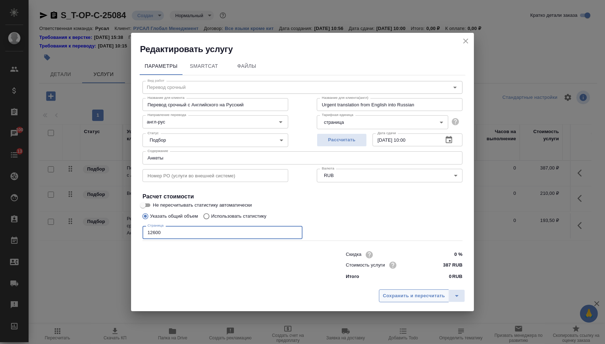
type input "12600"
click at [404, 292] on button "Сохранить и пересчитать" at bounding box center [414, 296] width 70 height 13
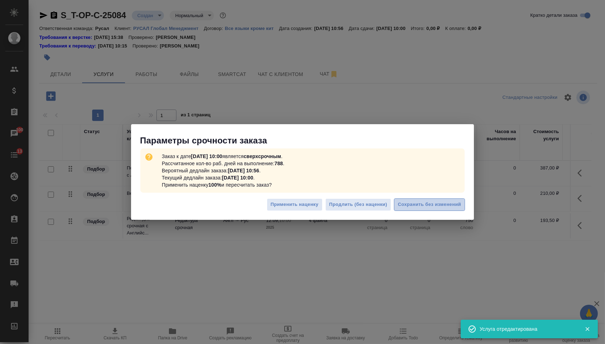
click at [427, 199] on button "Сохранить без изменений" at bounding box center [429, 205] width 71 height 12
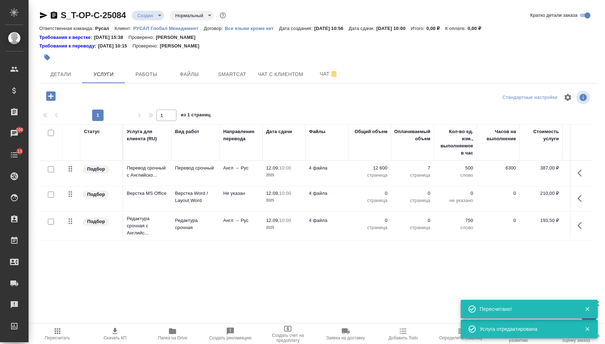
type input "urgent"
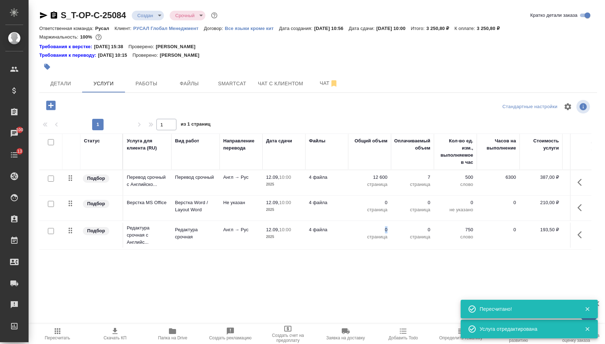
click at [379, 231] on td "0 страница" at bounding box center [369, 235] width 43 height 25
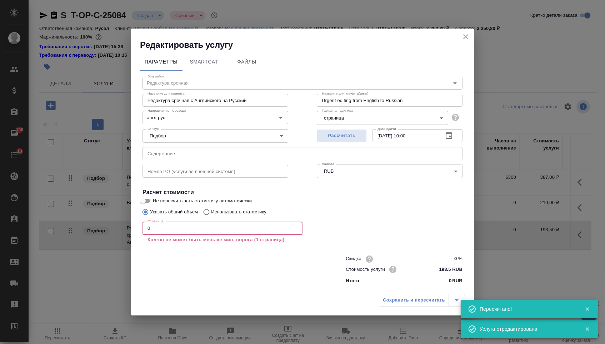
click at [241, 234] on input "0" at bounding box center [222, 228] width 160 height 13
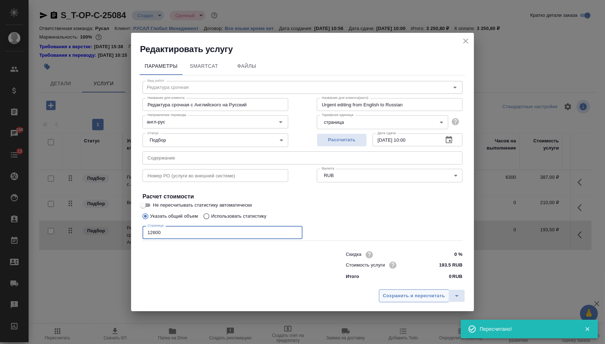
type input "12600"
drag, startPoint x: 445, startPoint y: 299, endPoint x: 429, endPoint y: 294, distance: 16.0
click at [444, 299] on button "Сохранить и пересчитать" at bounding box center [414, 296] width 70 height 13
click at [429, 294] on span "Сохранить и пересчитать" at bounding box center [414, 296] width 62 height 8
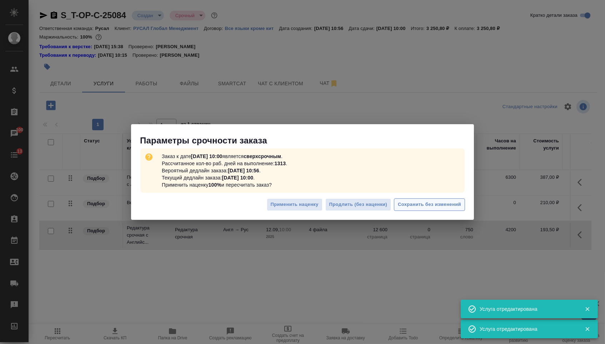
click at [452, 204] on span "Сохранить без изменений" at bounding box center [429, 205] width 63 height 8
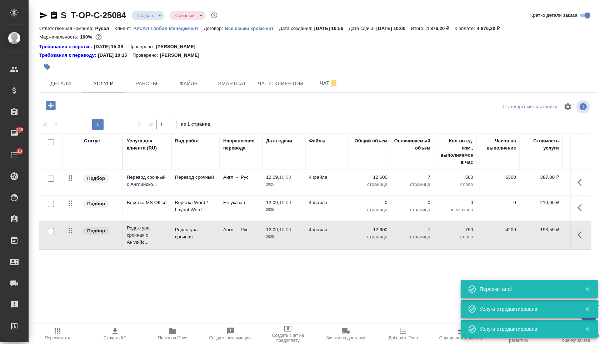
click at [376, 211] on p "страница" at bounding box center [370, 209] width 36 height 7
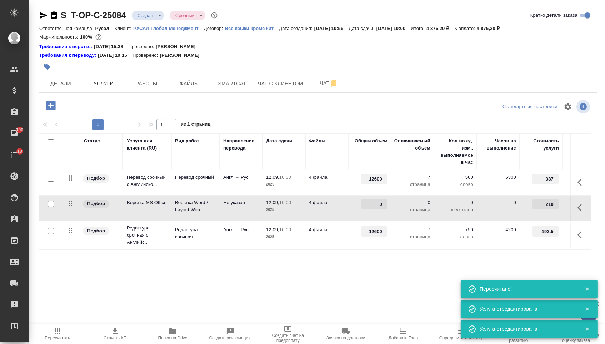
drag, startPoint x: 373, startPoint y: 211, endPoint x: 387, endPoint y: 211, distance: 13.9
click at [387, 210] on div "0" at bounding box center [374, 204] width 27 height 10
type input "7"
click at [342, 262] on div "Статус Услуга для клиента (RU) Вид работ Направление перевода Дата сдачи Файлы …" at bounding box center [315, 211] width 552 height 154
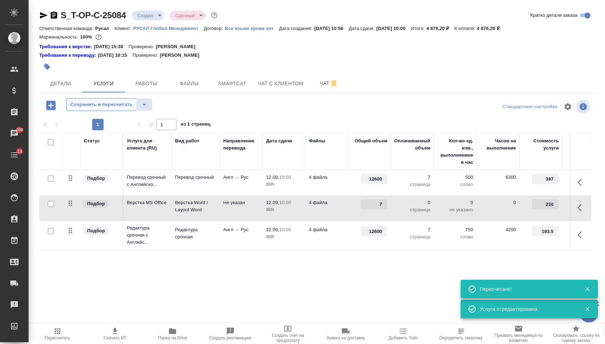
click at [114, 101] on button "Сохранить и пересчитать" at bounding box center [101, 104] width 70 height 13
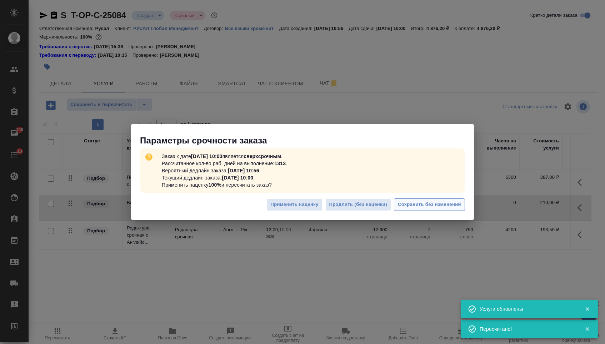
click at [436, 202] on span "Сохранить без изменений" at bounding box center [429, 205] width 63 height 8
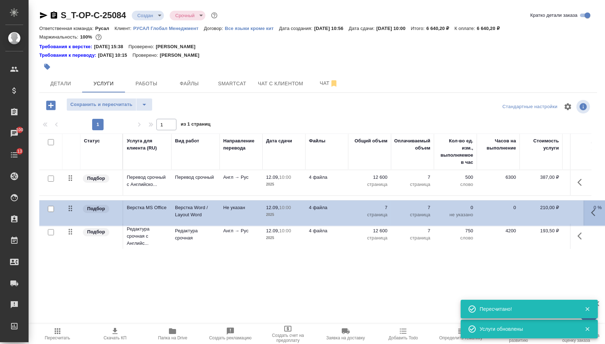
drag, startPoint x: 73, startPoint y: 211, endPoint x: 73, endPoint y: 231, distance: 20.0
click at [73, 231] on tbody "Подбор Перевод срочный с Английско... Перевод срочный Англ → Рус 12.09, 10:00 2…" at bounding box center [375, 210] width 673 height 81
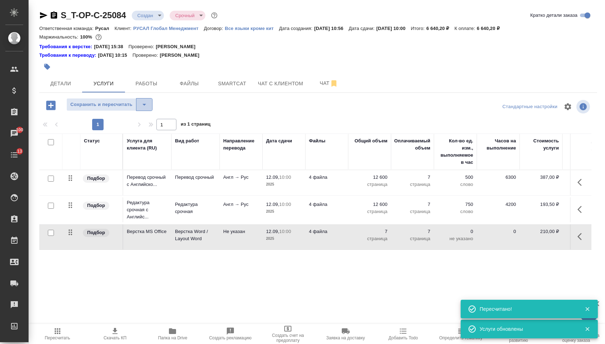
click at [149, 104] on icon "split button" at bounding box center [144, 104] width 9 height 9
click at [147, 120] on li "Сохранить" at bounding box center [113, 123] width 88 height 11
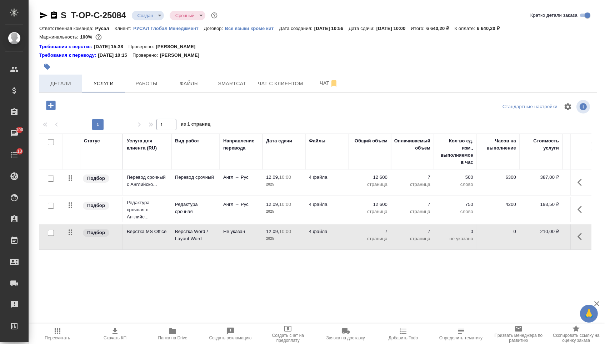
click at [72, 81] on button "Детали" at bounding box center [60, 84] width 43 height 18
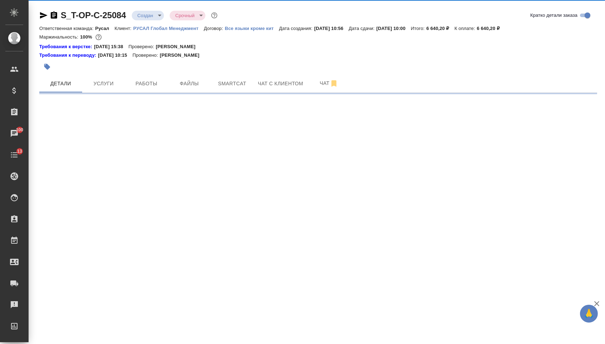
select select "RU"
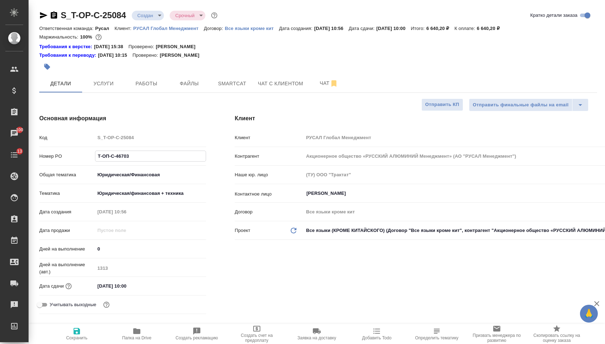
drag, startPoint x: 142, startPoint y: 159, endPoint x: 39, endPoint y: 159, distance: 102.5
click at [39, 159] on div "Номер PO Т-ОП-С-46703" at bounding box center [122, 156] width 167 height 12
click at [147, 16] on body "🙏 .cls-1 fill:#fff; AWATERA Menshikova Aleksandra Клиенты Спецификации Заказы 1…" at bounding box center [302, 172] width 605 height 344
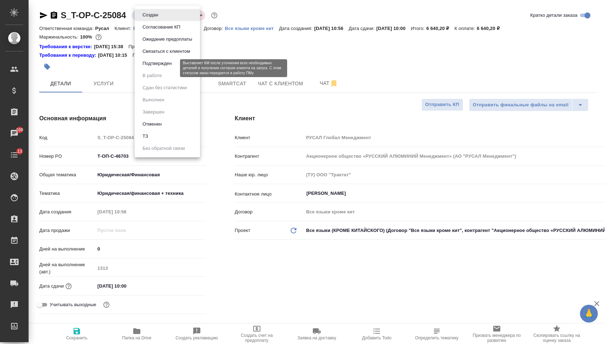
click at [149, 67] on button "Подтвержден" at bounding box center [157, 64] width 34 height 8
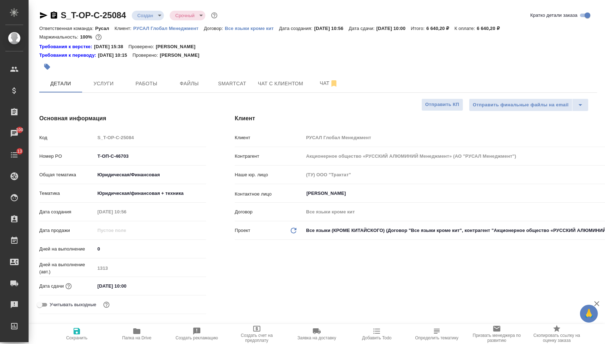
select select "RU"
type textarea "x"
click at [57, 13] on icon "button" at bounding box center [54, 14] width 6 height 7
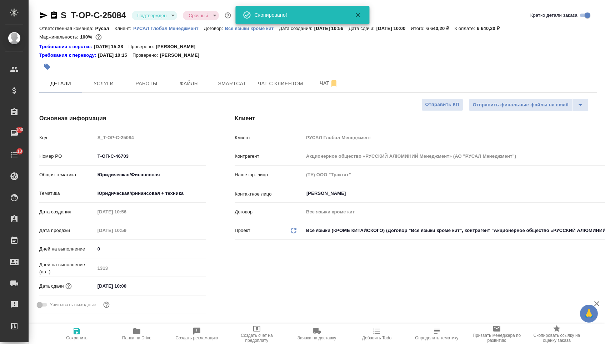
type textarea "x"
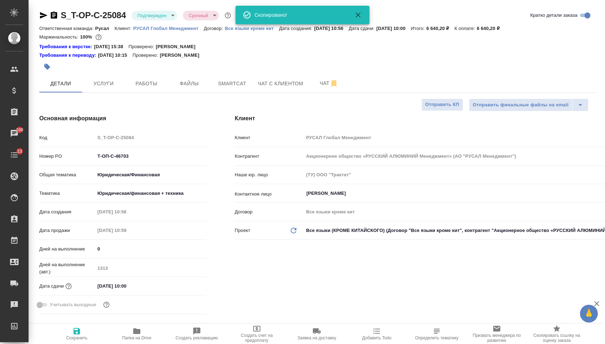
type textarea "x"
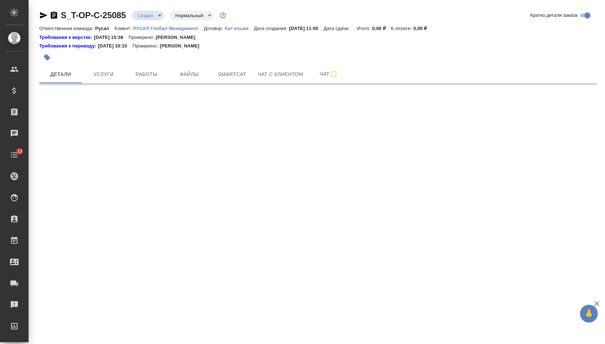
select select "RU"
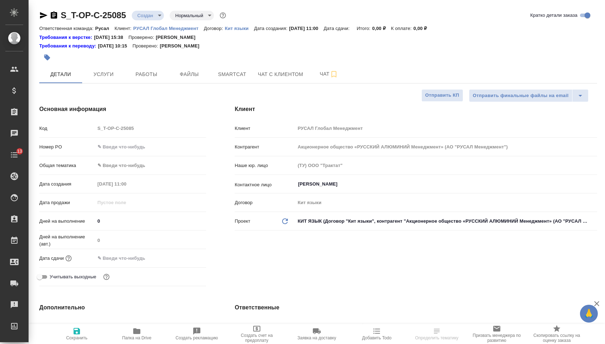
type textarea "x"
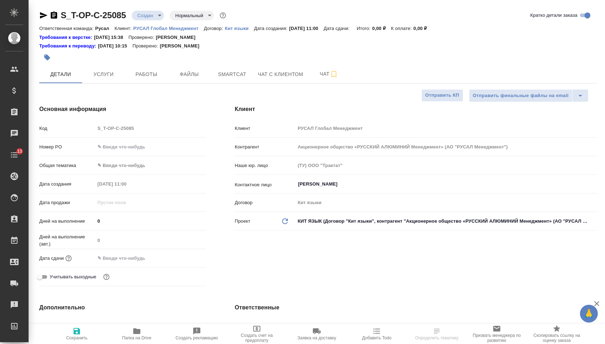
type textarea "x"
click at [161, 153] on div "Номер PO" at bounding box center [122, 147] width 167 height 12
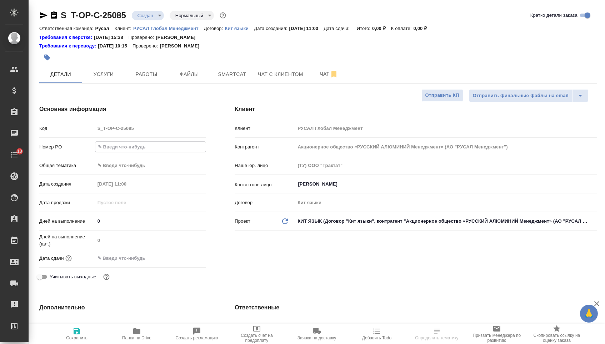
click at [156, 147] on input "text" at bounding box center [150, 147] width 111 height 10
paste input "Т-ОП-С-46705"
type input "Т-ОП-С-46705"
type textarea "x"
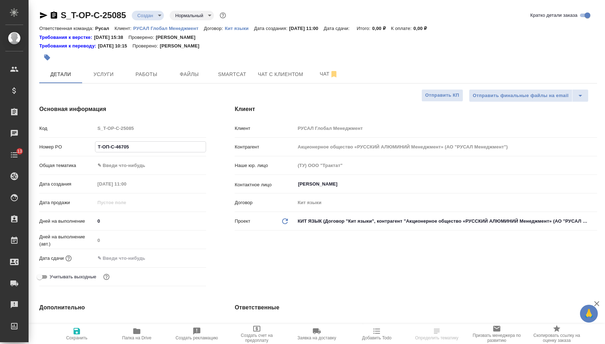
type textarea "x"
type input "Т-ОП-С-46705"
click at [144, 257] on input "text" at bounding box center [126, 258] width 62 height 10
click at [190, 261] on icon "button" at bounding box center [185, 258] width 9 height 9
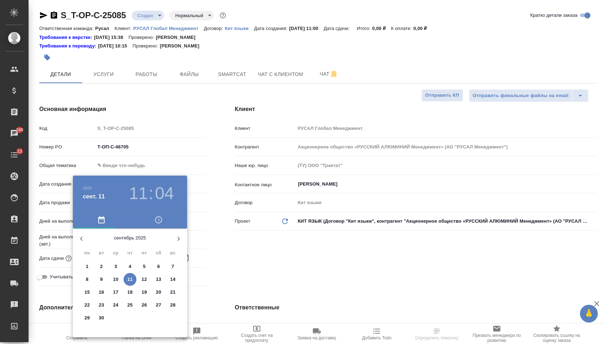
click at [141, 277] on span "12" at bounding box center [144, 279] width 13 height 7
type input "[DATE] 11:04"
type textarea "x"
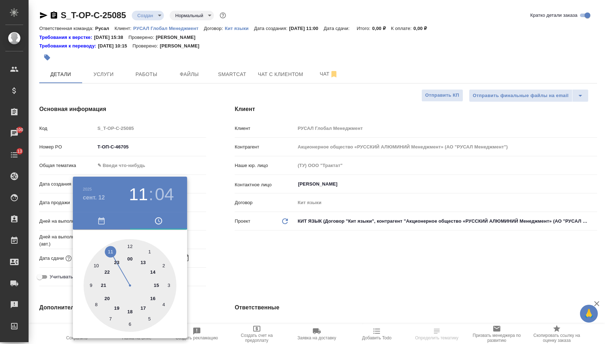
click at [97, 262] on div at bounding box center [130, 285] width 93 height 93
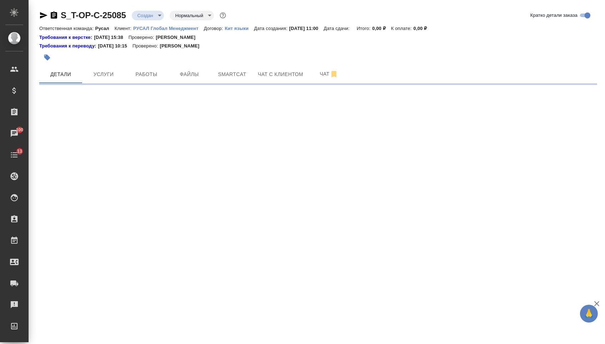
select select "RU"
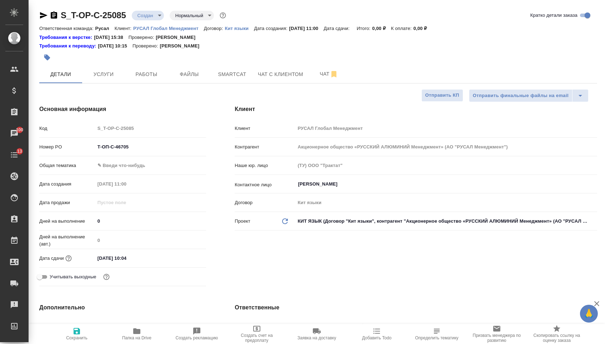
type textarea "x"
click at [142, 259] on input "[DATE] 10:04" at bounding box center [126, 258] width 62 height 10
type input "[DATE] 10:0_"
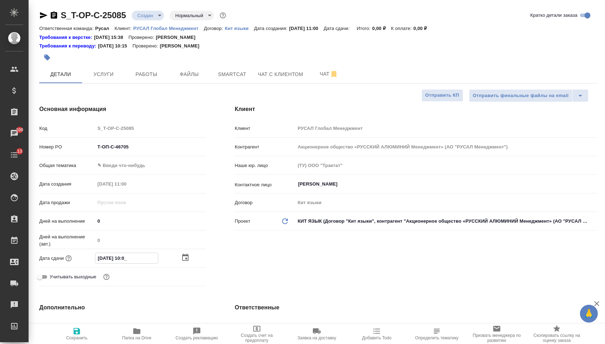
type textarea "x"
type input "[DATE] 10:00"
type textarea "x"
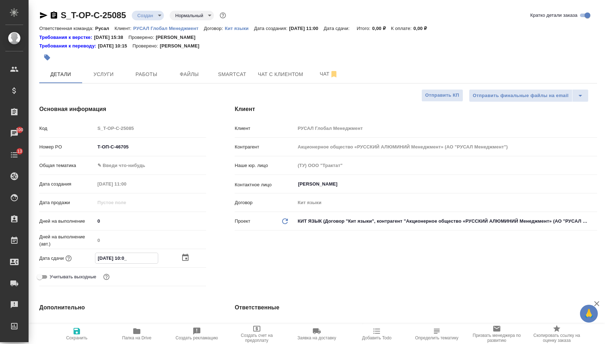
type textarea "x"
click at [272, 275] on div "[PERSON_NAME] Глобал Менеджмент Контрагент Акционерное общество «РУССКИЙ АЛЮМИН…" at bounding box center [415, 197] width 391 height 213
type textarea "x"
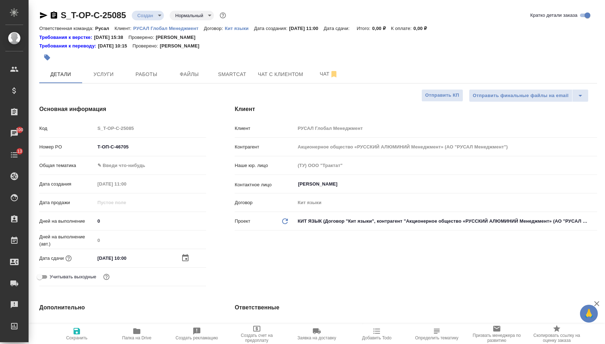
type textarea "x"
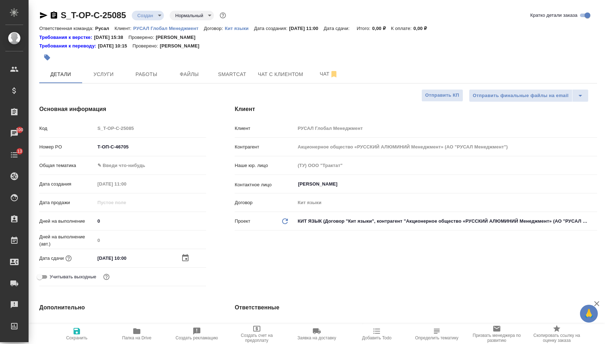
type textarea "x"
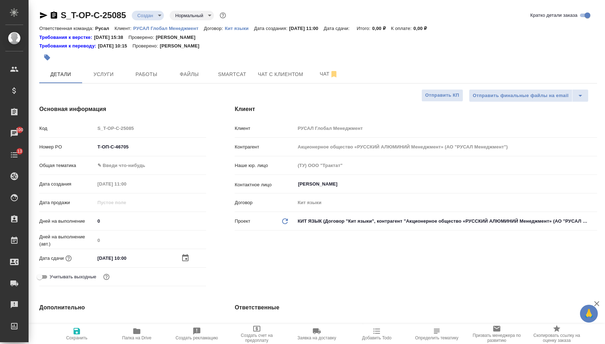
click at [154, 177] on div "Общая тематика ✎ Введи что-нибудь" at bounding box center [122, 168] width 167 height 19
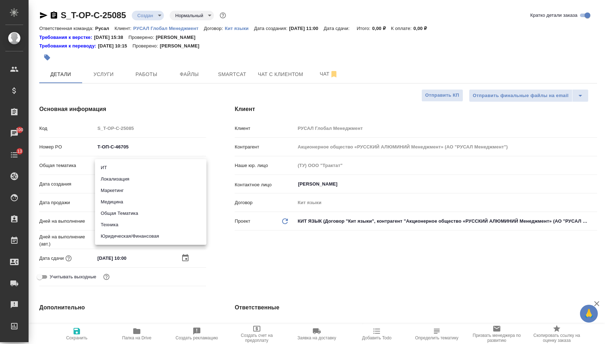
click at [154, 169] on body "🙏 .cls-1 fill:#fff; AWATERA [PERSON_NAME] Спецификации Заказы 100 Чаты 13 Todo …" at bounding box center [302, 172] width 605 height 344
click at [154, 169] on li "ИТ" at bounding box center [150, 167] width 111 height 11
type input "it"
type textarea "x"
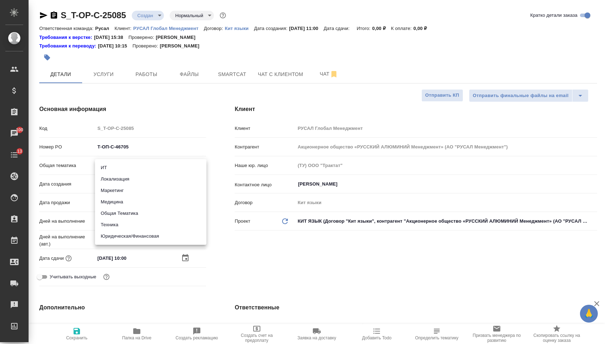
type textarea "x"
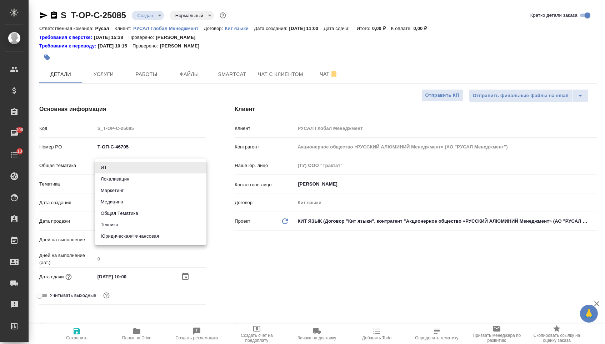
click at [146, 167] on body "🙏 .cls-1 fill:#fff; AWATERA [PERSON_NAME] Спецификации Заказы 100 Чаты 13 Todo …" at bounding box center [302, 172] width 605 height 344
click at [146, 237] on li "Юридическая/Финансовая" at bounding box center [150, 236] width 111 height 11
type input "yr-fn"
type textarea "x"
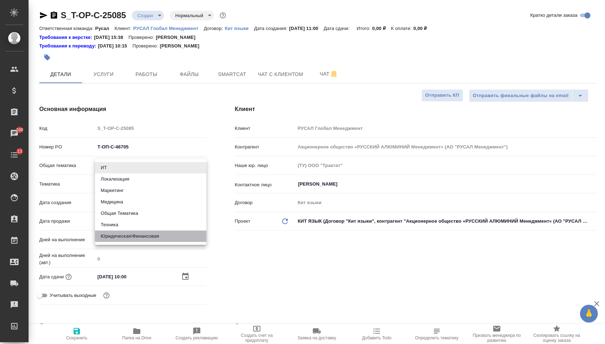
type textarea "x"
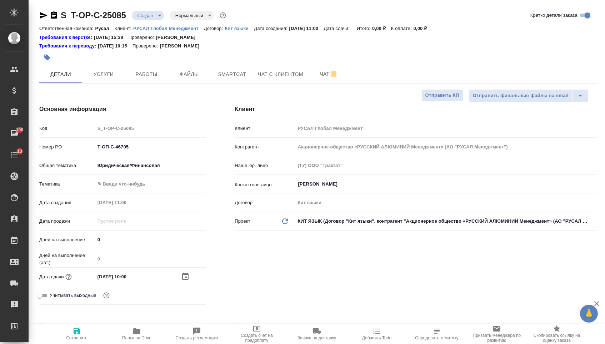
click at [141, 178] on div "Общая тематика Юридическая/Финансовая yr-fn" at bounding box center [122, 168] width 167 height 19
click at [141, 185] on body "🙏 .cls-1 fill:#fff; AWATERA [PERSON_NAME] Спецификации Заказы 100 Чаты 13 Todo …" at bounding box center [302, 172] width 605 height 344
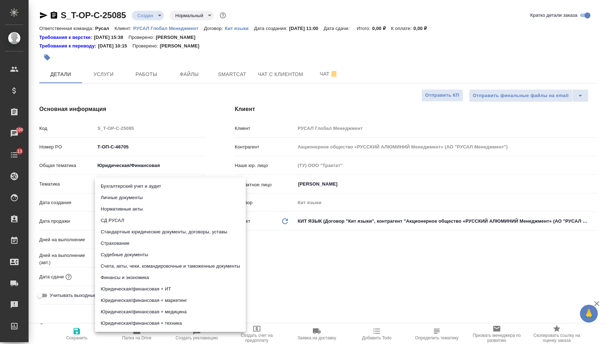
click at [144, 322] on li "Юридическая/финансовая + техника" at bounding box center [170, 323] width 151 height 11
type textarea "x"
type input "5a8b8b956a9677013d343e73"
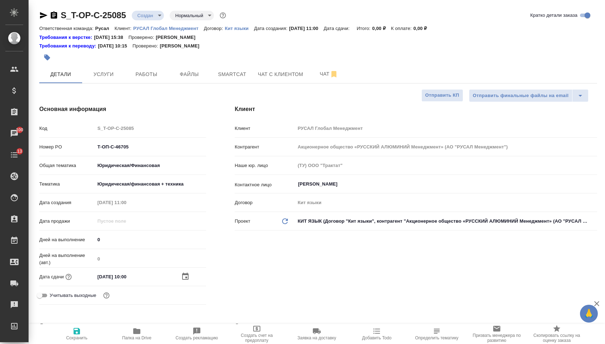
click at [88, 343] on button "Сохранить" at bounding box center [77, 334] width 60 height 20
type textarea "x"
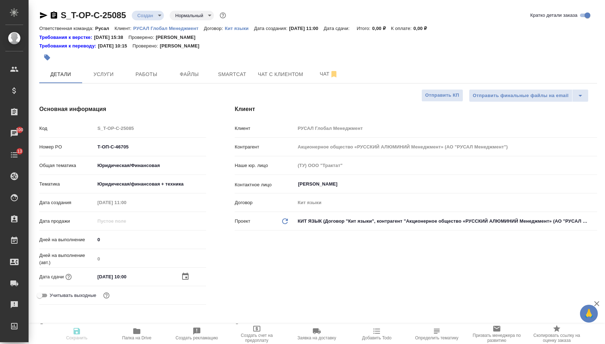
type textarea "x"
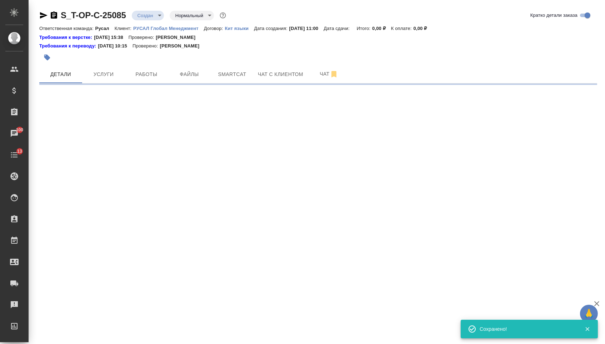
select select "RU"
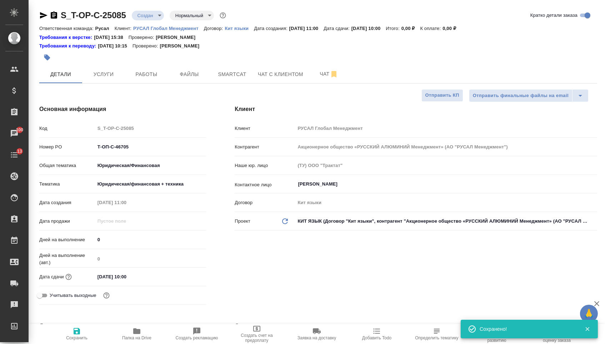
type textarea "x"
click at [186, 78] on span "Файлы" at bounding box center [189, 74] width 34 height 9
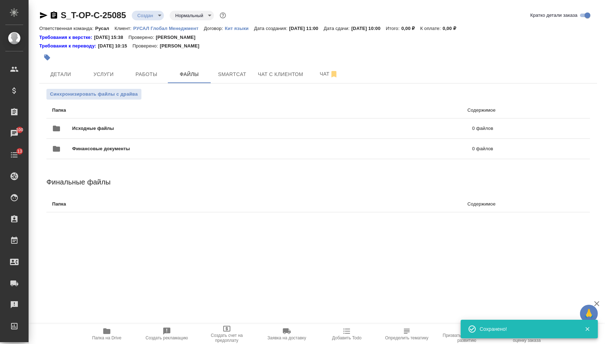
click at [155, 122] on div "Исходные файлы 0 файлов" at bounding box center [272, 128] width 441 height 17
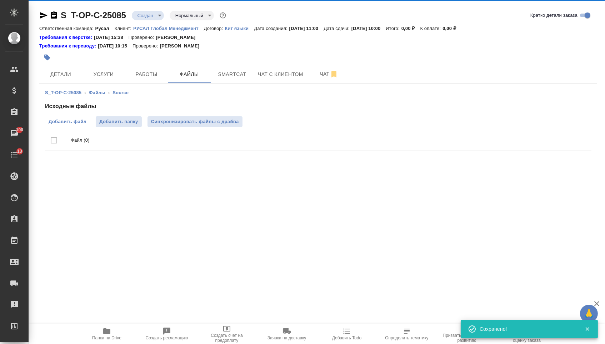
click at [61, 121] on span "Добавить файл" at bounding box center [68, 121] width 38 height 7
click at [0, 0] on input "Добавить файл" at bounding box center [0, 0] width 0 height 0
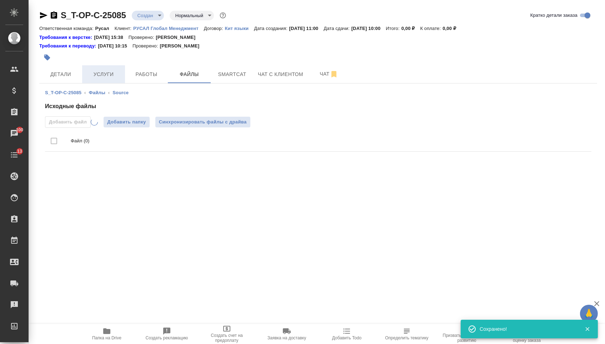
click at [99, 72] on span "Услуги" at bounding box center [103, 74] width 34 height 9
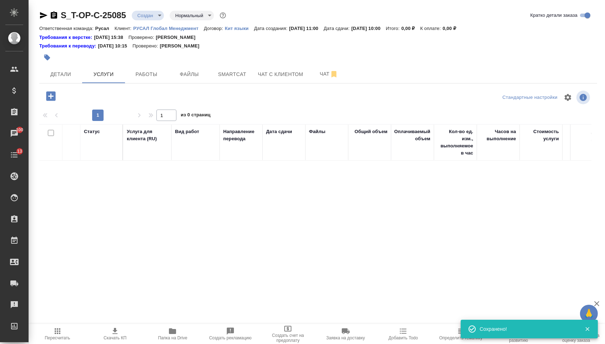
click at [51, 106] on div at bounding box center [132, 97] width 186 height 17
click at [51, 101] on icon "button" at bounding box center [50, 95] width 9 height 9
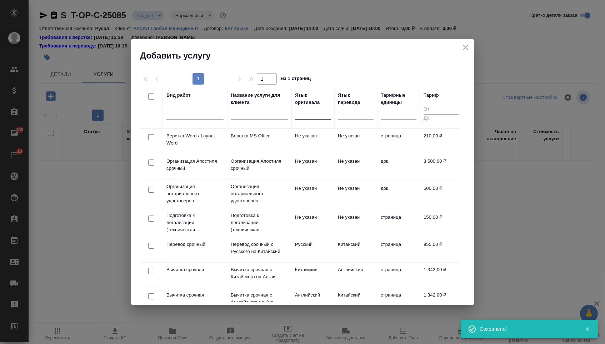
click at [306, 115] on div at bounding box center [313, 112] width 36 height 10
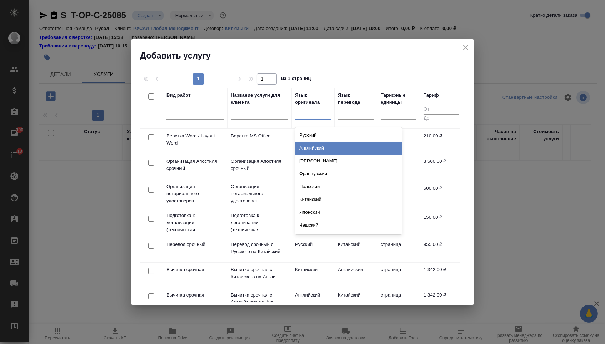
click at [306, 148] on div "Английский" at bounding box center [348, 148] width 107 height 13
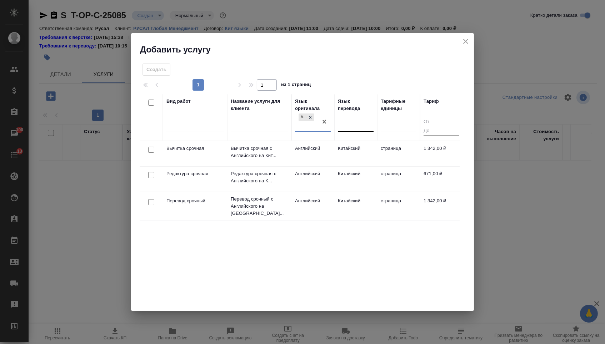
click at [357, 125] on div at bounding box center [356, 125] width 36 height 10
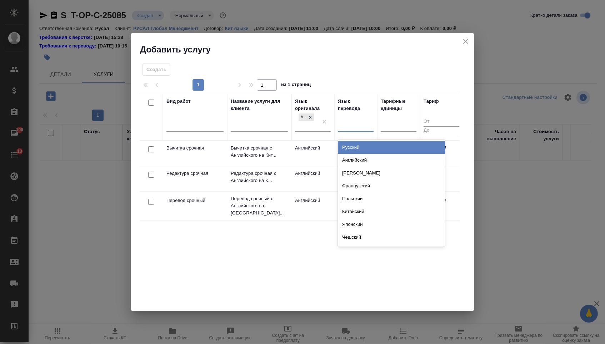
click at [217, 265] on div "Вид работ Название услуги для клиента Язык оригинала Английский Язык перевода o…" at bounding box center [300, 201] width 320 height 214
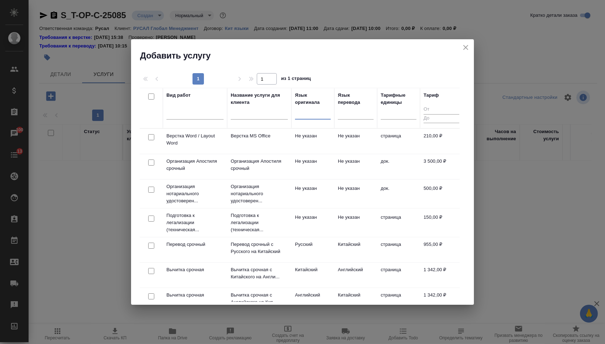
drag, startPoint x: 352, startPoint y: 111, endPoint x: 352, endPoint y: 122, distance: 10.7
click at [352, 111] on div at bounding box center [356, 112] width 36 height 10
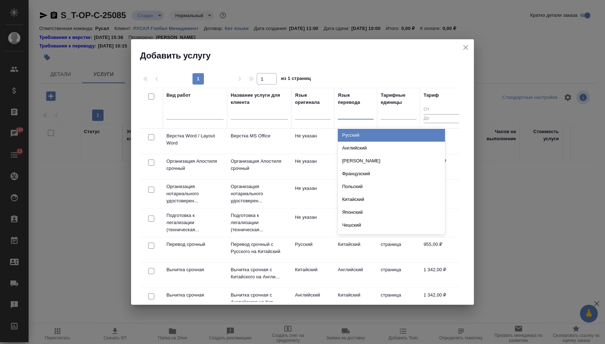
click at [352, 138] on div "Русский" at bounding box center [391, 135] width 107 height 13
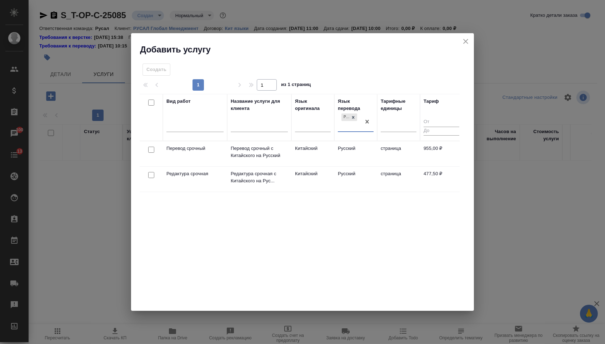
click at [150, 147] on input "checkbox" at bounding box center [151, 150] width 6 height 6
checkbox input "true"
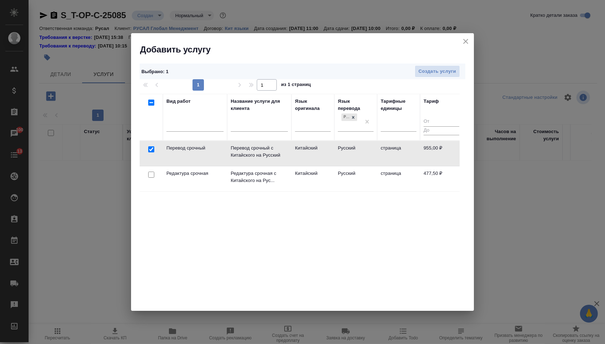
click at [149, 173] on input "checkbox" at bounding box center [151, 175] width 6 height 6
checkbox input "true"
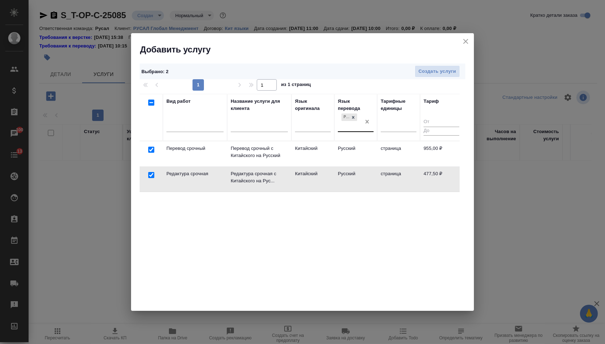
checkbox input "false"
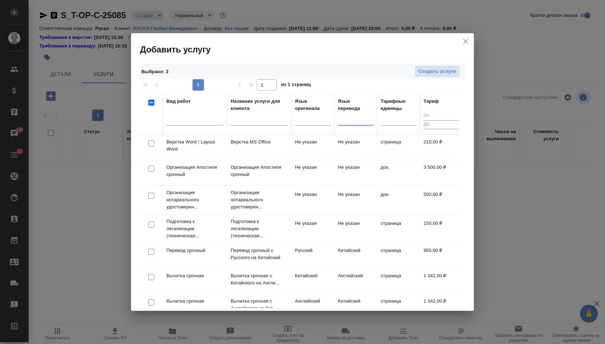
click at [149, 145] on input "checkbox" at bounding box center [151, 143] width 6 height 6
checkbox input "true"
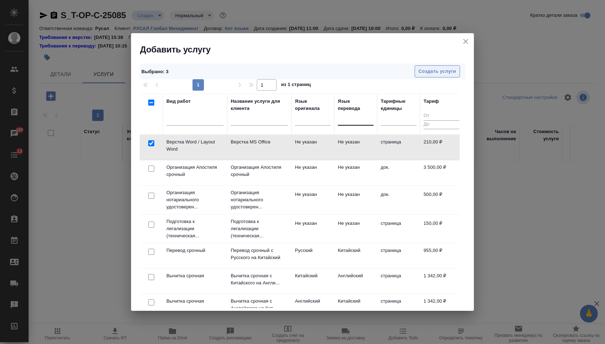
click at [458, 66] on button "Создать услуги" at bounding box center [437, 71] width 45 height 12
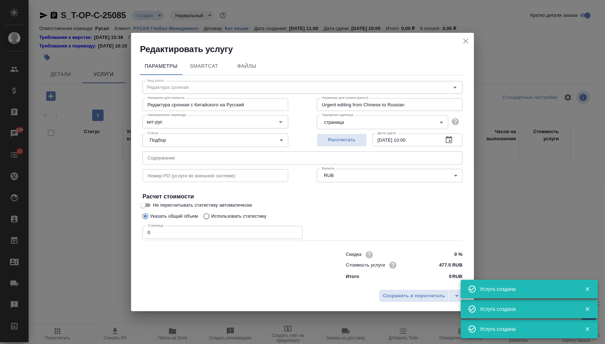
type input "Верстка Word / Layout Word"
type input "Верстка MS Office"
type input "Layout MS Office"
type input "Не указан"
type input "210 RUB"
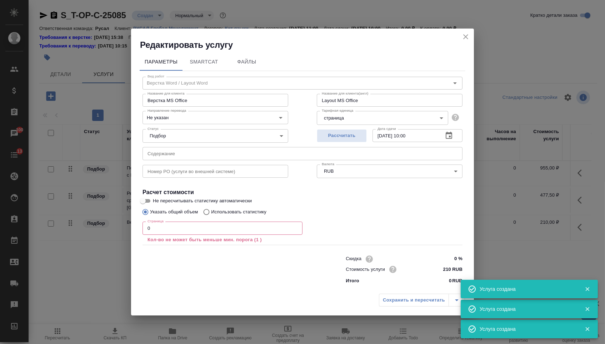
type input "Перевод срочный"
type input "Перевод срочный с Китайского на Русский"
type input "Urgent translation from Chinese into Russian"
type input "кит-рус"
type input "955 RUB"
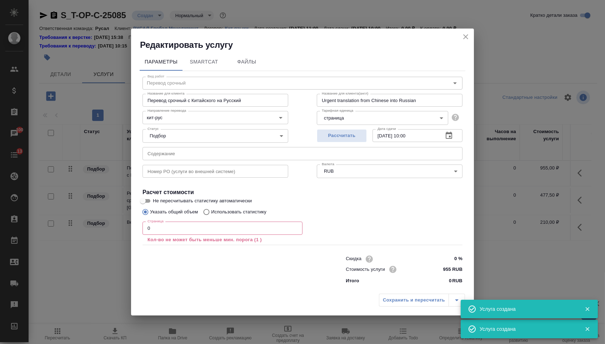
click at [205, 157] on input "text" at bounding box center [302, 153] width 320 height 13
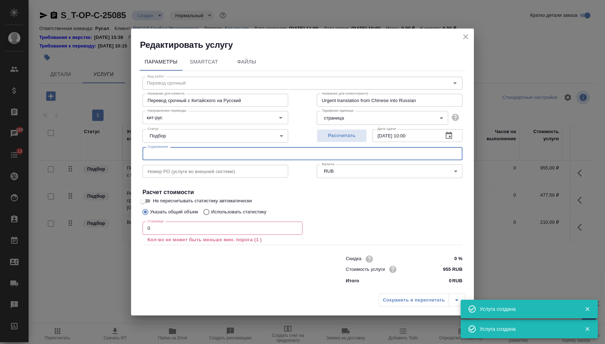
paste input "Installation and Commissioning Confirmation"
type input "Installation and Commissioning Confirmation"
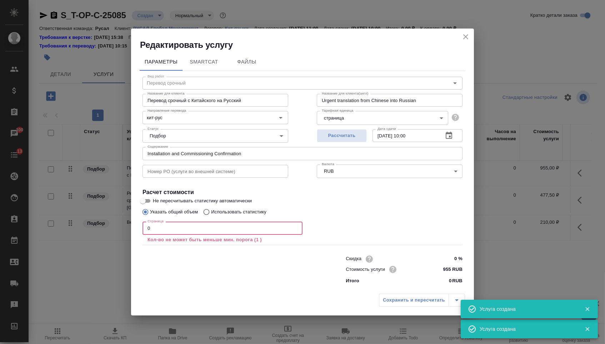
click at [185, 232] on input "0" at bounding box center [222, 228] width 160 height 13
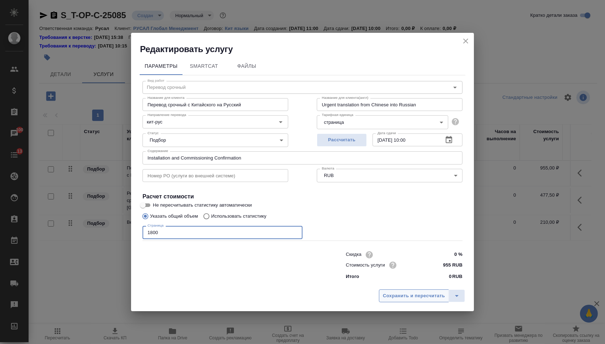
type input "1800"
click at [427, 299] on span "Сохранить и пересчитать" at bounding box center [414, 296] width 62 height 8
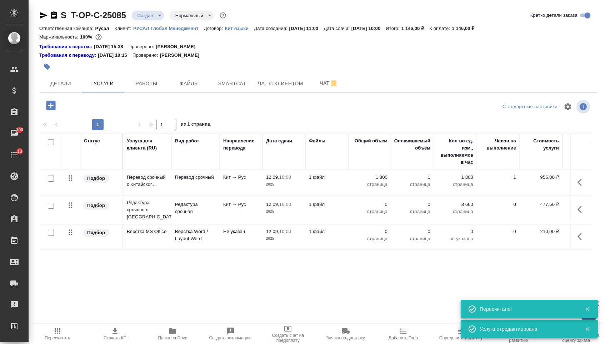
click at [375, 208] on p "0" at bounding box center [370, 204] width 36 height 7
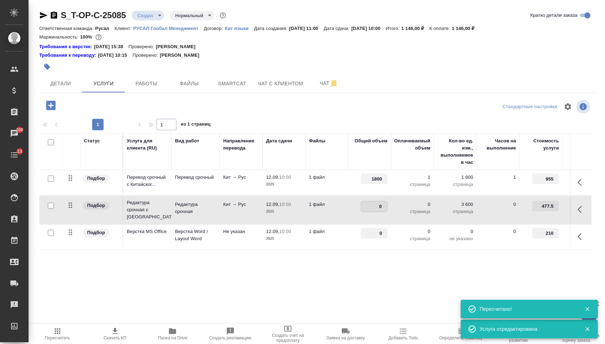
click at [375, 211] on input "0" at bounding box center [374, 206] width 26 height 10
type input "1800"
type input "1"
click at [374, 276] on div "Статус Услуга для клиента (RU) Вид работ Направление перевода Дата сдачи Файлы …" at bounding box center [315, 211] width 552 height 154
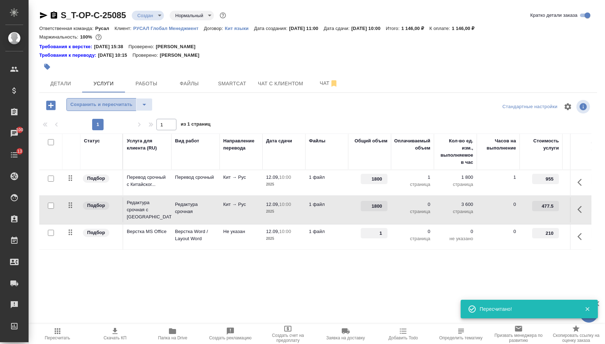
click at [117, 109] on span "Сохранить и пересчитать" at bounding box center [101, 105] width 62 height 8
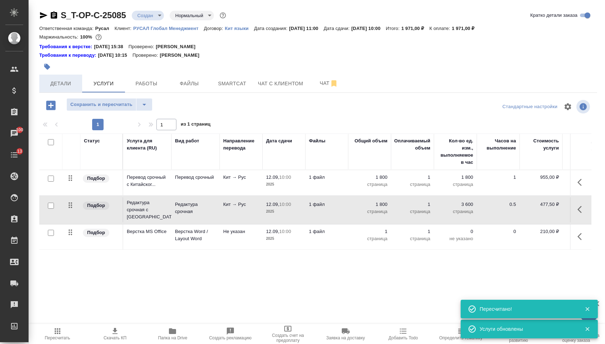
click at [74, 88] on span "Детали" at bounding box center [61, 83] width 34 height 9
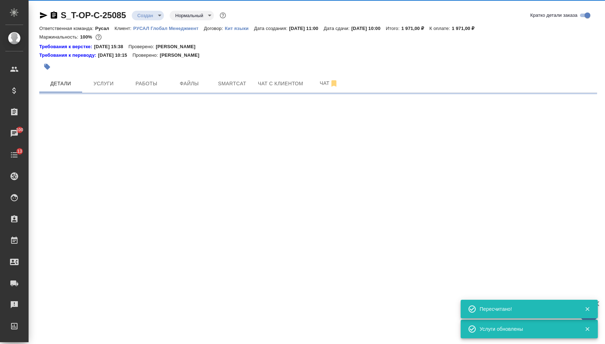
click at [146, 9] on div "S_T-OP-C-25085 Создан new Нормальный normal Кратко детали заказа Ответственная …" at bounding box center [318, 49] width 566 height 98
select select "RU"
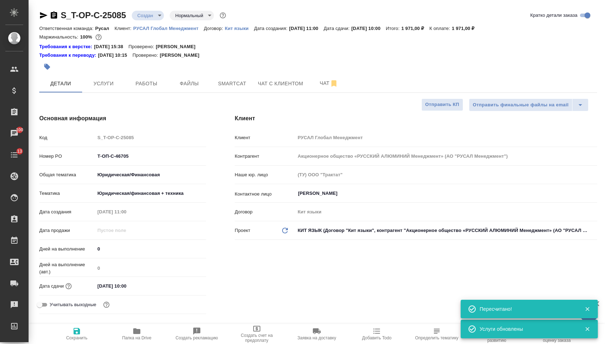
click at [148, 17] on body "🙏 .cls-1 fill:#fff; AWATERA [PERSON_NAME] Спецификации Заказы 100 Чаты 13 Todo …" at bounding box center [302, 172] width 605 height 344
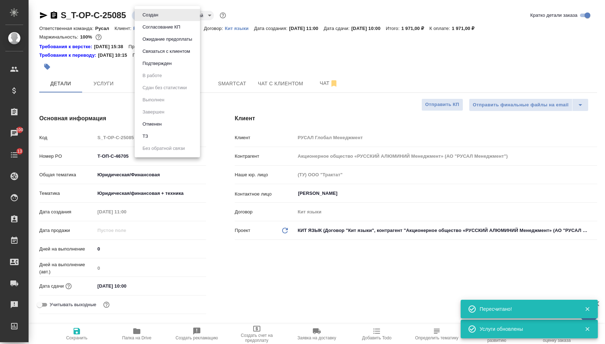
click at [155, 67] on button "Подтвержден" at bounding box center [157, 64] width 34 height 8
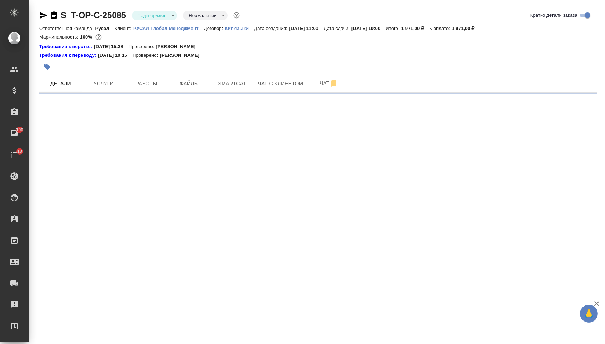
select select "RU"
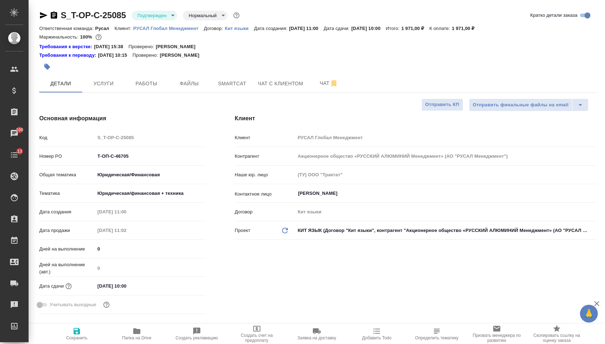
type textarea "x"
drag, startPoint x: 132, startPoint y: 162, endPoint x: 67, endPoint y: 160, distance: 65.0
click at [67, 160] on div "Номер PO Т-ОП-С-46705" at bounding box center [122, 156] width 167 height 12
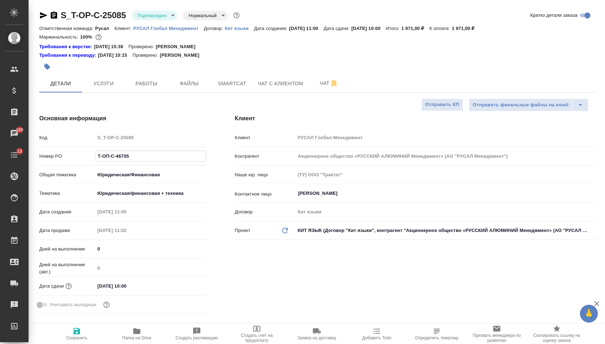
type textarea "x"
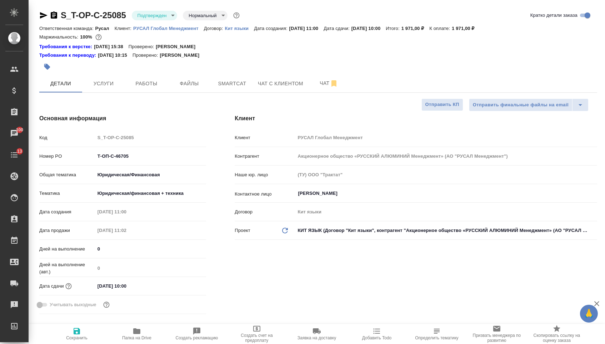
type textarea "x"
click at [46, 16] on icon "button" at bounding box center [43, 15] width 7 height 6
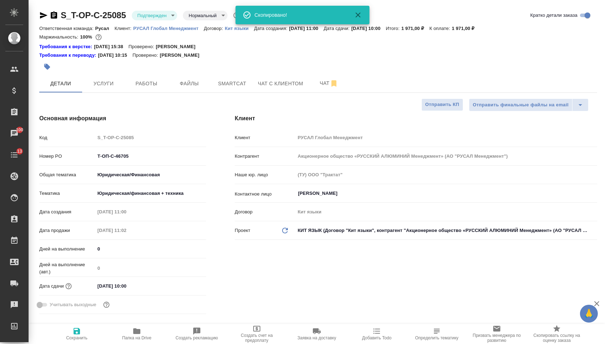
type textarea "x"
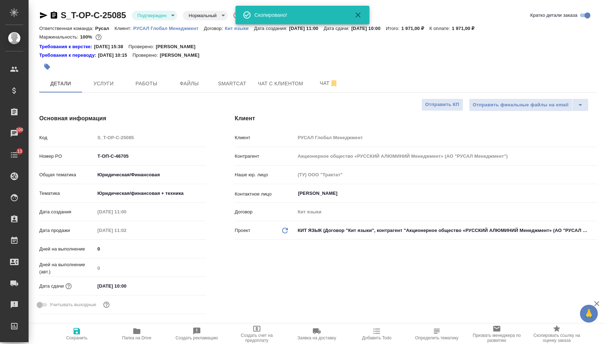
type textarea "x"
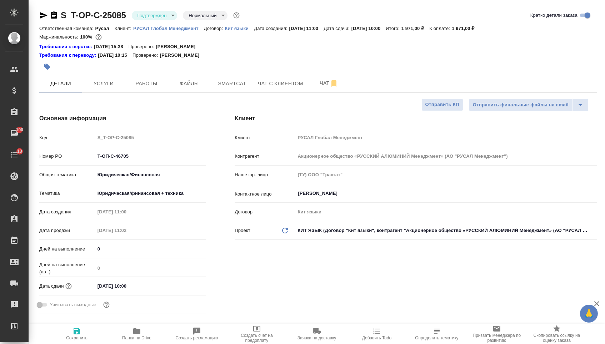
type textarea "x"
